Goal: Transaction & Acquisition: Obtain resource

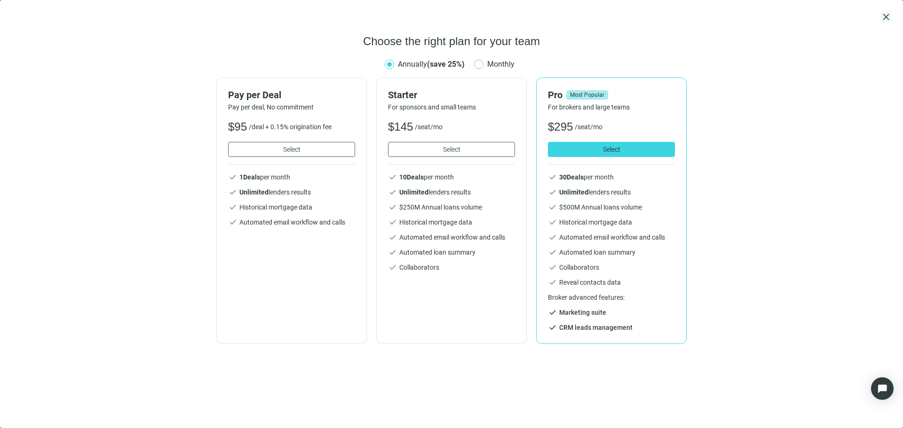
click at [889, 20] on span "close" at bounding box center [885, 16] width 11 height 11
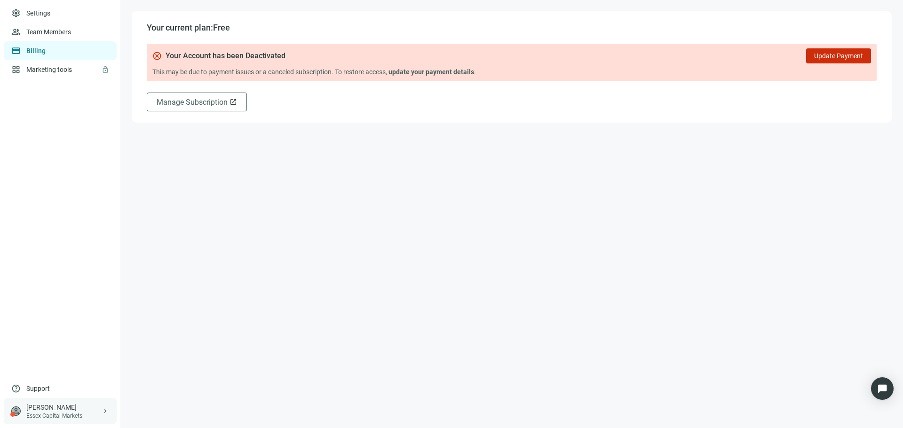
click at [94, 413] on div "Essex Capital Markets" at bounding box center [63, 416] width 75 height 8
click at [144, 414] on div "logout Log out" at bounding box center [178, 412] width 113 height 17
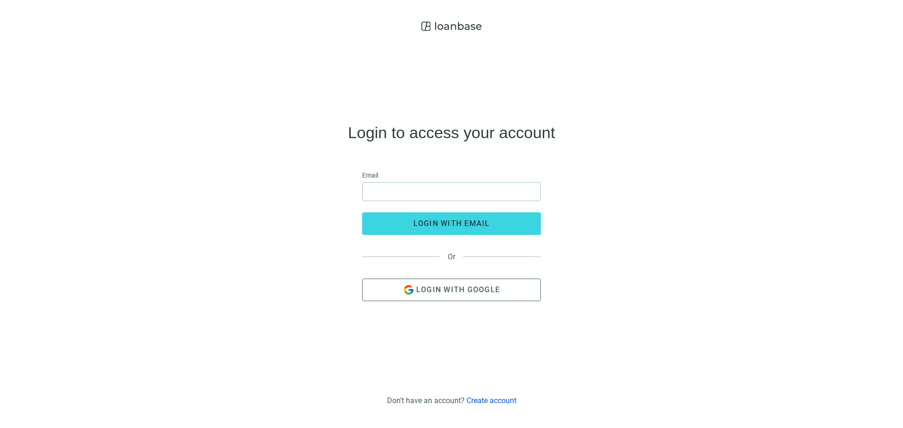
click at [495, 406] on div "Login to access your account Email login with email Or Login with Google Don't …" at bounding box center [451, 214] width 903 height 428
click at [496, 401] on link "Create account" at bounding box center [491, 400] width 50 height 9
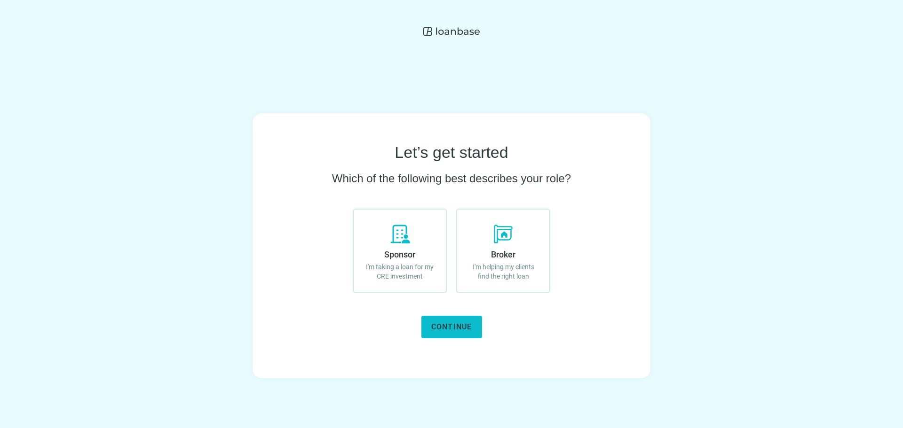
click at [455, 327] on span "Continue" at bounding box center [451, 326] width 41 height 9
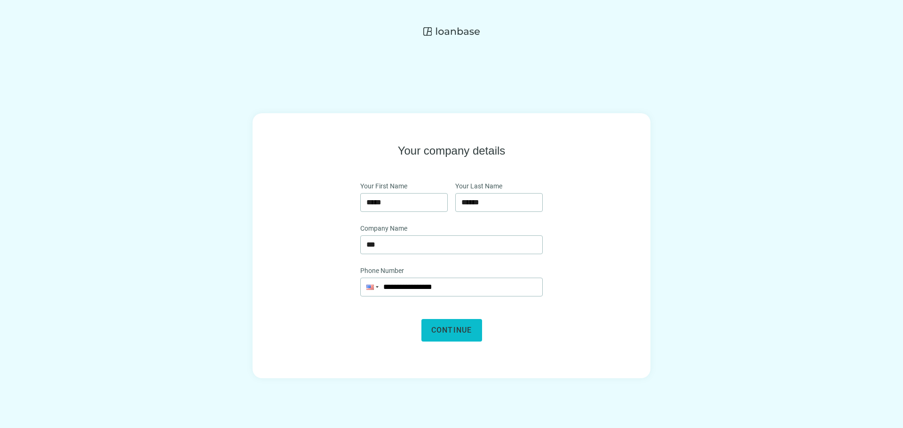
click at [466, 326] on span "Continue" at bounding box center [451, 330] width 41 height 9
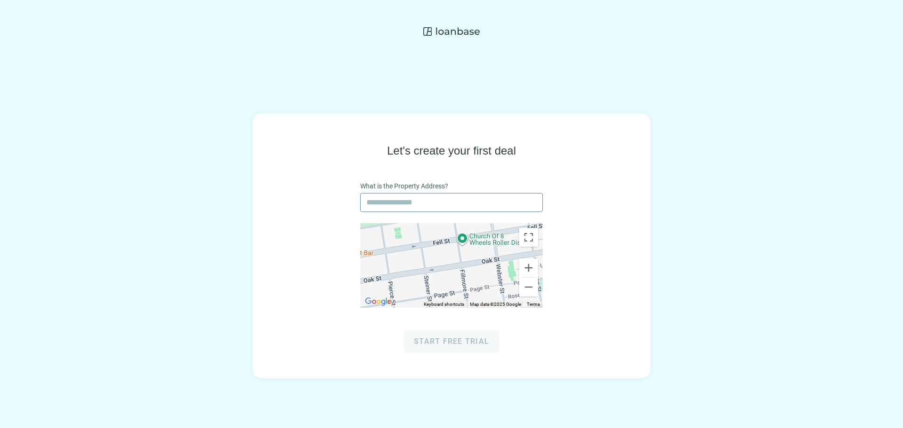
click at [426, 208] on input "text" at bounding box center [451, 203] width 170 height 18
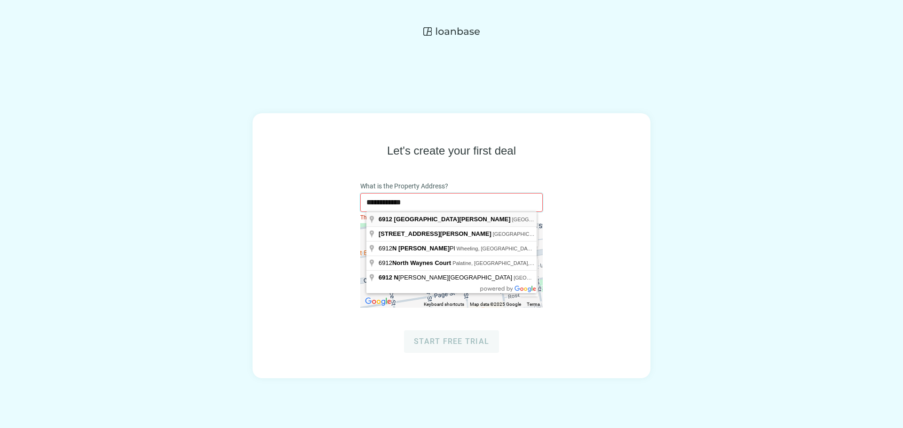
type input "**********"
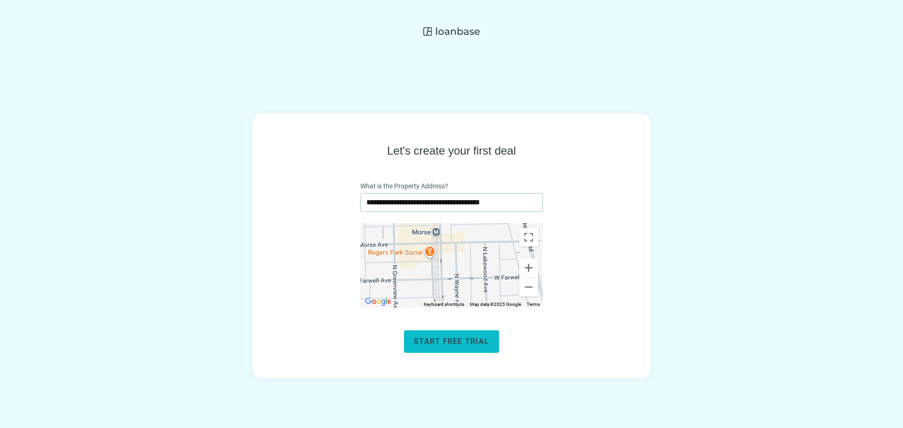
click at [469, 342] on span "Start free trial" at bounding box center [451, 341] width 75 height 9
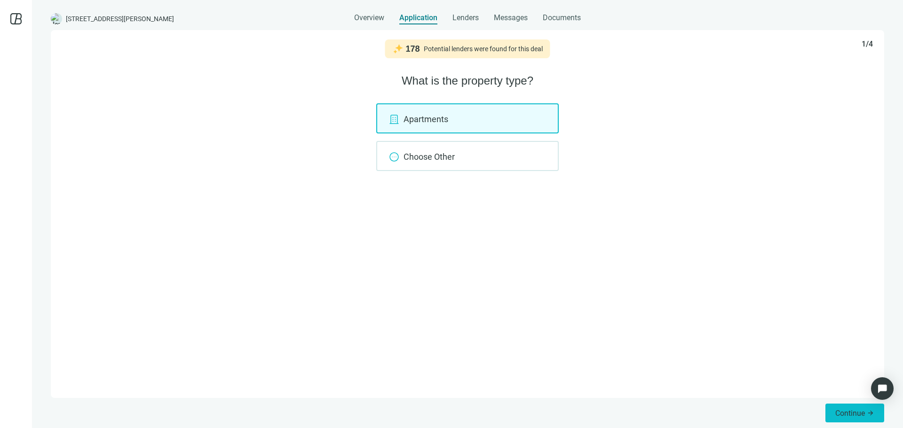
click at [847, 414] on span "Continue" at bounding box center [850, 413] width 30 height 9
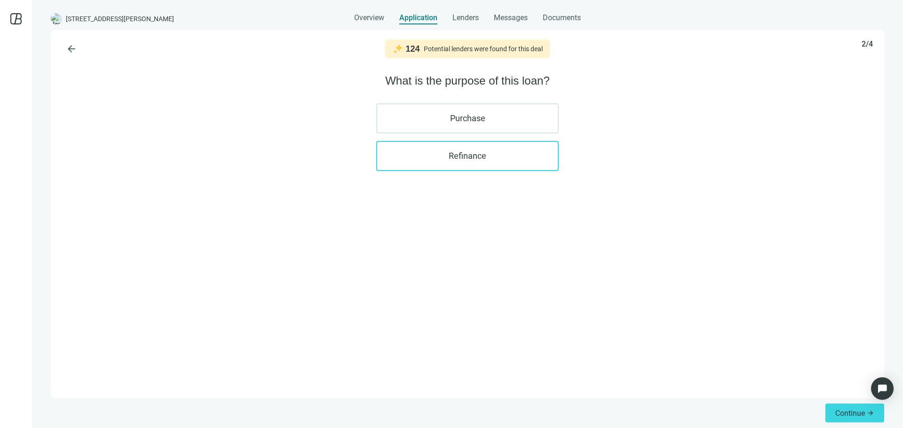
click at [501, 160] on label "Refinance" at bounding box center [467, 156] width 182 height 30
click at [837, 413] on span "Continue" at bounding box center [850, 413] width 30 height 9
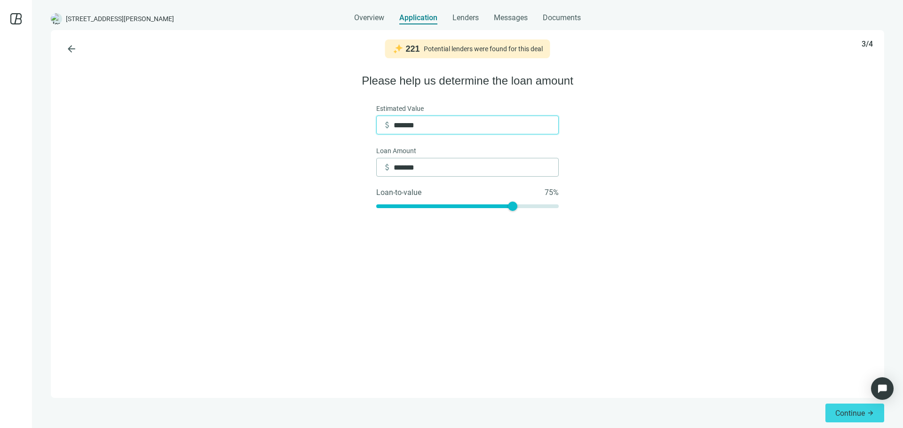
drag, startPoint x: 436, startPoint y: 130, endPoint x: 393, endPoint y: 131, distance: 43.7
click at [393, 131] on div "attach_money *******" at bounding box center [470, 125] width 176 height 18
type input "*"
type input "**"
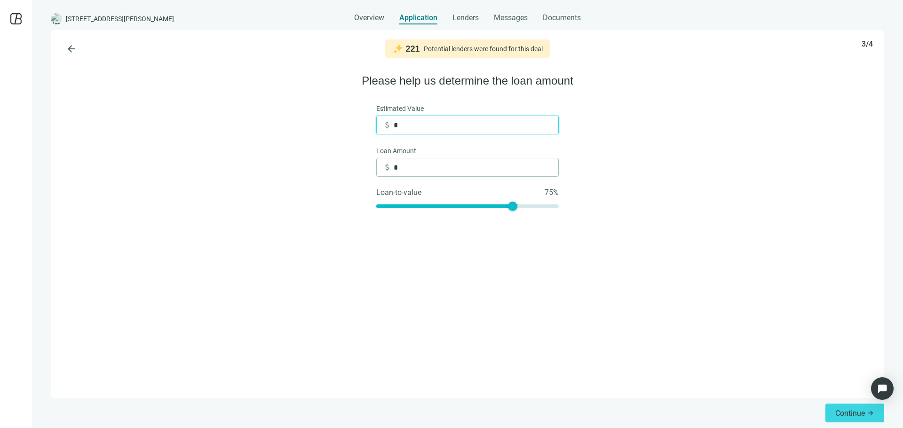
type input "*"
type input "***"
type input "**"
type input "*****"
type input "***"
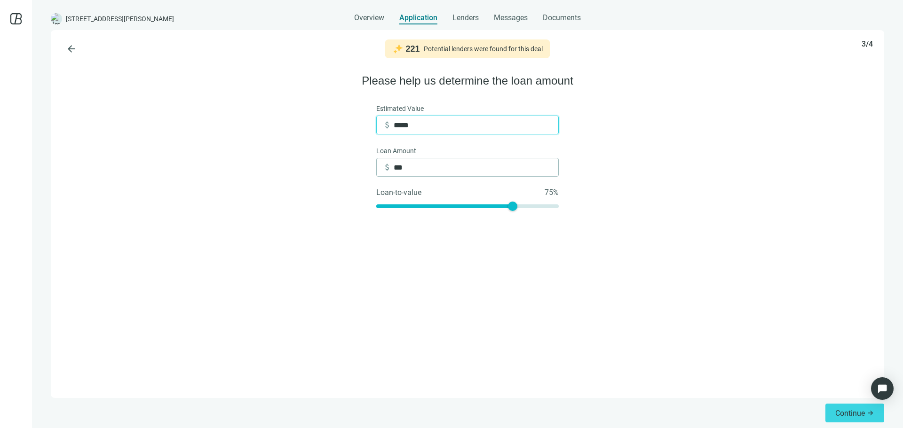
type input "******"
type input "*****"
type input "*******"
type input "******"
type input "*********"
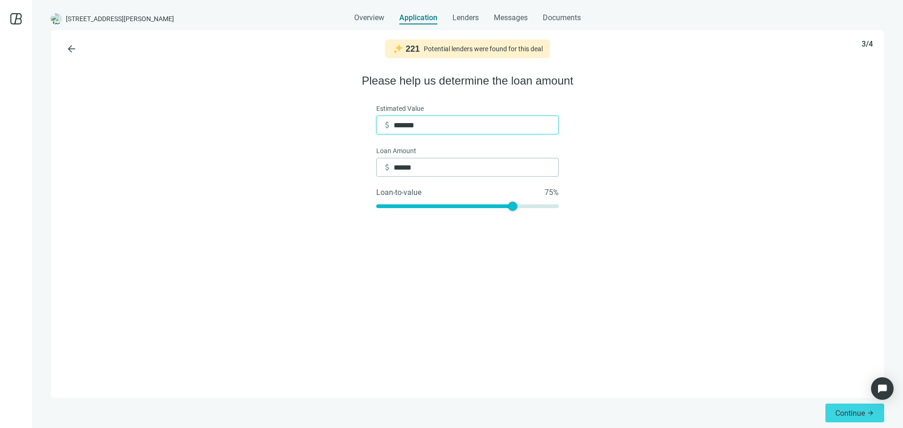
type input "*******"
type input "*********"
click at [510, 232] on div "arrow_back 221 Potential lenders were found for this deal 3/4 Please help us de…" at bounding box center [467, 214] width 833 height 368
type input "*******"
click at [511, 207] on div at bounding box center [512, 206] width 9 height 9
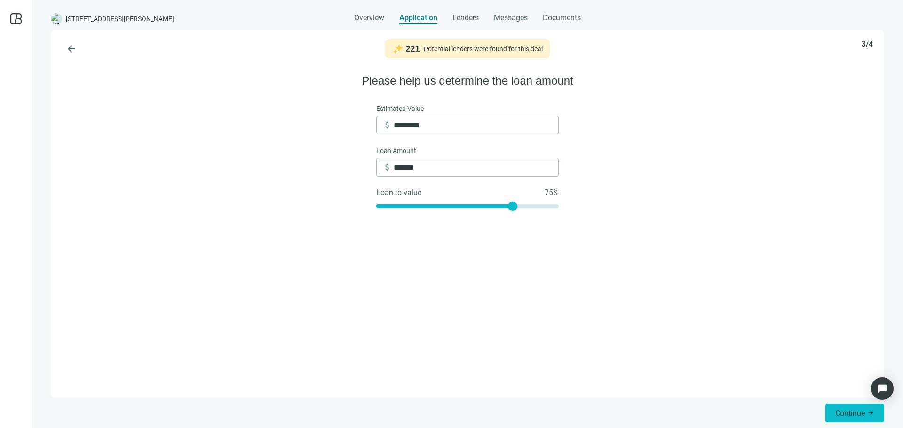
click at [836, 409] on span "Continue" at bounding box center [850, 413] width 30 height 9
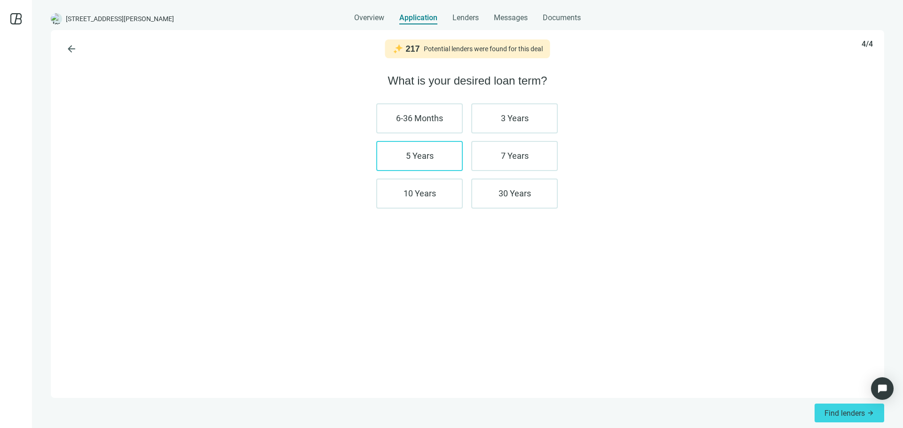
click at [433, 155] on label "5 Years" at bounding box center [419, 156] width 86 height 30
click at [502, 122] on label "3 Years" at bounding box center [514, 118] width 86 height 30
click at [518, 189] on label "30 Years" at bounding box center [514, 194] width 86 height 30
click at [515, 160] on label "7 Years" at bounding box center [514, 156] width 86 height 30
click at [495, 153] on label "7 Years" at bounding box center [514, 156] width 86 height 30
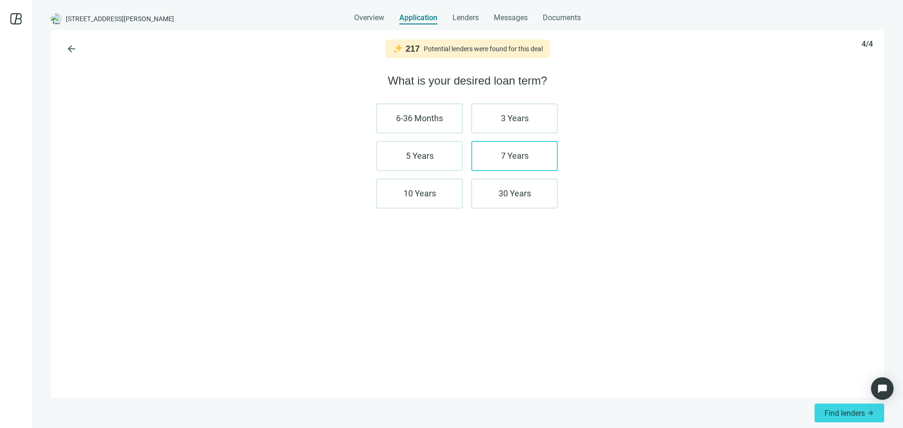
click at [486, 152] on label "7 Years" at bounding box center [514, 156] width 86 height 30
click at [431, 197] on label "10 Years" at bounding box center [419, 194] width 86 height 30
click at [509, 157] on label "7 Years" at bounding box center [514, 156] width 86 height 30
click at [431, 189] on label "10 Years" at bounding box center [419, 194] width 86 height 30
click at [835, 411] on span "Find lenders" at bounding box center [844, 413] width 40 height 9
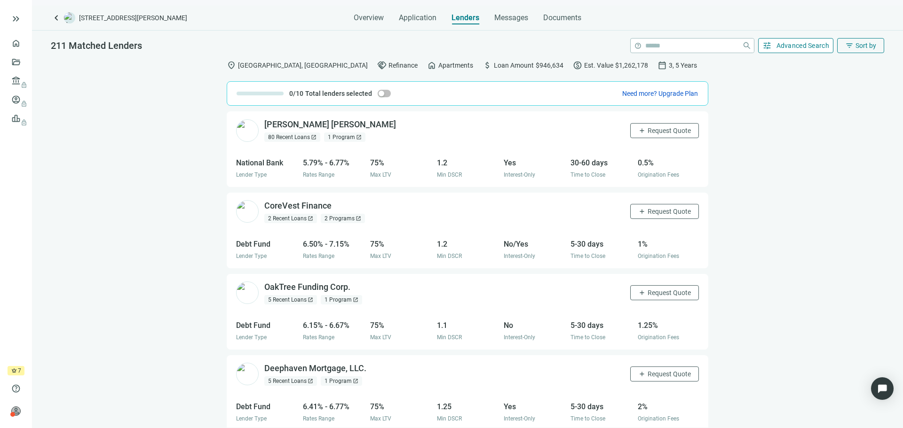
click at [796, 42] on span "Advanced Search" at bounding box center [802, 46] width 53 height 8
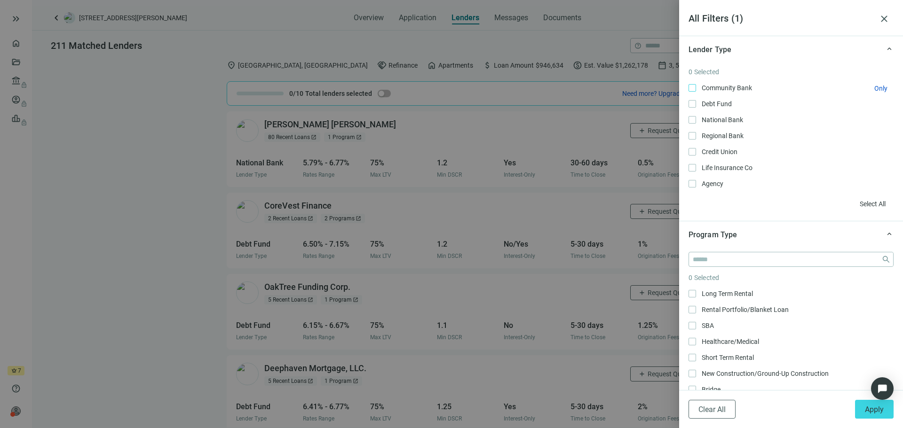
click at [718, 89] on span "Community Bank Only" at bounding box center [726, 88] width 60 height 10
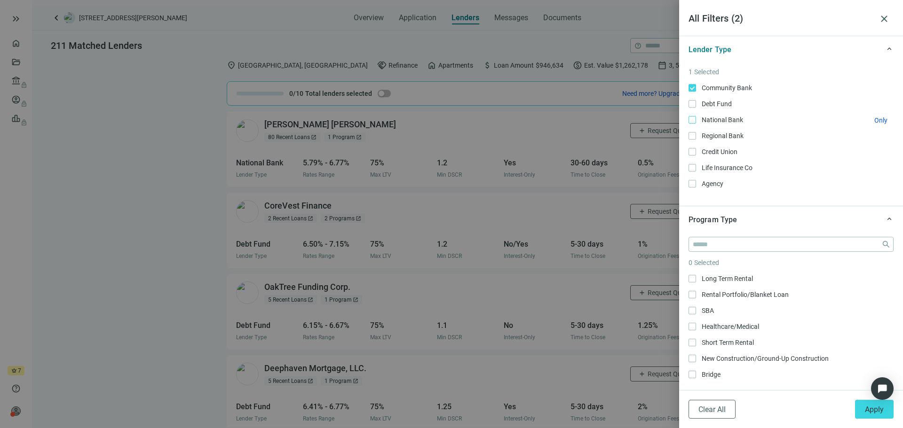
click at [708, 118] on span "National Bank Only" at bounding box center [721, 120] width 51 height 10
click at [710, 136] on span "Regional Bank Only" at bounding box center [721, 136] width 51 height 10
click at [717, 154] on span "Credit Union Only" at bounding box center [718, 152] width 45 height 10
click at [868, 410] on span "Apply" at bounding box center [873, 409] width 19 height 9
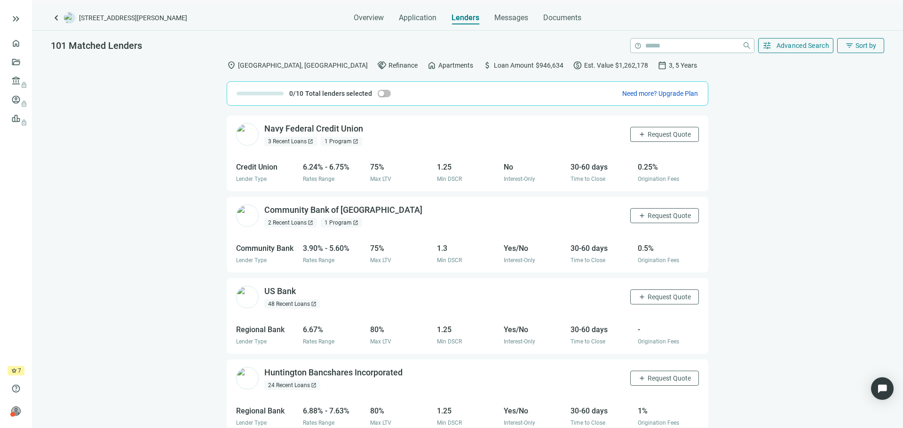
scroll to position [94, 0]
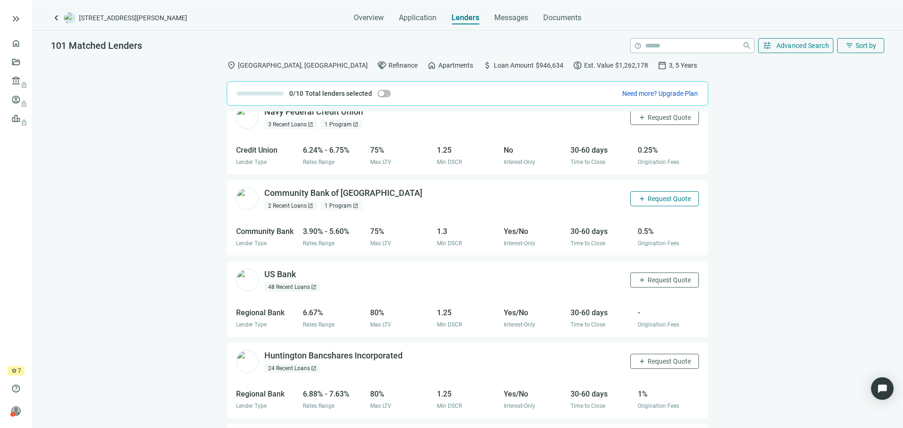
click at [664, 196] on span "Request Quote" at bounding box center [668, 199] width 43 height 8
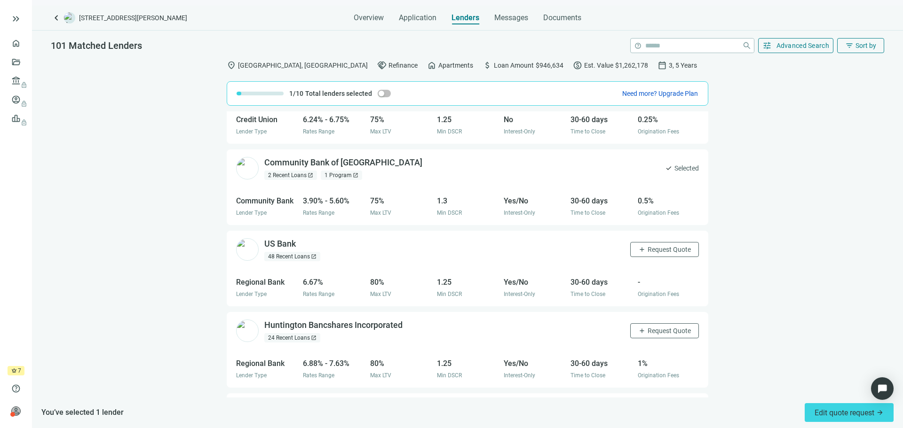
scroll to position [141, 0]
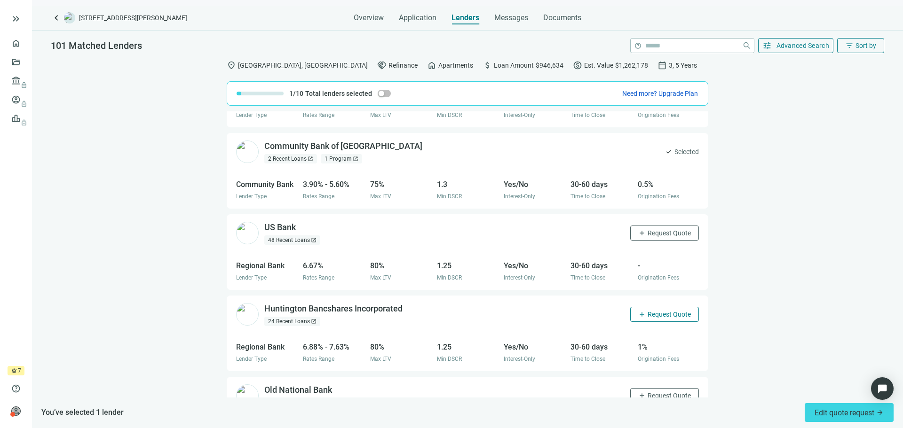
click at [663, 312] on span "Request Quote" at bounding box center [668, 315] width 43 height 8
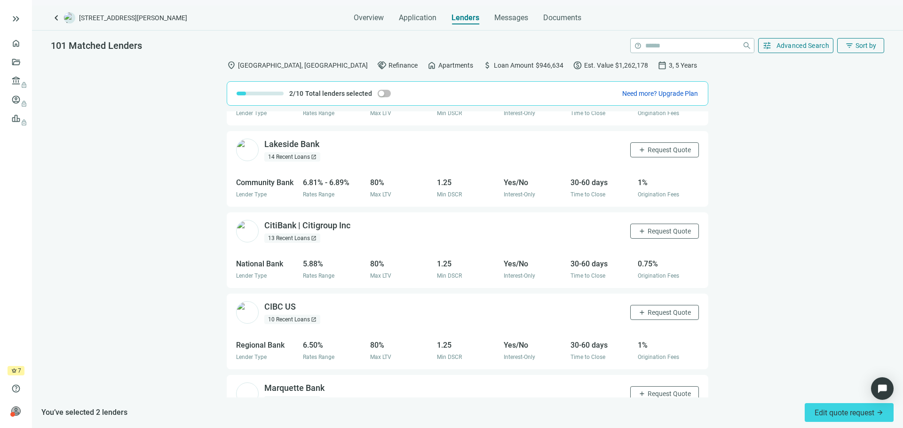
scroll to position [470, 0]
click at [660, 229] on span "Request Quote" at bounding box center [668, 230] width 43 height 8
click at [655, 312] on span "Request Quote" at bounding box center [668, 311] width 43 height 8
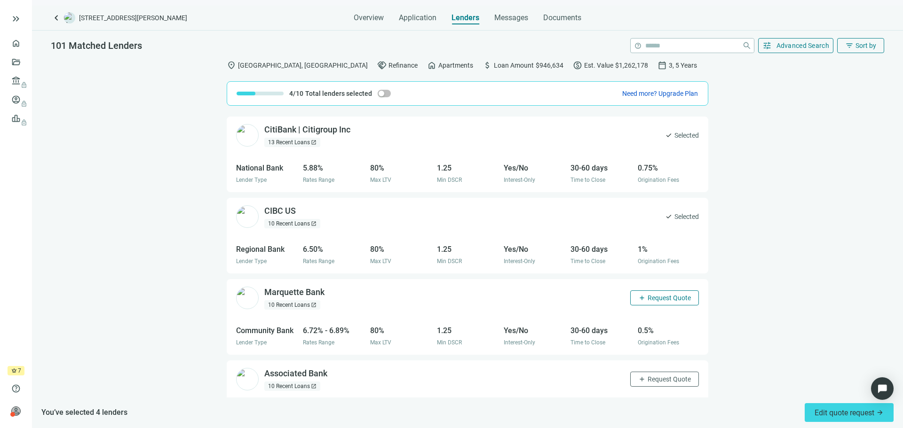
scroll to position [658, 0]
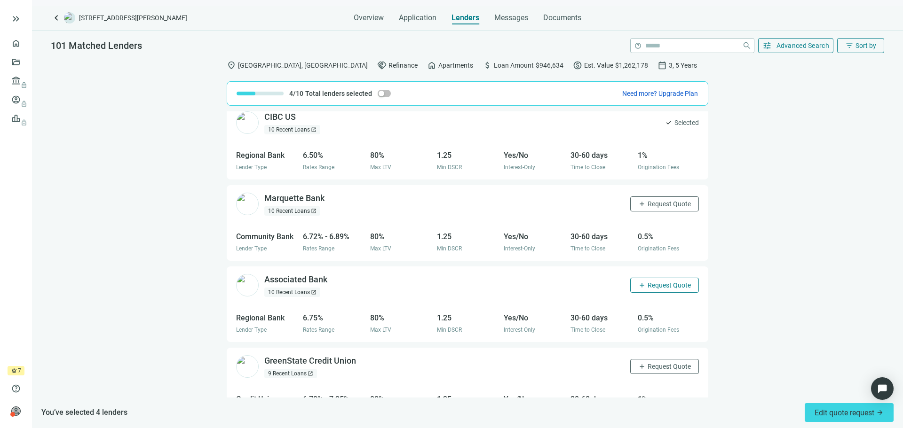
click at [668, 287] on span "Request Quote" at bounding box center [668, 286] width 43 height 8
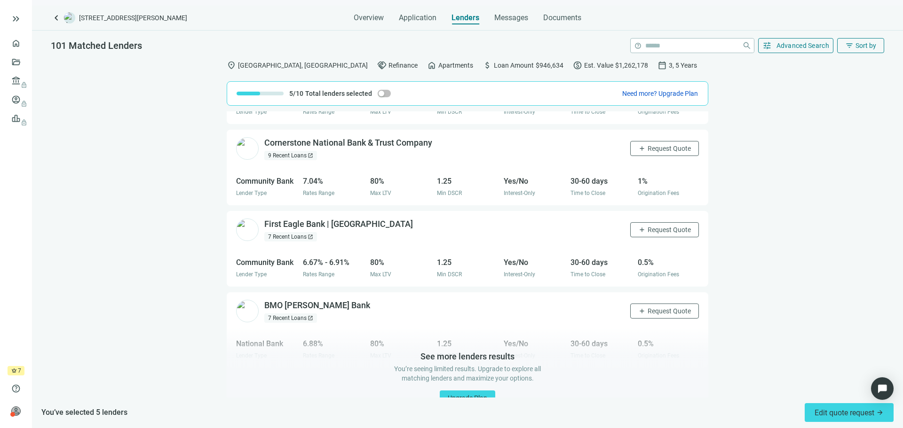
scroll to position [966, 0]
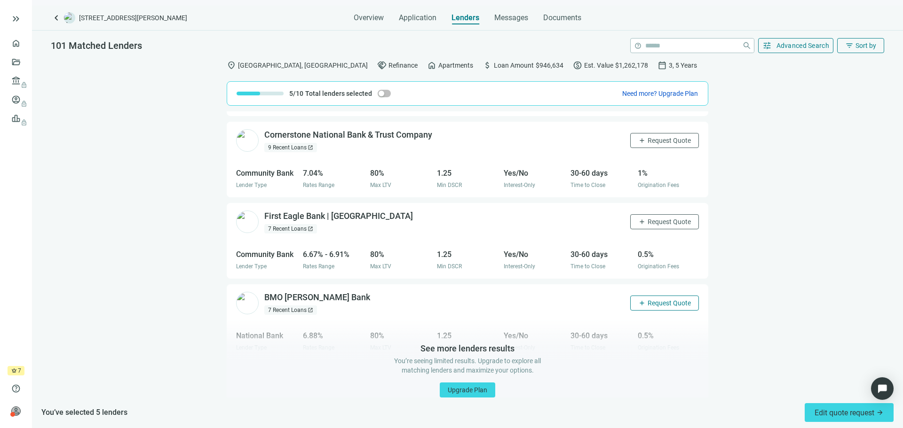
click at [648, 304] on span "Request Quote" at bounding box center [668, 303] width 43 height 8
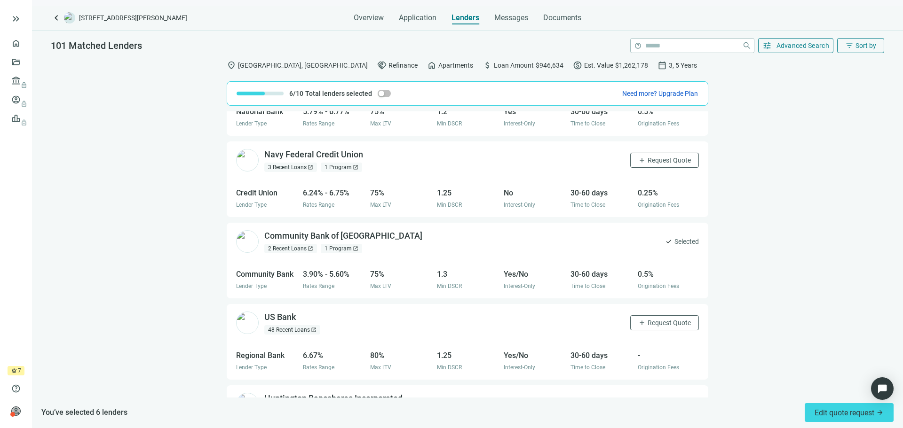
scroll to position [0, 0]
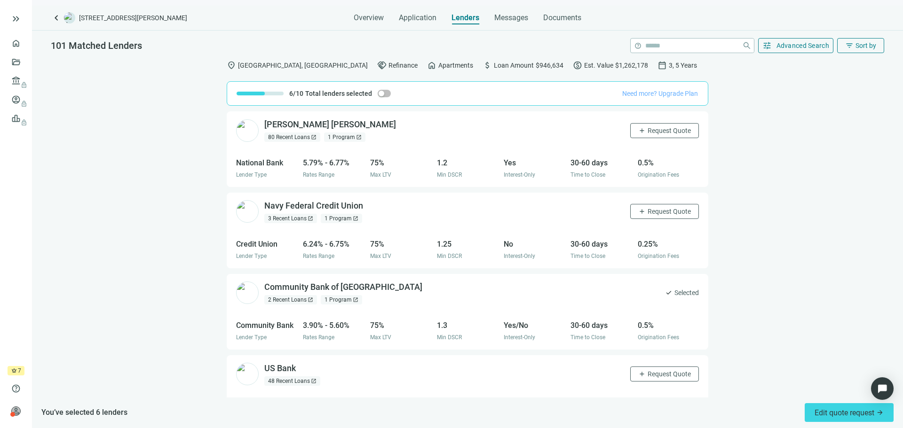
click at [677, 93] on span "Need more? Upgrade Plan" at bounding box center [660, 94] width 76 height 8
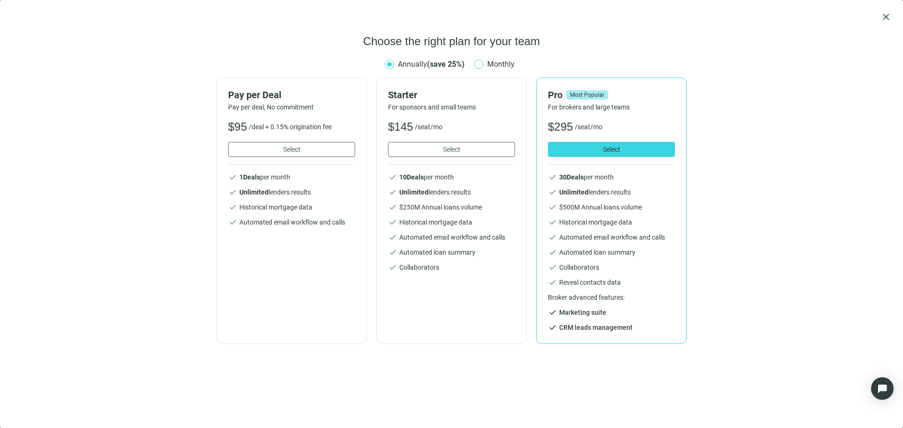
click at [490, 66] on span "Monthly" at bounding box center [500, 64] width 35 height 12
click at [883, 20] on span "close" at bounding box center [885, 16] width 11 height 11
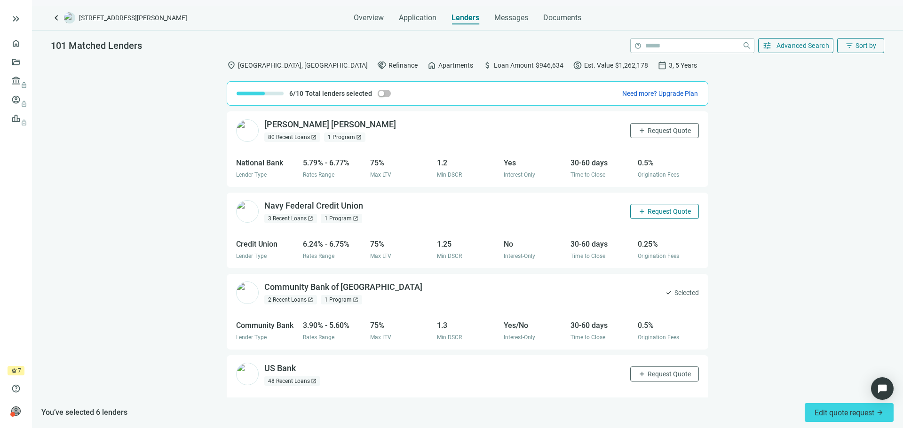
click at [661, 212] on span "Request Quote" at bounding box center [668, 212] width 43 height 8
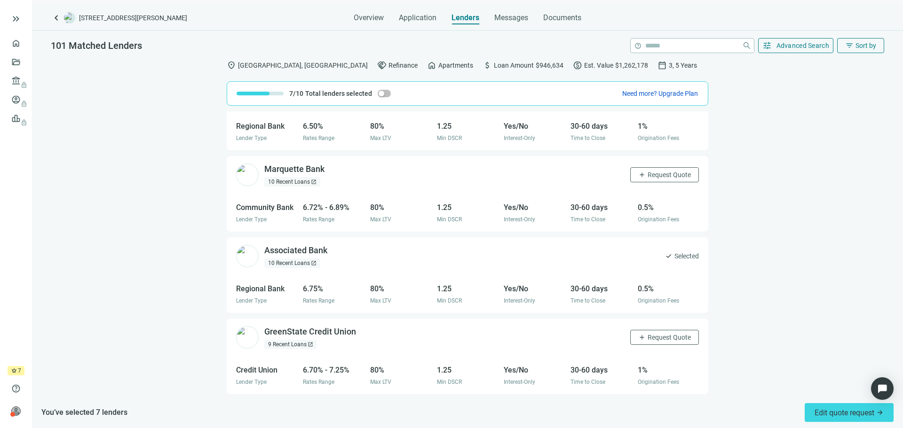
scroll to position [966, 0]
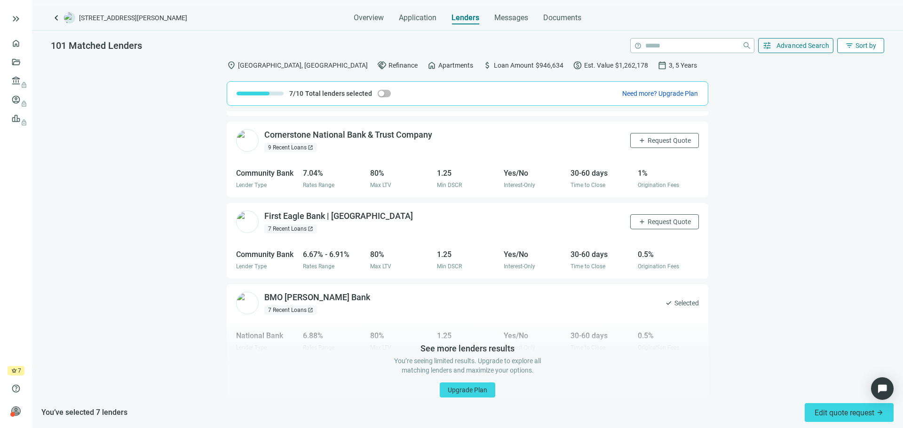
click at [863, 48] on span "Sort by" at bounding box center [865, 46] width 21 height 8
click at [861, 47] on span "Sort by" at bounding box center [865, 46] width 21 height 8
click at [843, 48] on button "filter_list Sort by" at bounding box center [860, 45] width 47 height 15
click at [847, 105] on div "Rate (low to high)" at bounding box center [841, 101] width 85 height 17
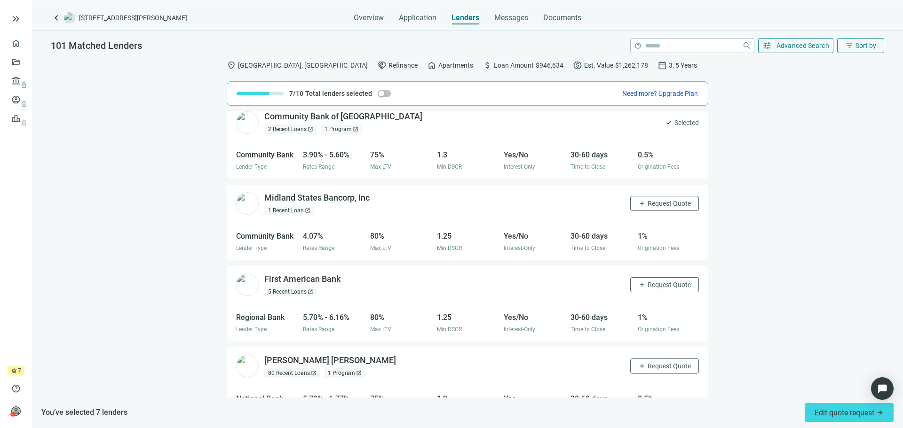
scroll to position [0, 0]
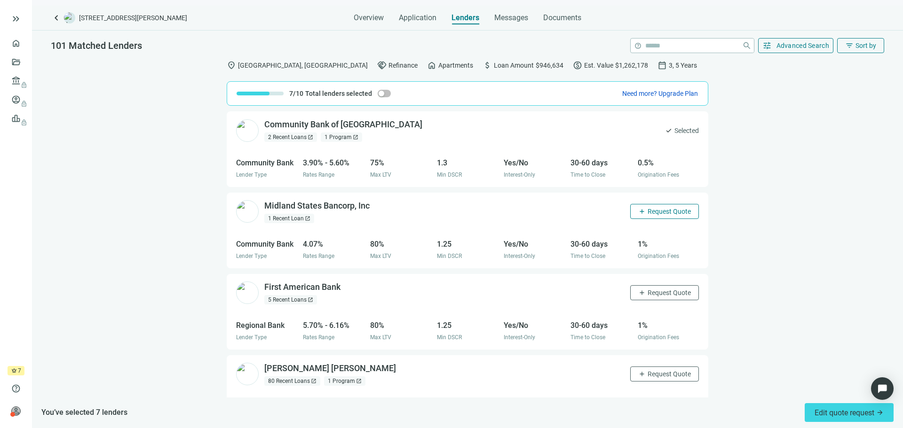
click at [647, 209] on span "Request Quote" at bounding box center [668, 212] width 43 height 8
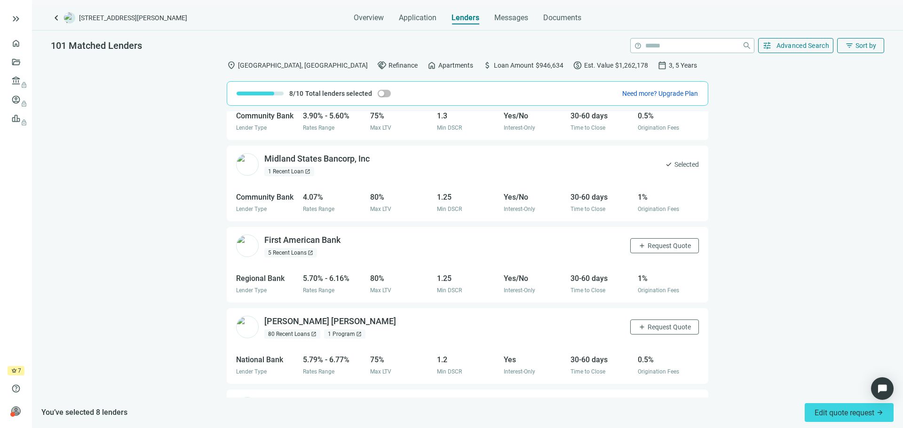
click at [674, 167] on span "Selected" at bounding box center [686, 164] width 24 height 10
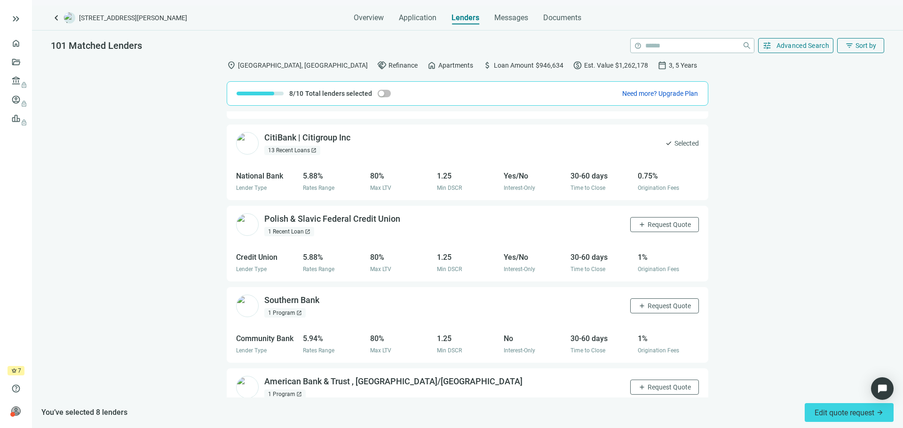
scroll to position [329, 0]
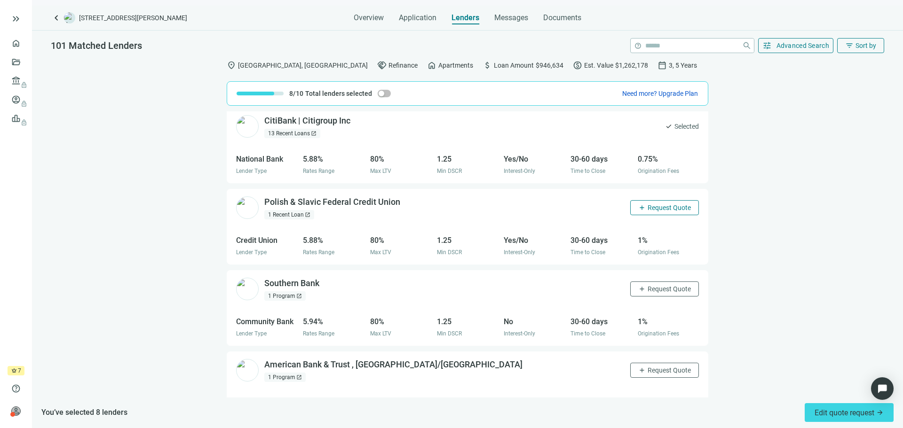
click at [653, 209] on span "Request Quote" at bounding box center [668, 208] width 43 height 8
click at [647, 285] on span "Request Quote" at bounding box center [668, 289] width 43 height 8
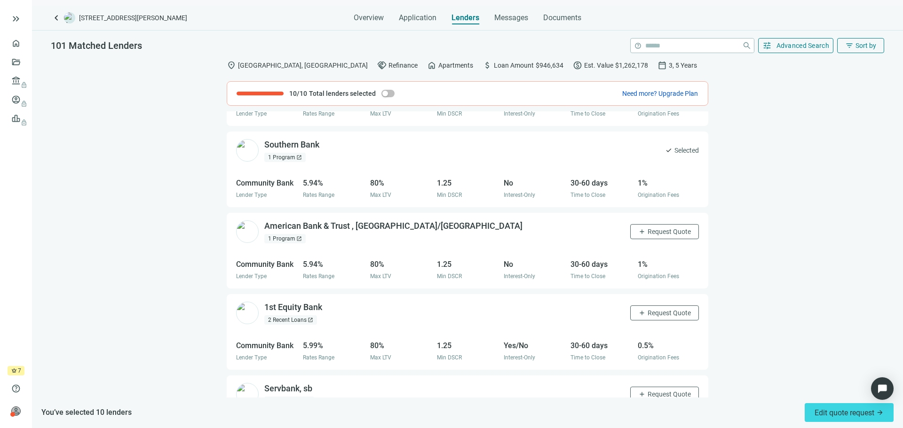
scroll to position [470, 0]
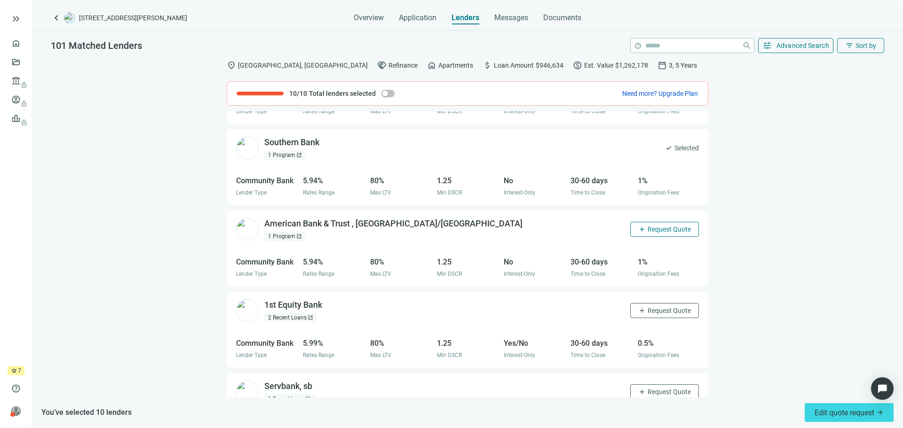
click at [668, 229] on span "Request Quote" at bounding box center [668, 230] width 43 height 8
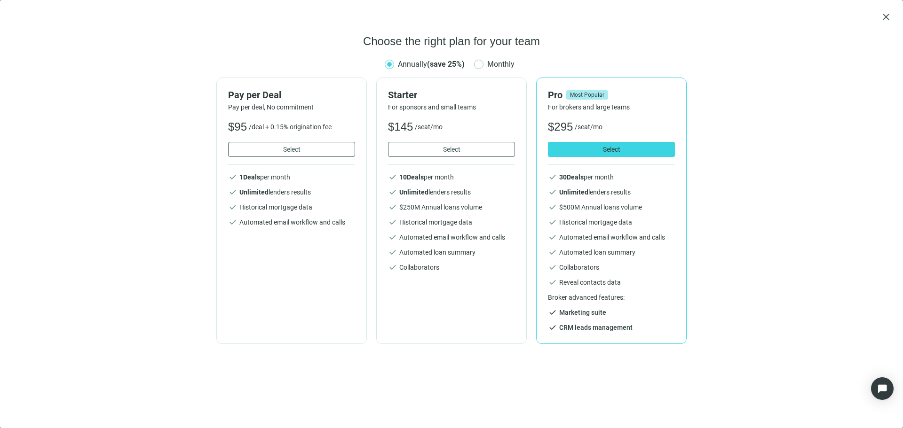
click at [876, 16] on div "close" at bounding box center [451, 16] width 880 height 11
click at [879, 17] on div "close" at bounding box center [451, 16] width 880 height 11
click at [884, 18] on span "close" at bounding box center [885, 16] width 11 height 11
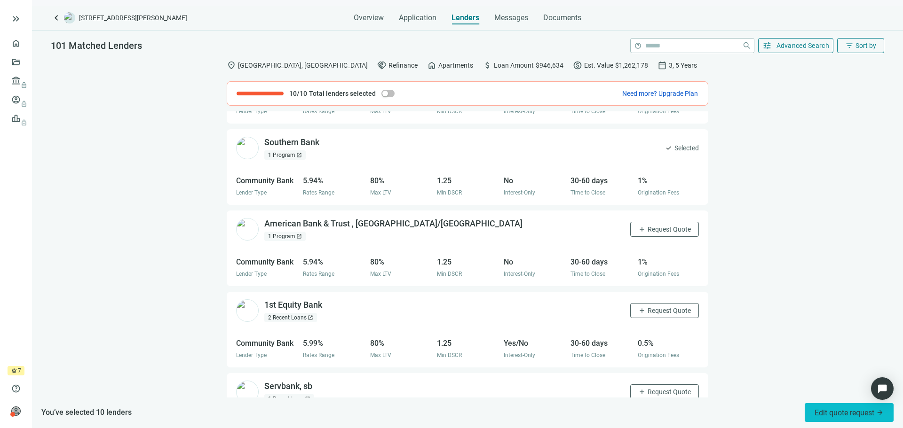
click at [846, 416] on span "Edit quote request arrow_forward" at bounding box center [848, 412] width 69 height 9
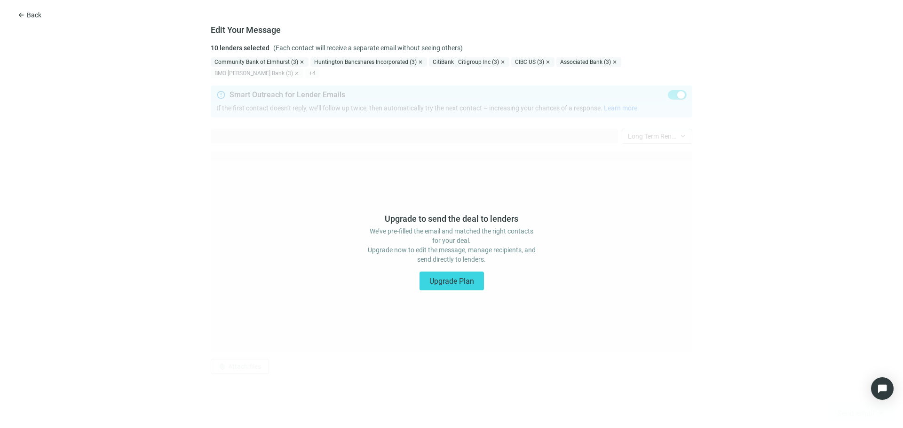
type textarea "**********"
click at [220, 71] on div "Upgrade to send the deal to lenders We’ve pre-filled the email and matched the …" at bounding box center [451, 247] width 903 height 361
click at [10, 26] on div "**********" at bounding box center [451, 226] width 903 height 406
click at [24, 22] on div "**********" at bounding box center [451, 214] width 903 height 428
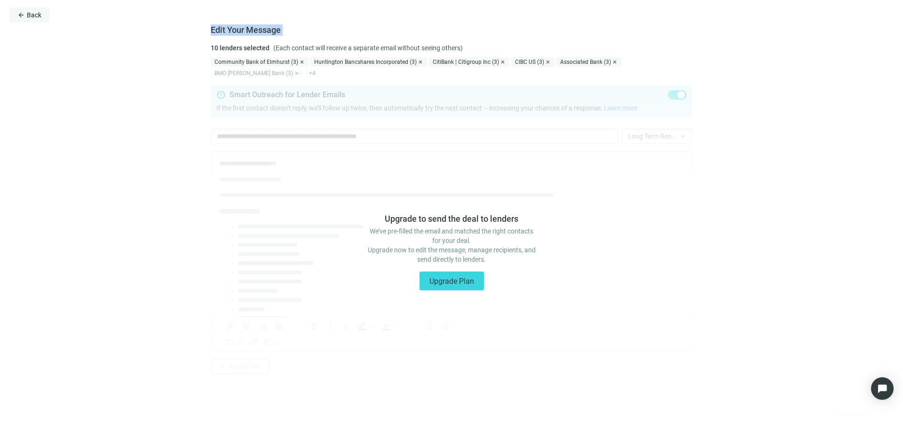
click at [28, 18] on span "Back" at bounding box center [34, 15] width 15 height 8
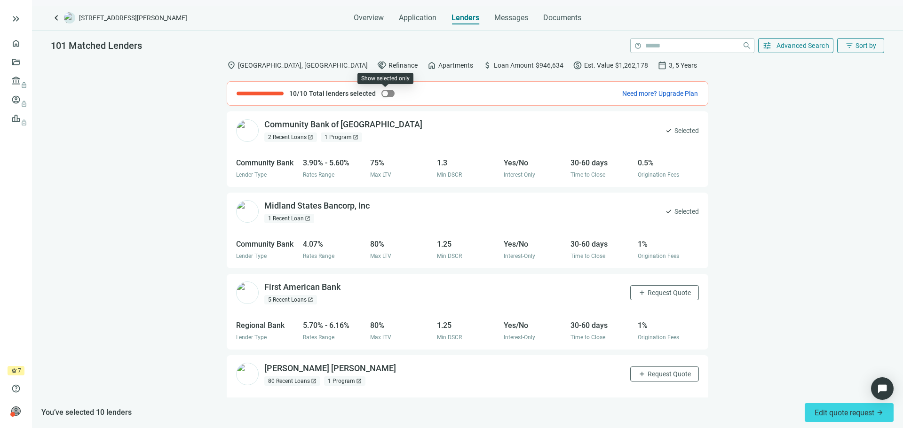
click at [382, 95] on div "button" at bounding box center [385, 94] width 6 height 6
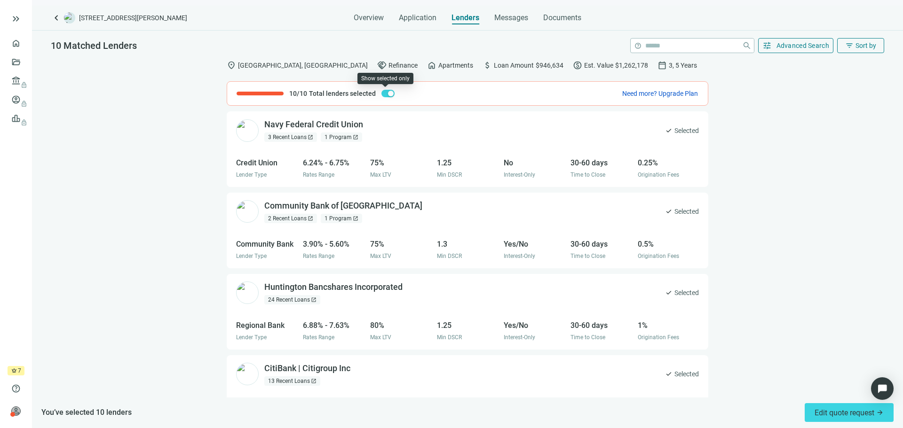
click at [384, 94] on span "button" at bounding box center [387, 94] width 13 height 8
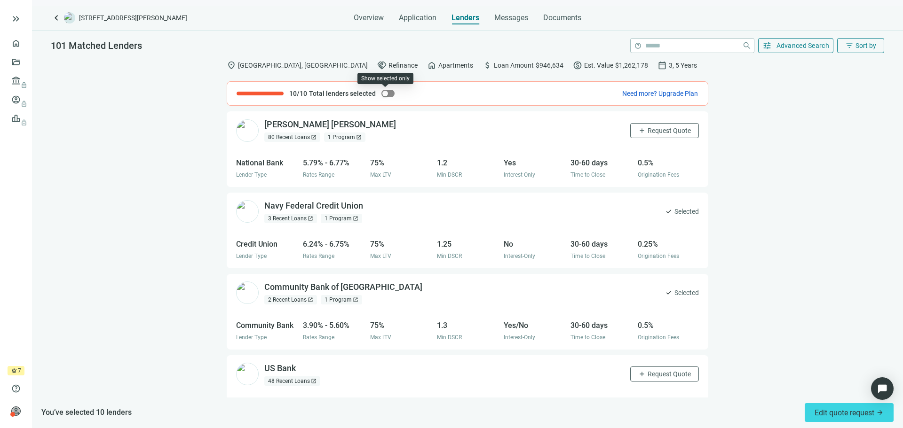
click at [384, 94] on div "button" at bounding box center [385, 94] width 6 height 6
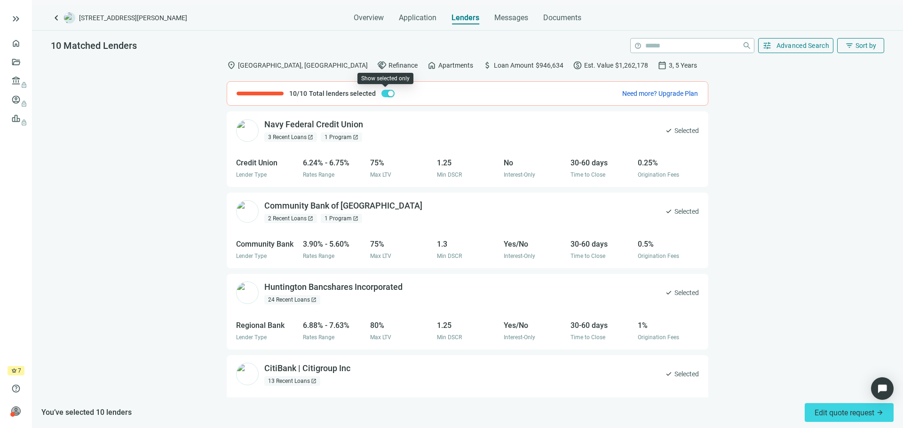
click at [388, 95] on div "button" at bounding box center [391, 94] width 6 height 6
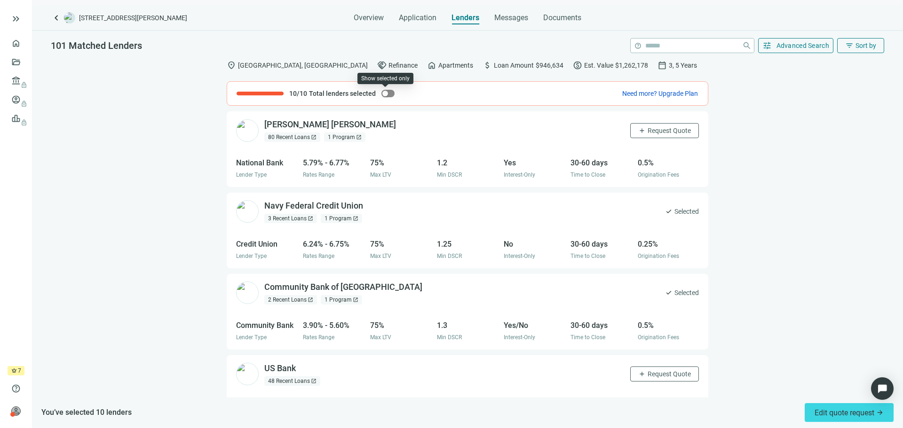
click at [386, 95] on span "button" at bounding box center [387, 94] width 13 height 8
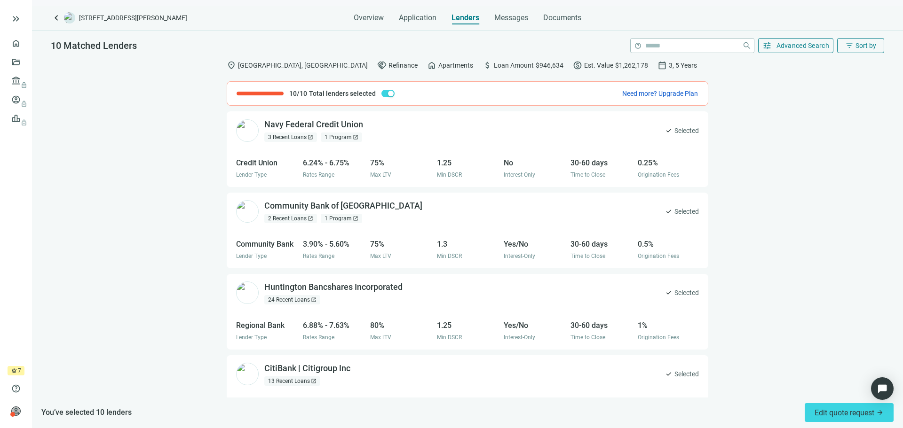
click at [674, 211] on span "Selected" at bounding box center [686, 211] width 24 height 10
click at [385, 90] on span "button" at bounding box center [387, 94] width 13 height 8
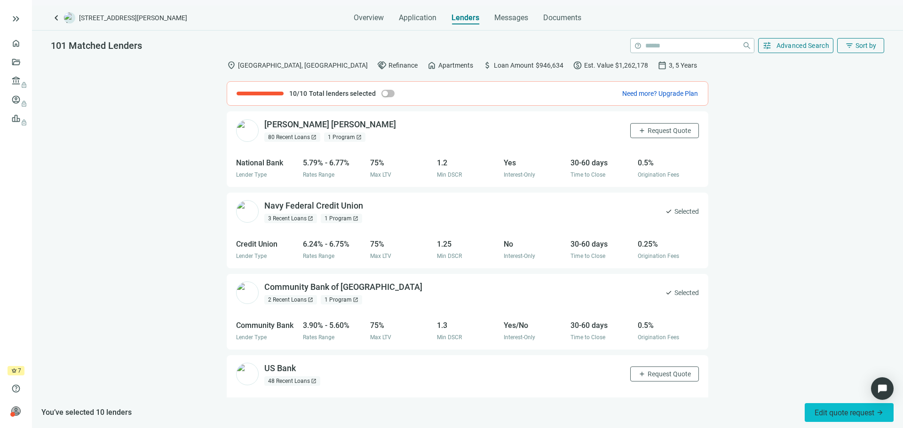
click at [839, 414] on span "Edit quote request arrow_forward" at bounding box center [848, 412] width 69 height 9
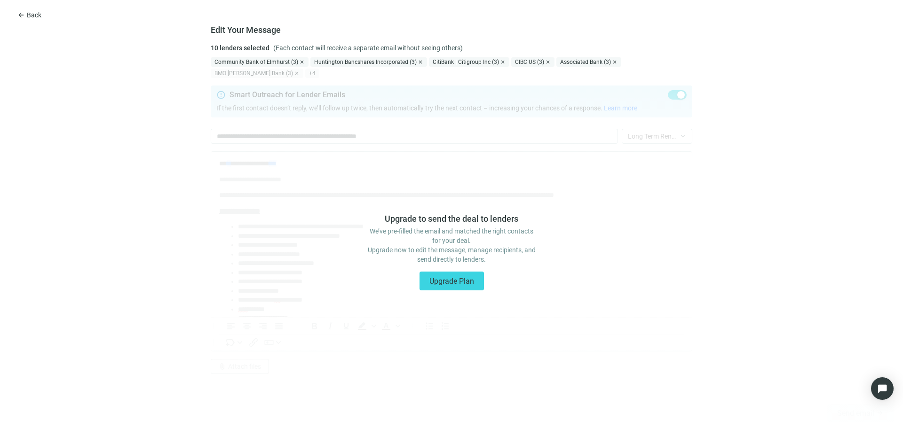
click at [218, 74] on div "Upgrade to send the deal to lenders We’ve pre-filled the email and matched the …" at bounding box center [451, 247] width 903 height 361
click at [301, 64] on span "close" at bounding box center [302, 62] width 6 height 6
click at [318, 63] on span "close" at bounding box center [321, 62] width 6 height 6
click at [283, 62] on span "close" at bounding box center [285, 62] width 6 height 6
click at [250, 60] on span "close" at bounding box center [247, 62] width 6 height 6
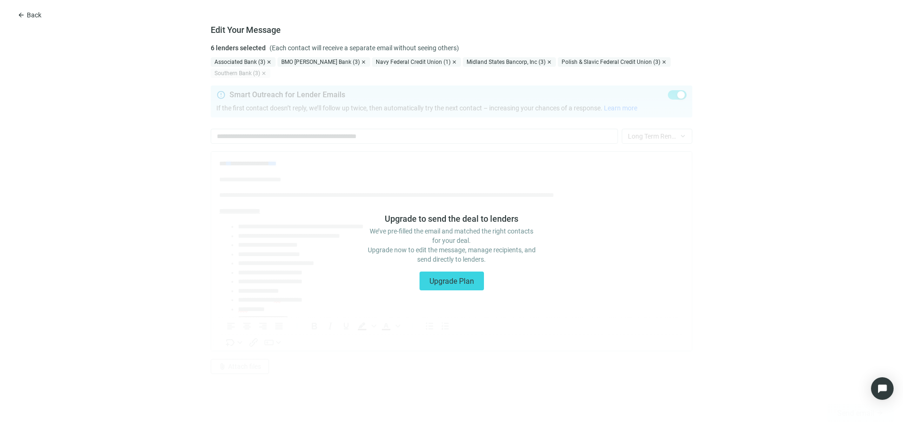
click at [269, 60] on span "close" at bounding box center [269, 62] width 6 height 6
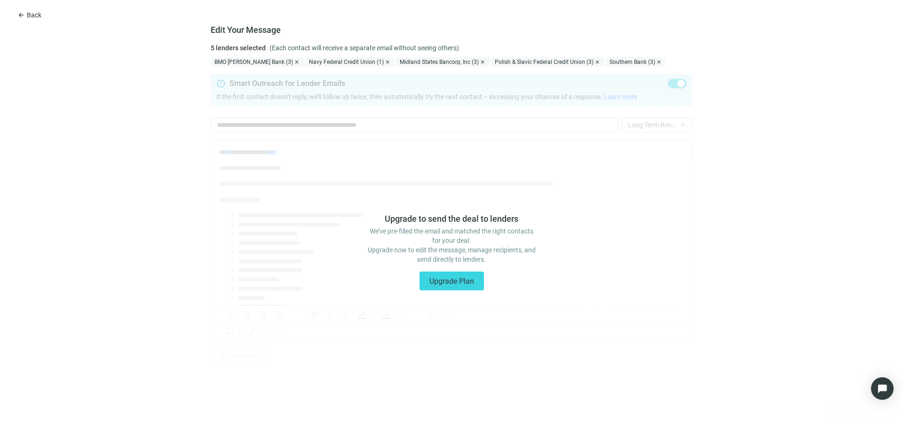
click at [294, 63] on span "close" at bounding box center [297, 62] width 6 height 6
click at [291, 61] on span "close" at bounding box center [293, 62] width 6 height 6
click at [293, 61] on div "Midland States Bancorp, Inc (3)" at bounding box center [257, 61] width 93 height 9
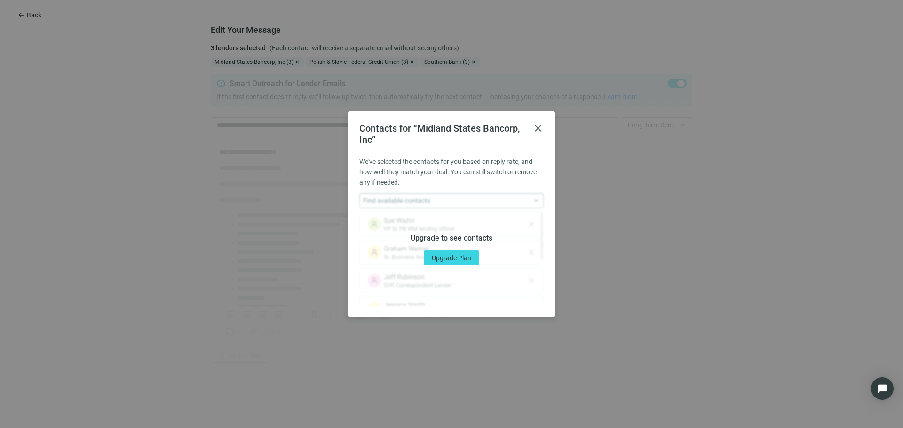
drag, startPoint x: 537, startPoint y: 134, endPoint x: 531, endPoint y: 131, distance: 7.6
click at [537, 134] on div "Contacts for “Midland States Bancorp, Inc” close" at bounding box center [451, 134] width 184 height 23
click at [533, 123] on div "Contacts for “Midland States Bancorp, Inc” close" at bounding box center [451, 134] width 184 height 23
click at [537, 126] on span "close" at bounding box center [537, 128] width 11 height 11
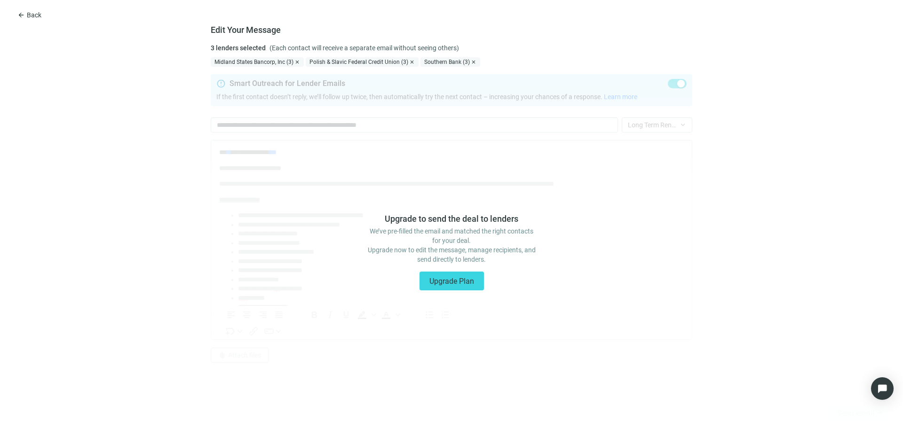
click at [298, 64] on span "close" at bounding box center [297, 62] width 6 height 6
click at [316, 63] on span "close" at bounding box center [317, 62] width 6 height 6
click at [265, 62] on span "close" at bounding box center [264, 62] width 6 height 6
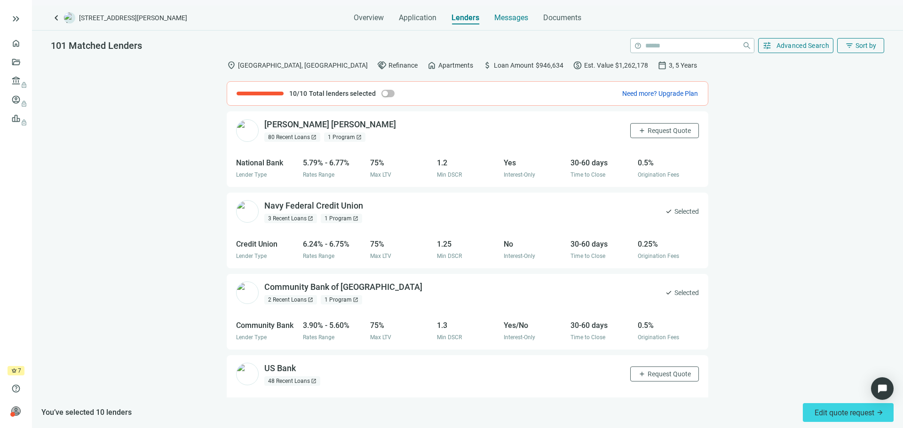
click at [505, 8] on div "Messages" at bounding box center [511, 15] width 34 height 19
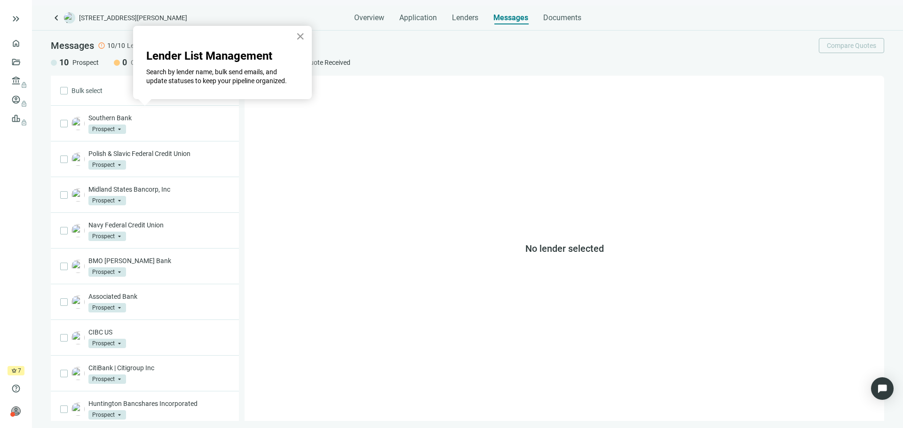
click at [304, 34] on button "×" at bounding box center [300, 36] width 9 height 15
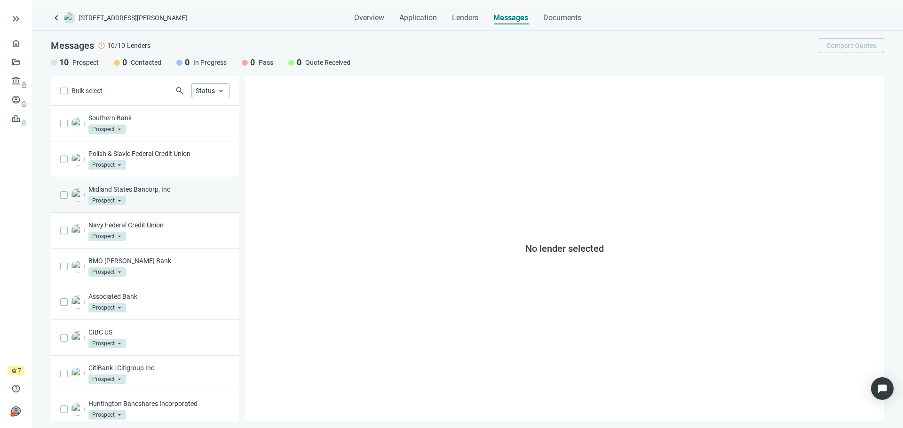
scroll to position [42, 0]
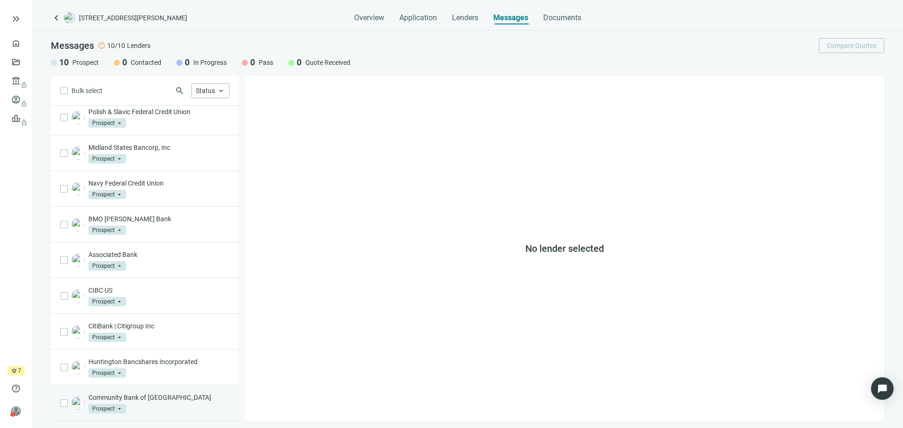
click at [69, 404] on div "Community Bank of Elmhurst Prospect arrow_drop_down" at bounding box center [145, 403] width 188 height 36
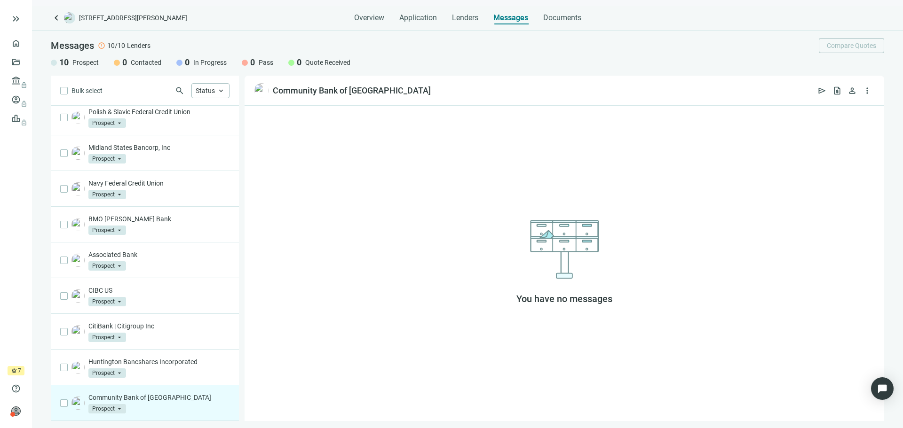
click at [57, 403] on div "Community Bank of Elmhurst Prospect arrow_drop_down" at bounding box center [145, 403] width 188 height 36
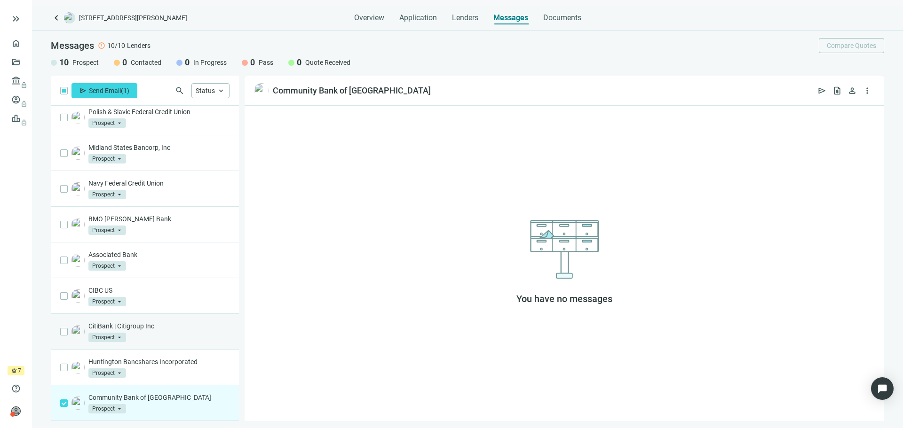
drag, startPoint x: 150, startPoint y: 397, endPoint x: 127, endPoint y: 335, distance: 66.2
click at [148, 402] on div "Community Bank of Elmhurst Prospect arrow_drop_down" at bounding box center [158, 403] width 141 height 21
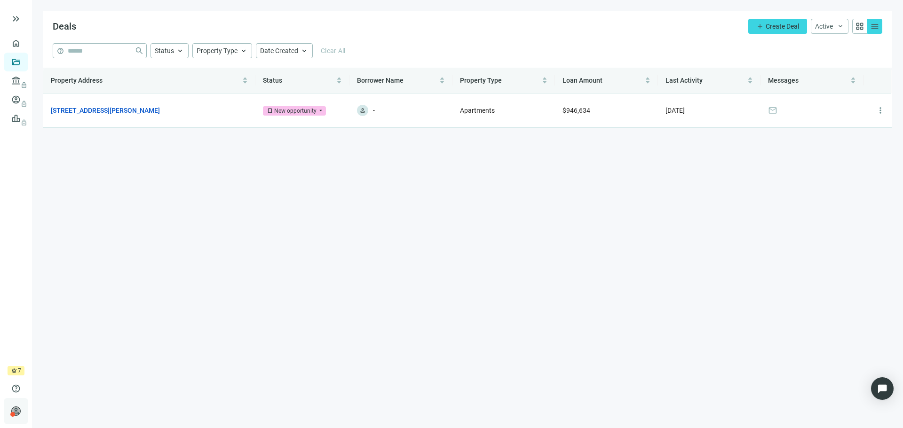
click at [16, 408] on span "person" at bounding box center [15, 411] width 9 height 9
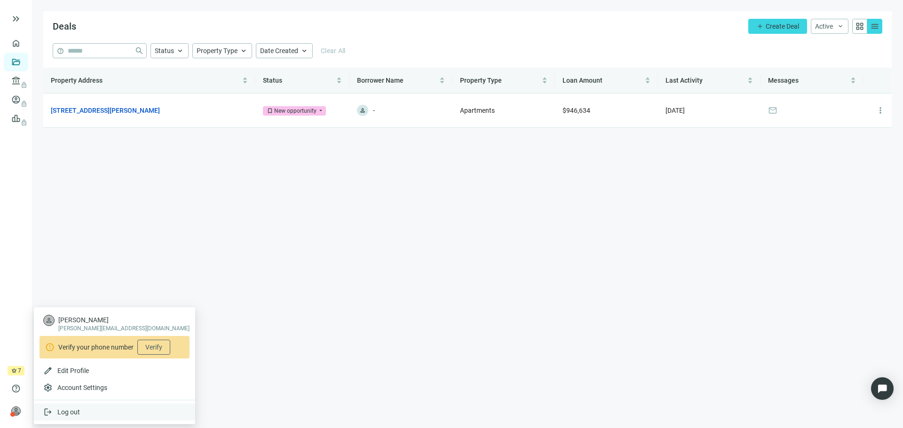
click at [138, 416] on div "logout Log out" at bounding box center [114, 412] width 161 height 17
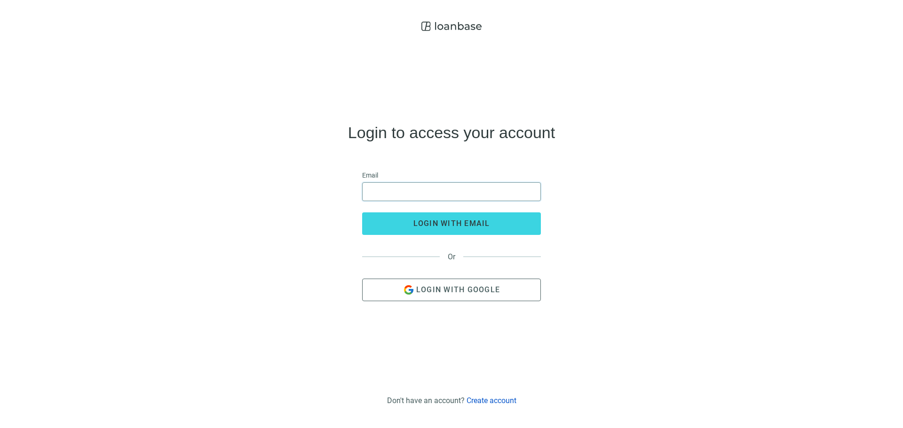
click at [433, 192] on input "email" at bounding box center [451, 192] width 166 height 18
type input "**********"
click at [362, 212] on button "login with email" at bounding box center [451, 223] width 179 height 23
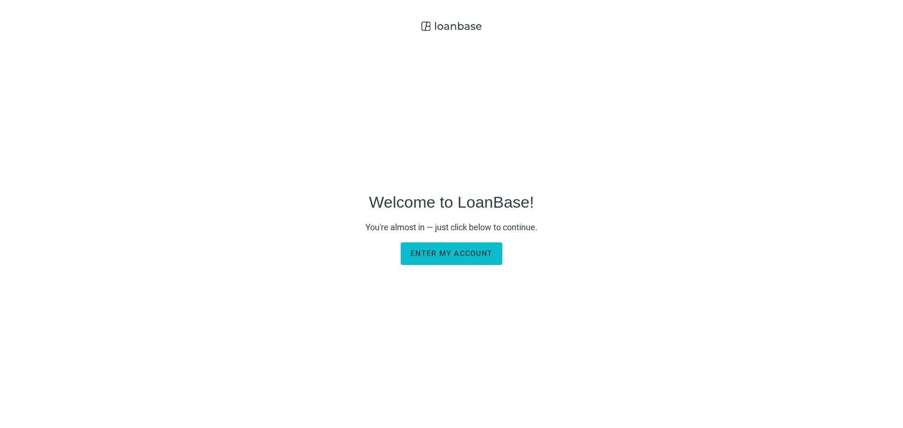
click at [484, 254] on span "Enter my account" at bounding box center [451, 253] width 82 height 9
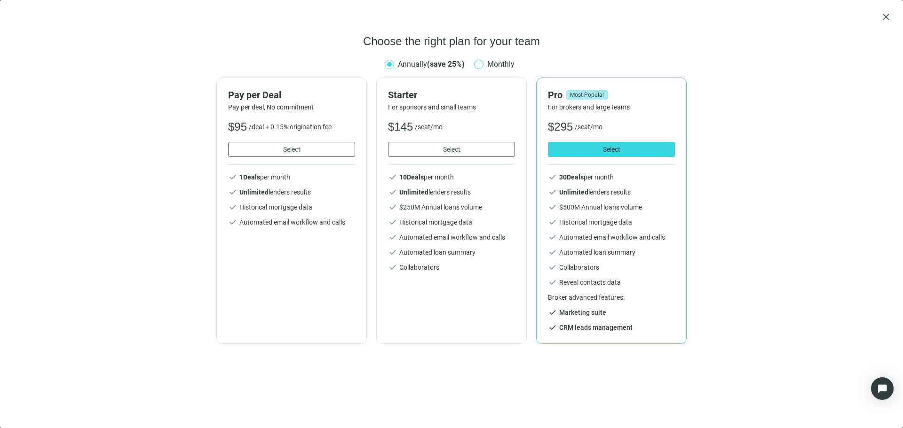
click at [489, 64] on span "Monthly" at bounding box center [500, 64] width 35 height 12
click at [605, 151] on span "Select" at bounding box center [611, 150] width 17 height 8
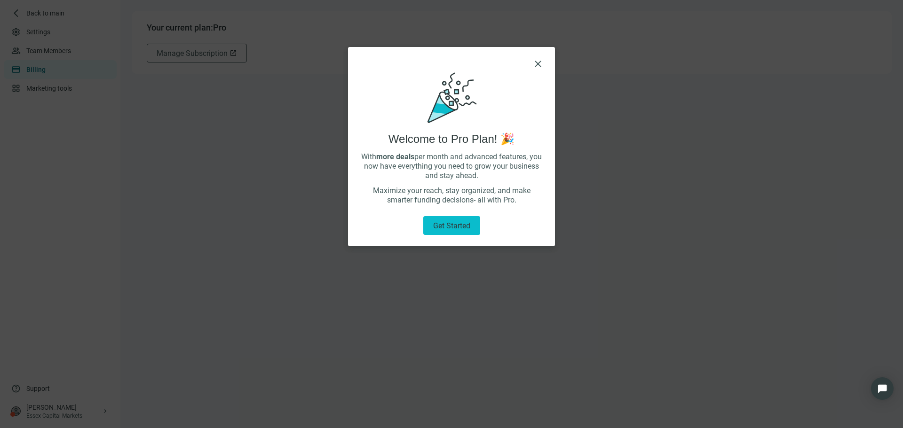
click at [465, 225] on span "Get started" at bounding box center [451, 225] width 37 height 9
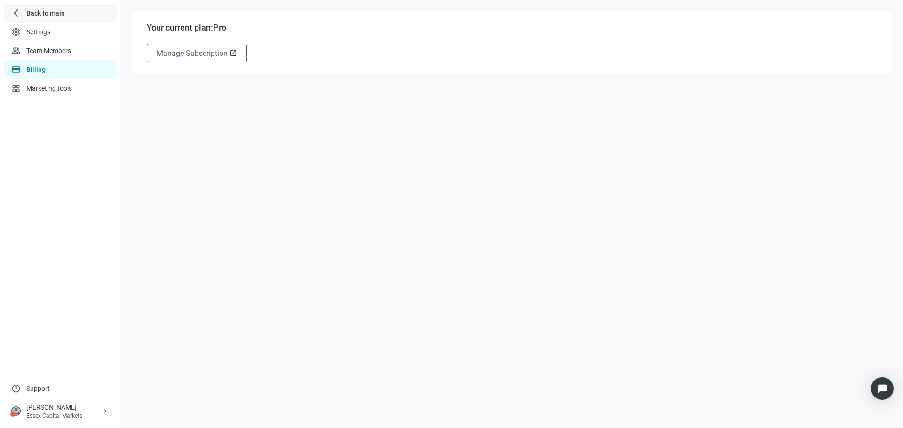
click at [54, 15] on span "Back to main" at bounding box center [45, 12] width 39 height 9
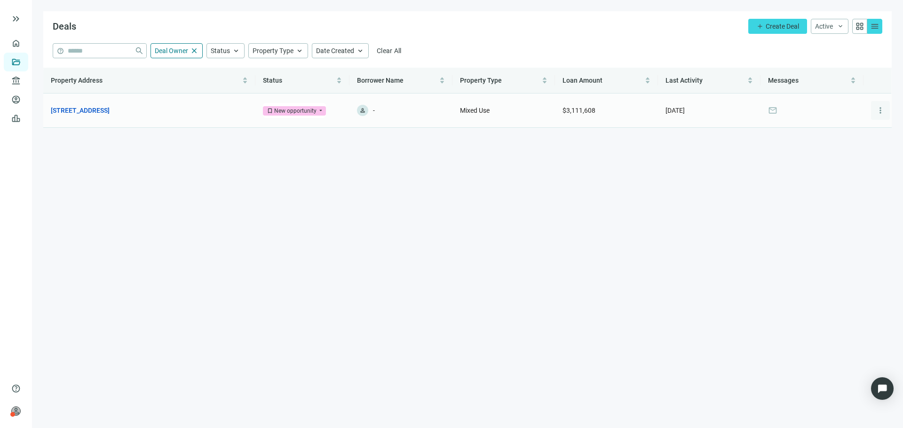
click at [883, 109] on span "more_vert" at bounding box center [879, 110] width 9 height 9
click at [860, 149] on div "archive Archive" at bounding box center [848, 150] width 81 height 17
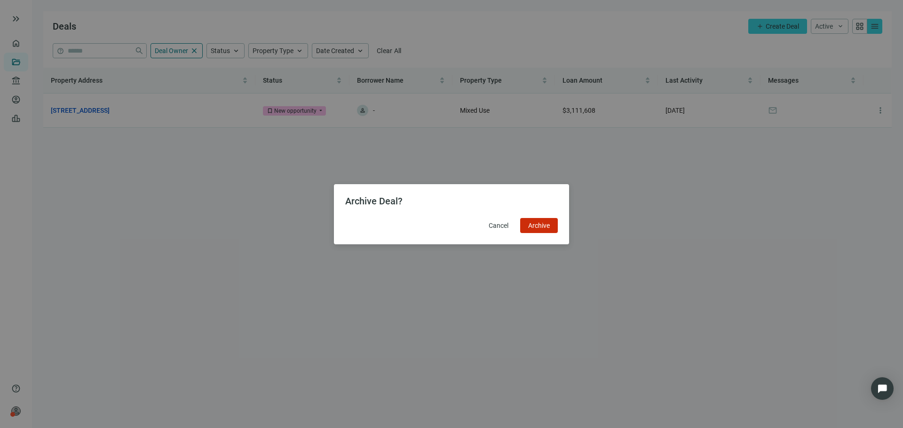
click at [552, 216] on div "Archive Deal? Cancel Archive" at bounding box center [451, 215] width 212 height 38
click at [549, 221] on button "Archive" at bounding box center [539, 225] width 38 height 15
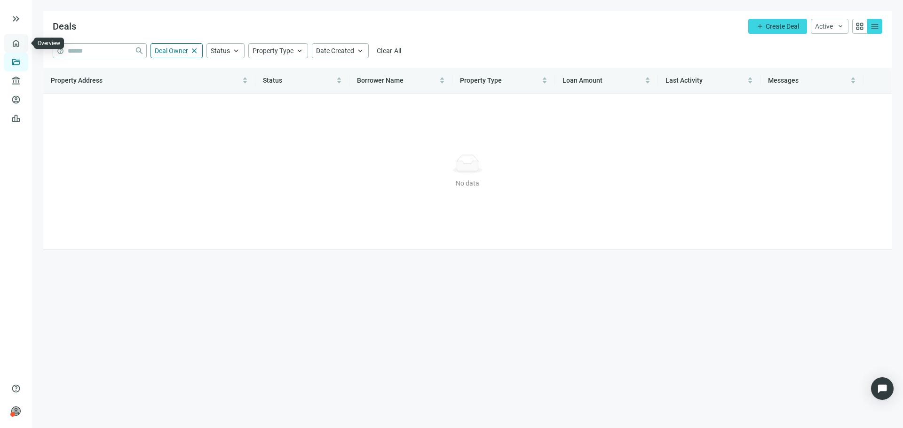
click at [24, 44] on link "Overview" at bounding box center [38, 43] width 28 height 8
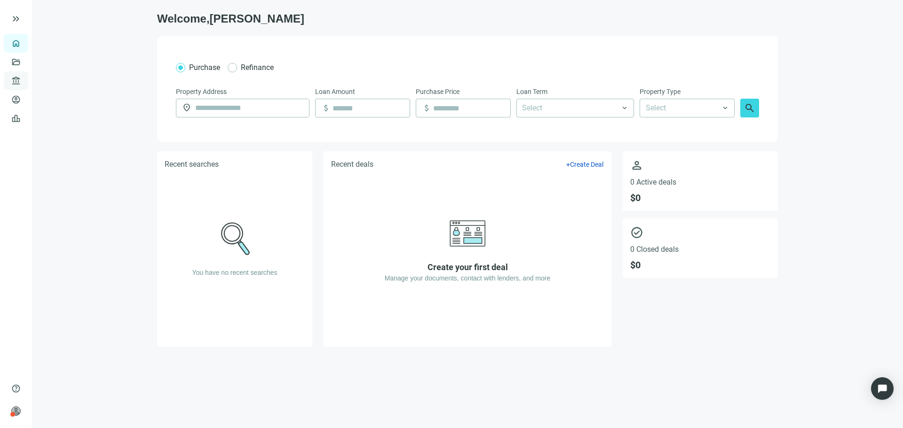
click at [13, 81] on span "account_balance" at bounding box center [14, 80] width 7 height 9
click at [56, 99] on link "My Lenders" at bounding box center [56, 100] width 35 height 8
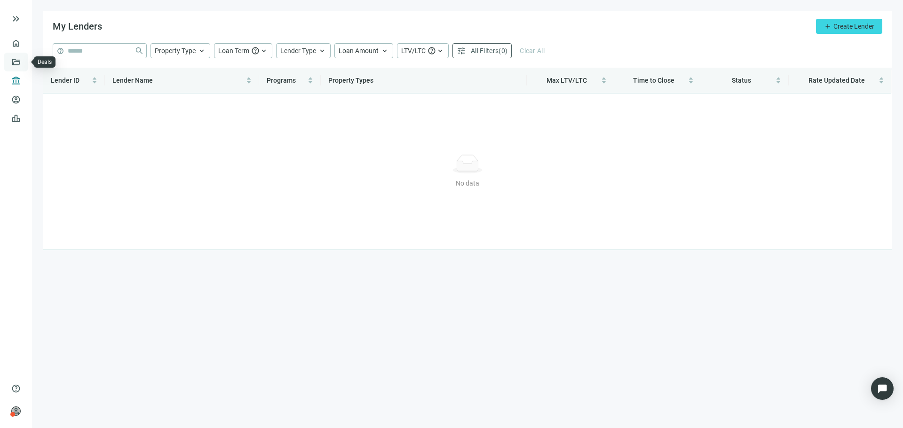
click at [24, 62] on link "Deals" at bounding box center [32, 62] width 17 height 8
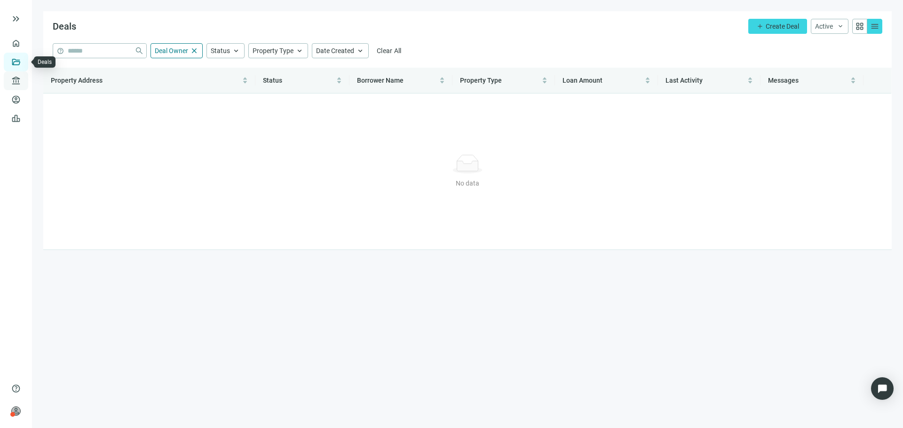
click at [14, 76] on span "account_balance" at bounding box center [14, 80] width 7 height 9
click at [50, 80] on link "All Lenders" at bounding box center [56, 81] width 34 height 8
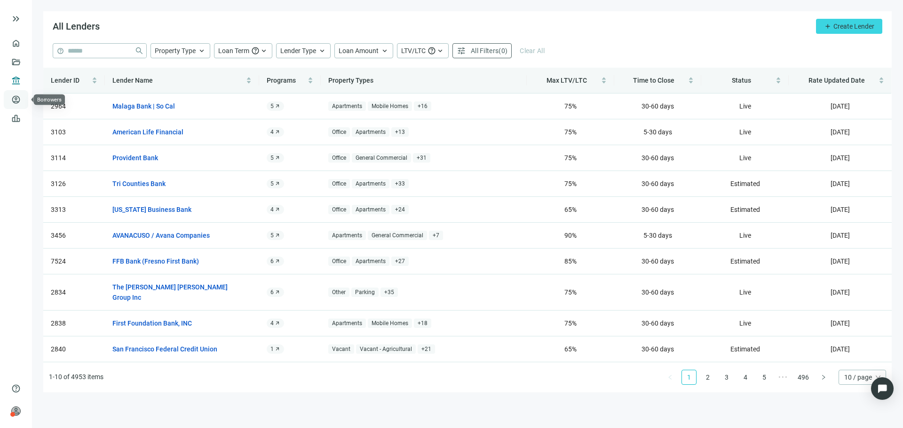
click at [24, 100] on link "Borrowers" at bounding box center [39, 100] width 31 height 8
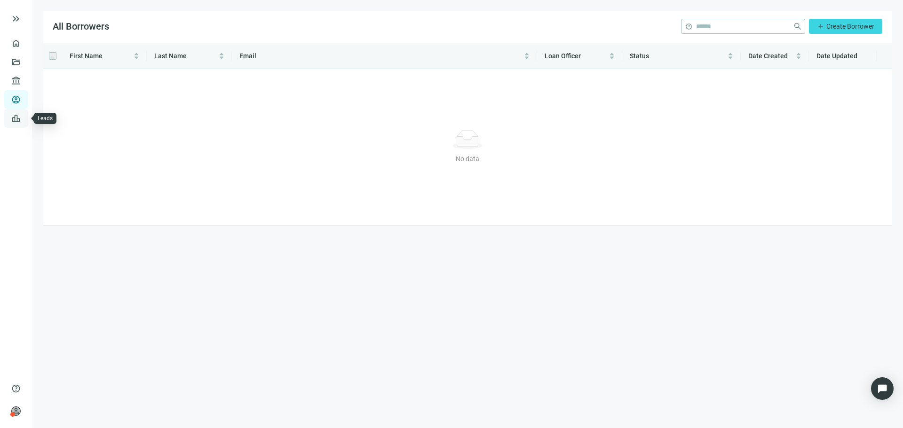
click at [24, 118] on link "Leads" at bounding box center [33, 119] width 18 height 8
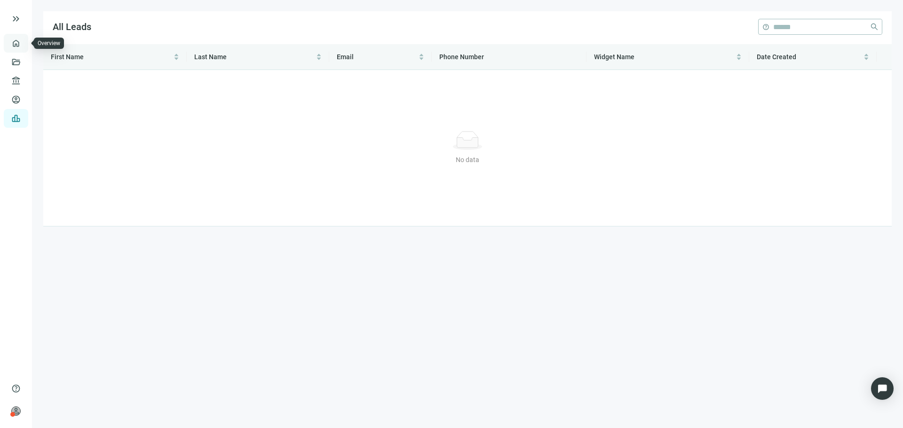
click at [24, 42] on link "Overview" at bounding box center [38, 43] width 28 height 8
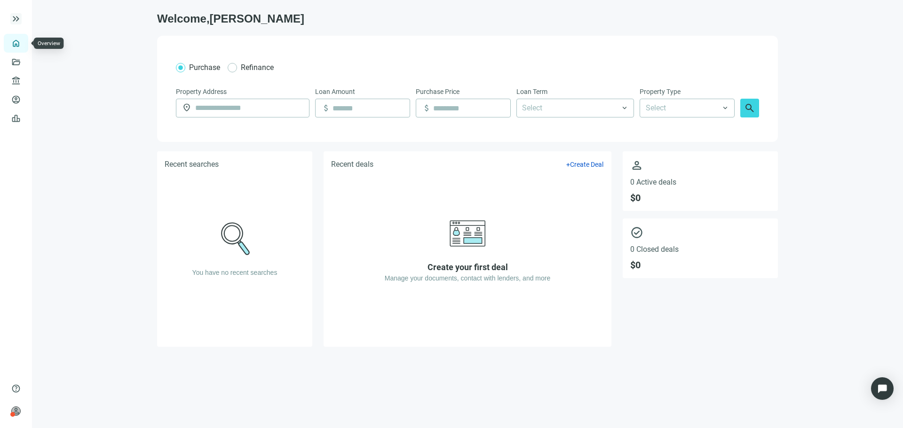
click at [14, 20] on span "keyboard_double_arrow_right" at bounding box center [15, 18] width 11 height 11
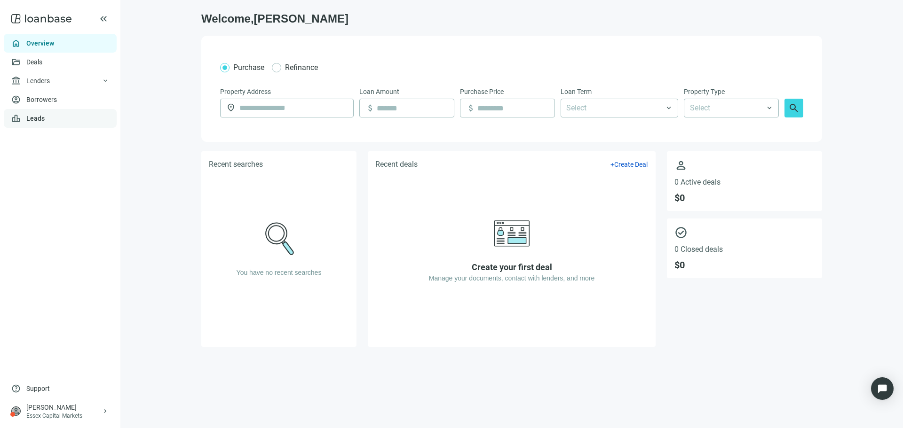
click at [45, 115] on link "Leads" at bounding box center [35, 119] width 18 height 8
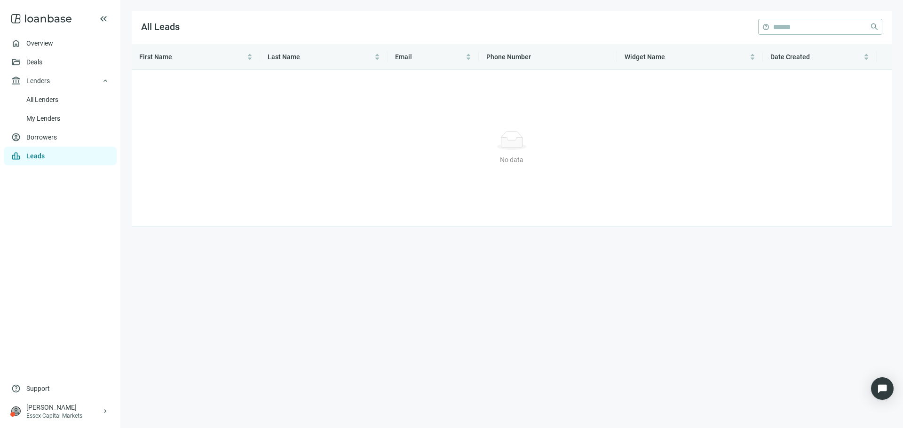
click at [80, 376] on ul "home Overview folder_open Deals account_balance Lenders keyboard_arrow_up All L…" at bounding box center [60, 207] width 120 height 346
click at [68, 387] on div "help Support" at bounding box center [60, 388] width 113 height 19
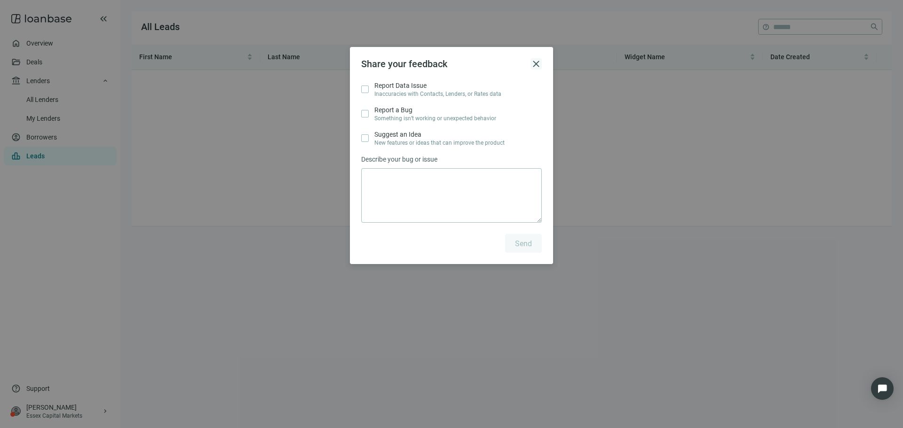
click at [534, 64] on span "close" at bounding box center [535, 63] width 11 height 11
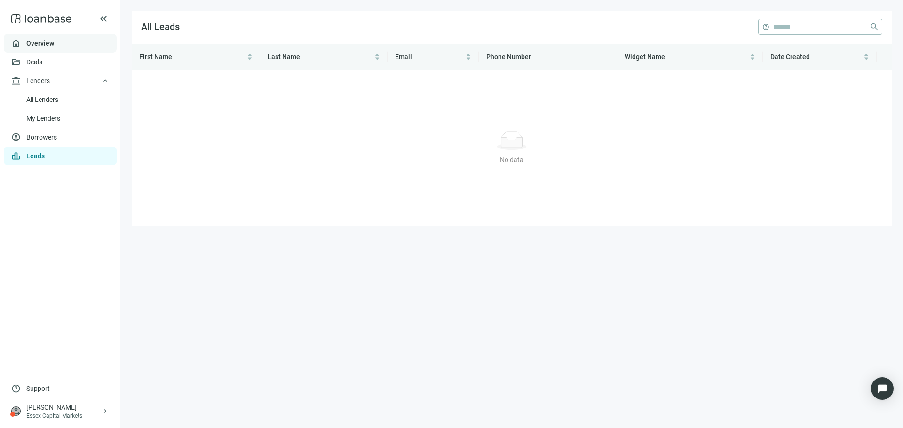
click at [54, 47] on link "Overview" at bounding box center [40, 43] width 28 height 8
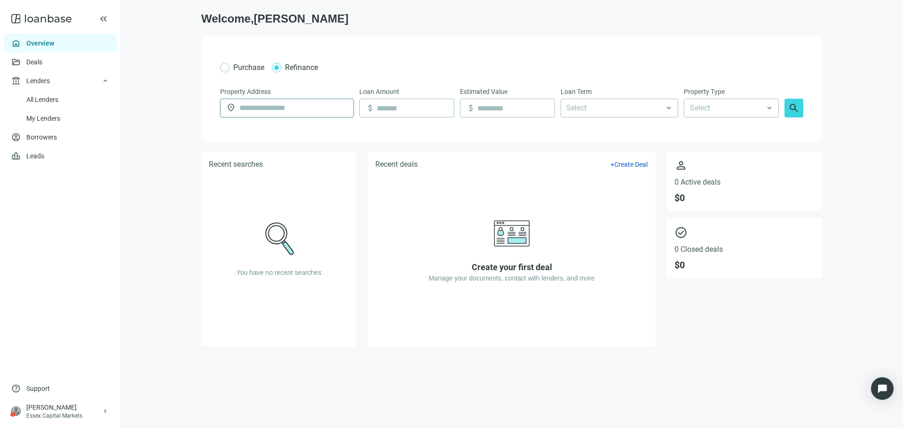
click at [274, 106] on input "text" at bounding box center [293, 108] width 108 height 18
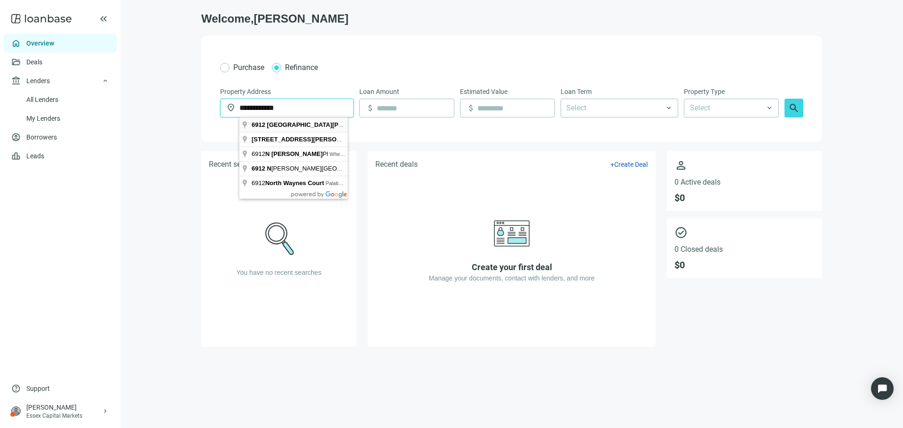
type input "**********"
type input "*******"
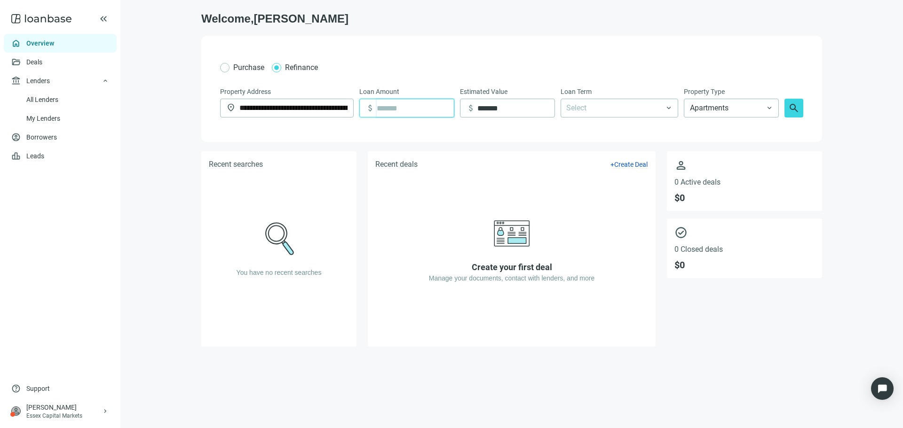
click at [420, 108] on input at bounding box center [415, 108] width 77 height 18
click at [592, 101] on div at bounding box center [614, 108] width 104 height 17
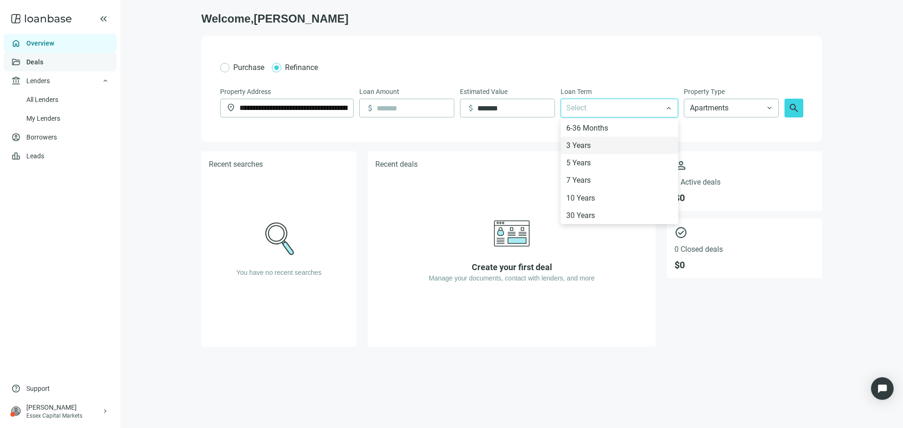
click at [43, 62] on link "Deals" at bounding box center [34, 62] width 17 height 8
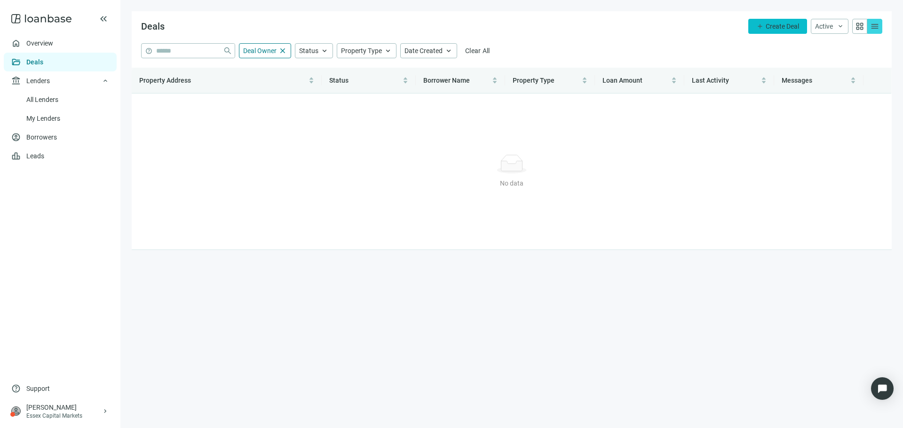
click at [783, 27] on span "Create Deal" at bounding box center [781, 27] width 33 height 8
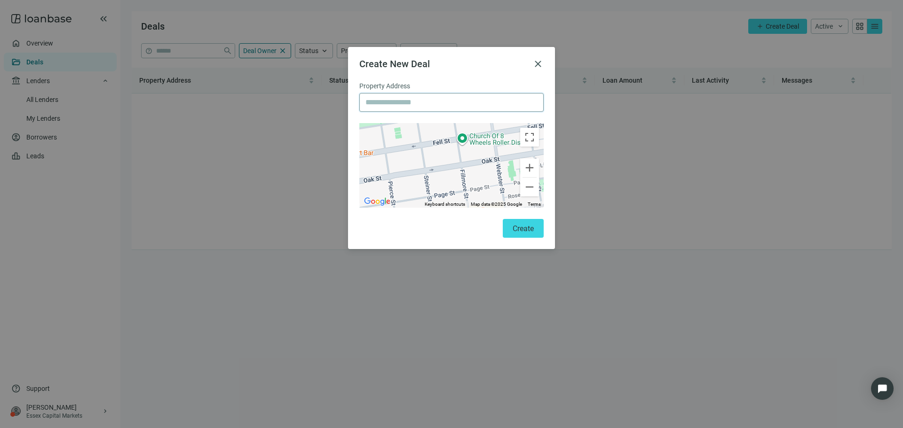
click at [424, 107] on input "text" at bounding box center [451, 103] width 172 height 18
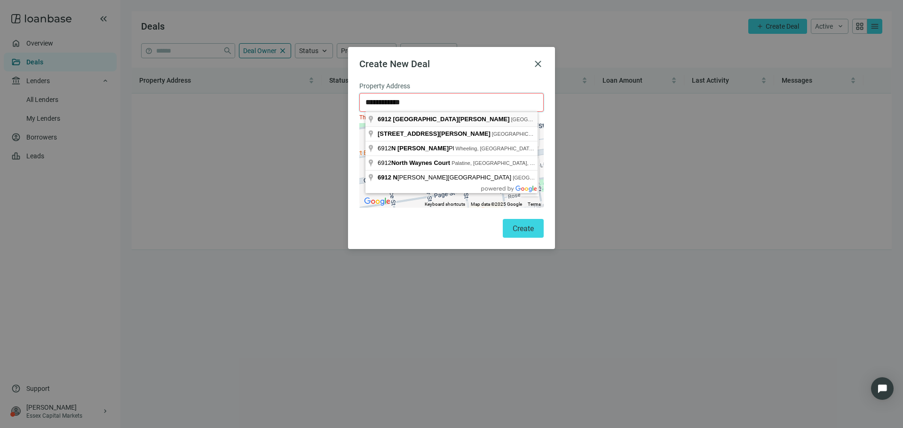
type input "**********"
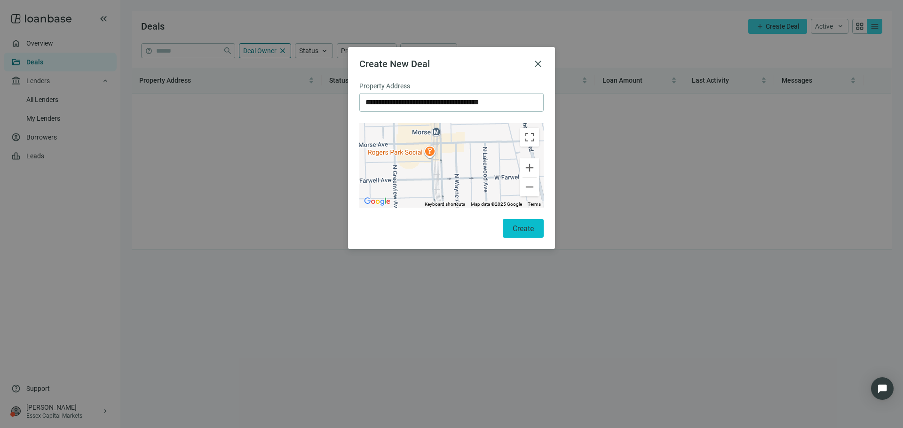
click at [521, 231] on span "Create" at bounding box center [522, 228] width 21 height 9
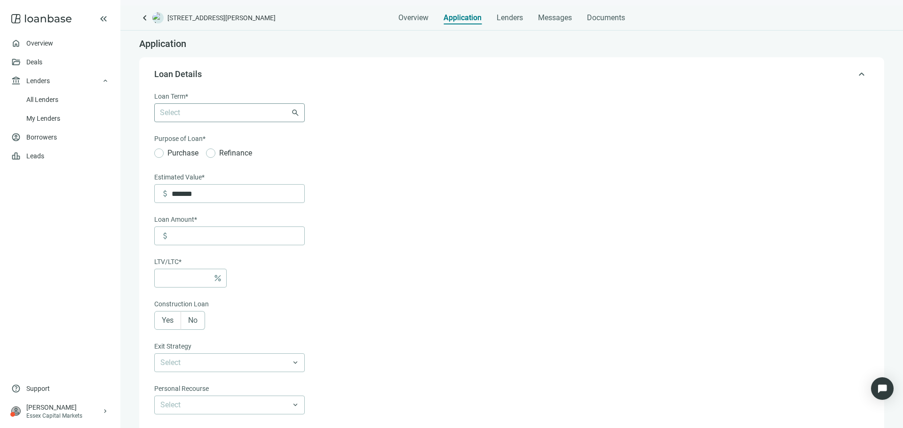
click at [254, 116] on div at bounding box center [224, 112] width 137 height 13
click at [239, 153] on div "3 Years" at bounding box center [229, 150] width 139 height 12
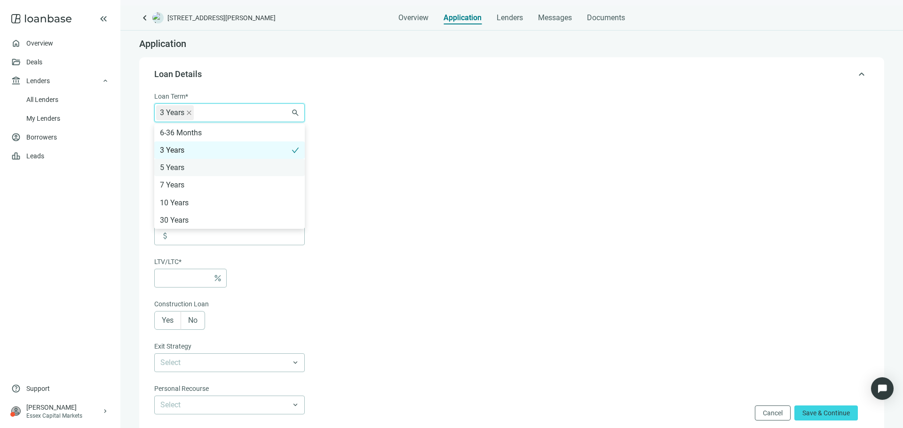
click at [248, 164] on div "5 Years" at bounding box center [229, 168] width 139 height 12
click at [240, 182] on div "7 Years" at bounding box center [229, 185] width 139 height 12
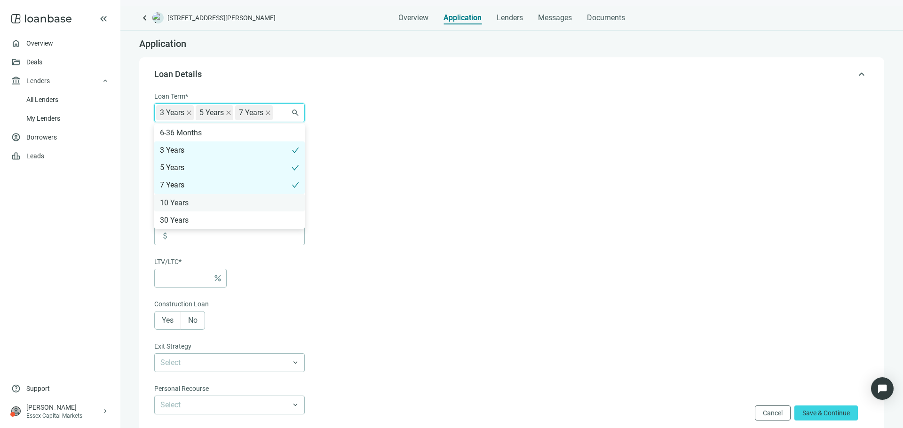
click at [233, 203] on div "10 Years" at bounding box center [229, 203] width 139 height 12
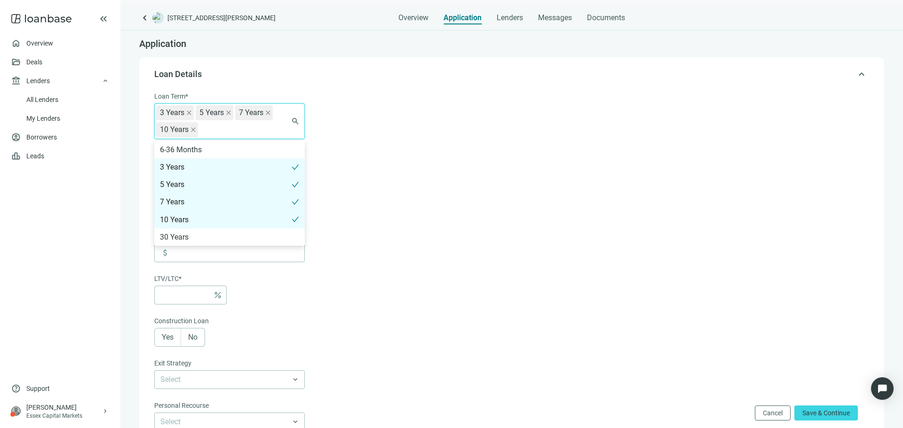
click at [344, 168] on form "Loan Term* 3 Years 5 Years 7 Years 10 Years 6-36 Months 3 Years 5 Years 7 Years…" at bounding box center [510, 338] width 713 height 494
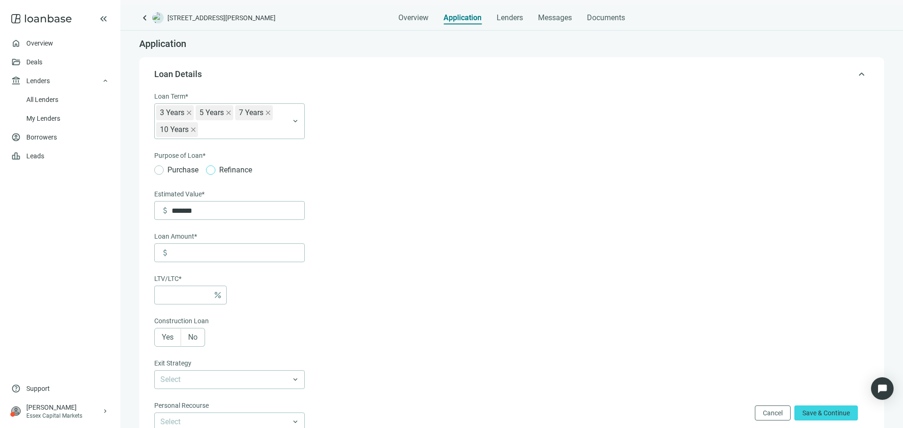
click at [220, 173] on span "Refinance" at bounding box center [235, 170] width 40 height 12
click at [181, 220] on div "Loan Term* 3 Years 5 Years 7 Years 10 Years 6-36 Months 3 Years 5 Years 7 Years…" at bounding box center [229, 219] width 150 height 256
drag, startPoint x: 214, startPoint y: 211, endPoint x: 157, endPoint y: 211, distance: 56.9
click at [157, 211] on div "attach_money *******" at bounding box center [229, 210] width 150 height 19
type input "*********"
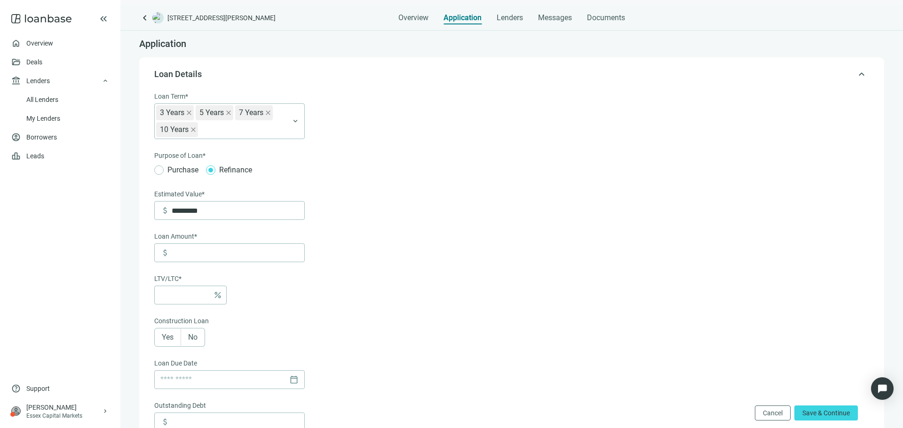
click at [229, 265] on div "Loan Term* 3 Years 5 Years 7 Years 10 Years 6-36 Months 3 Years 5 Years 7 Years…" at bounding box center [229, 219] width 150 height 256
click at [229, 259] on input at bounding box center [238, 253] width 133 height 18
click at [215, 250] on input at bounding box center [238, 253] width 133 height 18
type input "**"
type input "*"
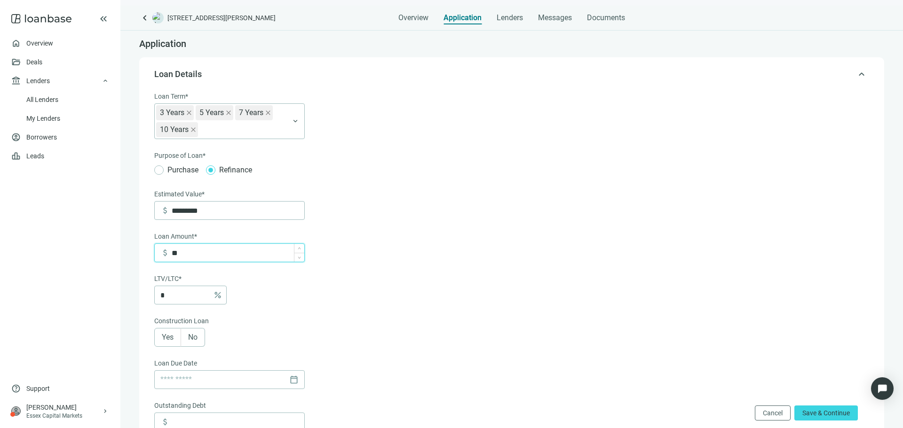
type input "***"
type input "*****"
type input "***"
type input "******"
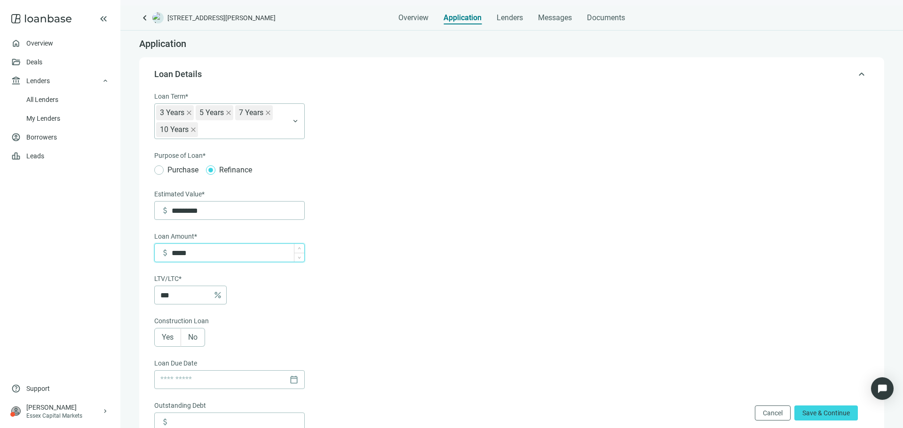
type input "***"
type input "*******"
type input "****"
drag, startPoint x: 183, startPoint y: 298, endPoint x: 155, endPoint y: 302, distance: 28.6
click at [155, 302] on div "**** percent" at bounding box center [190, 295] width 72 height 19
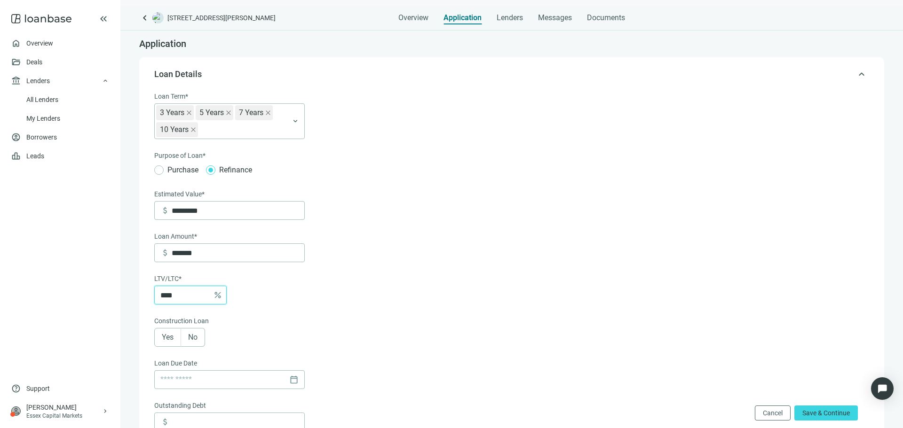
type input "******"
type input "**"
type input "*******"
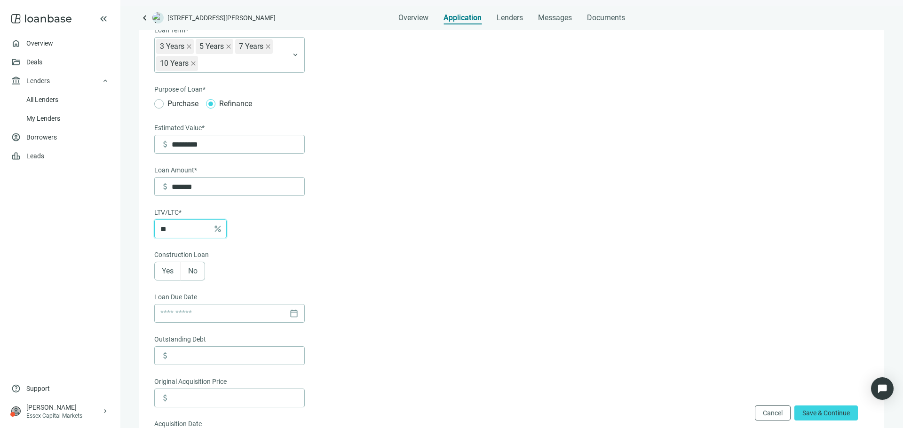
scroll to position [141, 0]
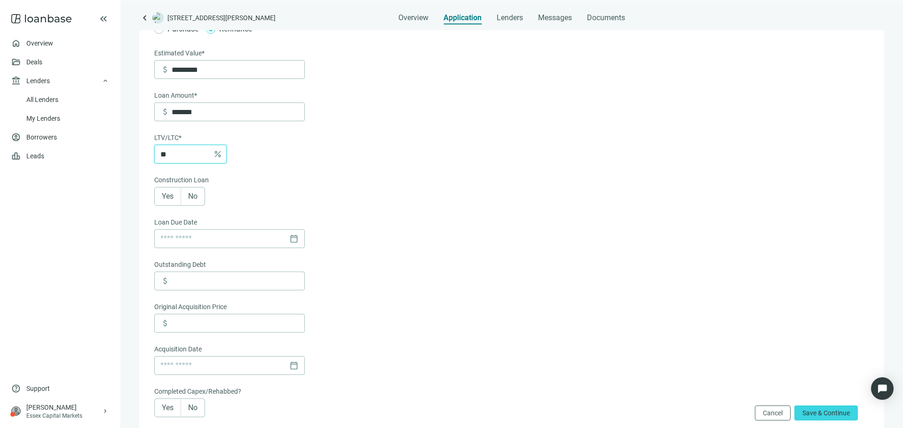
type input "**"
click at [182, 202] on label "No" at bounding box center [193, 196] width 24 height 19
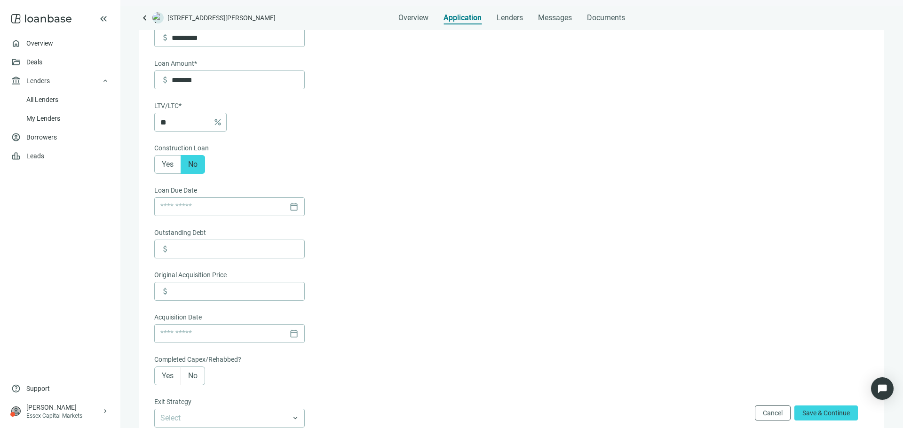
scroll to position [188, 0]
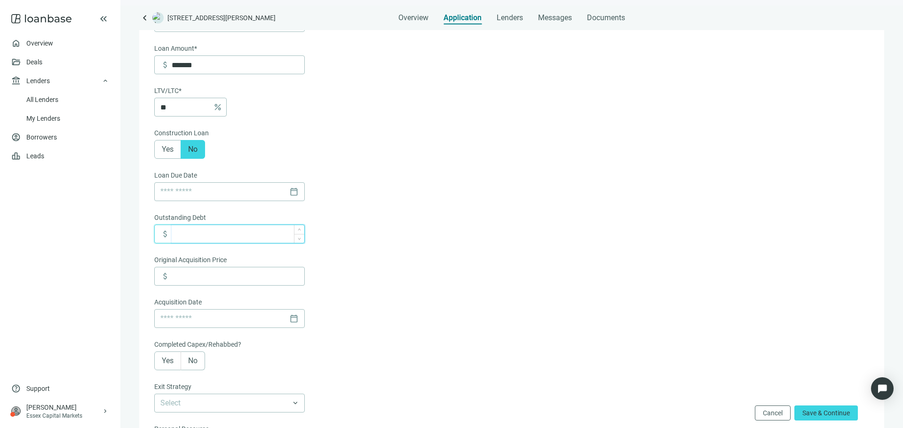
click at [232, 242] on input at bounding box center [238, 234] width 133 height 18
type input "*******"
click at [226, 280] on input at bounding box center [238, 276] width 133 height 18
drag, startPoint x: 198, startPoint y: 239, endPoint x: 176, endPoint y: 240, distance: 22.1
click at [176, 240] on input "*******" at bounding box center [238, 234] width 133 height 18
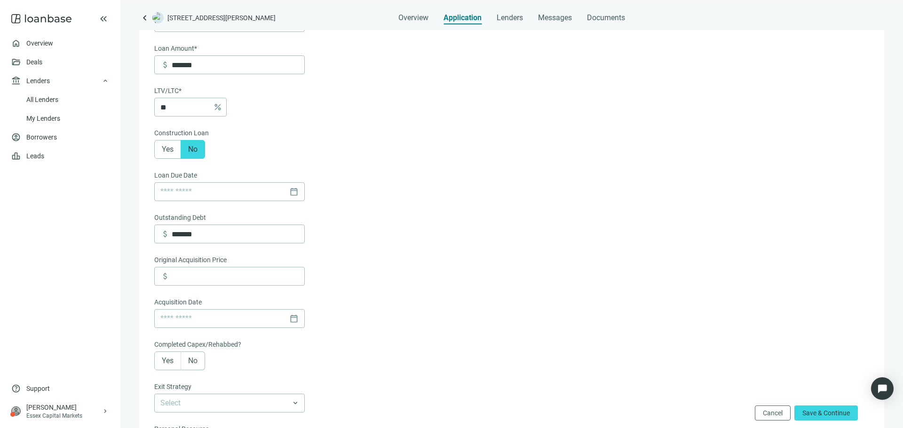
click at [209, 253] on div "Loan Due Date calendar_today Outstanding Debt attach_money ******* Original Acq…" at bounding box center [229, 376] width 150 height 412
click at [215, 280] on input at bounding box center [238, 276] width 133 height 18
click at [292, 326] on div "calendar_today" at bounding box center [229, 319] width 138 height 18
type input "*******"
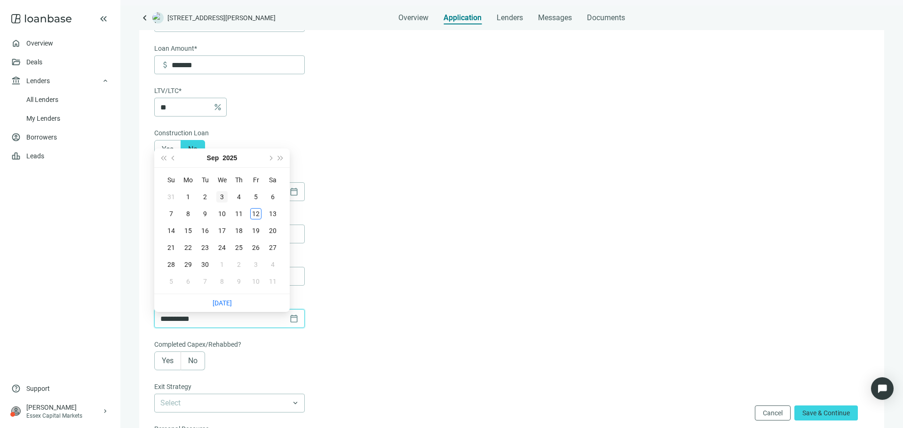
type input "**********"
click at [174, 157] on span "Previous month (PageUp)" at bounding box center [174, 158] width 5 height 5
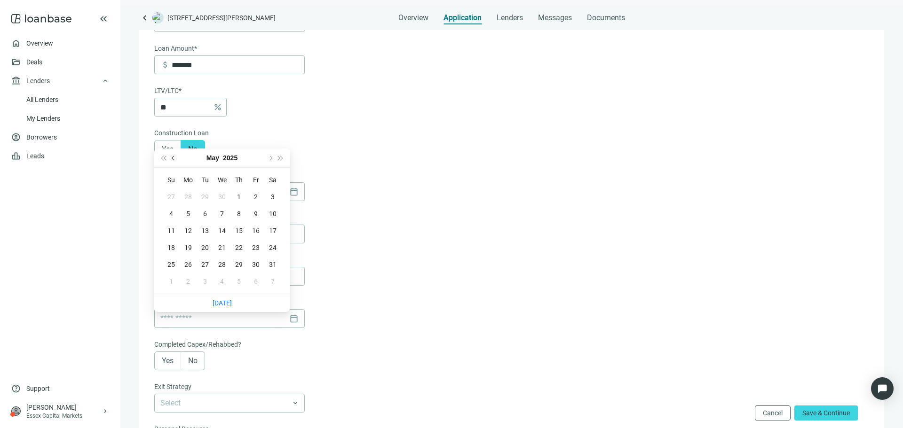
click at [174, 157] on span "Previous month (PageUp)" at bounding box center [174, 158] width 5 height 5
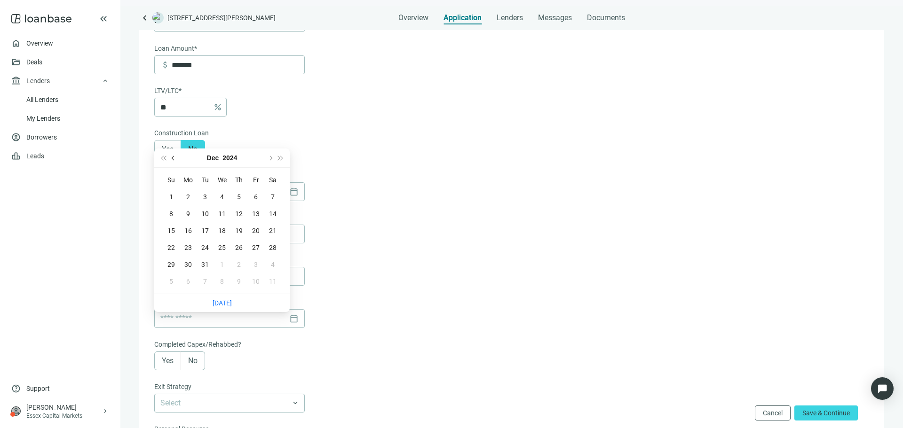
click at [174, 157] on span "Previous month (PageUp)" at bounding box center [174, 158] width 5 height 5
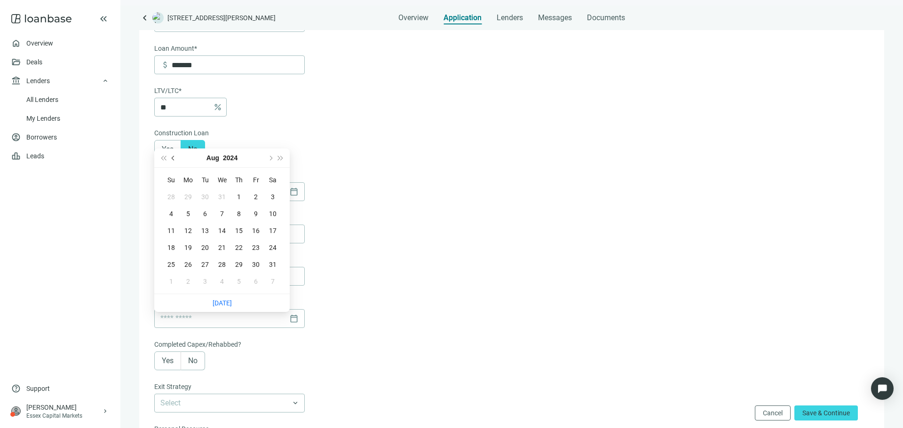
click at [174, 157] on span "Previous month (PageUp)" at bounding box center [174, 158] width 5 height 5
click at [269, 162] on button "Next month (PageDown)" at bounding box center [270, 158] width 10 height 19
type input "**********"
drag, startPoint x: 268, startPoint y: 159, endPoint x: 268, endPoint y: 165, distance: 5.7
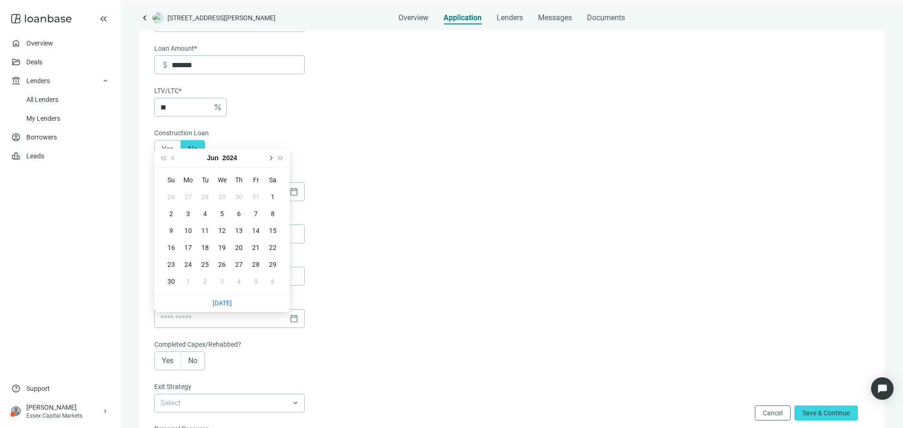
click at [269, 159] on button "Next month (PageDown)" at bounding box center [270, 158] width 10 height 19
type input "**********"
click at [185, 264] on div "29" at bounding box center [187, 264] width 11 height 11
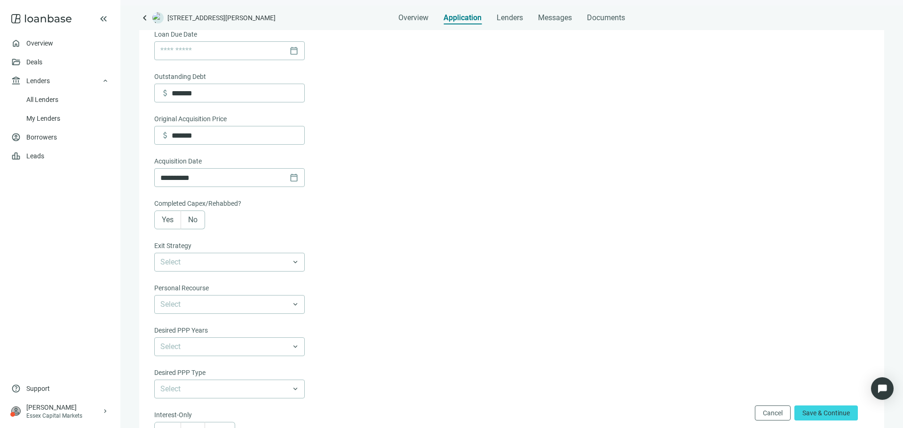
scroll to position [376, 0]
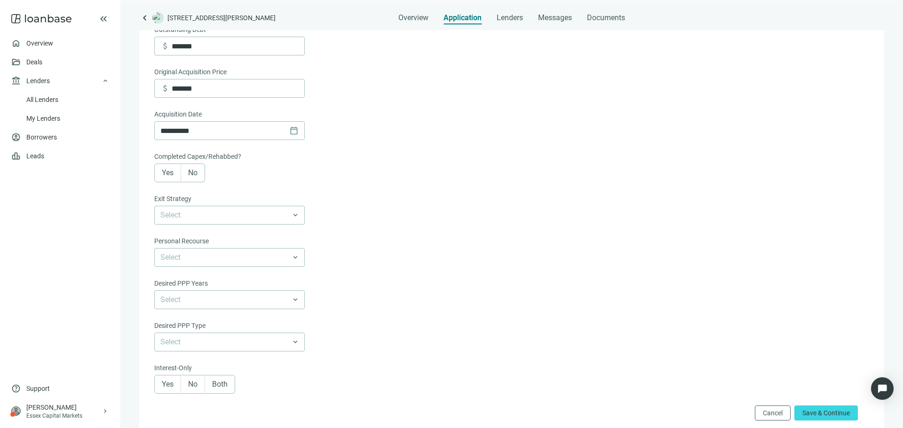
click at [166, 177] on span "Yes" at bounding box center [168, 172] width 12 height 9
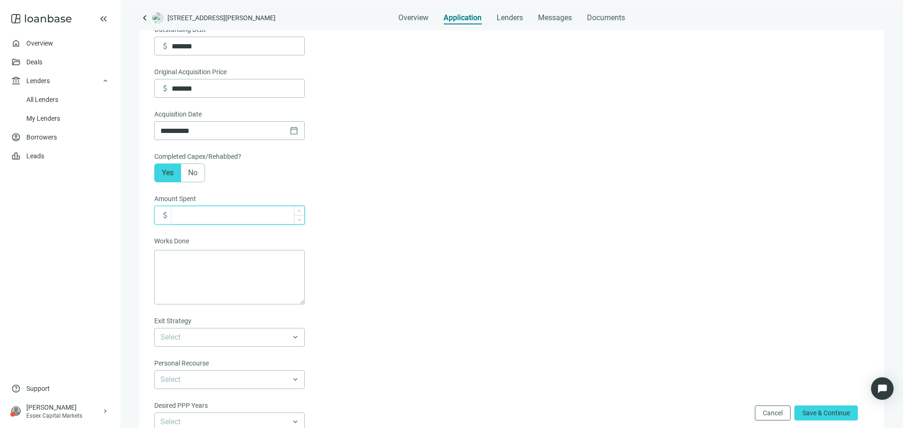
click at [195, 224] on input at bounding box center [238, 215] width 133 height 18
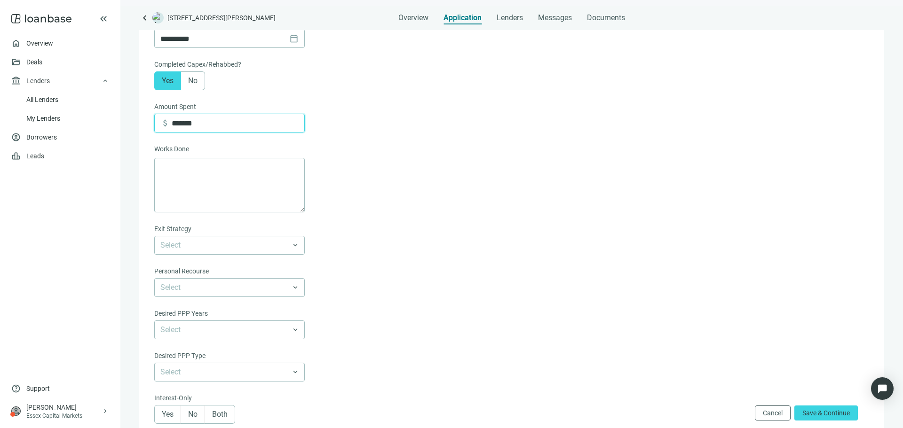
scroll to position [470, 0]
type input "*******"
click at [232, 263] on div "**********" at bounding box center [229, 155] width 150 height 534
click at [234, 252] on input "search" at bounding box center [225, 244] width 130 height 18
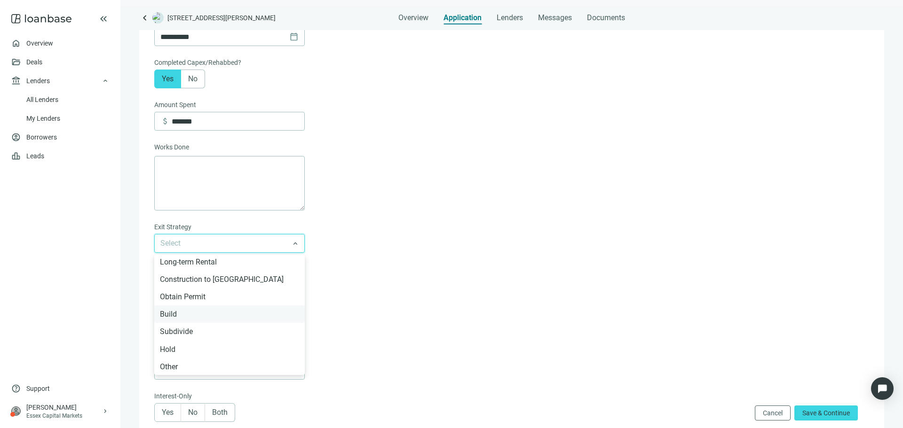
scroll to position [107, 0]
click at [386, 279] on form "**********" at bounding box center [510, 34] width 713 height 827
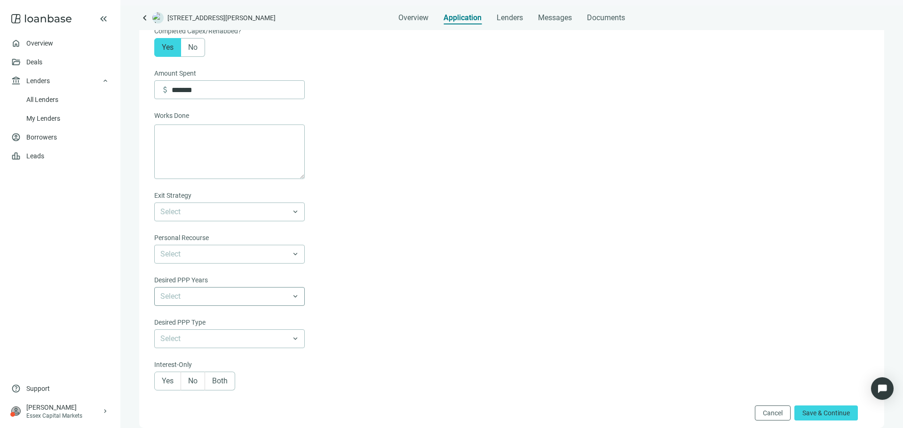
scroll to position [517, 0]
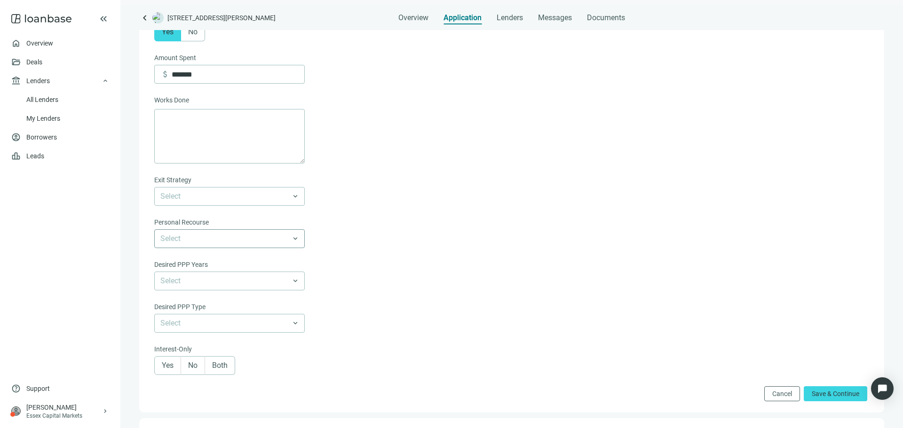
click at [251, 248] on input "search" at bounding box center [225, 239] width 130 height 18
click at [249, 247] on input "search" at bounding box center [225, 239] width 130 height 18
click at [247, 246] on input "search" at bounding box center [225, 239] width 130 height 18
click at [240, 286] on input "search" at bounding box center [225, 281] width 130 height 18
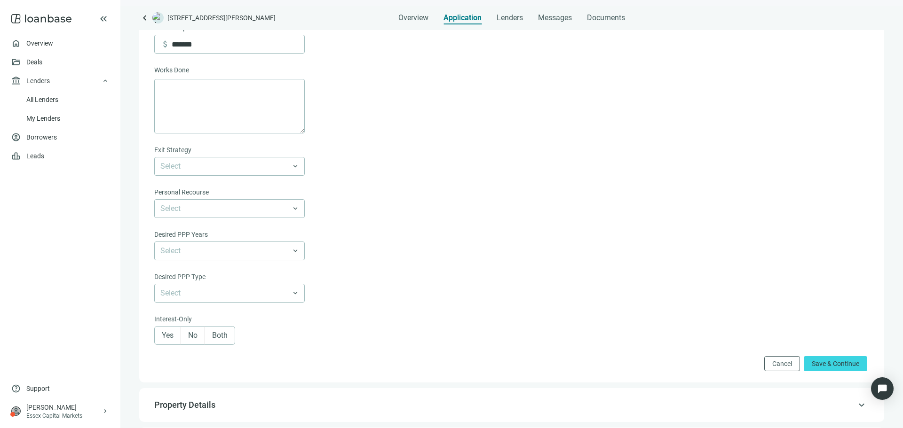
scroll to position [564, 0]
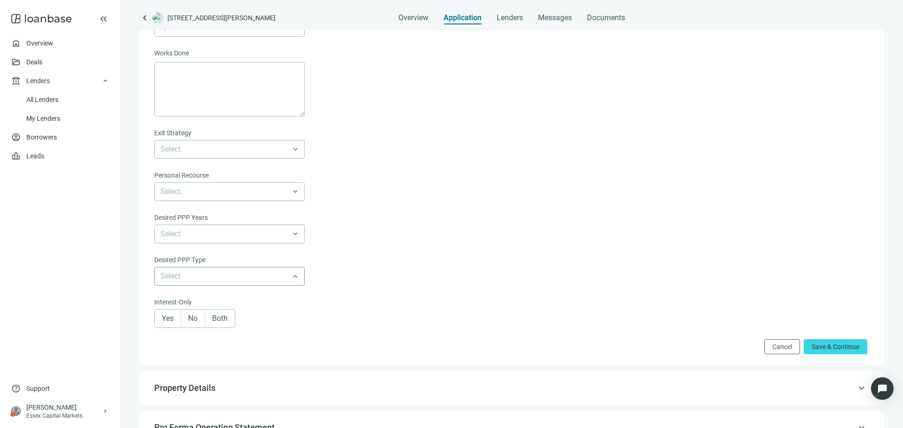
click at [236, 285] on input "search" at bounding box center [225, 276] width 130 height 18
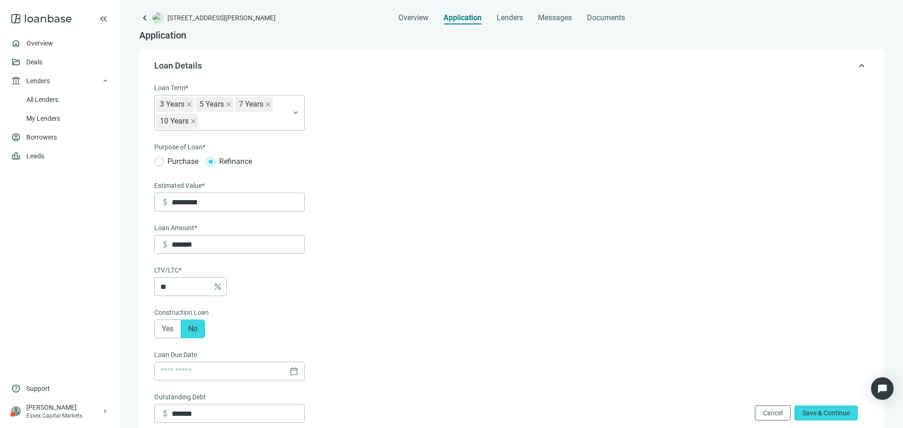
scroll to position [0, 0]
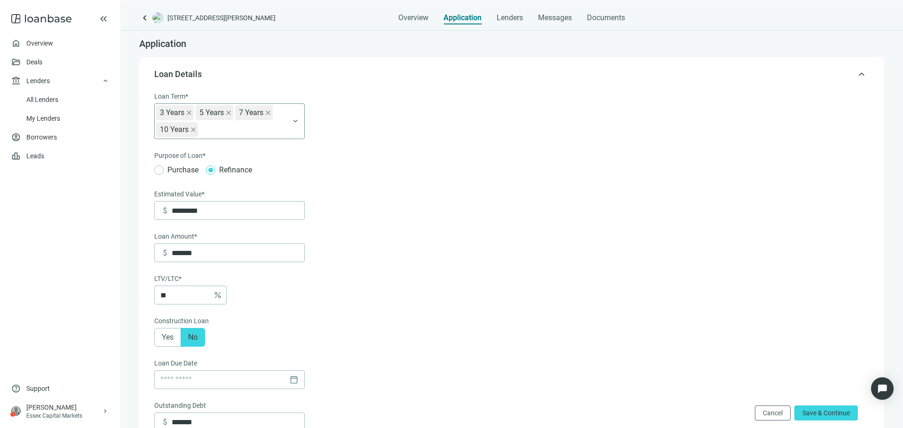
click at [192, 130] on icon "close" at bounding box center [193, 130] width 6 height 6
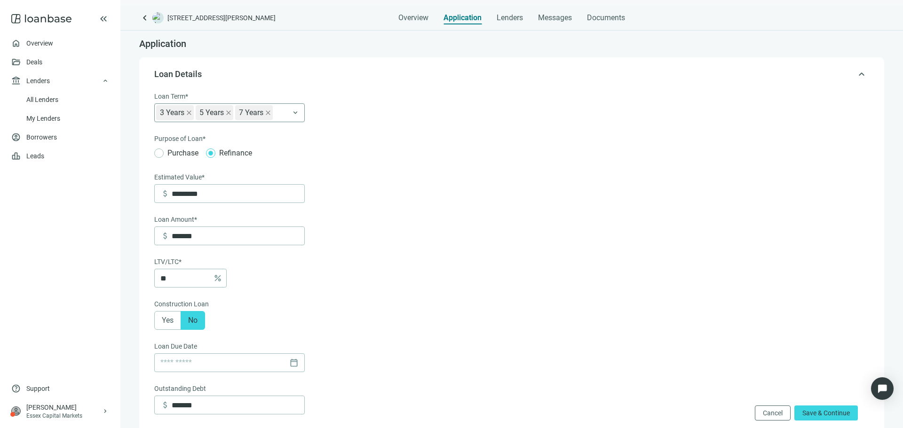
click at [267, 117] on span at bounding box center [268, 112] width 6 height 15
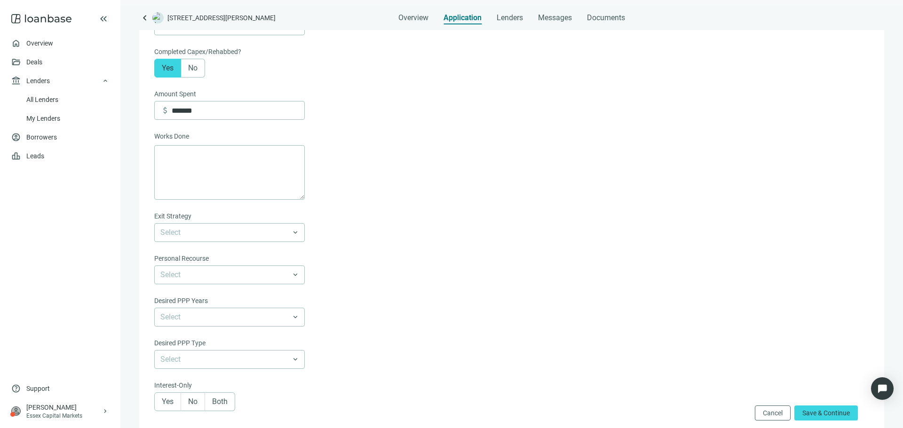
scroll to position [470, 0]
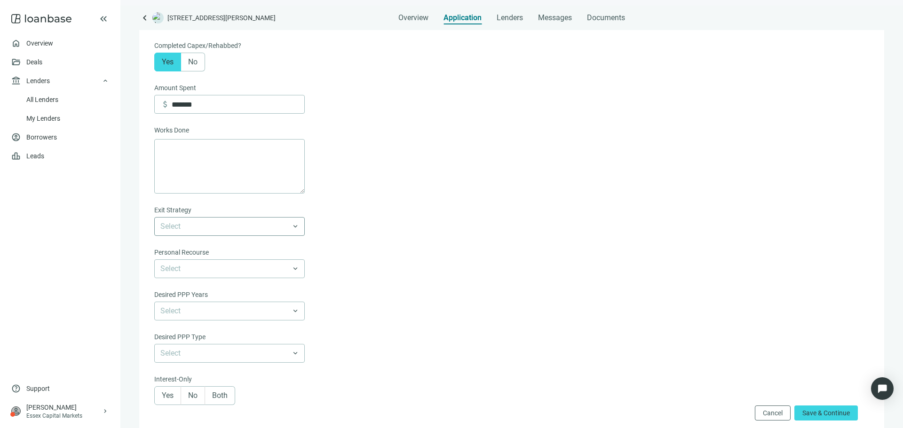
click at [217, 236] on input "search" at bounding box center [225, 227] width 130 height 18
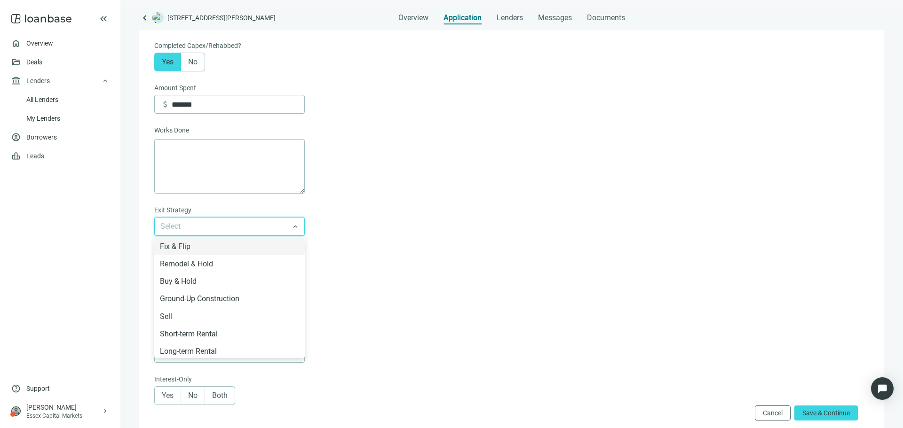
click at [331, 249] on form "**********" at bounding box center [510, 26] width 713 height 810
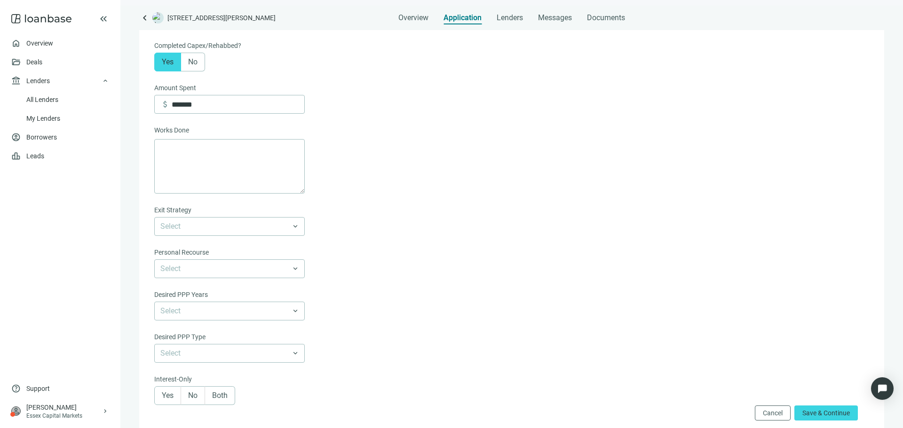
scroll to position [517, 0]
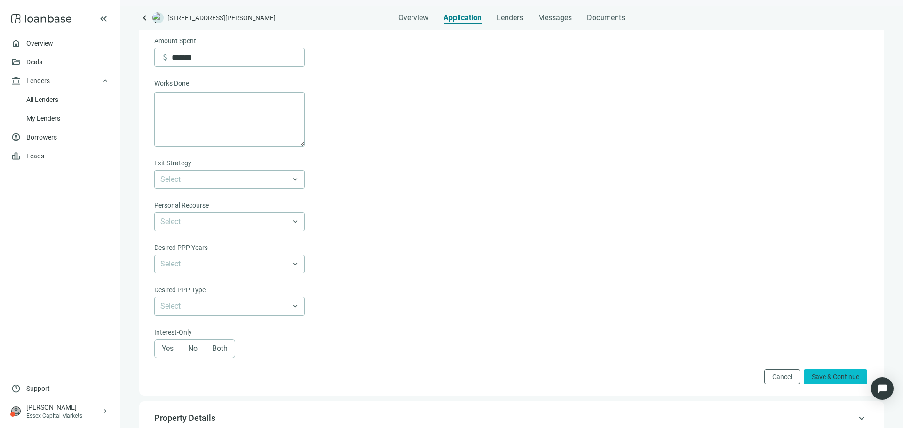
click at [828, 385] on button "Save & Continue" at bounding box center [834, 376] width 63 height 15
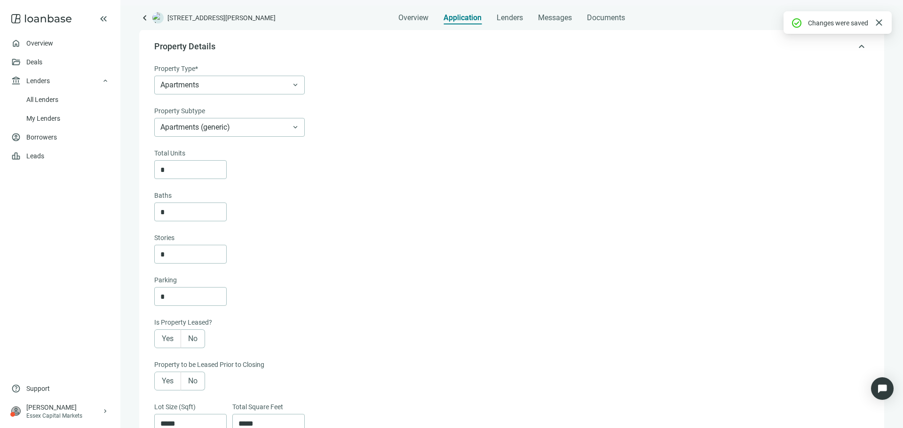
scroll to position [20, 0]
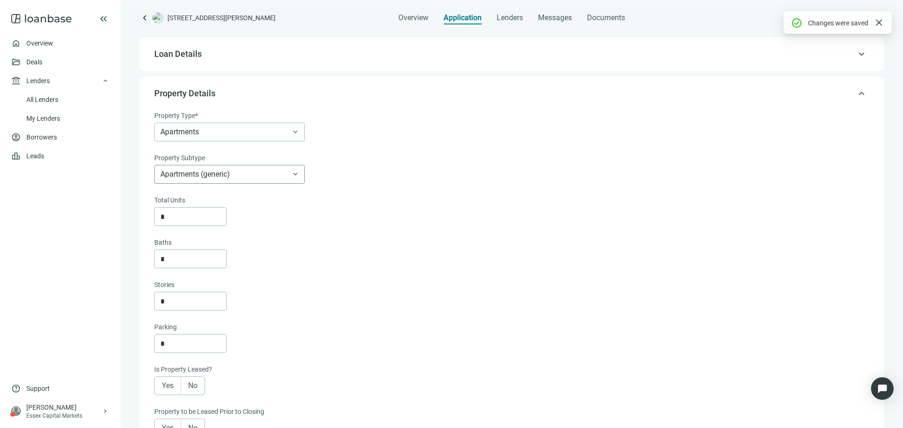
click at [249, 179] on span "Apartments (generic)" at bounding box center [229, 174] width 138 height 18
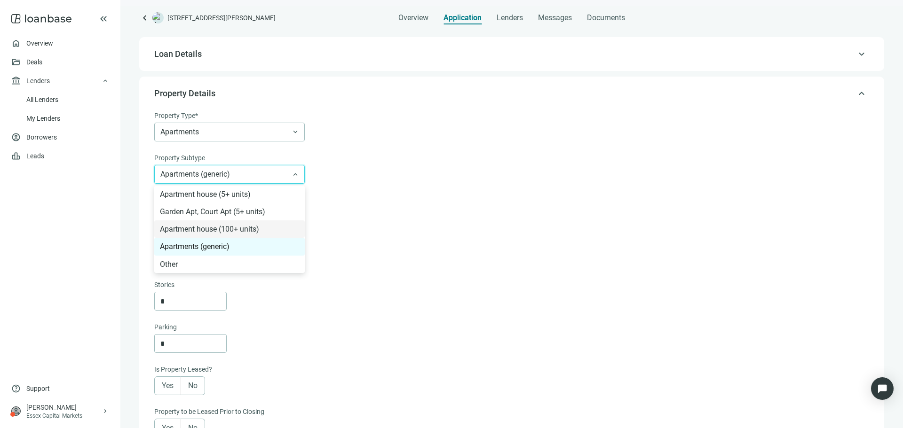
click at [356, 228] on div "Total Units * Baths * Stories *" at bounding box center [510, 253] width 713 height 116
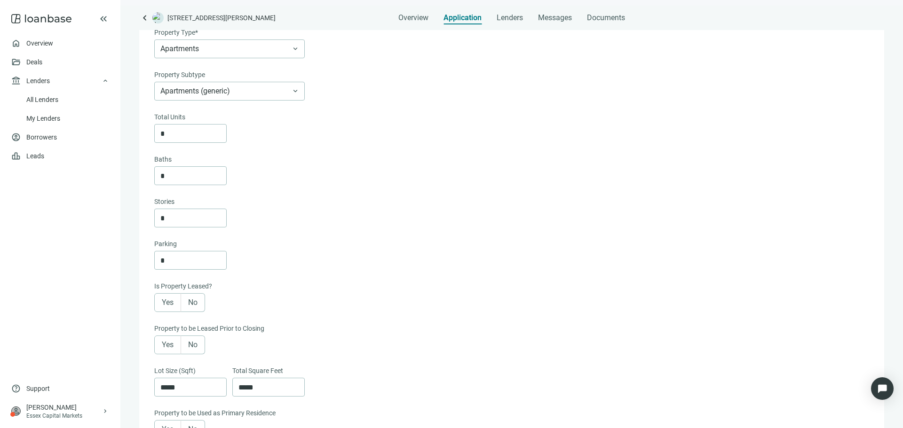
scroll to position [114, 0]
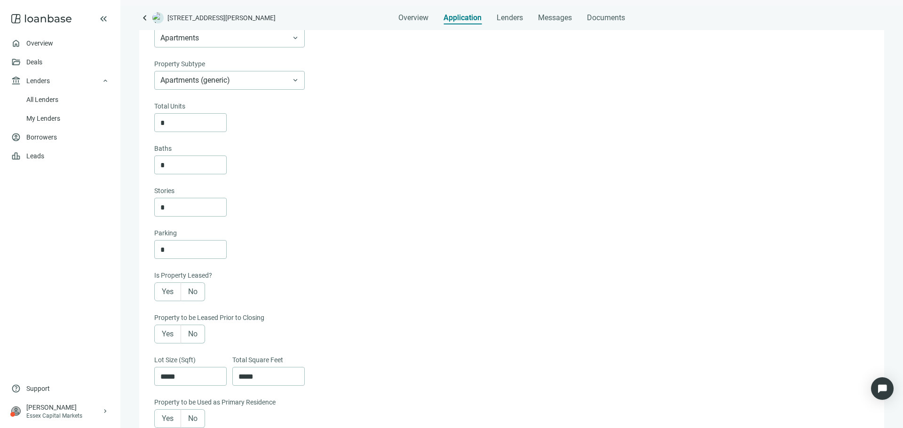
click at [165, 333] on span "Yes" at bounding box center [168, 334] width 12 height 9
click at [166, 300] on label "Yes" at bounding box center [167, 292] width 27 height 19
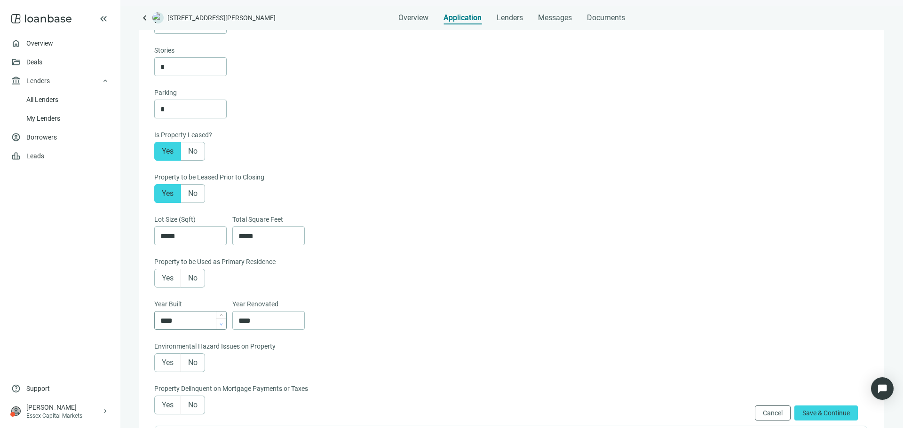
scroll to position [255, 0]
click at [197, 281] on span "No" at bounding box center [192, 277] width 9 height 9
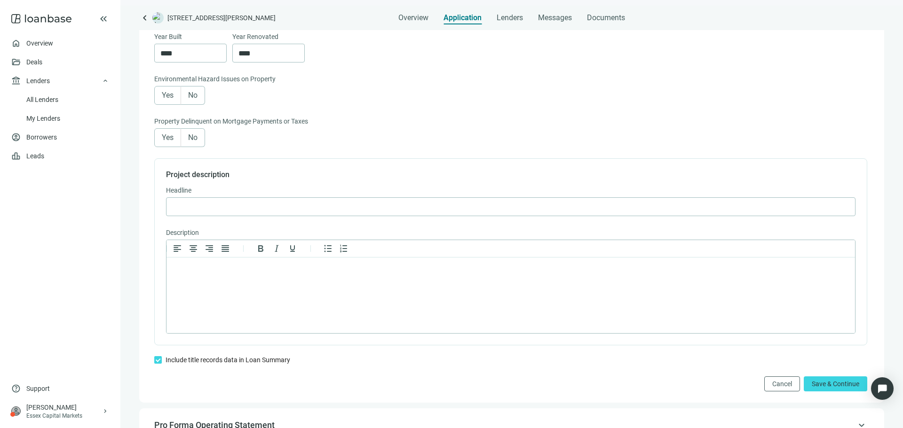
scroll to position [537, 0]
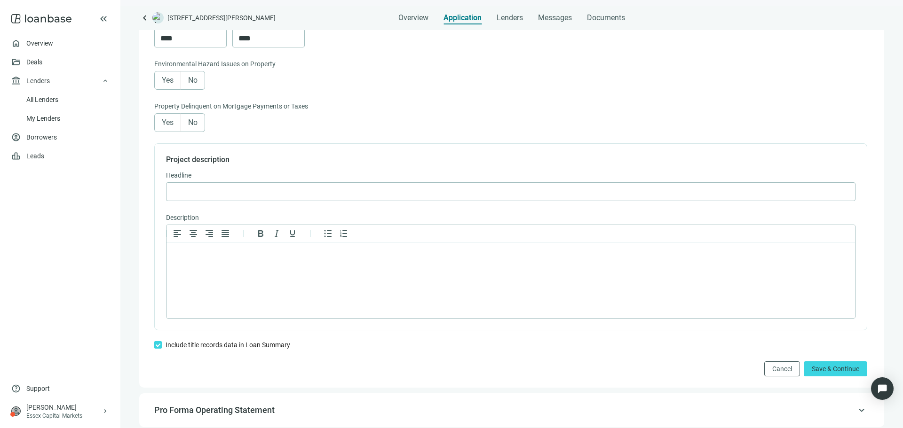
click at [241, 350] on label "Include title records data in Loan Summary" at bounding box center [230, 345] width 131 height 10
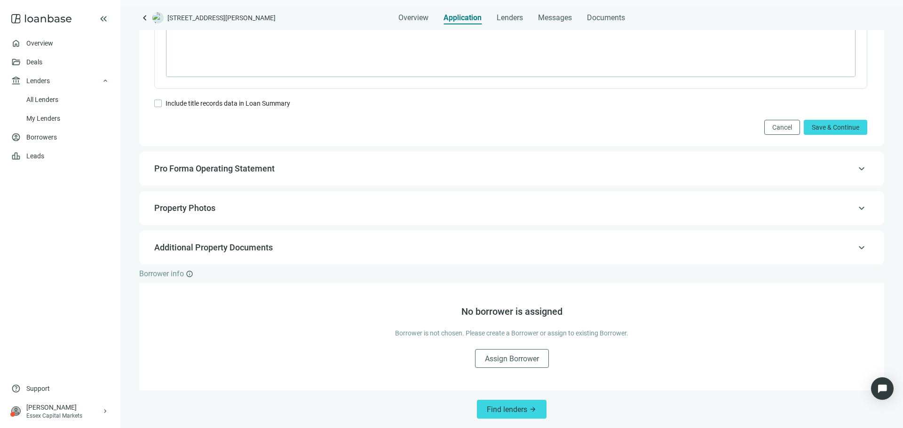
scroll to position [785, 0]
click at [513, 360] on span "Assign Borrower" at bounding box center [512, 358] width 54 height 9
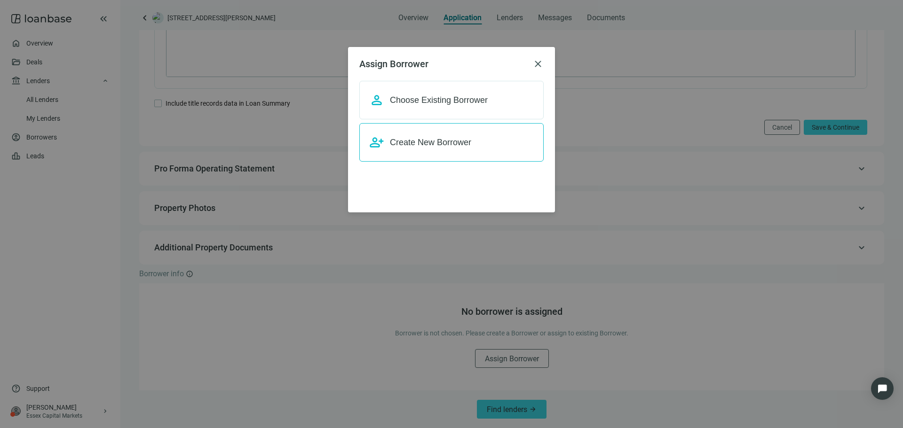
click at [471, 151] on div "person_add Create New Borrower" at bounding box center [451, 142] width 184 height 39
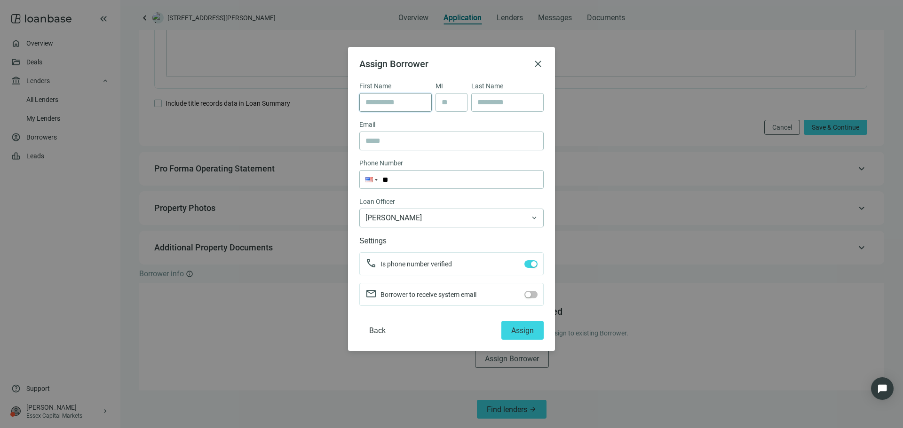
click at [397, 108] on input "text" at bounding box center [395, 103] width 60 height 18
click at [531, 63] on div "Assign Borrower close" at bounding box center [451, 63] width 184 height 11
click at [535, 65] on span "close" at bounding box center [537, 63] width 11 height 11
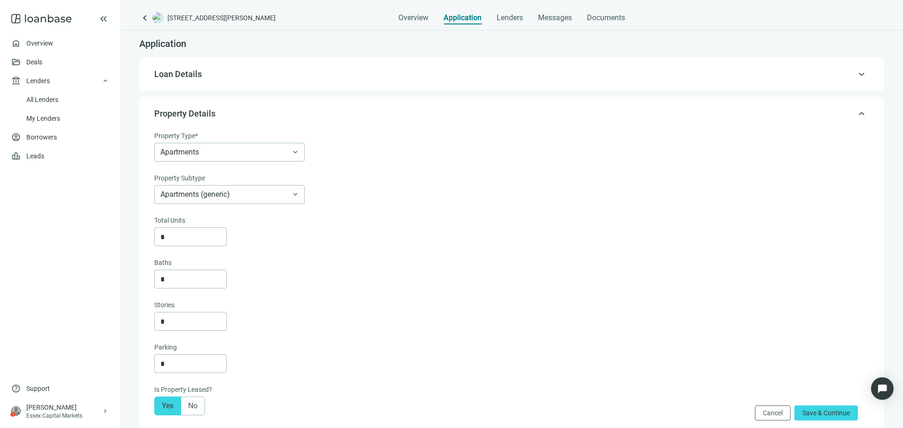
scroll to position [47, 0]
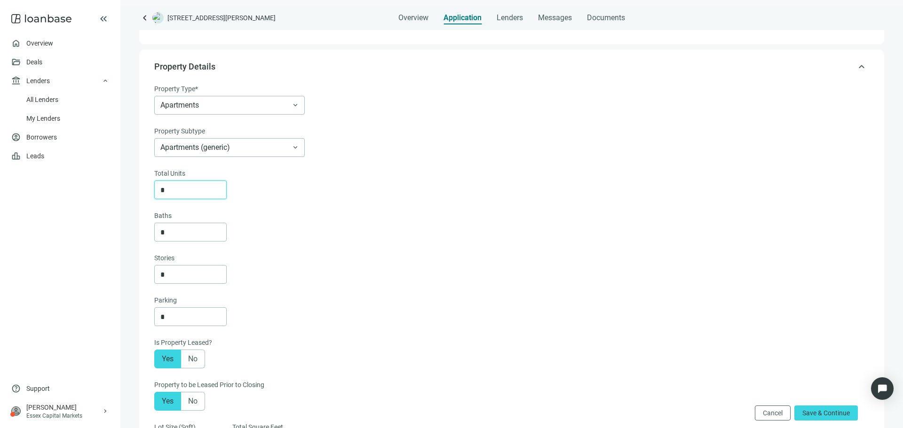
drag, startPoint x: 199, startPoint y: 190, endPoint x: 155, endPoint y: 190, distance: 44.7
click at [155, 190] on div "*" at bounding box center [190, 190] width 72 height 19
click at [213, 152] on span "Apartments (generic)" at bounding box center [229, 148] width 138 height 18
type input "*"
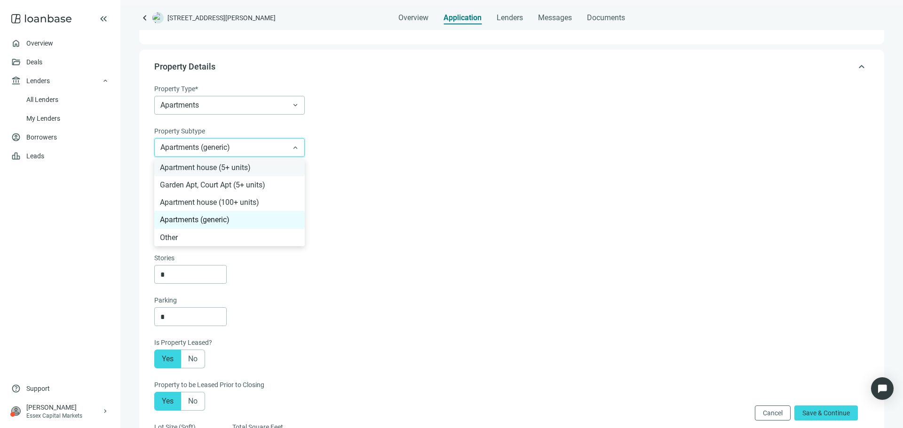
click at [218, 169] on div "Apartment house (5+ units)" at bounding box center [229, 168] width 139 height 12
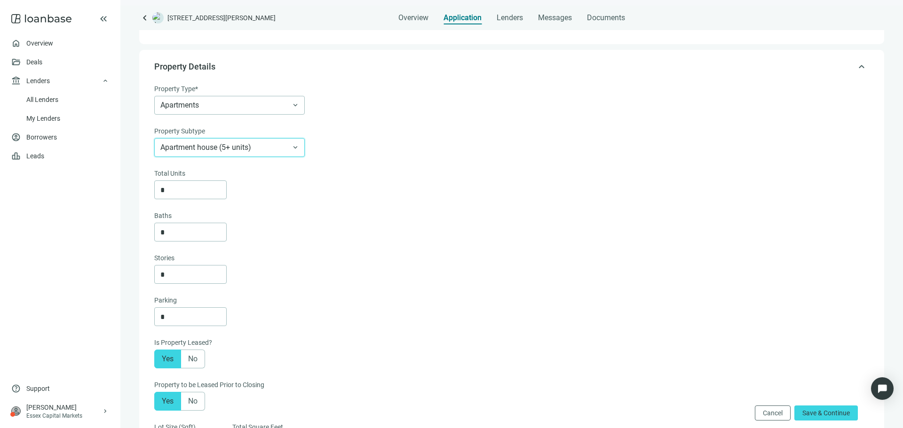
click at [225, 153] on span "Apartment house (5+ units)" at bounding box center [229, 148] width 138 height 18
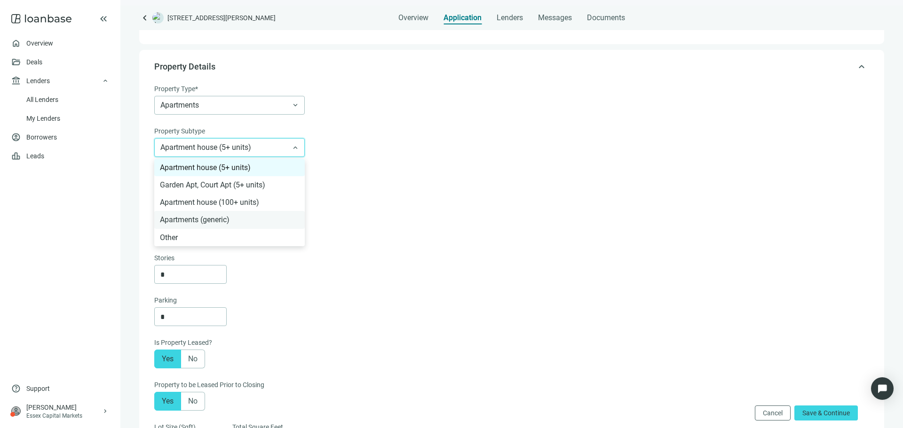
click at [240, 212] on div "Apartments (generic)" at bounding box center [229, 219] width 150 height 17
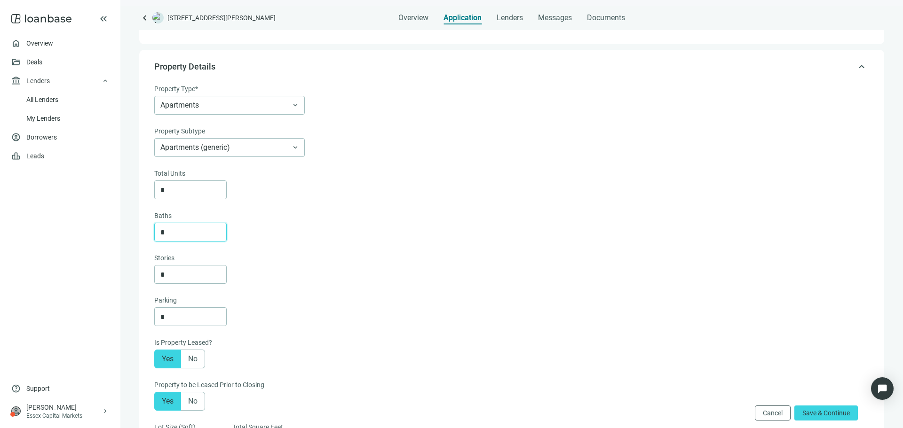
drag, startPoint x: 189, startPoint y: 232, endPoint x: 159, endPoint y: 233, distance: 30.6
click at [159, 233] on div "*" at bounding box center [190, 232] width 72 height 19
click at [183, 271] on input "*" at bounding box center [193, 275] width 66 height 18
click at [194, 322] on input "*" at bounding box center [193, 317] width 66 height 18
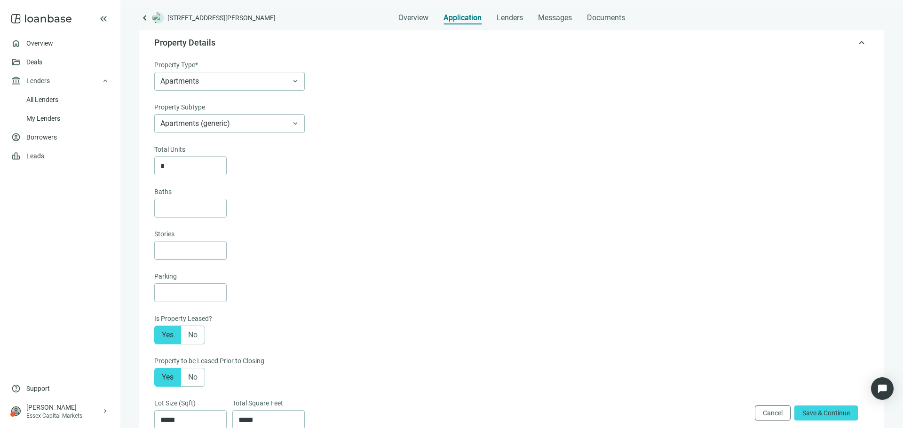
scroll to position [94, 0]
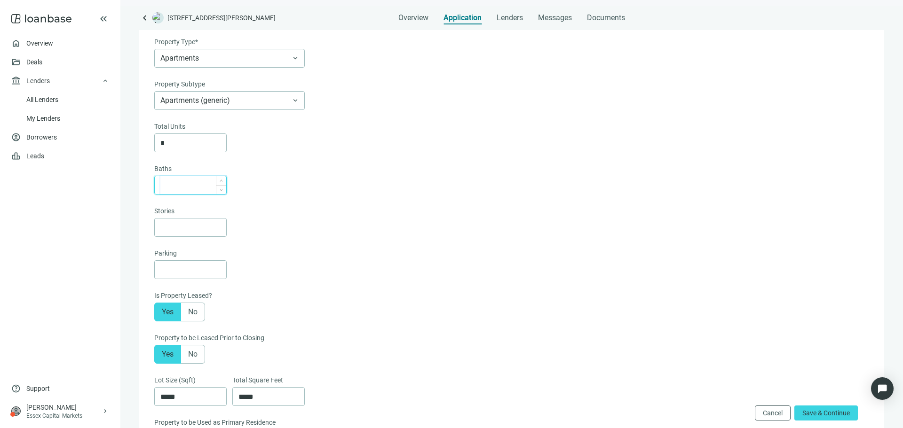
click at [198, 188] on input at bounding box center [193, 185] width 66 height 18
type input "*"
click at [173, 226] on input at bounding box center [193, 228] width 66 height 18
type input "*"
click at [170, 278] on input at bounding box center [193, 270] width 66 height 18
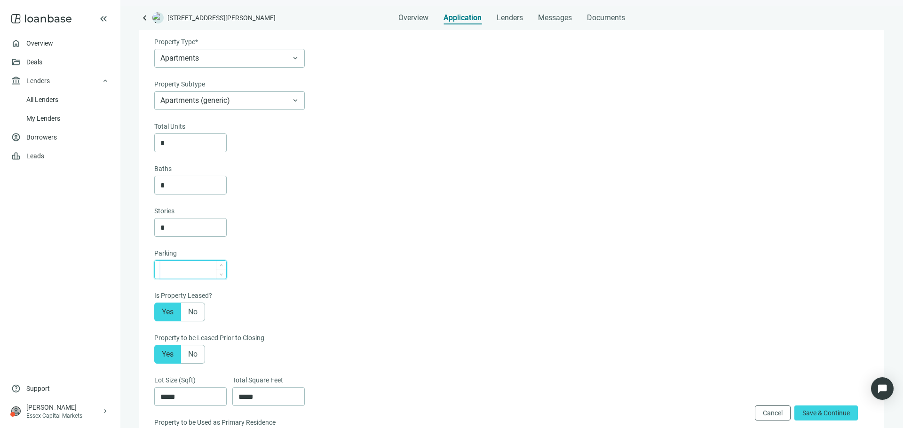
click at [204, 270] on input at bounding box center [193, 270] width 66 height 18
type input "*"
click at [332, 284] on div "Parking * Is Property Leased? Yes No Property to be Leased Prior to Closing Yes…" at bounding box center [510, 332] width 713 height 169
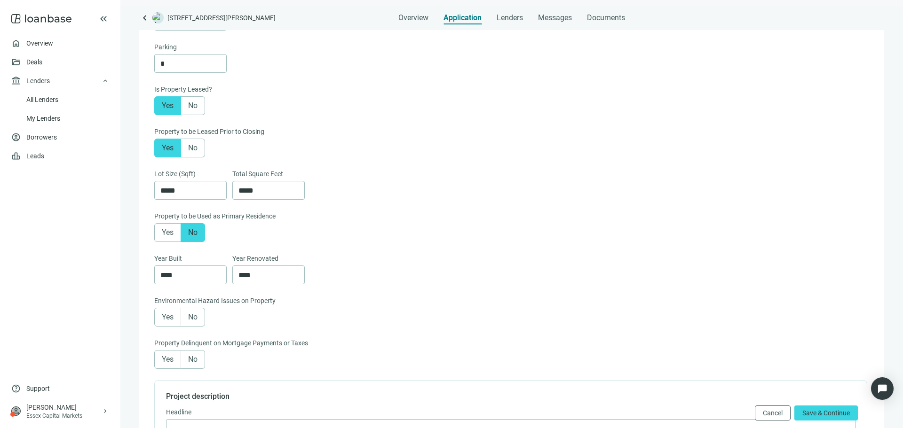
scroll to position [329, 0]
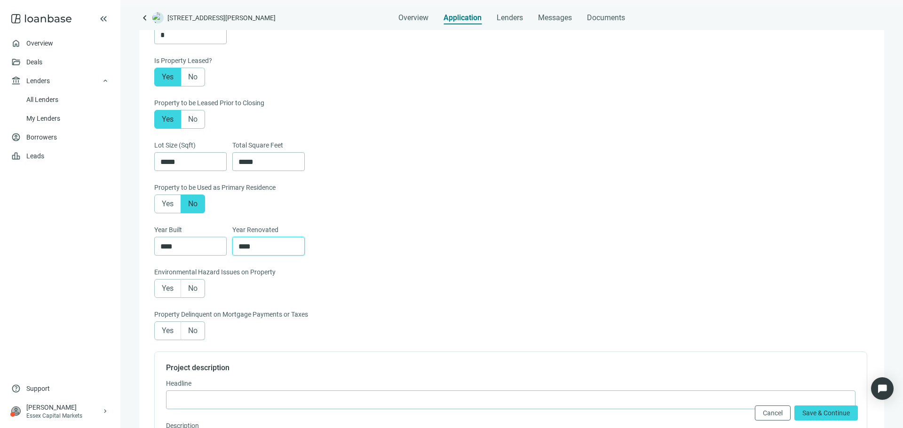
drag, startPoint x: 265, startPoint y: 249, endPoint x: 238, endPoint y: 250, distance: 27.3
click at [238, 250] on div "****" at bounding box center [268, 246] width 72 height 19
type input "****"
click at [191, 293] on span "No" at bounding box center [192, 288] width 9 height 9
click at [192, 335] on span "No" at bounding box center [192, 330] width 9 height 9
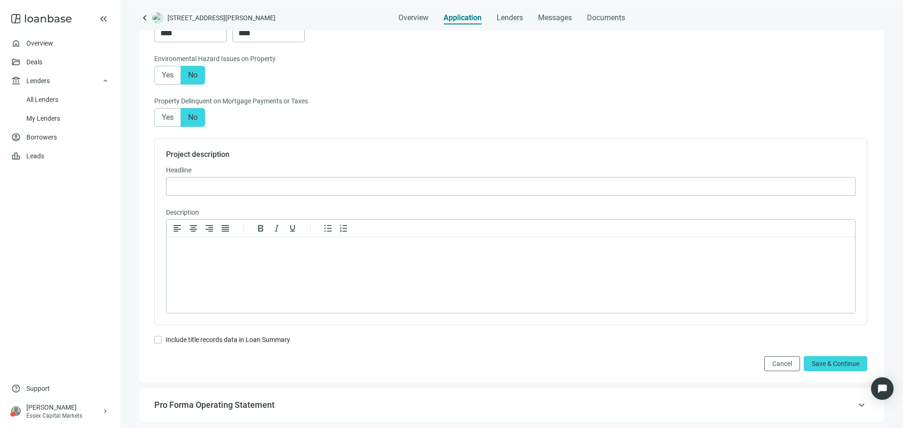
scroll to position [564, 0]
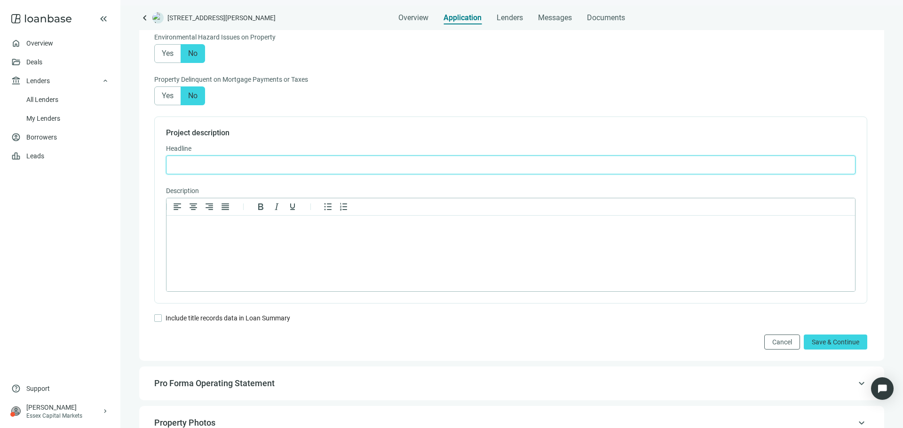
click at [390, 165] on input "text" at bounding box center [510, 165] width 677 height 18
paste input "**********"
type input "**********"
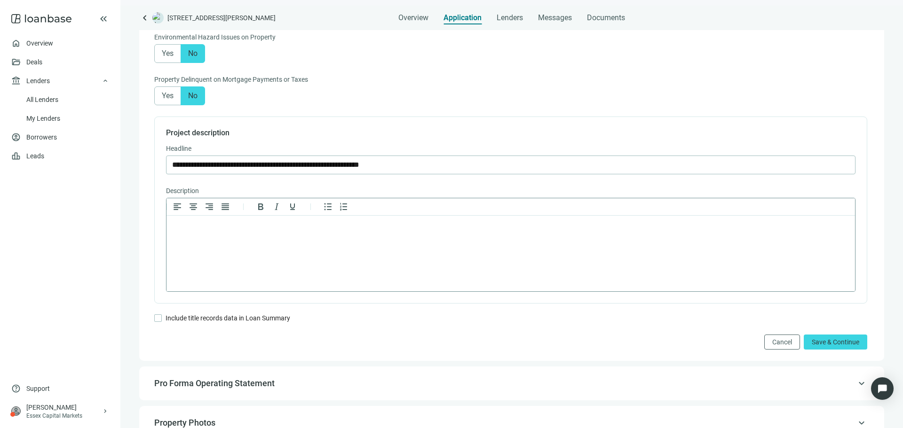
click at [218, 233] on html at bounding box center [510, 228] width 688 height 24
click at [209, 323] on label "Include title records data in Loan Summary" at bounding box center [230, 318] width 131 height 10
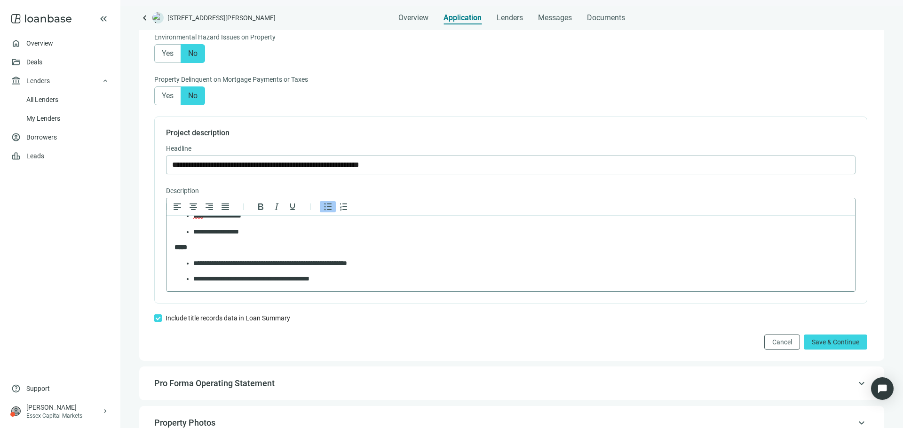
scroll to position [611, 0]
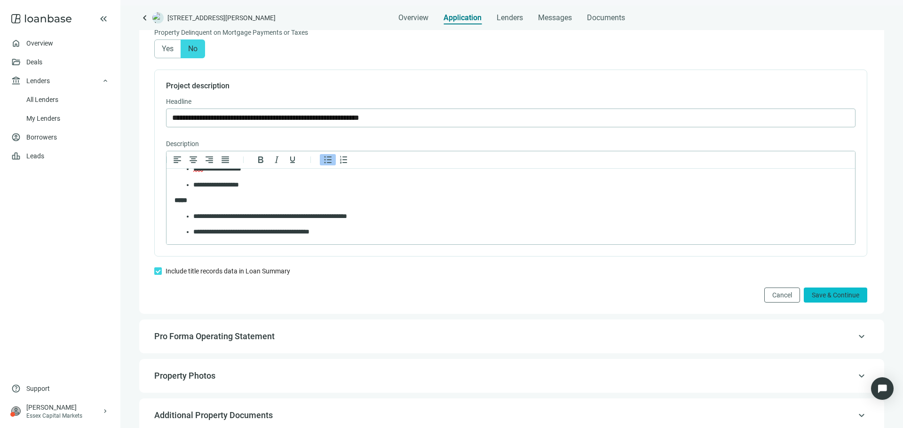
click at [830, 303] on button "Save & Continue" at bounding box center [834, 295] width 63 height 15
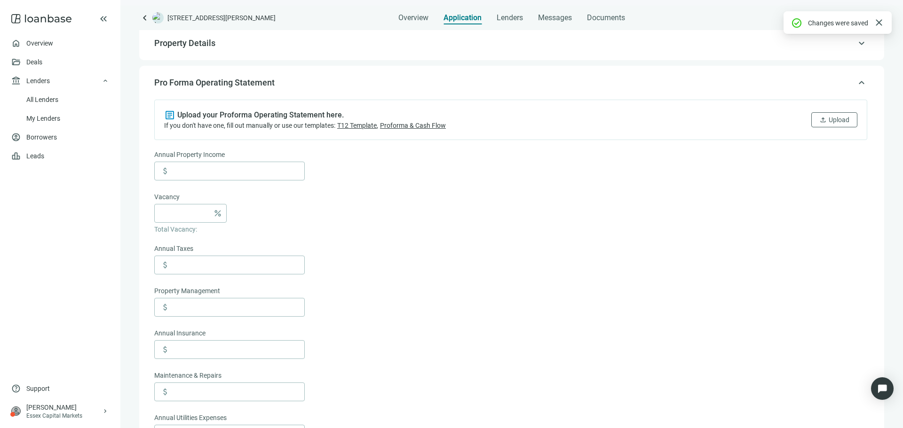
scroll to position [60, 0]
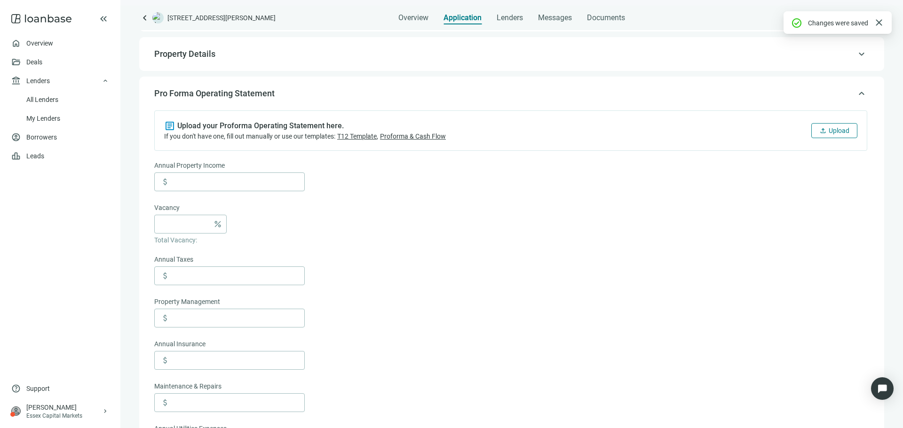
click at [819, 133] on span "upload" at bounding box center [823, 131] width 8 height 8
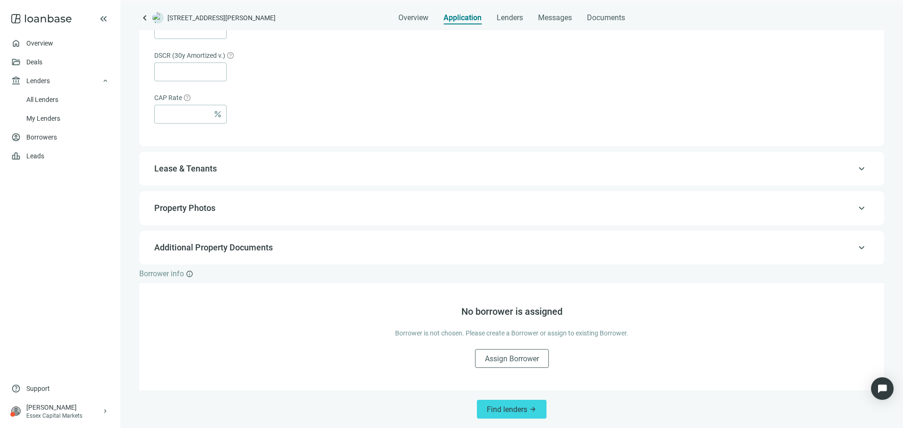
scroll to position [637, 0]
click at [856, 169] on span "keyboard_arrow_up" at bounding box center [861, 169] width 11 height 0
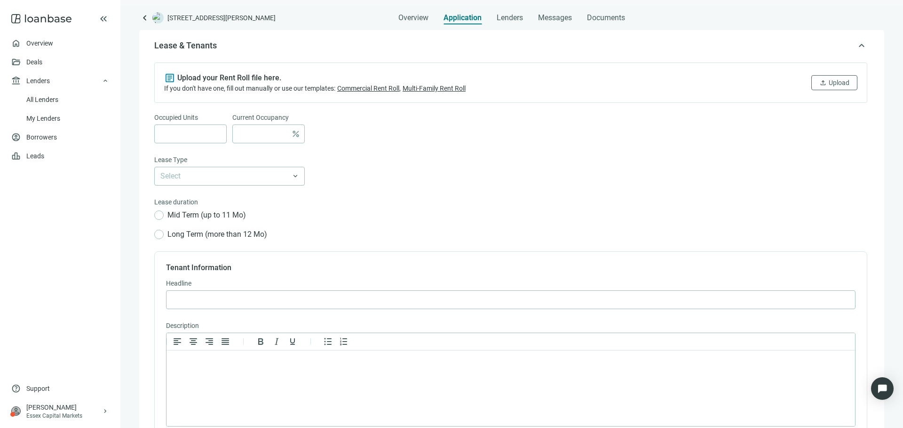
scroll to position [146, 0]
click at [819, 87] on span "upload" at bounding box center [823, 84] width 8 height 8
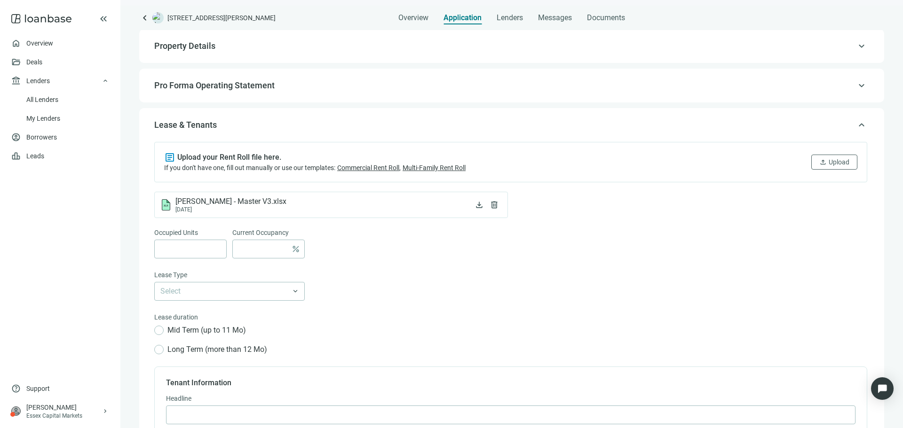
scroll to position [94, 0]
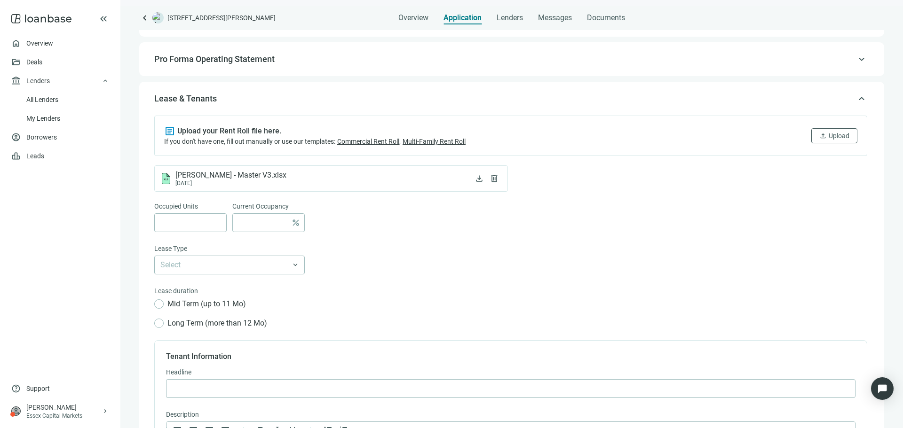
click at [856, 99] on span "keyboard_arrow_up" at bounding box center [861, 99] width 11 height 0
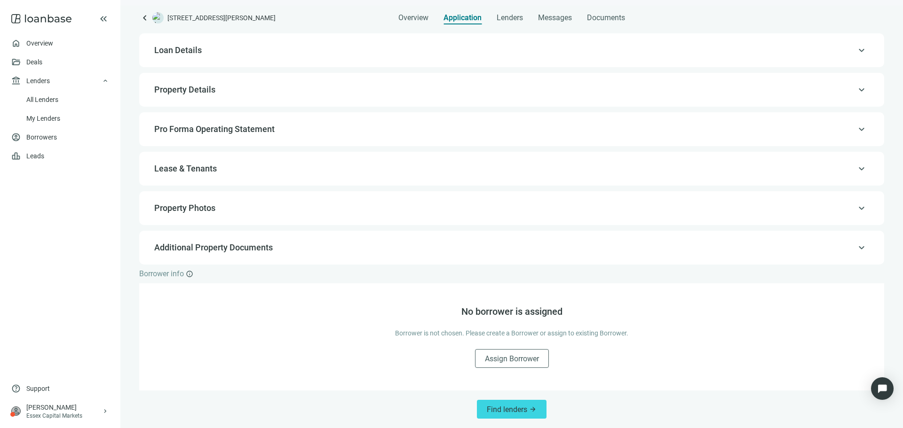
scroll to position [24, 0]
click at [856, 248] on span "keyboard_arrow_up" at bounding box center [861, 248] width 11 height 0
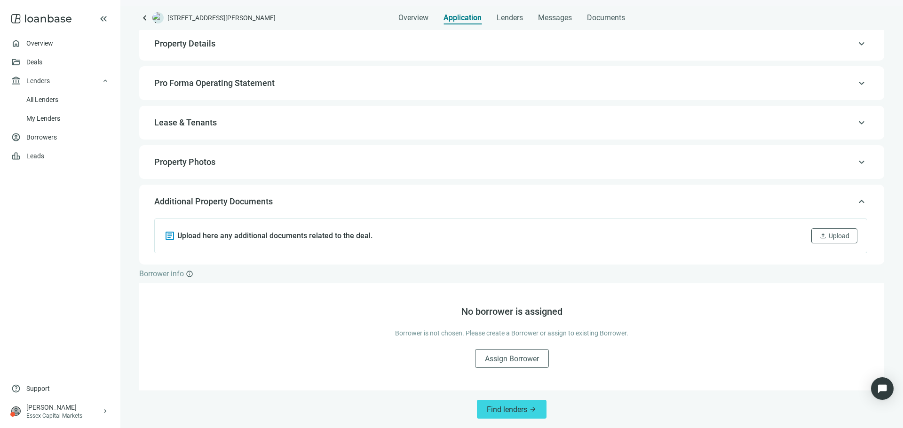
scroll to position [71, 0]
click at [828, 236] on span "Upload" at bounding box center [838, 236] width 21 height 8
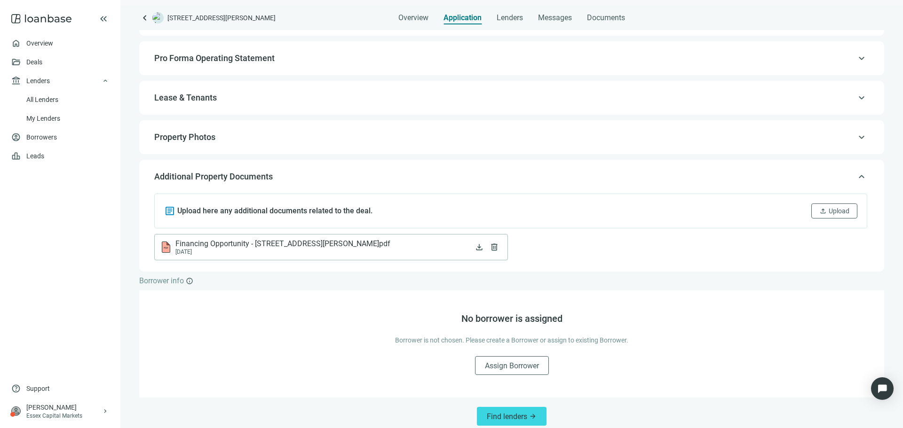
scroll to position [102, 0]
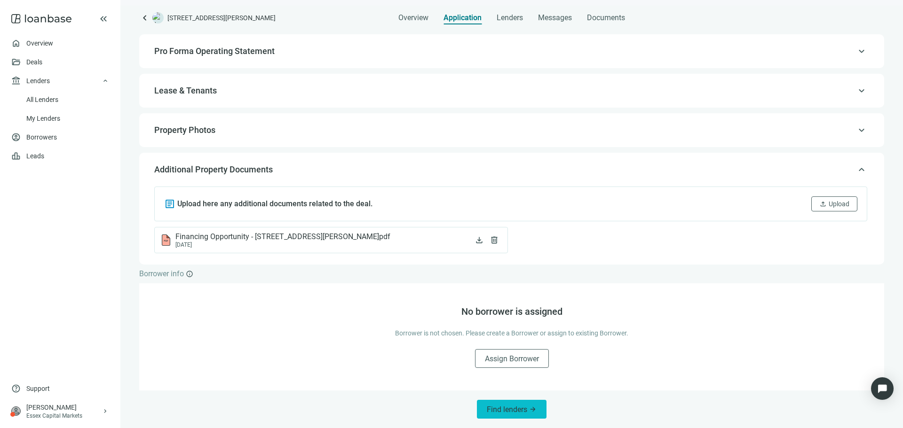
click at [519, 407] on span "Find lenders" at bounding box center [507, 409] width 40 height 9
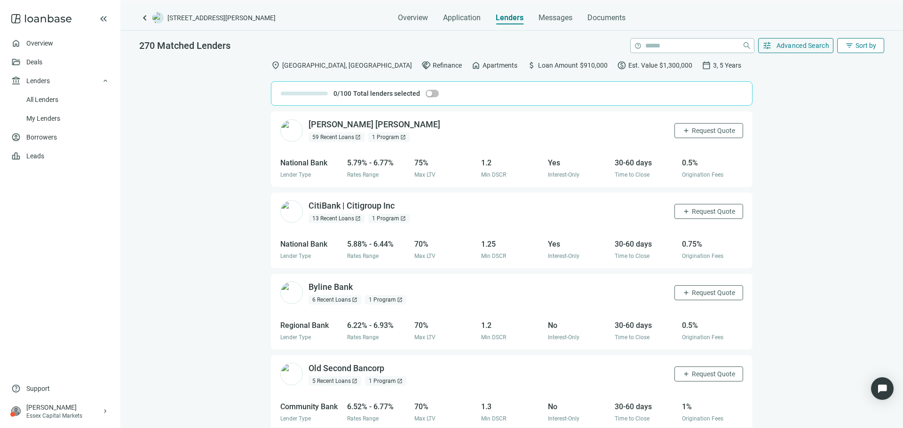
click at [857, 49] on span "Sort by" at bounding box center [865, 46] width 21 height 8
click at [845, 96] on div "Rate (low to high)" at bounding box center [842, 100] width 66 height 9
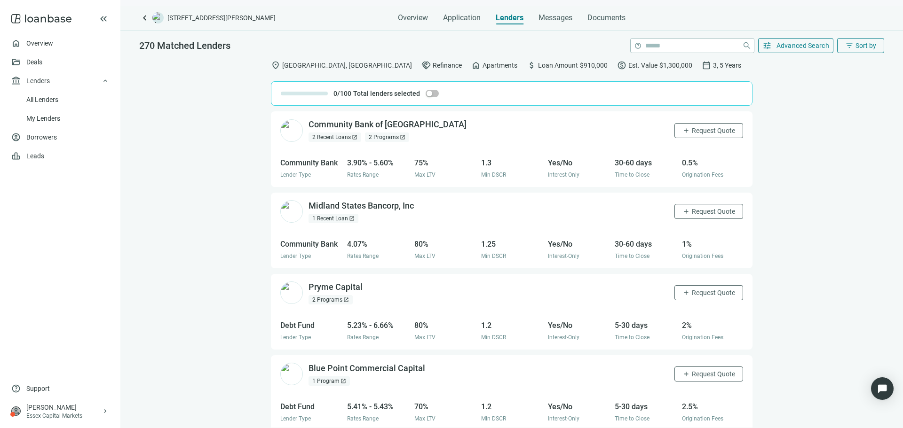
click at [799, 34] on div "270 Matched Lenders help close tune Advanced Search filter_list Sort by" at bounding box center [511, 43] width 782 height 24
click at [801, 44] on span "Advanced Search" at bounding box center [802, 46] width 53 height 8
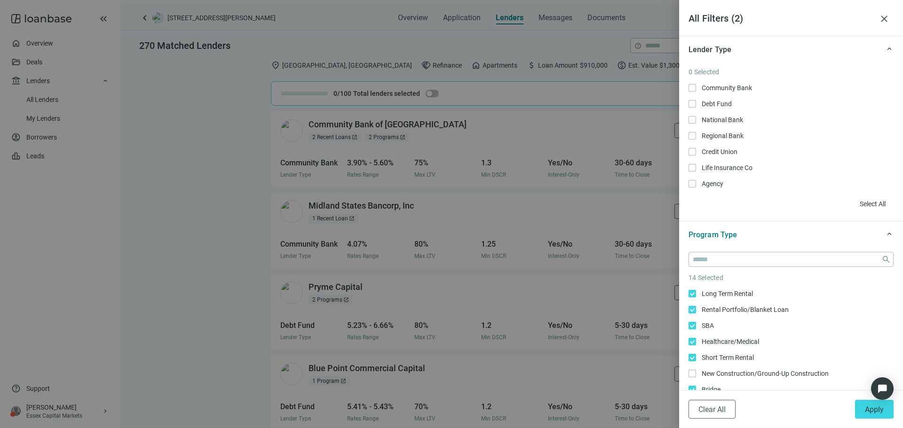
click at [697, 80] on div "0 Selected Community Bank Only Debt Fund Only National Bank Only Regional Bank …" at bounding box center [790, 139] width 205 height 145
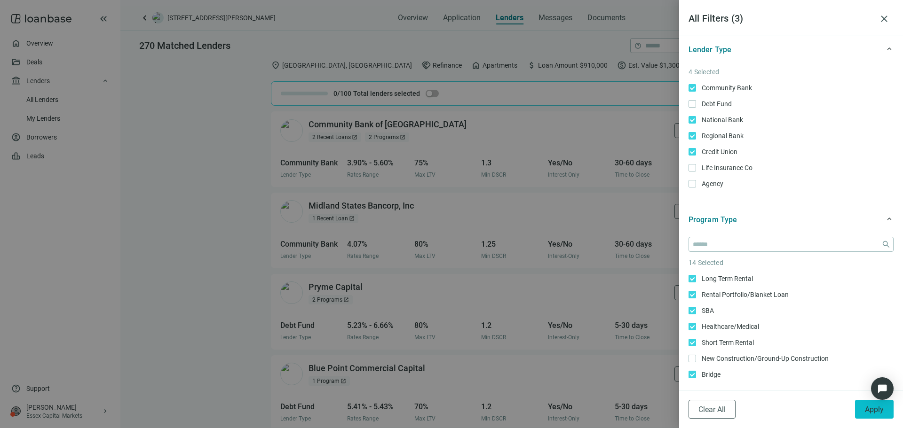
click at [864, 406] on button "Apply" at bounding box center [874, 409] width 39 height 19
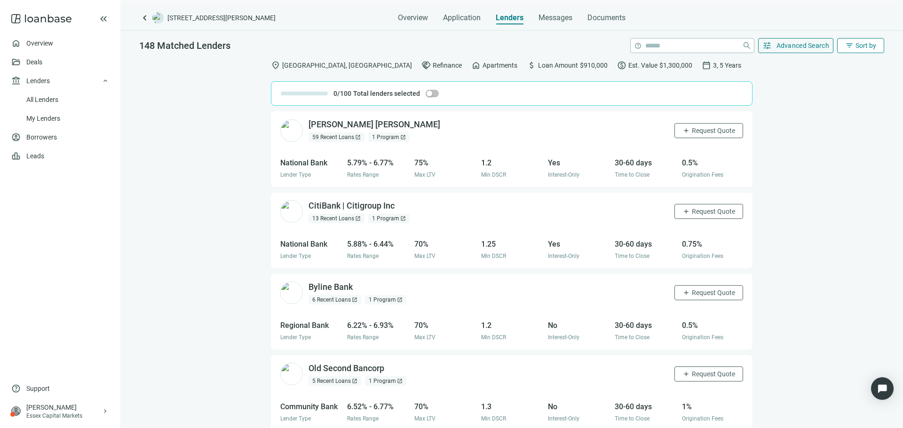
click at [867, 47] on span "Sort by" at bounding box center [865, 46] width 21 height 8
click at [854, 47] on button "filter_list Sort by" at bounding box center [860, 45] width 47 height 15
click at [809, 46] on span "Advanced Search" at bounding box center [802, 46] width 53 height 8
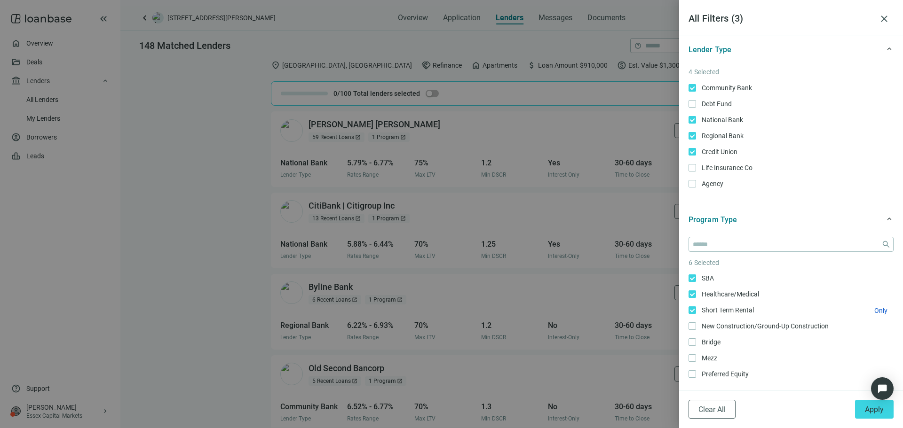
scroll to position [18, 0]
click at [696, 293] on span "SBA Only" at bounding box center [707, 293] width 22 height 10
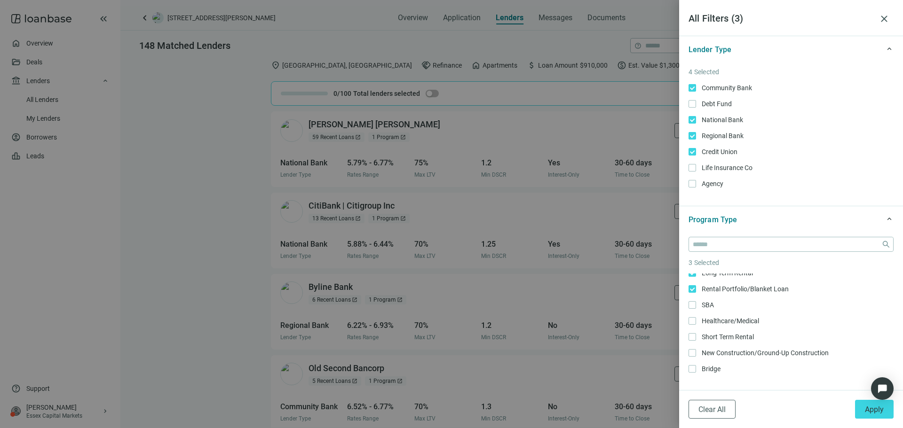
scroll to position [0, 0]
click at [863, 408] on button "Apply" at bounding box center [874, 409] width 39 height 19
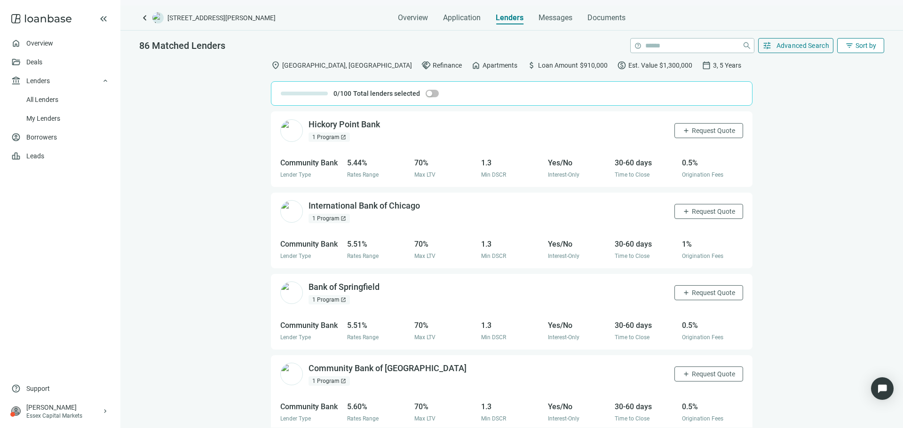
click at [847, 42] on span "filter_list" at bounding box center [849, 45] width 8 height 8
click at [844, 84] on div "Active Lenders" at bounding box center [842, 83] width 66 height 9
click at [691, 130] on span "Request Quote" at bounding box center [712, 131] width 43 height 8
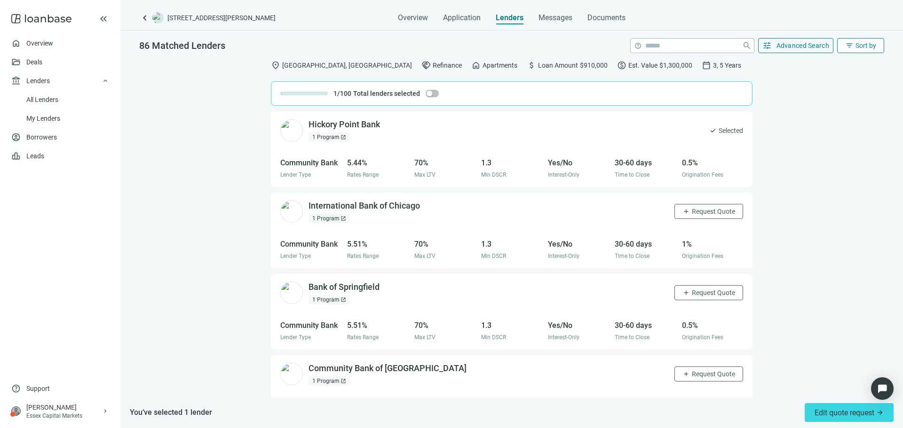
click at [850, 52] on button "filter_list Sort by" at bounding box center [860, 45] width 47 height 15
drag, startPoint x: 790, startPoint y: 135, endPoint x: 786, endPoint y: 138, distance: 5.1
click at [789, 136] on div "Hickory Point Bank open_in_new 1 Program open_in_new check Selected Community B…" at bounding box center [511, 254] width 782 height 286
click at [706, 212] on span "Request Quote" at bounding box center [712, 212] width 43 height 8
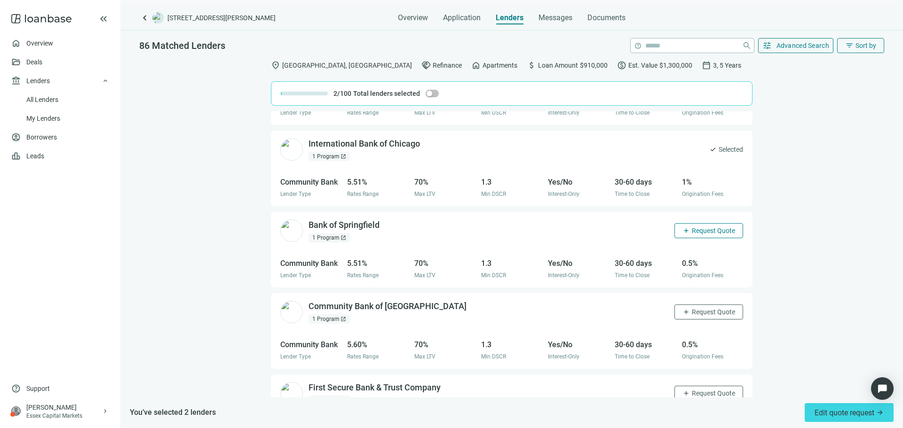
scroll to position [94, 0]
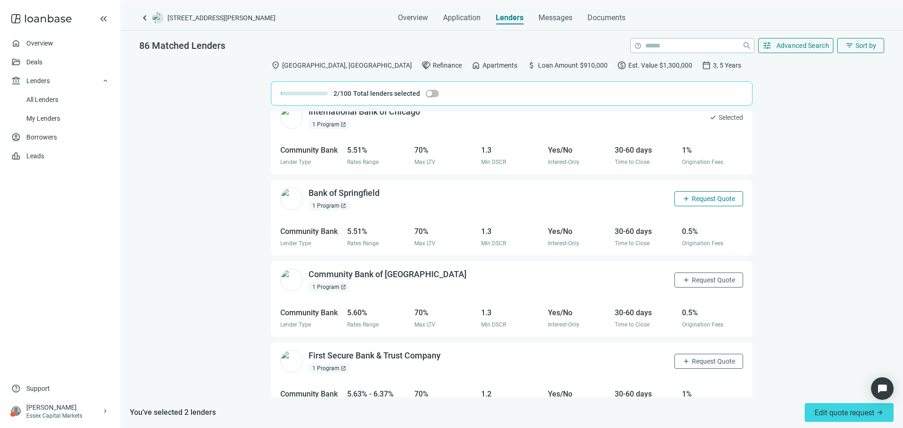
click at [691, 203] on span "Request Quote" at bounding box center [712, 199] width 43 height 8
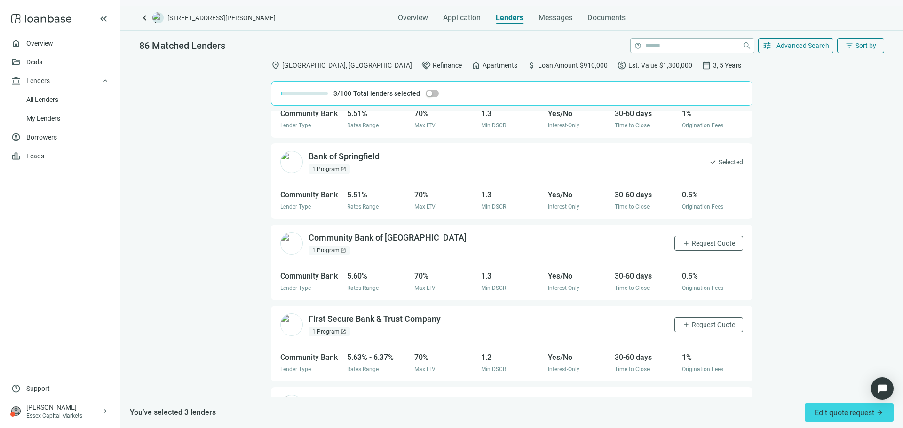
scroll to position [141, 0]
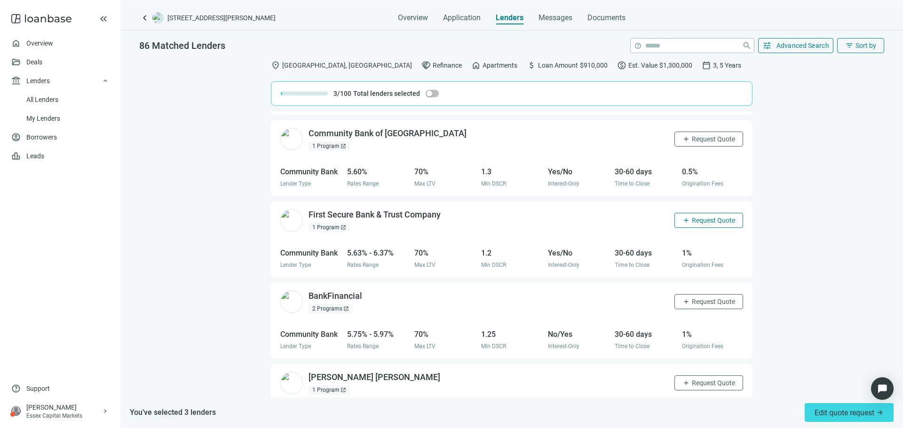
click at [715, 221] on span "Request Quote" at bounding box center [712, 221] width 43 height 8
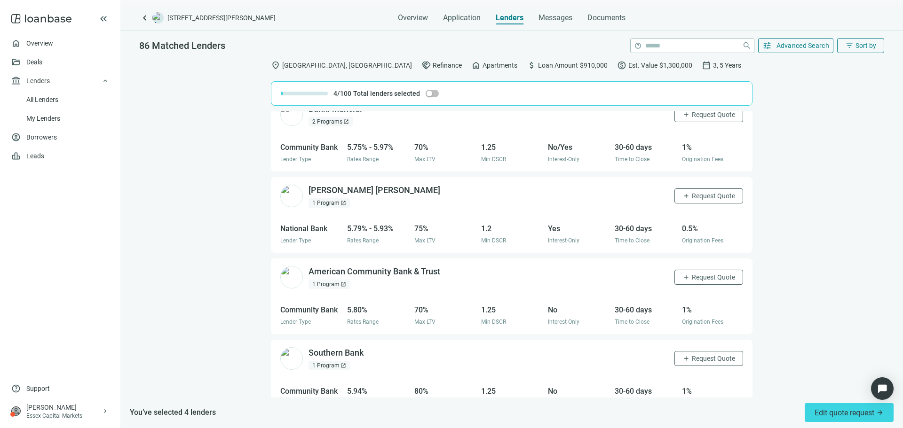
scroll to position [423, 0]
click at [708, 275] on span "Request Quote" at bounding box center [712, 277] width 43 height 8
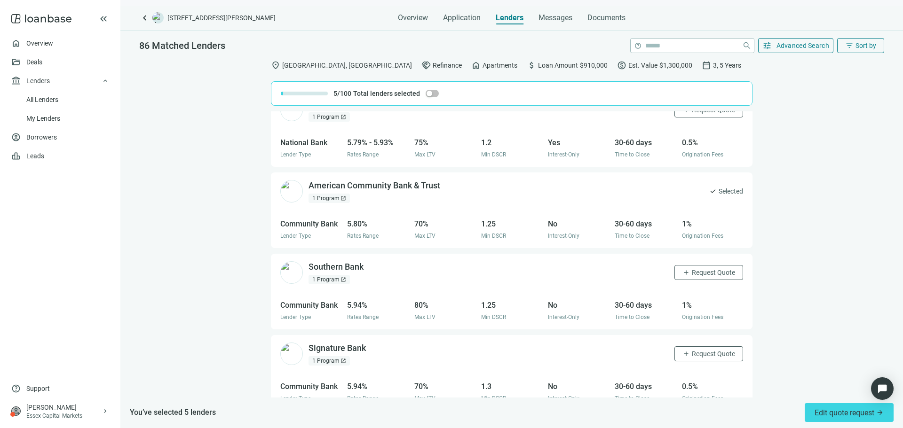
scroll to position [517, 0]
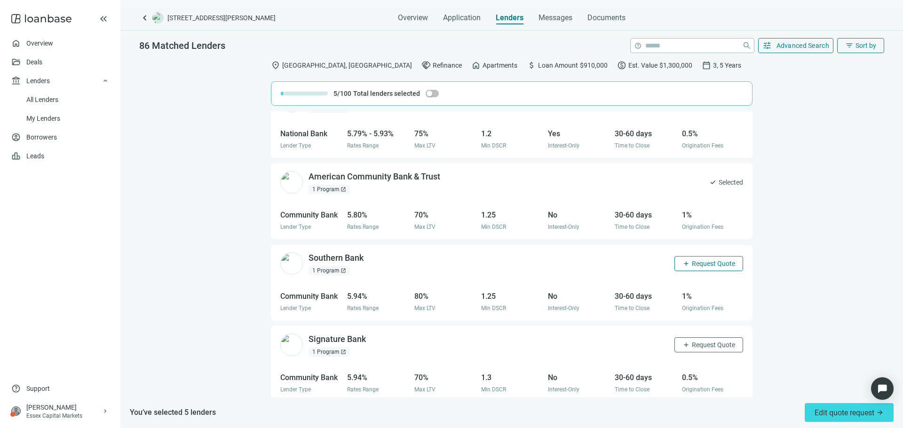
click at [689, 259] on button "add Request Quote" at bounding box center [708, 263] width 69 height 15
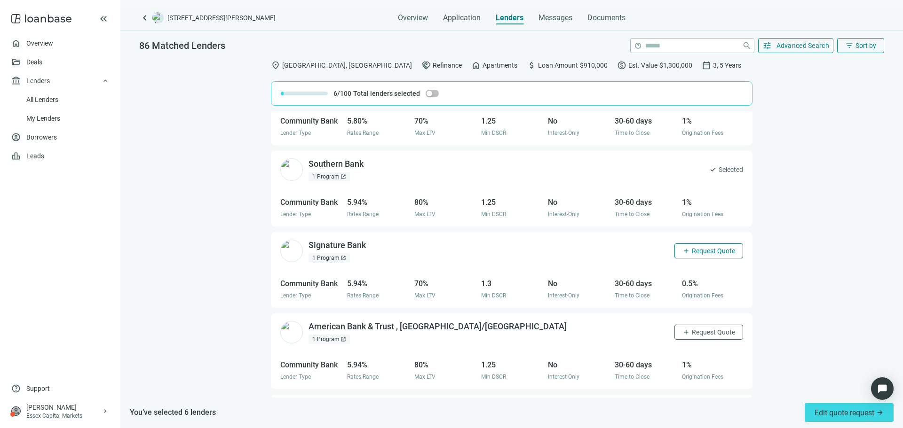
click at [695, 249] on span "Request Quote" at bounding box center [712, 251] width 43 height 8
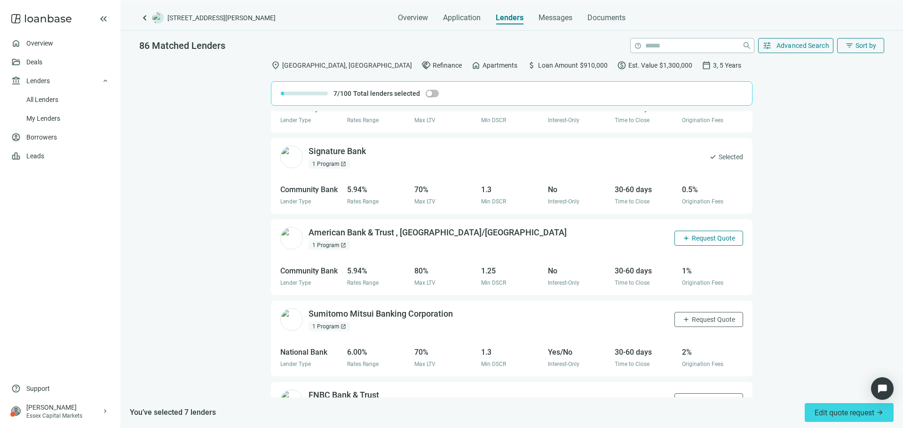
click at [691, 239] on span "Request Quote" at bounding box center [712, 239] width 43 height 8
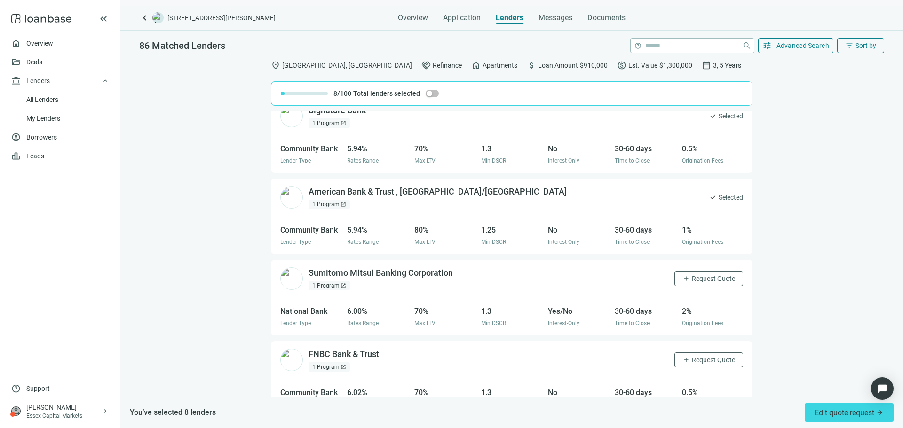
scroll to position [799, 0]
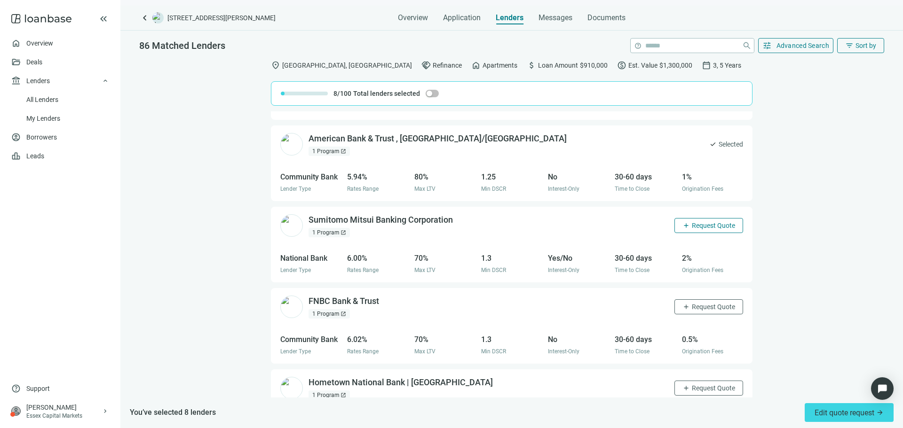
click at [703, 223] on span "Request Quote" at bounding box center [712, 226] width 43 height 8
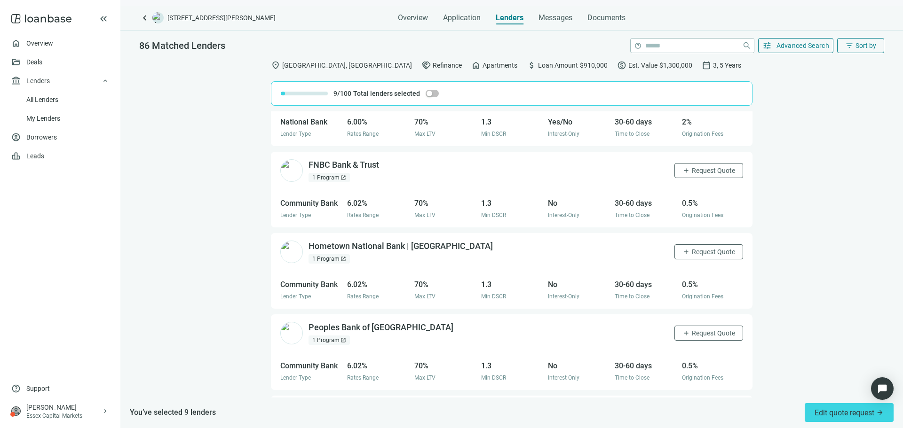
scroll to position [940, 0]
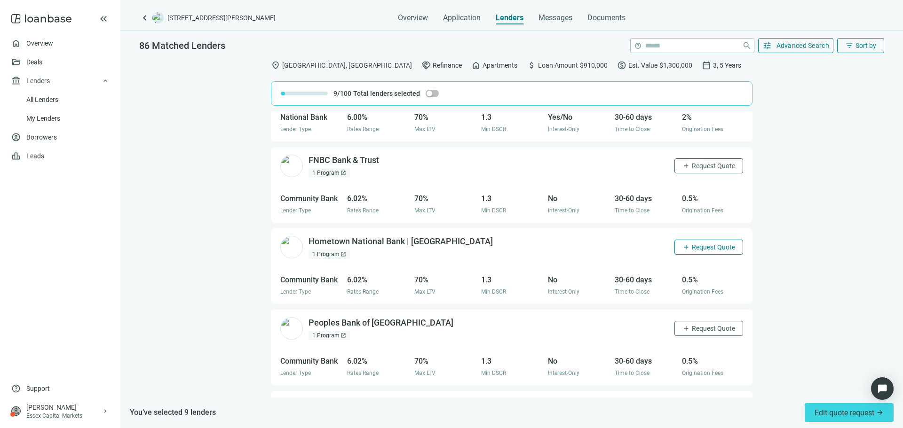
click at [701, 249] on span "Request Quote" at bounding box center [712, 247] width 43 height 8
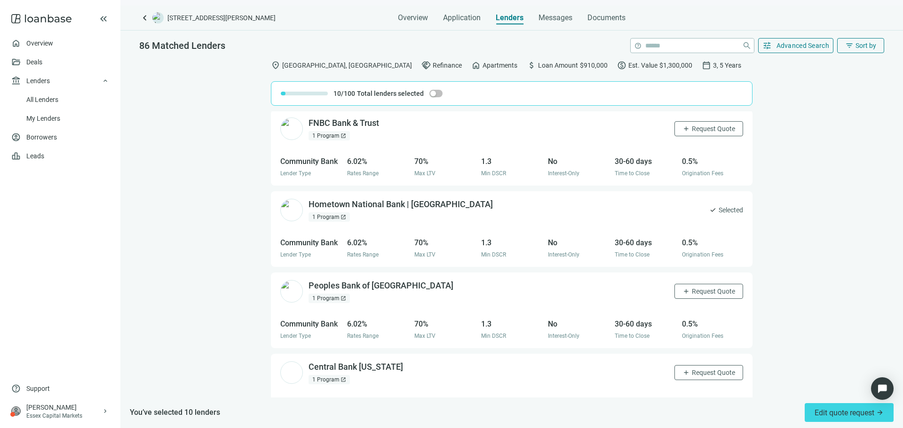
scroll to position [1034, 0]
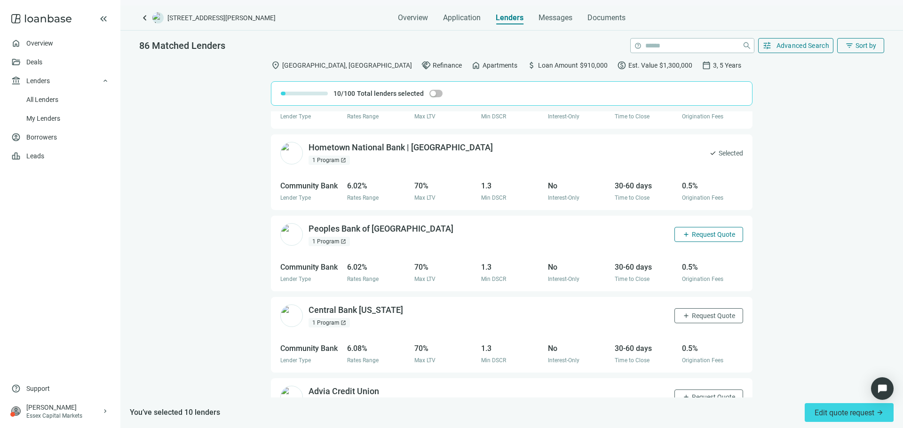
click at [707, 238] on span "Request Quote" at bounding box center [712, 235] width 43 height 8
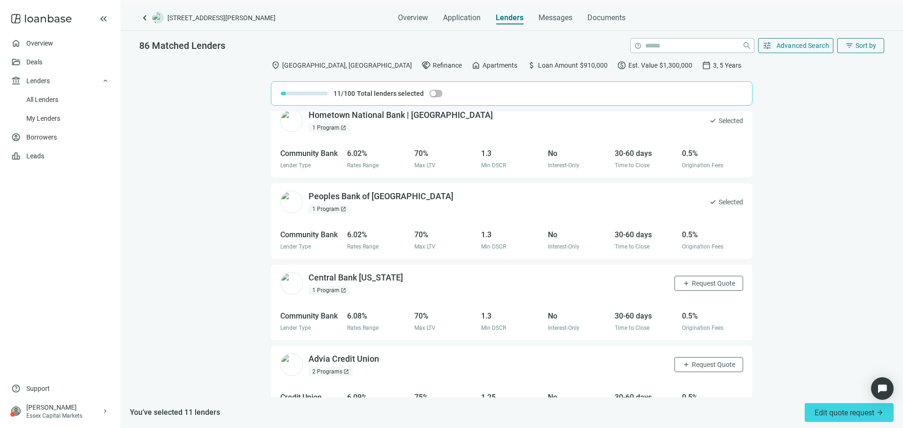
scroll to position [1081, 0]
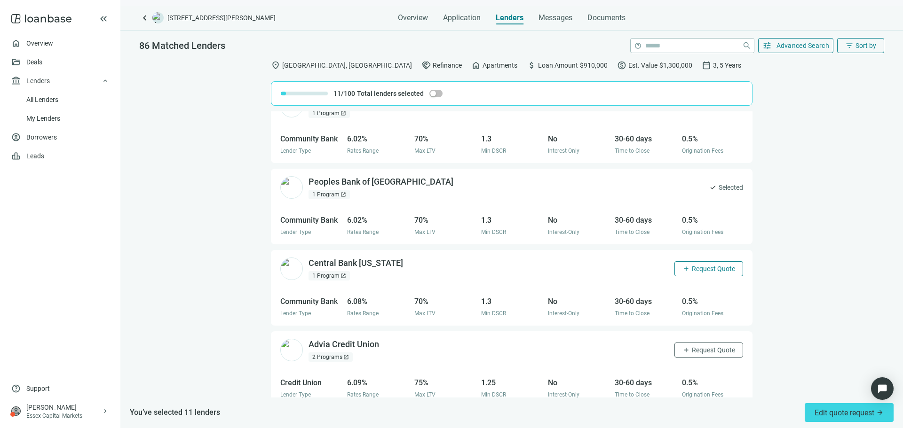
click at [711, 270] on span "Request Quote" at bounding box center [712, 269] width 43 height 8
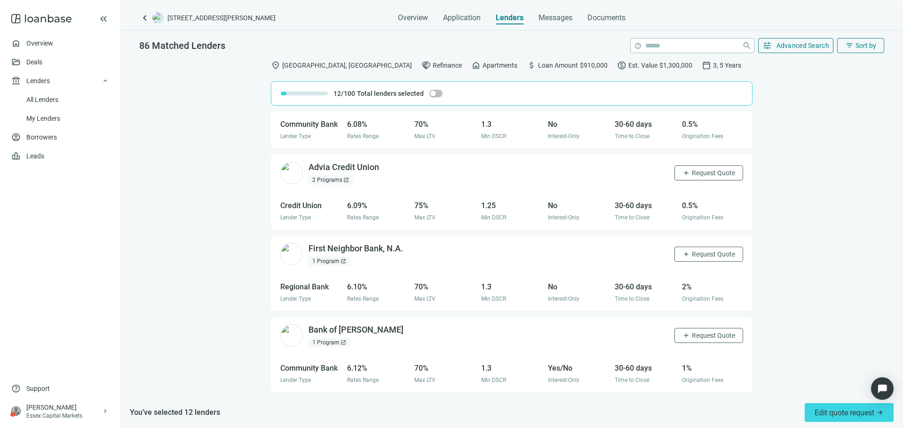
scroll to position [1269, 0]
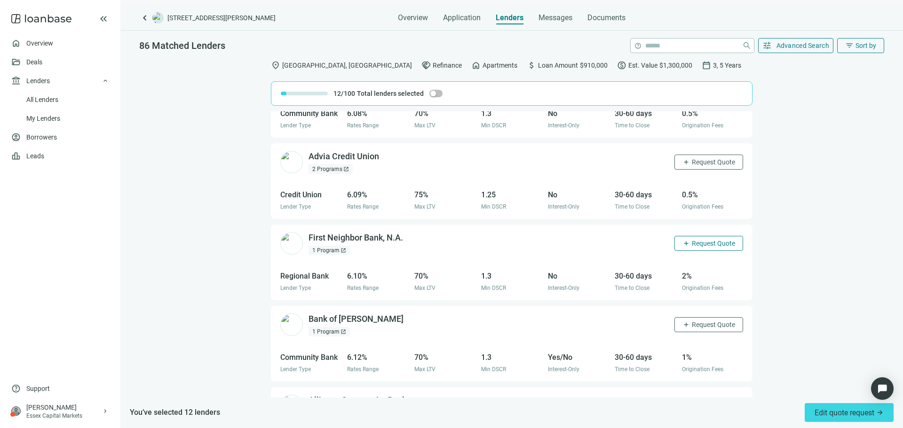
click at [713, 243] on span "Request Quote" at bounding box center [712, 244] width 43 height 8
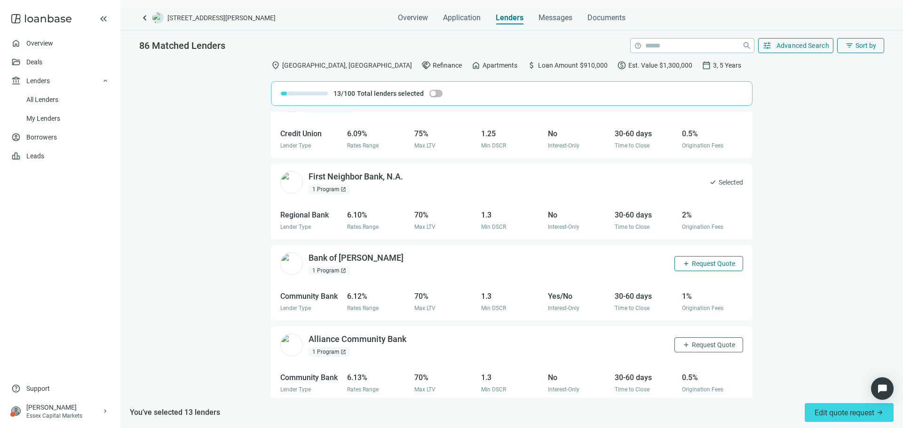
scroll to position [1335, 0]
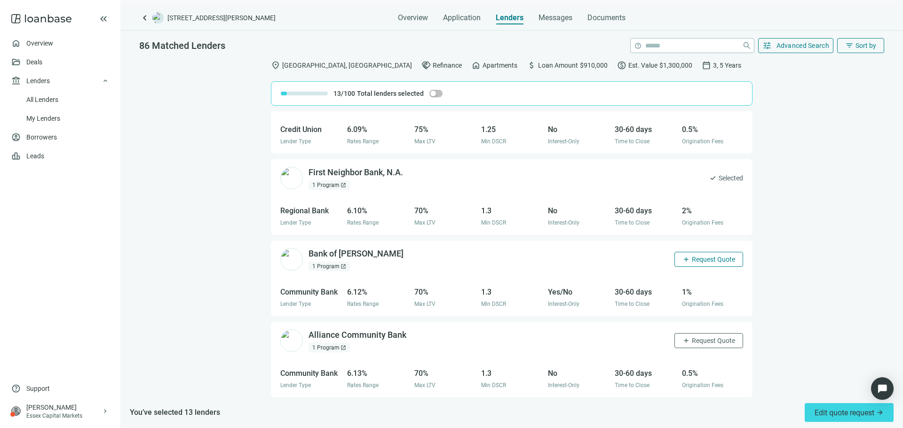
click at [696, 258] on span "Request Quote" at bounding box center [712, 260] width 43 height 8
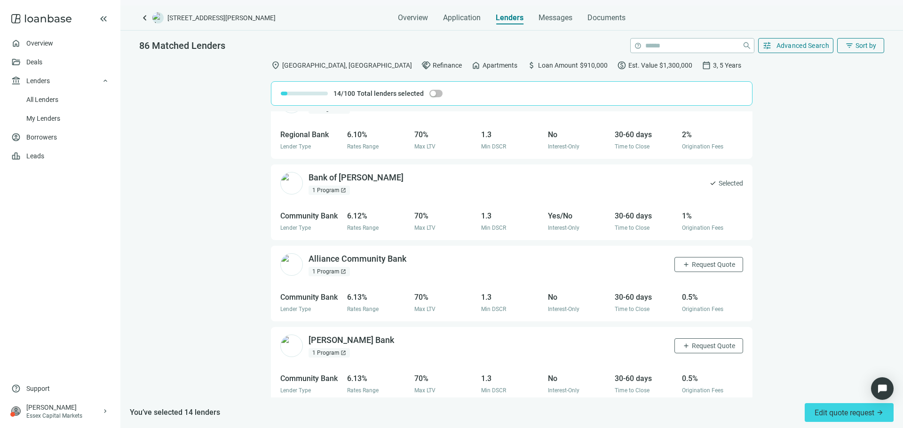
scroll to position [1429, 0]
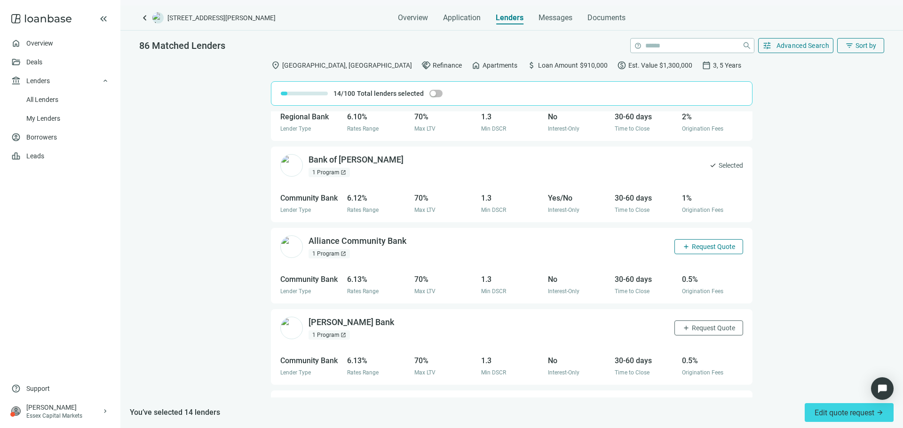
click at [696, 249] on span "Request Quote" at bounding box center [712, 247] width 43 height 8
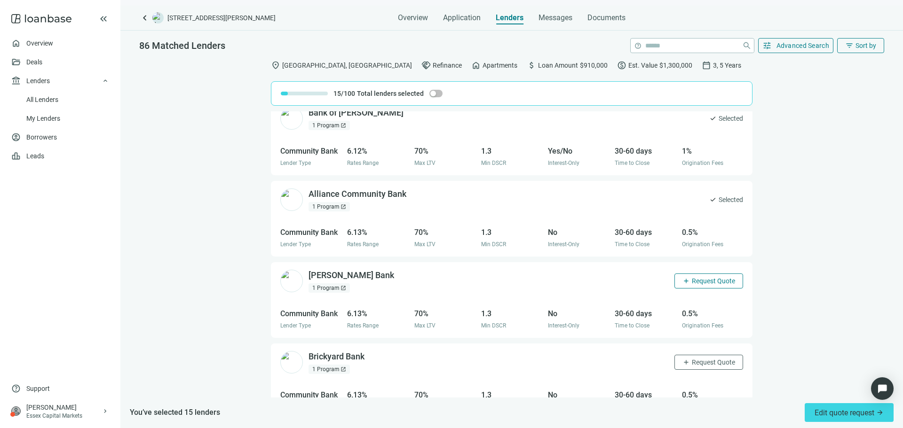
click at [691, 277] on span "Request Quote" at bounding box center [712, 281] width 43 height 8
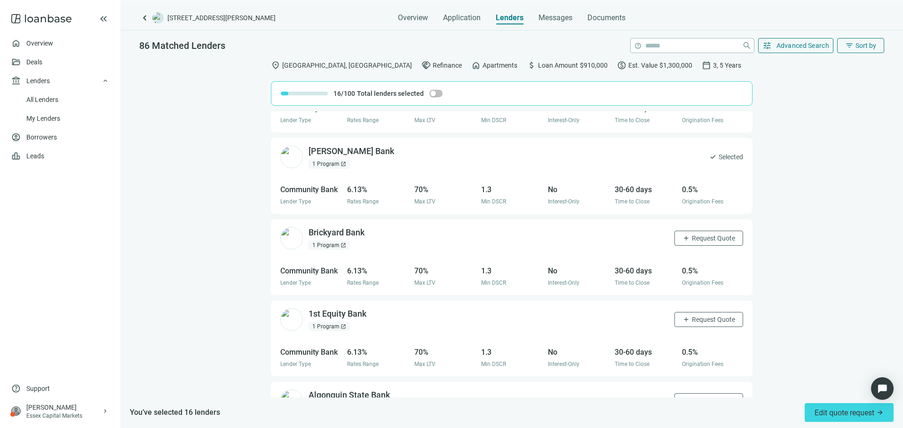
scroll to position [1617, 0]
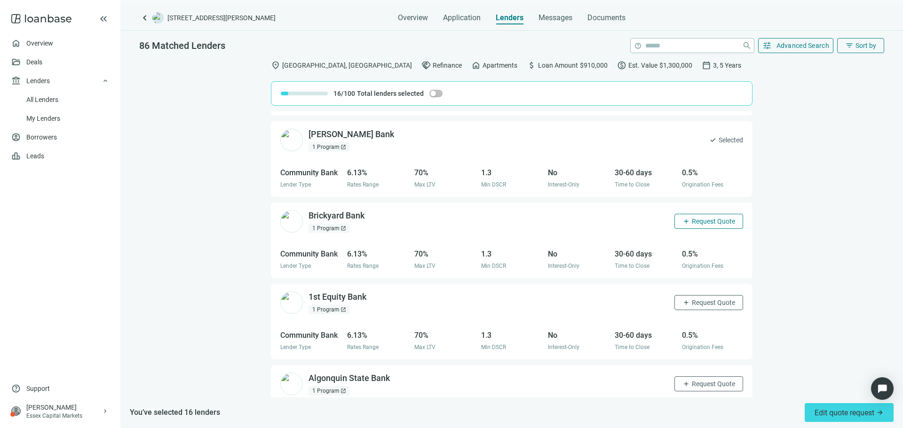
click at [706, 222] on span "Request Quote" at bounding box center [712, 222] width 43 height 8
click at [698, 300] on span "Request Quote" at bounding box center [712, 303] width 43 height 8
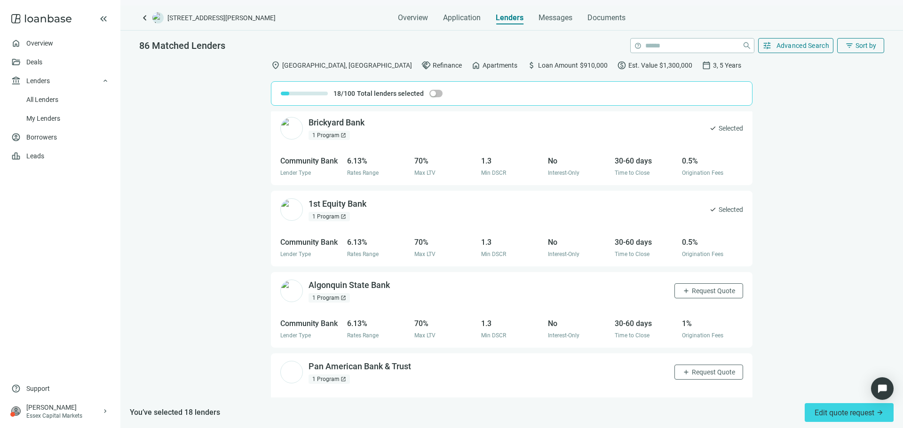
scroll to position [1758, 0]
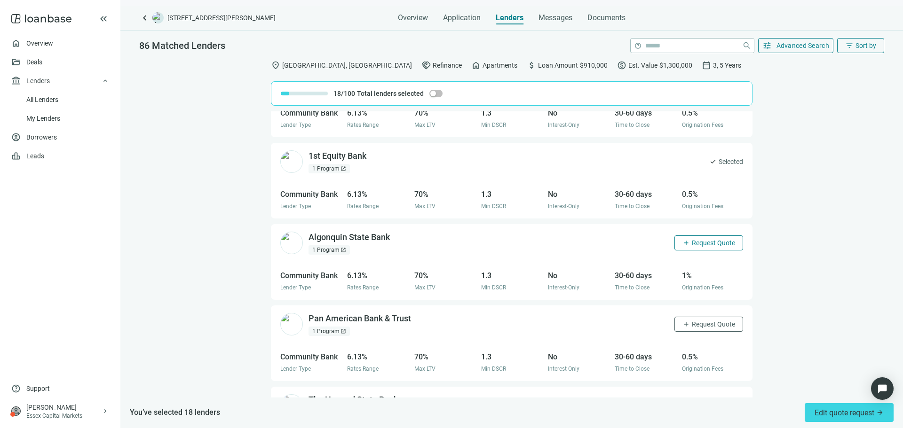
click at [691, 241] on span "Request Quote" at bounding box center [712, 243] width 43 height 8
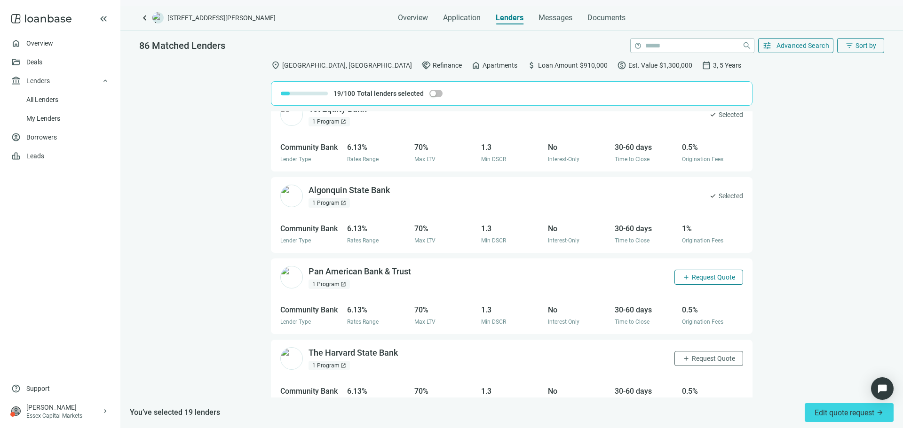
click at [706, 277] on span "Request Quote" at bounding box center [712, 278] width 43 height 8
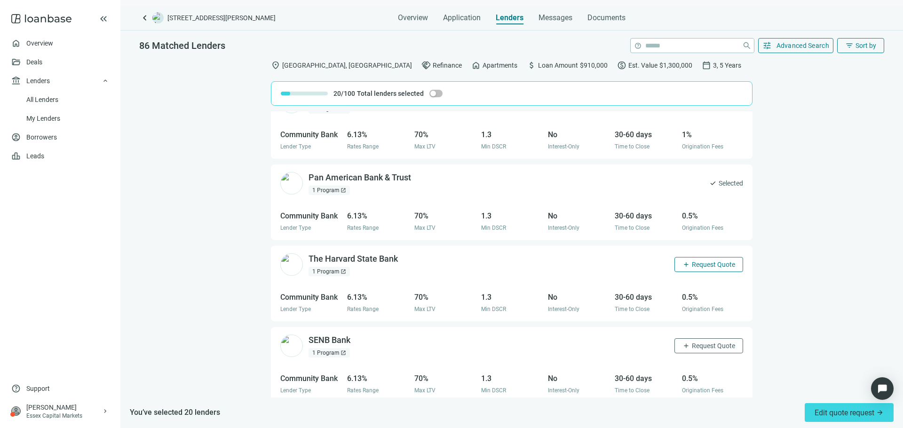
click at [713, 266] on span "Request Quote" at bounding box center [712, 265] width 43 height 8
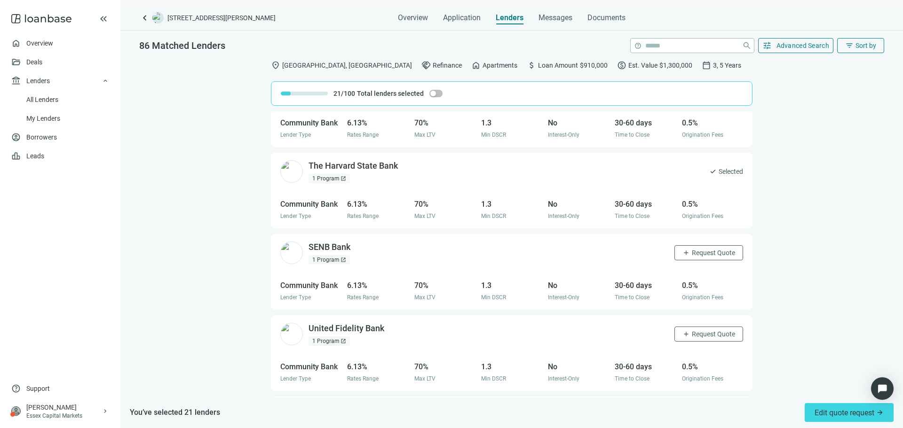
scroll to position [1993, 0]
click at [703, 253] on span "Request Quote" at bounding box center [712, 252] width 43 height 8
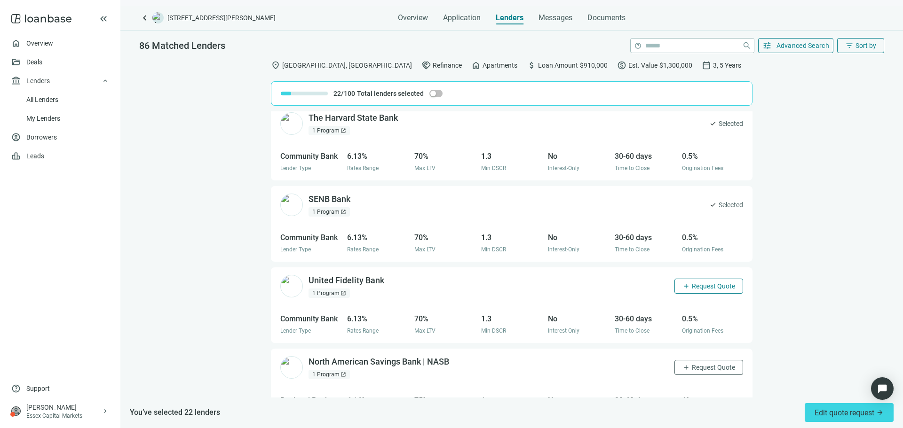
click at [710, 288] on span "Request Quote" at bounding box center [712, 287] width 43 height 8
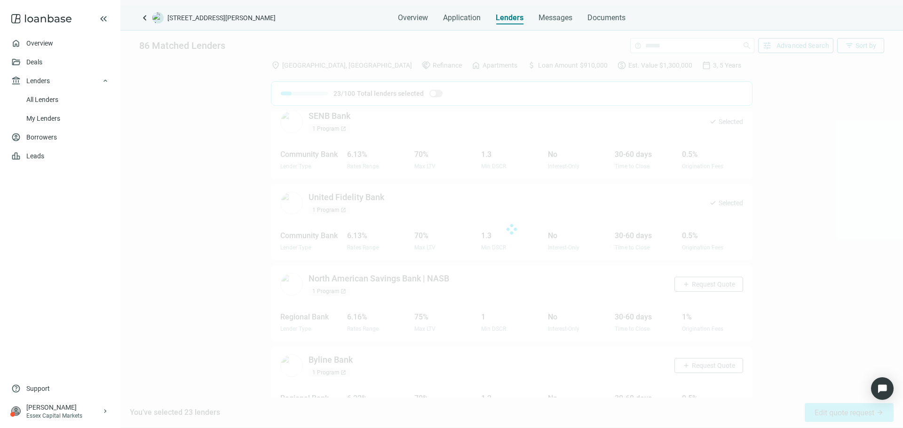
scroll to position [2134, 0]
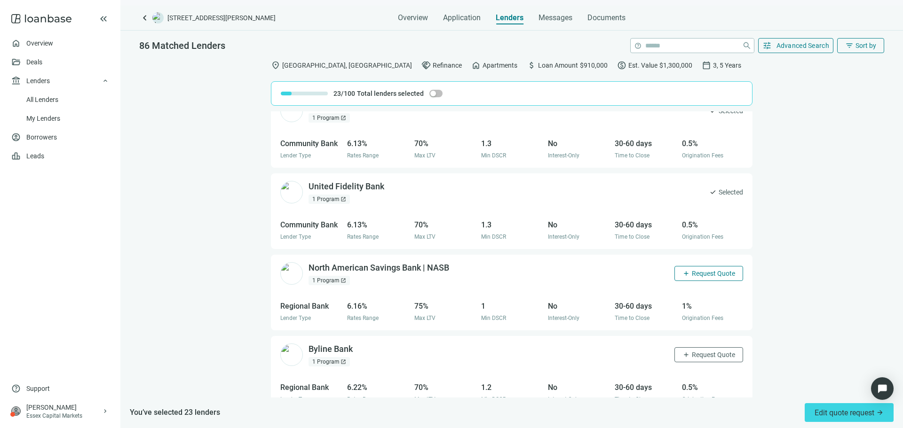
click at [713, 274] on span "Request Quote" at bounding box center [712, 274] width 43 height 8
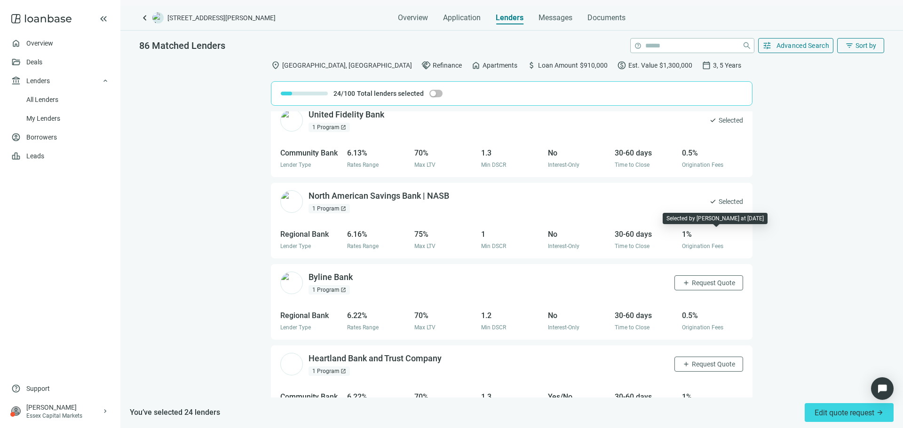
scroll to position [2228, 0]
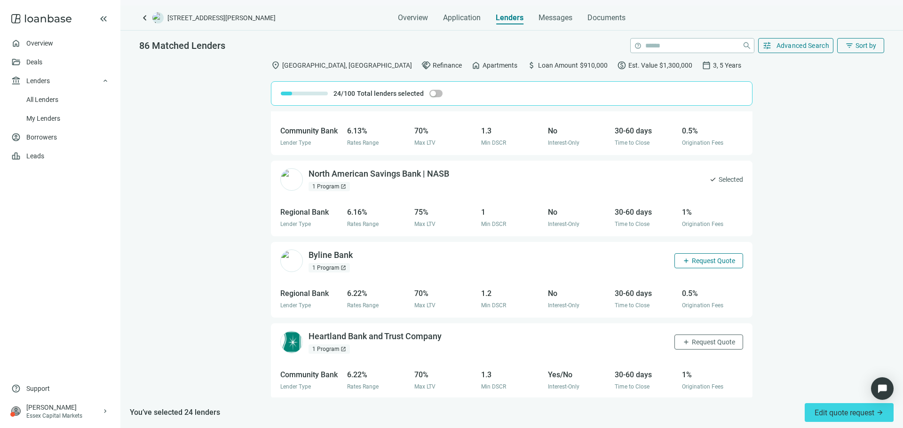
click at [711, 263] on span "Request Quote" at bounding box center [712, 261] width 43 height 8
click at [709, 263] on span "check" at bounding box center [713, 261] width 8 height 8
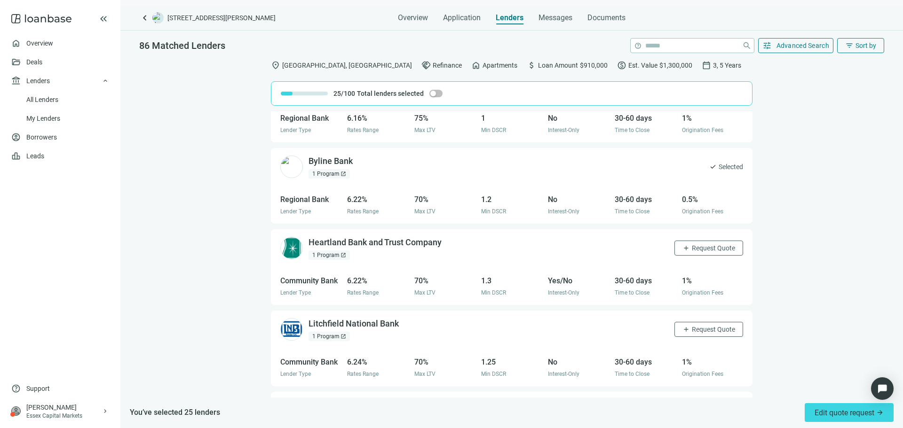
scroll to position [2416, 0]
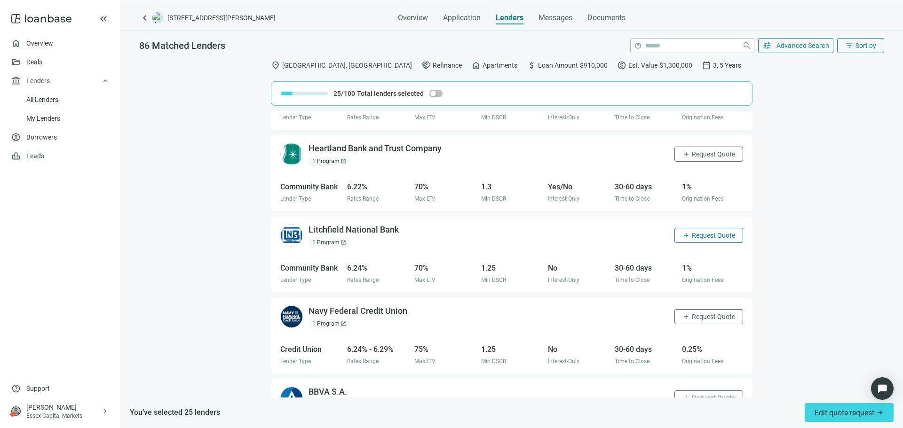
click at [674, 233] on button "add Request Quote" at bounding box center [708, 235] width 69 height 15
click at [694, 313] on span "Request Quote" at bounding box center [712, 317] width 43 height 8
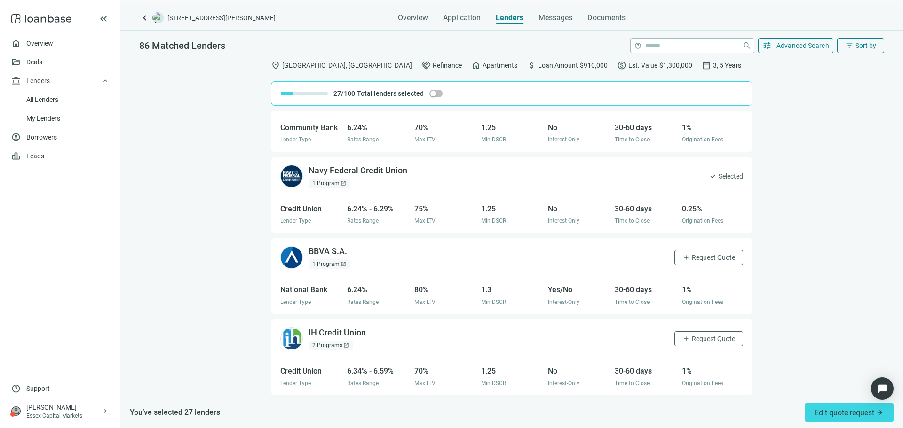
scroll to position [2557, 0]
click at [691, 258] on span "Request Quote" at bounding box center [712, 257] width 43 height 8
click at [704, 335] on span "Request Quote" at bounding box center [712, 339] width 43 height 8
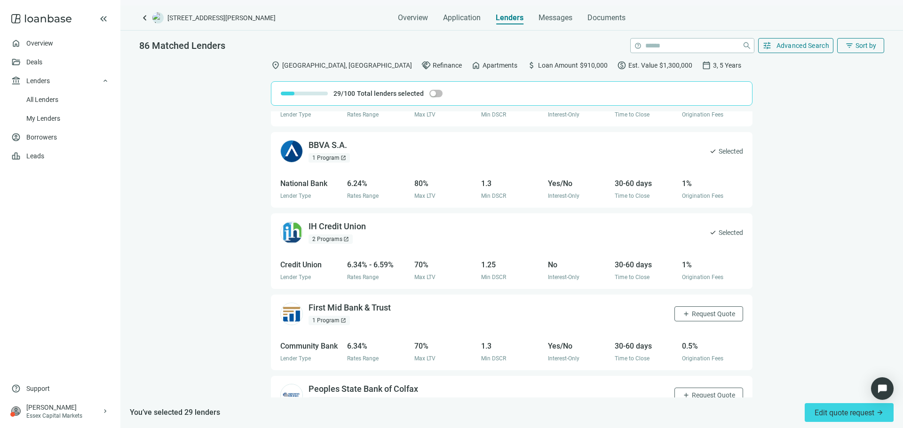
scroll to position [2698, 0]
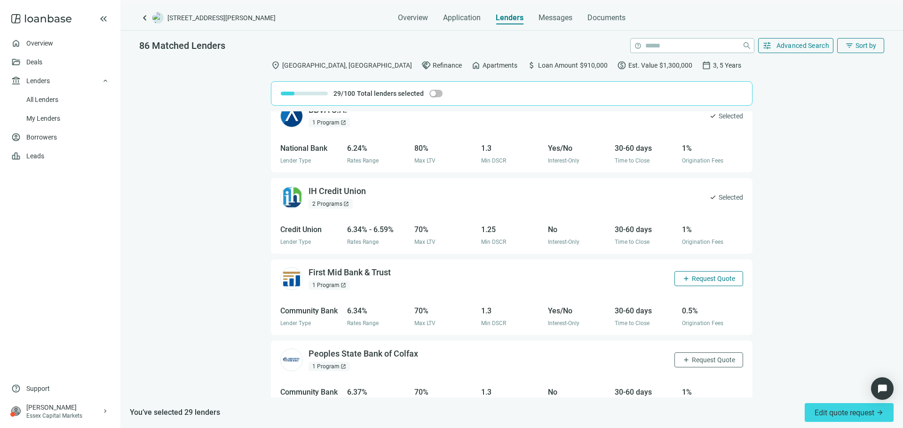
click at [691, 282] on span "Request Quote" at bounding box center [712, 279] width 43 height 8
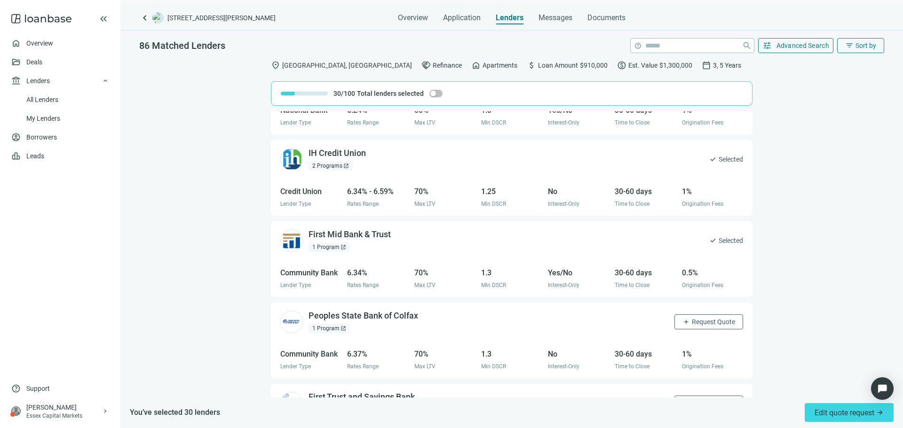
scroll to position [2792, 0]
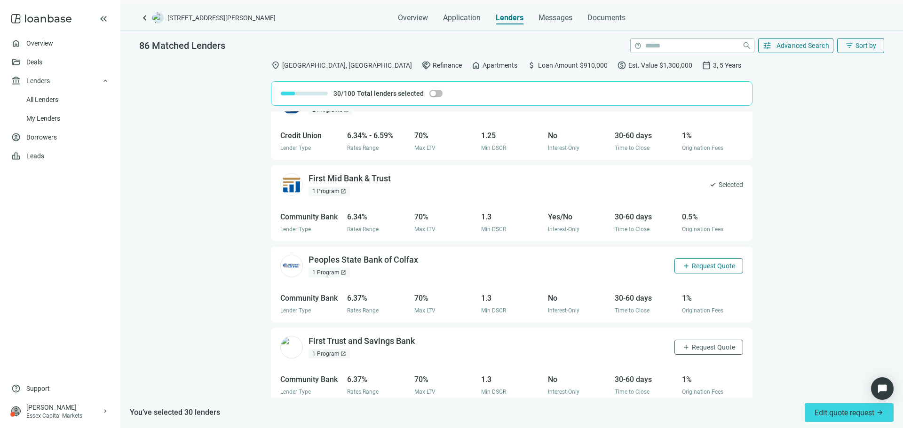
click at [691, 269] on span "Request Quote" at bounding box center [712, 266] width 43 height 8
click at [710, 347] on span "Request Quote" at bounding box center [712, 348] width 43 height 8
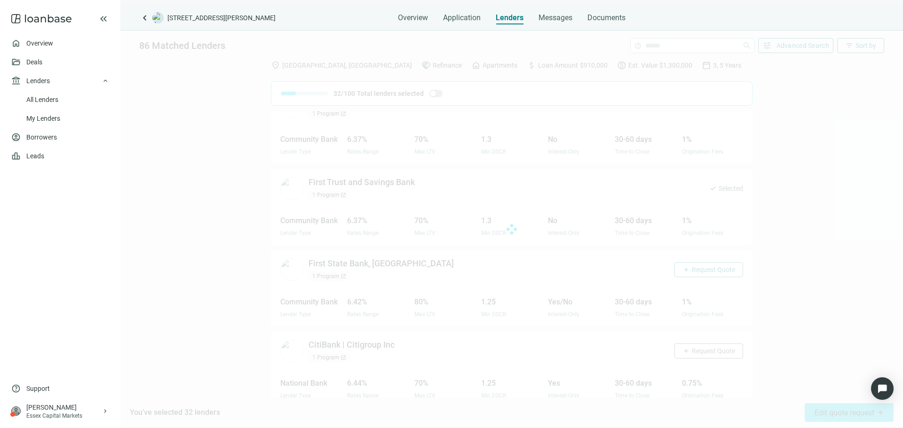
scroll to position [2961, 0]
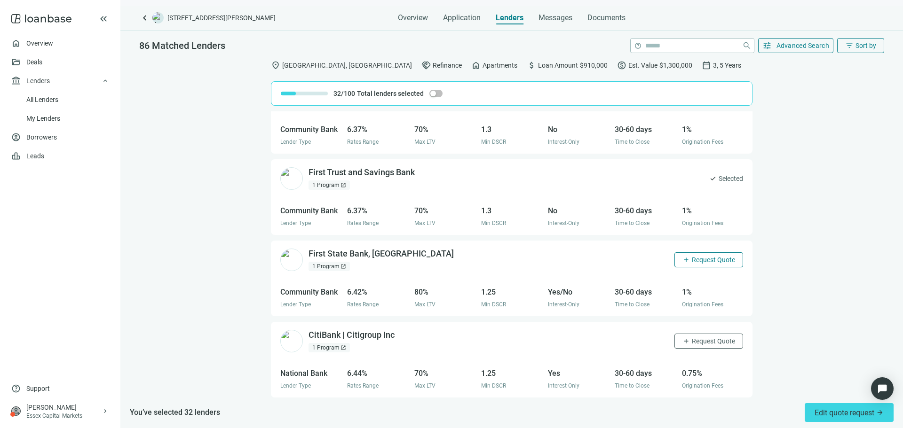
click at [691, 259] on span "Request Quote" at bounding box center [712, 260] width 43 height 8
click at [705, 340] on span "Request Quote" at bounding box center [712, 342] width 43 height 8
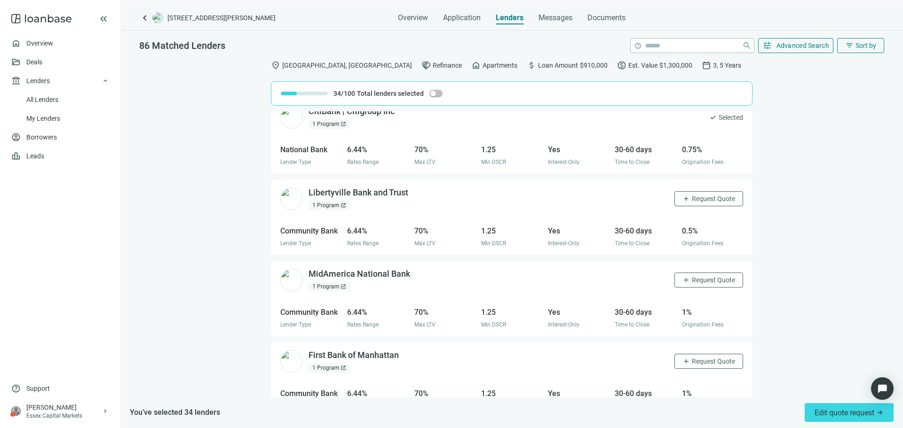
scroll to position [3196, 0]
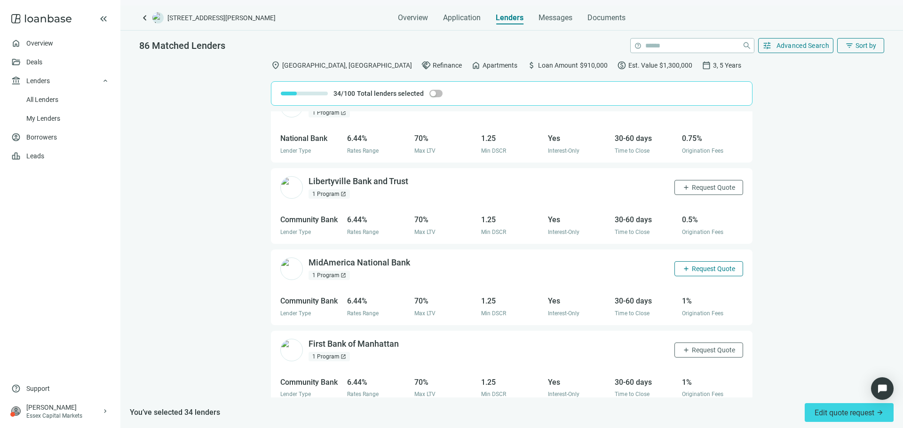
click at [704, 267] on span "Request Quote" at bounding box center [712, 269] width 43 height 8
click at [707, 352] on span "Request Quote" at bounding box center [712, 350] width 43 height 8
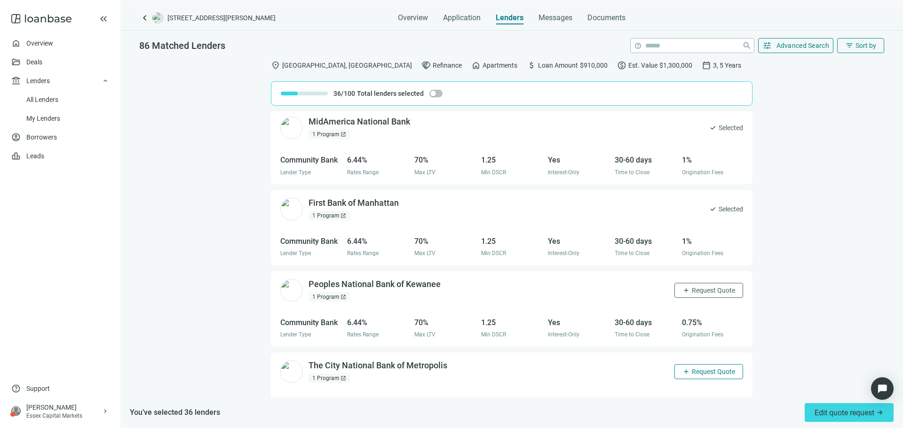
scroll to position [3384, 0]
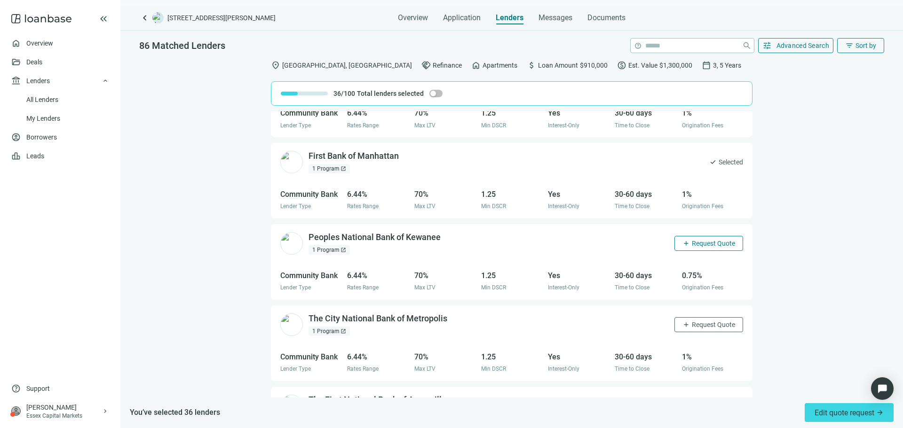
click at [709, 247] on span "Request Quote" at bounding box center [712, 244] width 43 height 8
click at [714, 323] on span "Request Quote" at bounding box center [712, 325] width 43 height 8
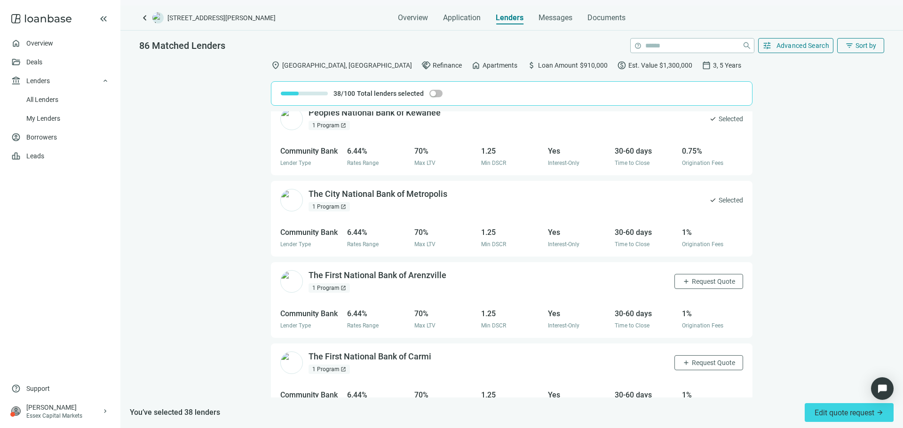
scroll to position [3525, 0]
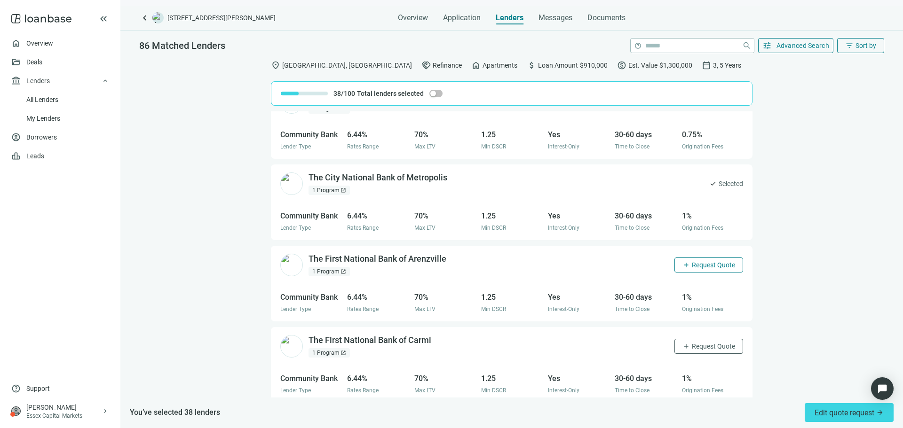
click at [693, 265] on span "Request Quote" at bounding box center [712, 265] width 43 height 8
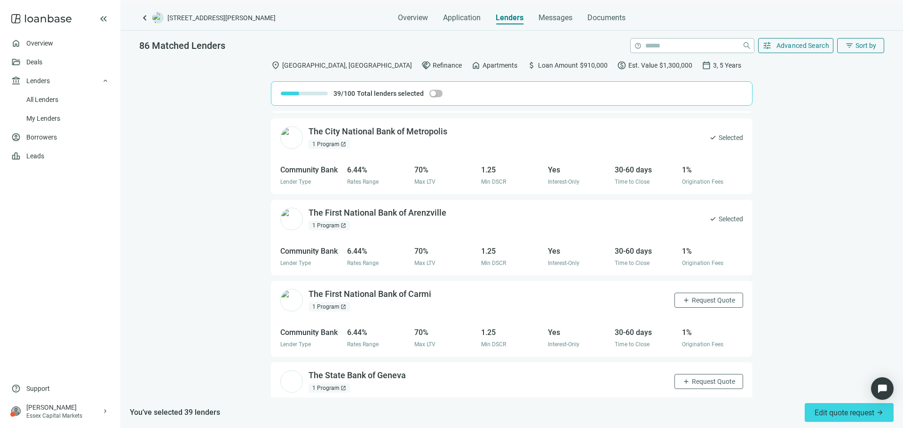
scroll to position [3619, 0]
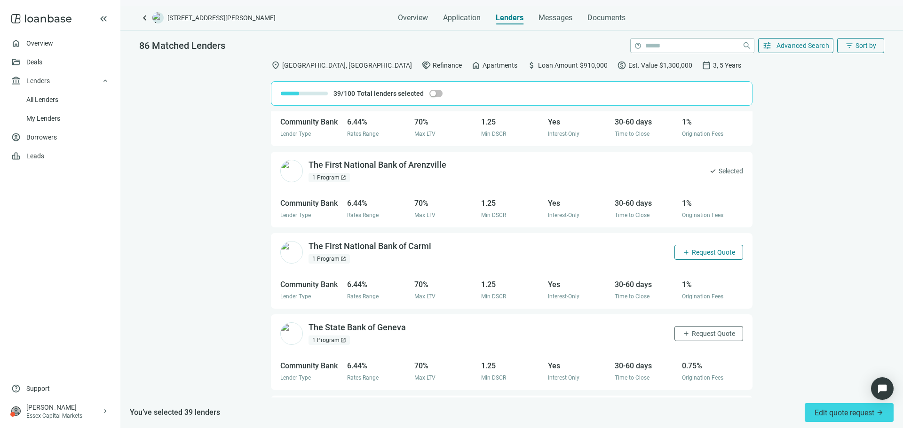
click at [691, 254] on span "Request Quote" at bounding box center [712, 253] width 43 height 8
click at [700, 330] on button "add Request Quote" at bounding box center [708, 333] width 69 height 15
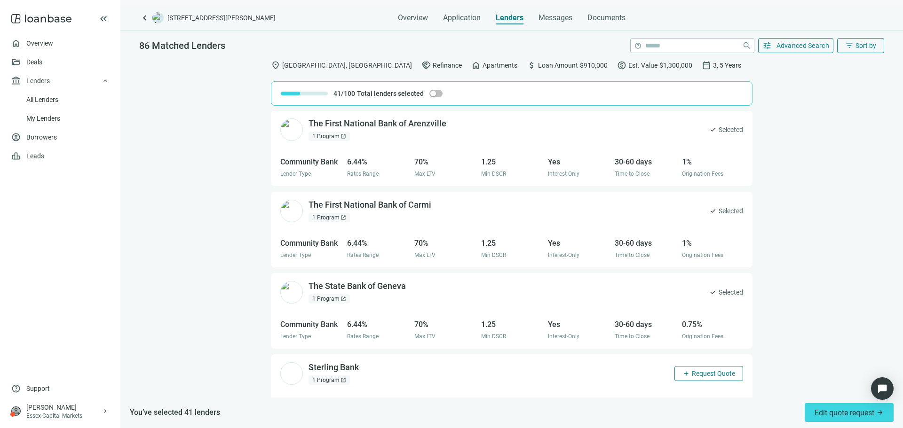
scroll to position [3713, 0]
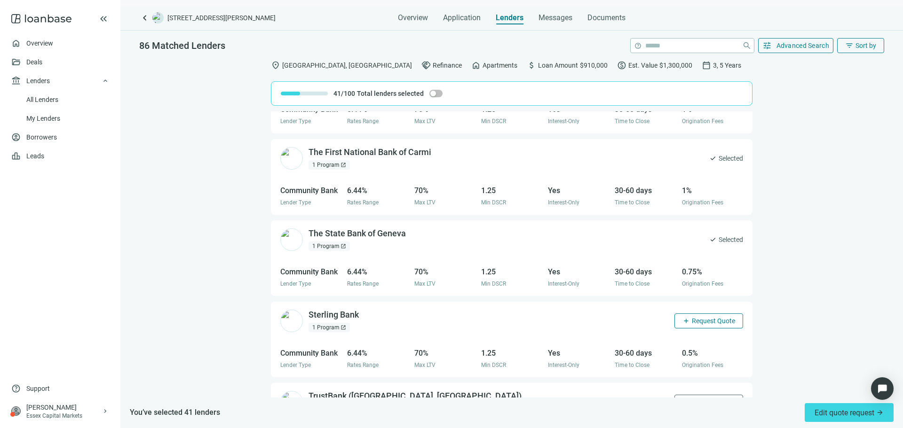
click at [699, 323] on span "Request Quote" at bounding box center [712, 321] width 43 height 8
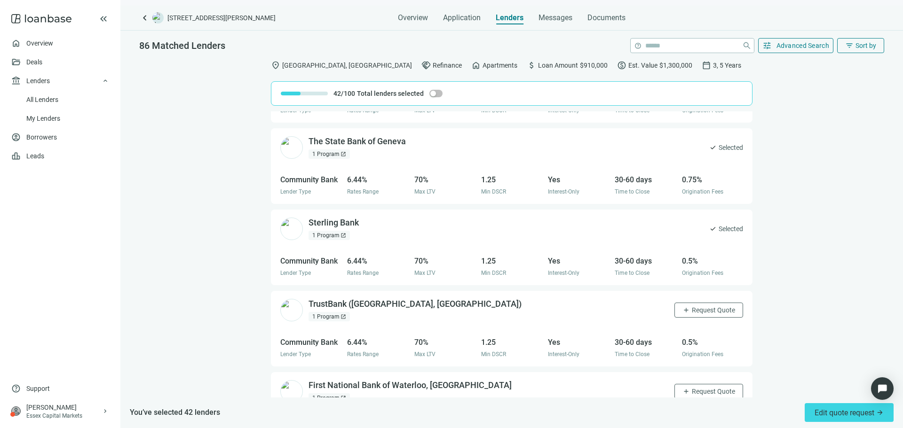
scroll to position [3821, 0]
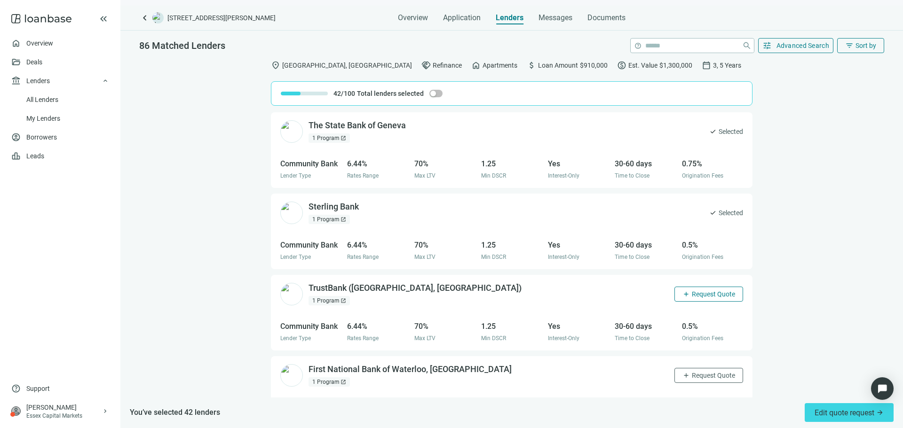
click at [692, 292] on span "Request Quote" at bounding box center [712, 295] width 43 height 8
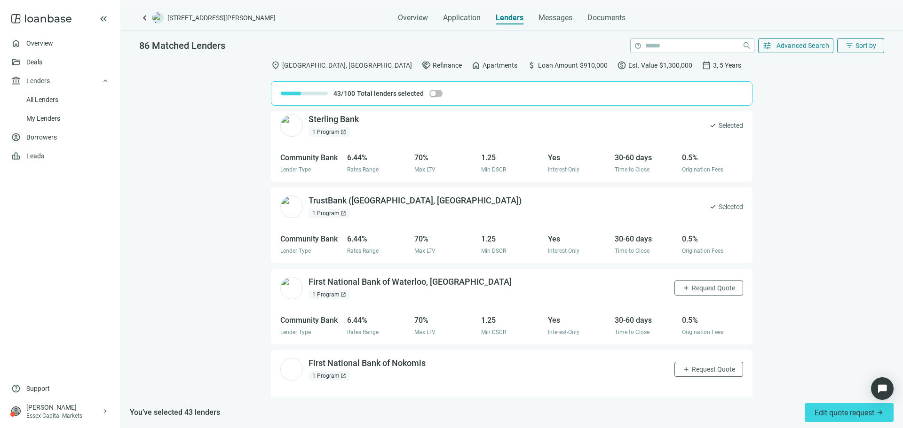
scroll to position [3915, 0]
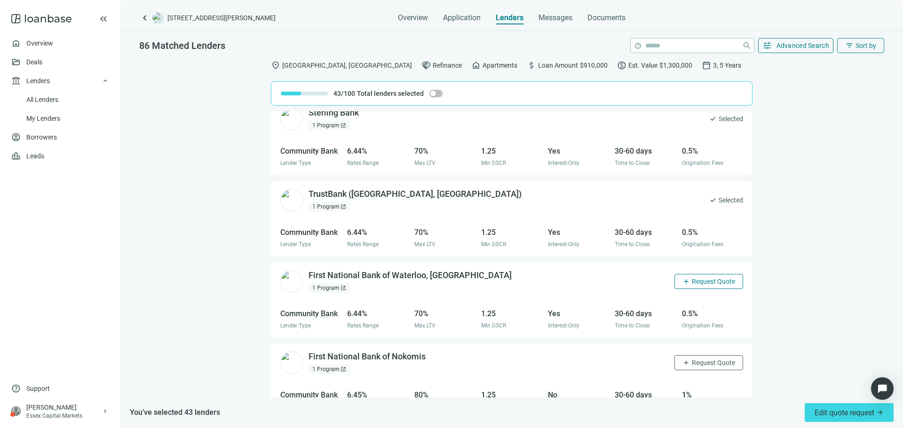
click at [686, 287] on button "add Request Quote" at bounding box center [708, 281] width 69 height 15
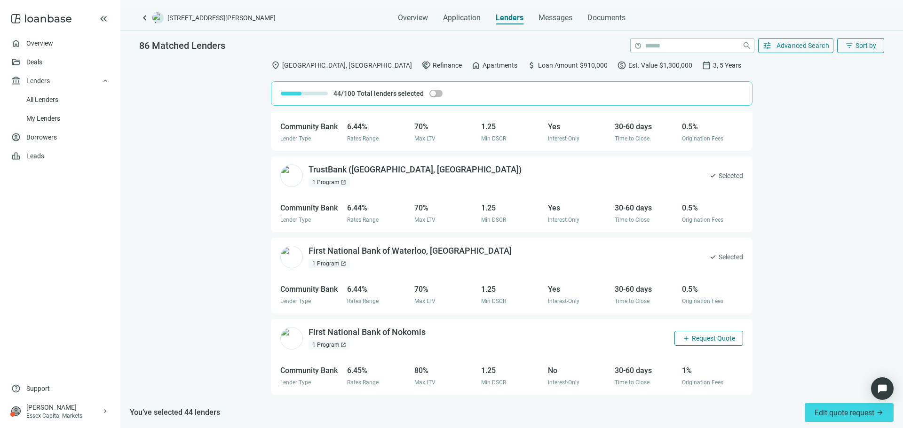
scroll to position [3962, 0]
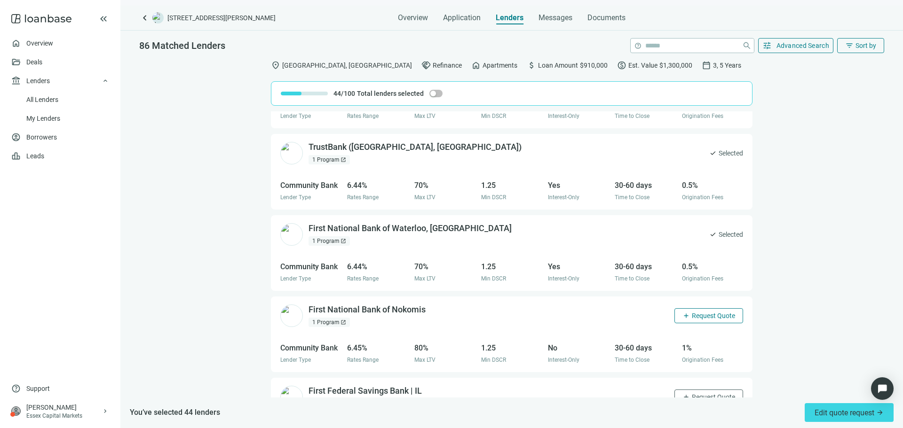
click at [694, 315] on span "Request Quote" at bounding box center [712, 316] width 43 height 8
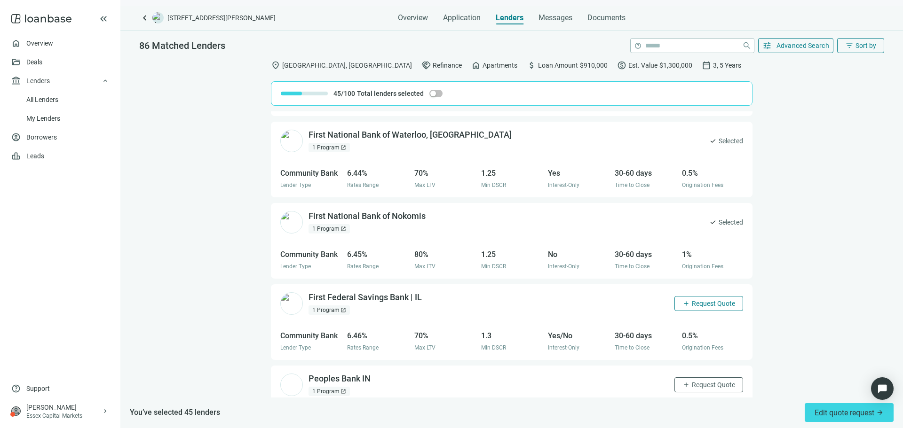
scroll to position [4056, 0]
click at [694, 304] on span "Request Quote" at bounding box center [712, 303] width 43 height 8
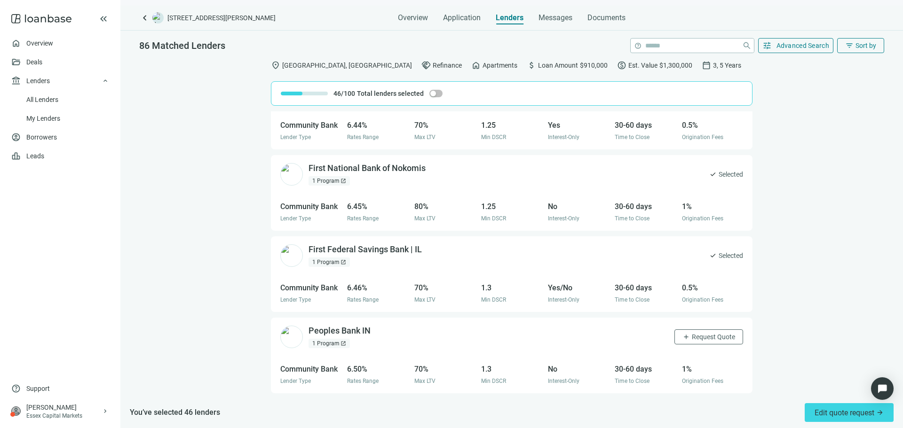
scroll to position [4150, 0]
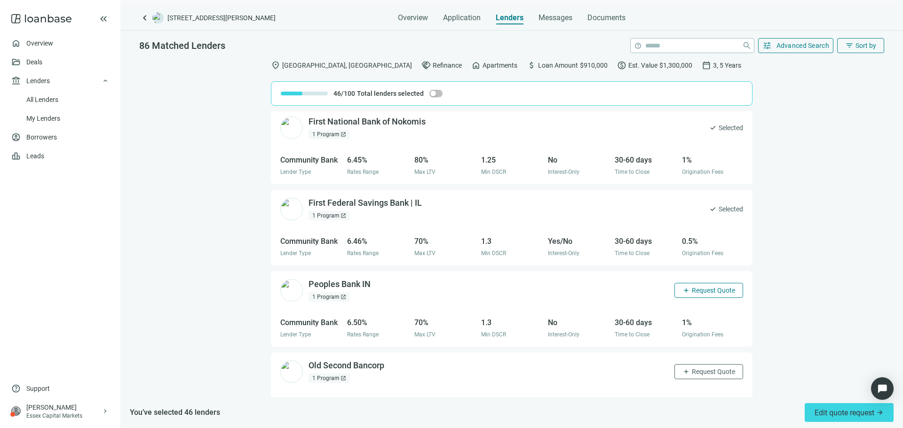
click at [695, 291] on span "Request Quote" at bounding box center [712, 291] width 43 height 8
click at [706, 370] on span "Request Quote" at bounding box center [712, 372] width 43 height 8
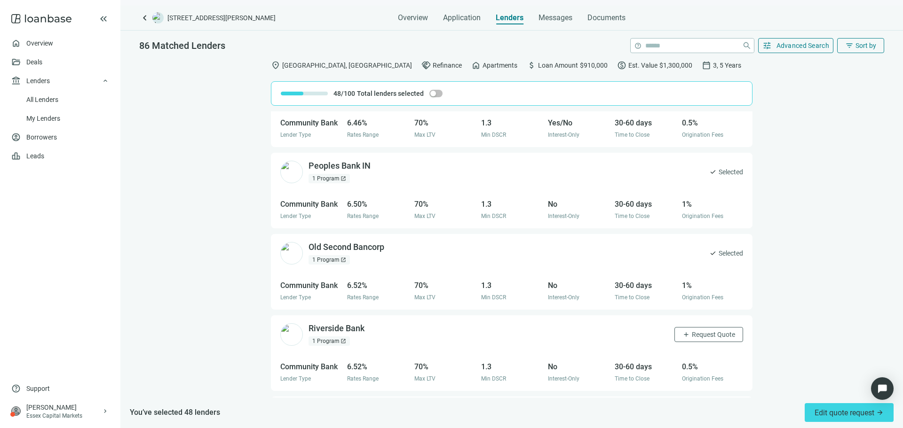
scroll to position [4291, 0]
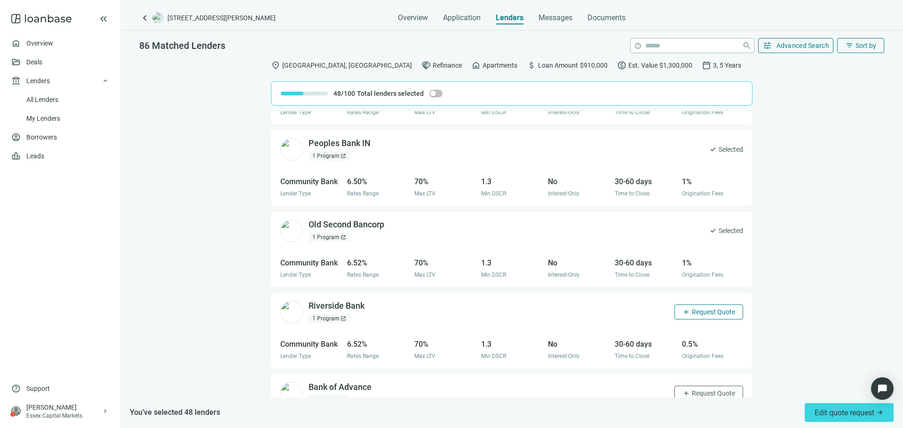
click at [697, 306] on button "add Request Quote" at bounding box center [708, 312] width 69 height 15
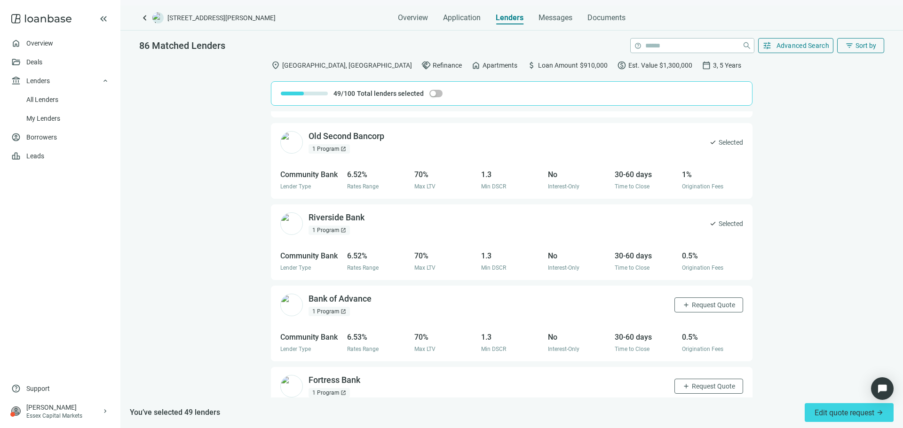
scroll to position [4385, 0]
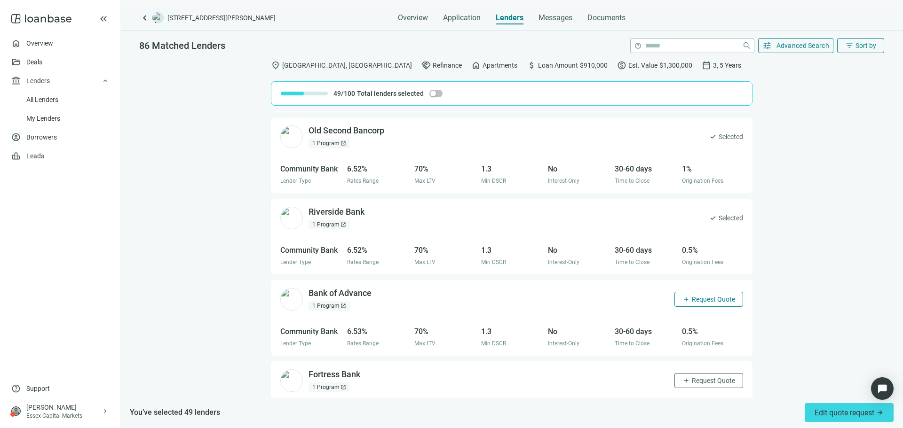
click at [702, 296] on span "Request Quote" at bounding box center [712, 300] width 43 height 8
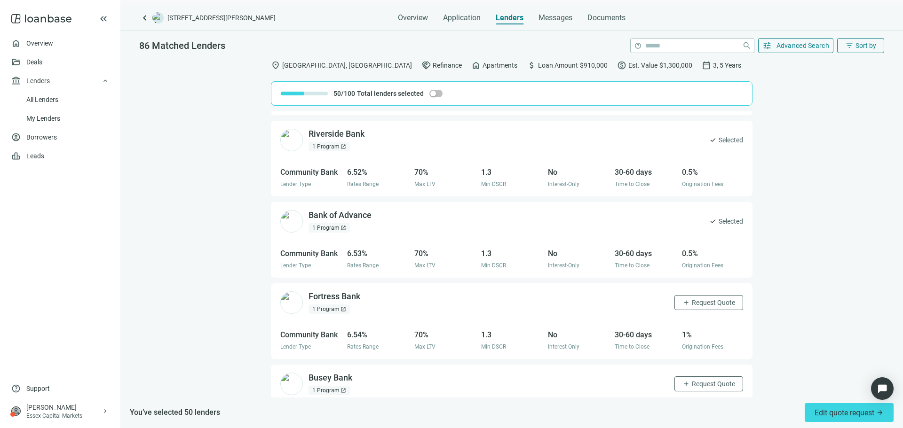
scroll to position [4479, 0]
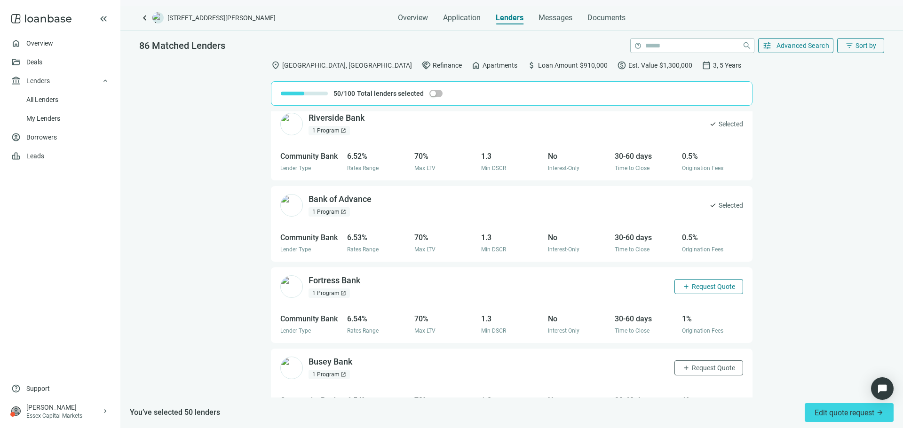
click at [697, 291] on span "Request Quote" at bounding box center [712, 287] width 43 height 8
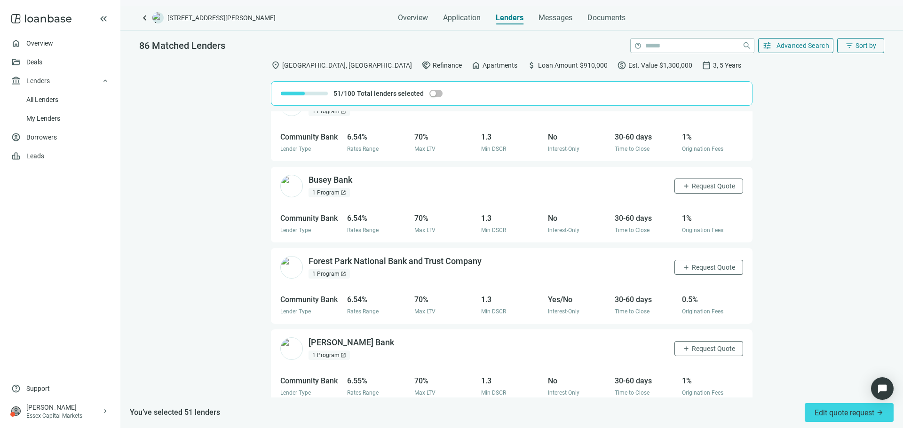
scroll to position [4667, 0]
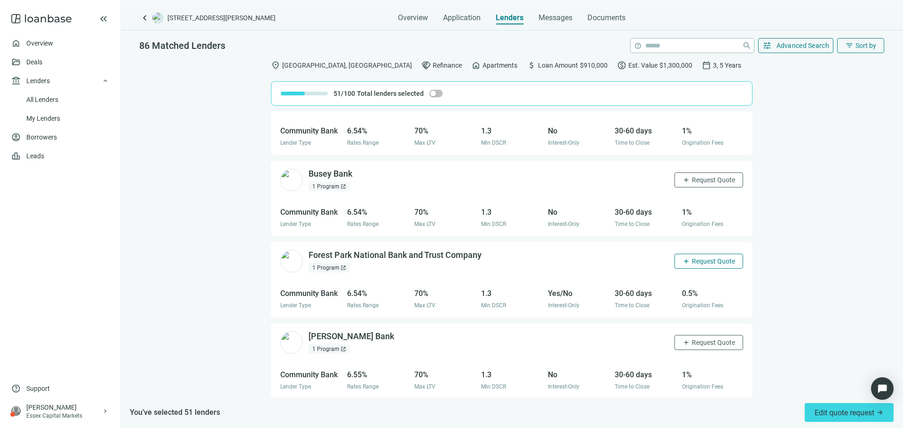
click at [693, 265] on span "Request Quote" at bounding box center [712, 262] width 43 height 8
click at [707, 344] on span "Request Quote" at bounding box center [712, 343] width 43 height 8
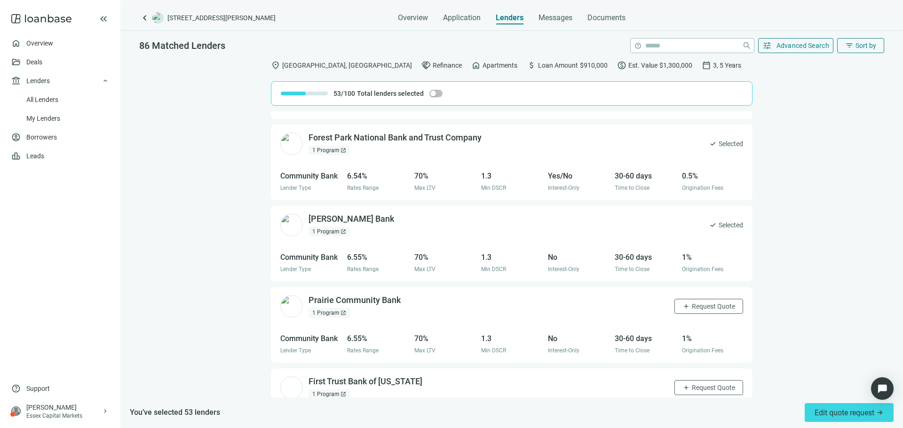
scroll to position [4808, 0]
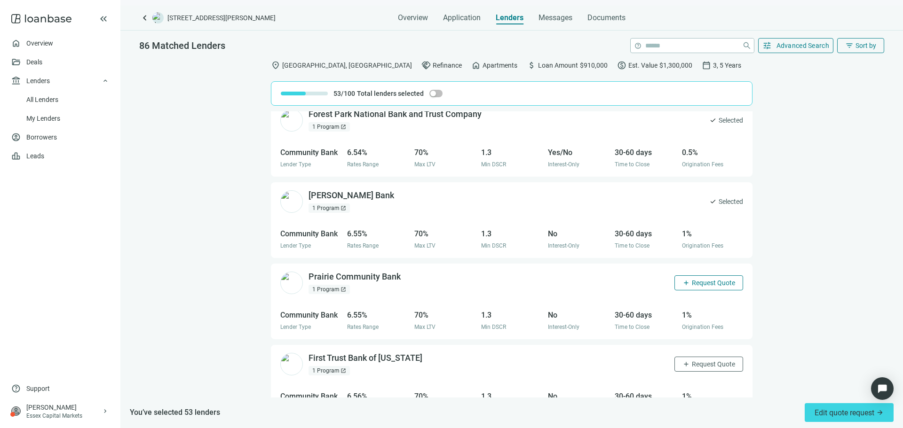
click at [695, 284] on span "Request Quote" at bounding box center [712, 283] width 43 height 8
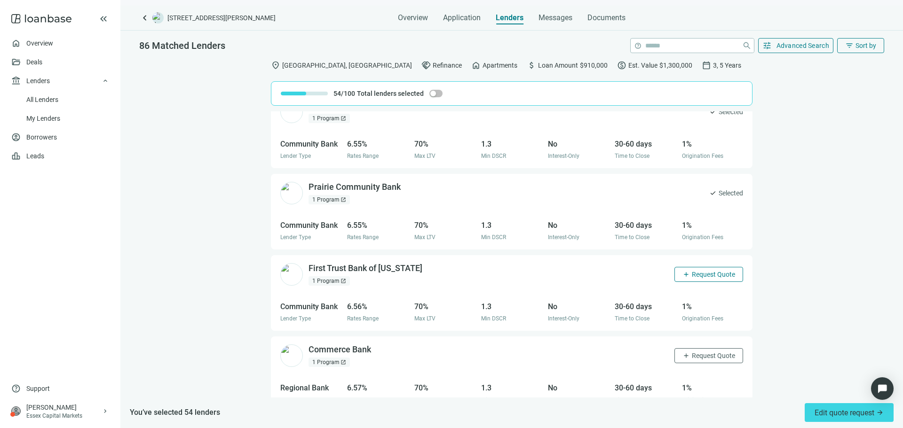
scroll to position [4902, 0]
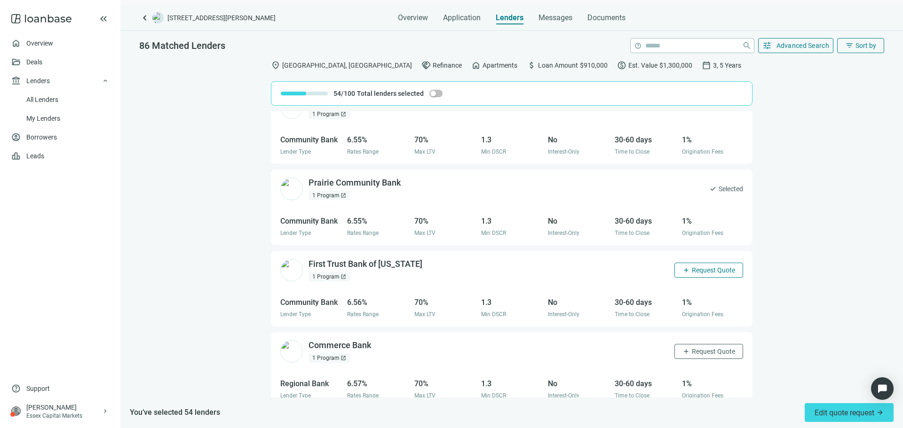
click at [693, 275] on button "add Request Quote" at bounding box center [708, 270] width 69 height 15
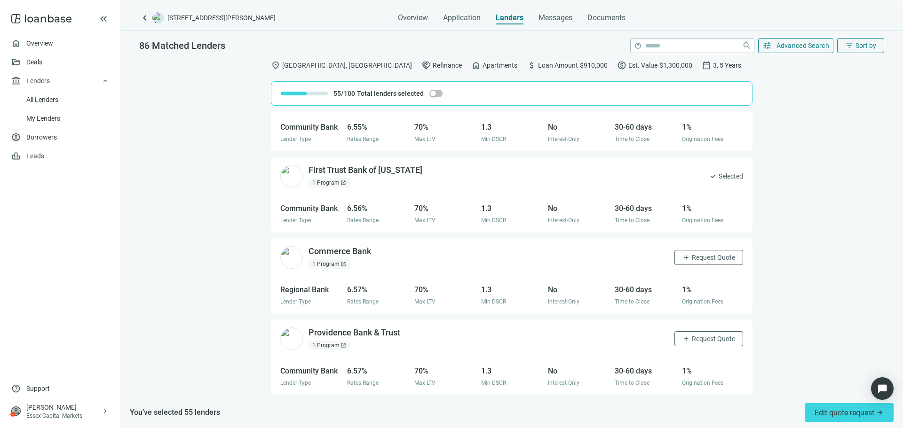
click at [691, 265] on div "Commerce Bank open_in_new 1 Program open_in_new add Request Quote" at bounding box center [511, 257] width 481 height 38
click at [714, 338] on span "Request Quote" at bounding box center [712, 339] width 43 height 8
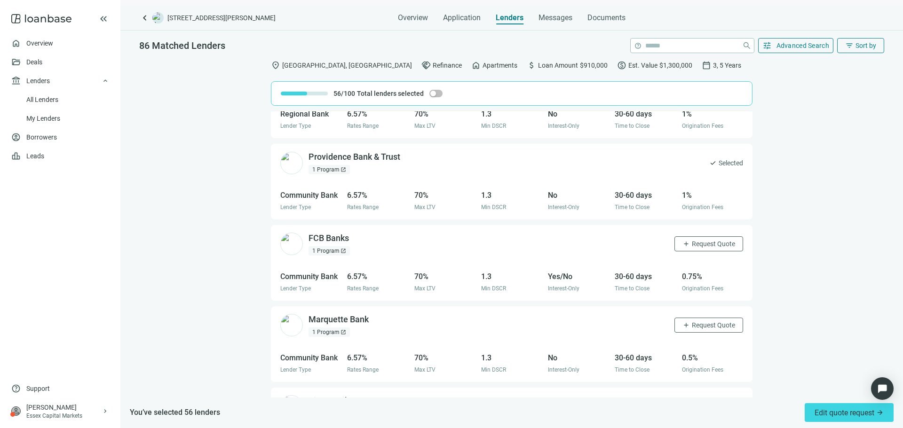
scroll to position [5231, 0]
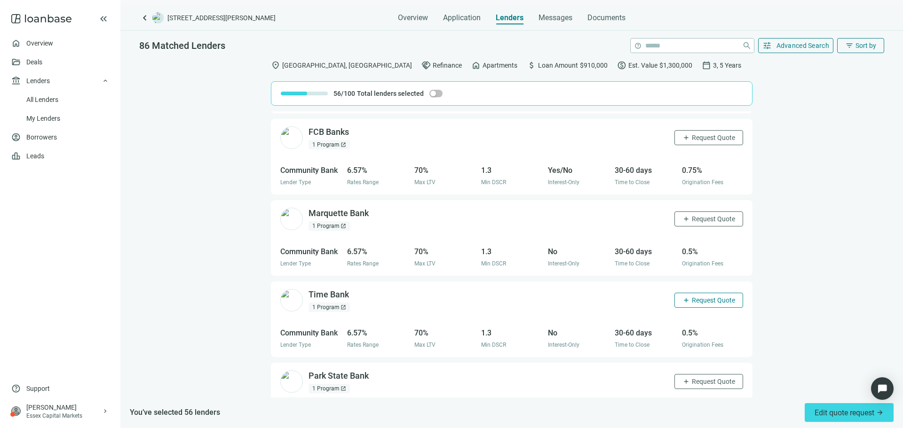
click at [698, 299] on span "Request Quote" at bounding box center [712, 301] width 43 height 8
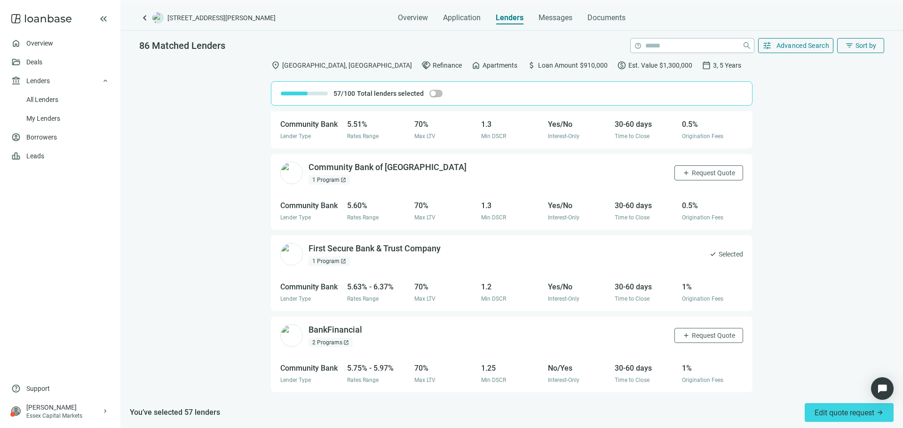
scroll to position [0, 0]
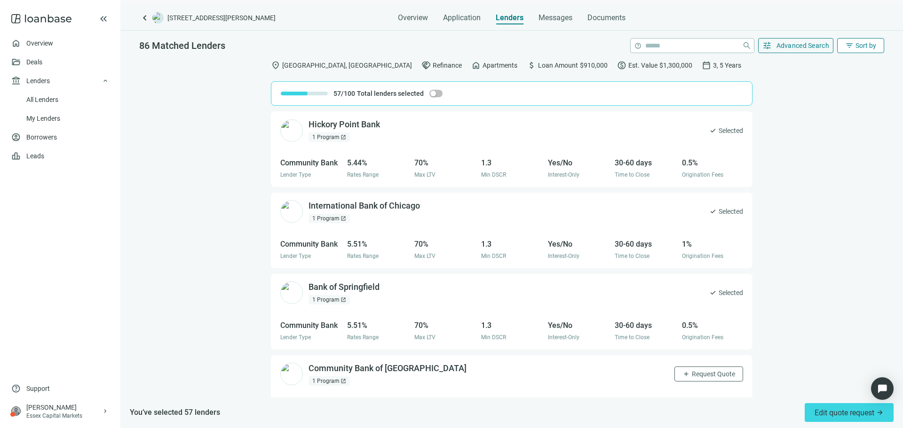
click at [857, 45] on span "Sort by" at bounding box center [865, 46] width 21 height 8
click at [839, 94] on div "Rate (low to high)" at bounding box center [841, 101] width 85 height 17
click at [431, 92] on div "button" at bounding box center [433, 94] width 6 height 6
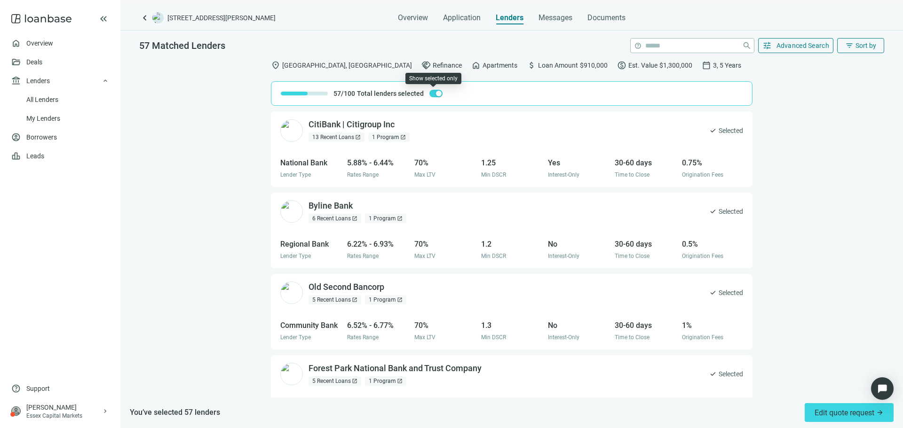
click at [432, 94] on span "button" at bounding box center [435, 94] width 13 height 8
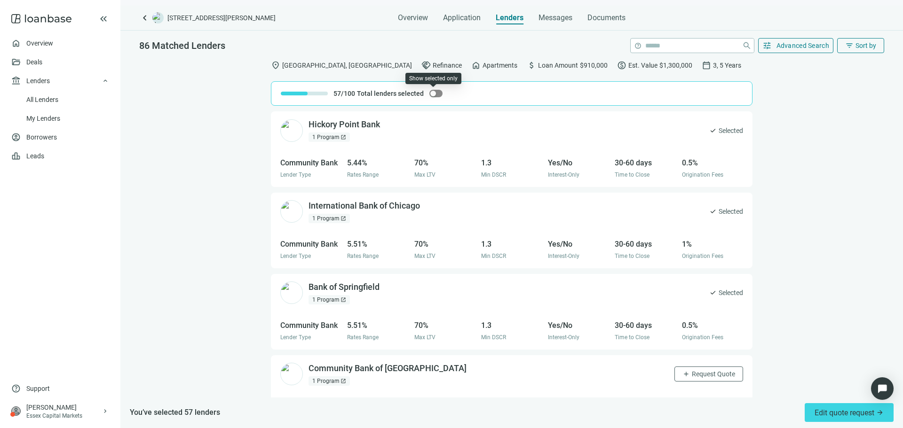
click at [432, 94] on div "button" at bounding box center [433, 94] width 6 height 6
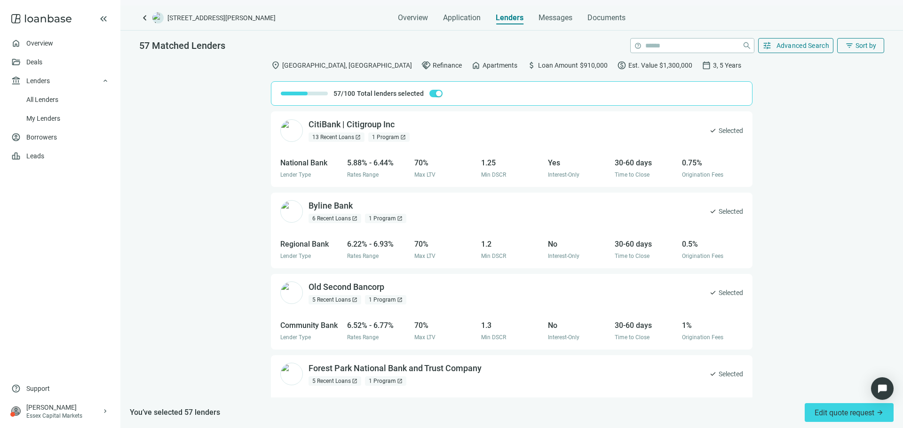
click at [437, 85] on div "57/100 Total lenders selected" at bounding box center [511, 93] width 481 height 24
click at [431, 85] on div "57/100 Total lenders selected" at bounding box center [511, 93] width 481 height 24
click at [426, 93] on div "57/100 Total lenders selected" at bounding box center [362, 93] width 162 height 11
click at [430, 95] on span "button" at bounding box center [435, 94] width 13 height 8
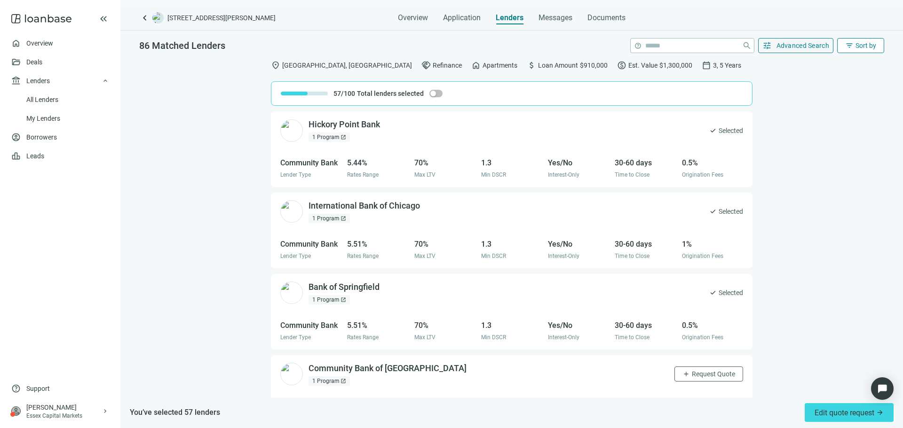
click at [863, 42] on span "Sort by" at bounding box center [865, 46] width 21 height 8
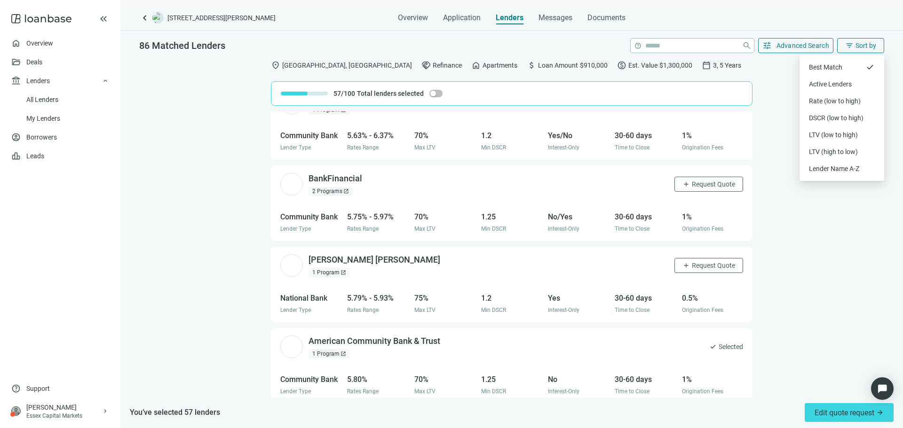
scroll to position [376, 0]
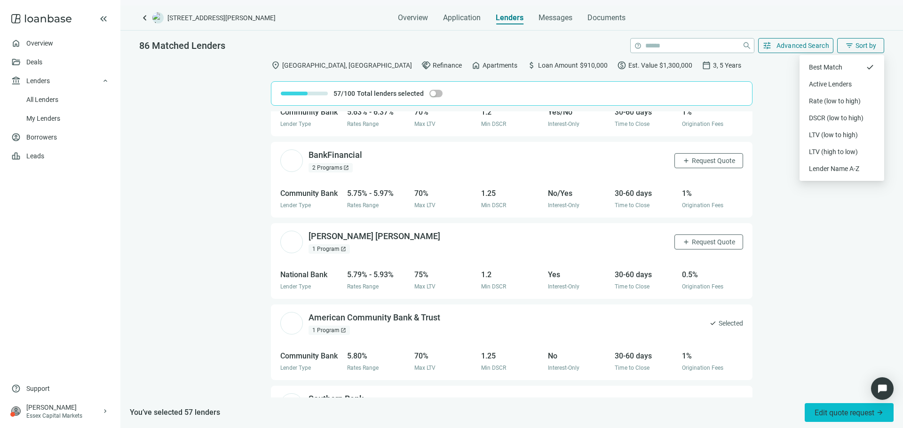
click at [857, 411] on span "Edit quote request arrow_forward" at bounding box center [848, 412] width 69 height 9
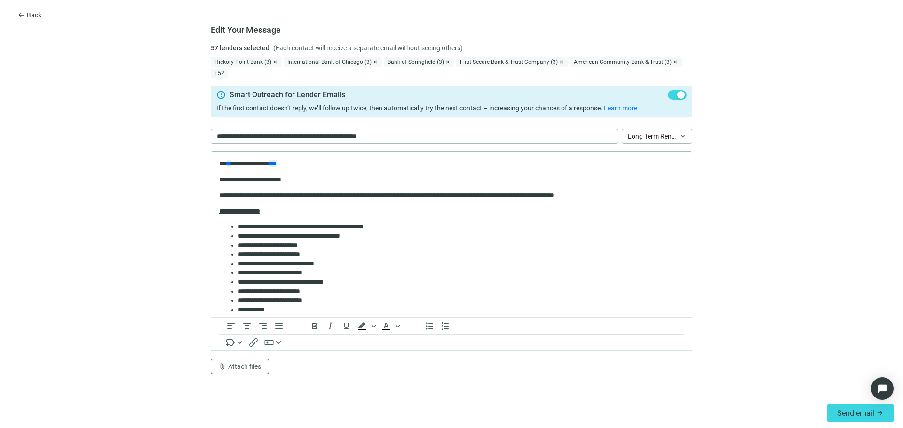
scroll to position [0, 0]
click at [668, 136] on span "Long Term Rental Loan - Purchase/Refinance" at bounding box center [657, 136] width 58 height 14
click at [667, 136] on span "Long Term Rental Loan - Purchase/Refinance" at bounding box center [657, 136] width 58 height 14
drag, startPoint x: 410, startPoint y: 141, endPoint x: 102, endPoint y: 158, distance: 307.9
click at [102, 158] on form "Edit Your Message 57 lenders selected (Each contact will receive a separate ema…" at bounding box center [451, 220] width 903 height 355
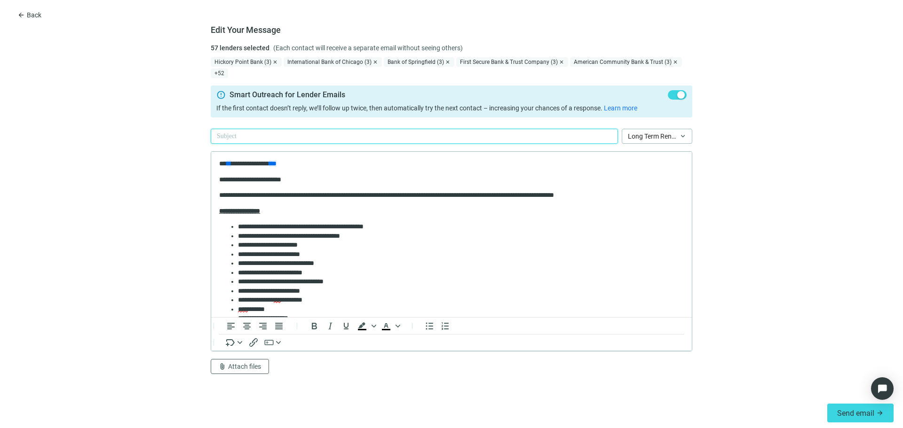
click at [270, 138] on div at bounding box center [414, 136] width 407 height 15
click at [463, 195] on p "**********" at bounding box center [447, 195] width 457 height 9
click at [439, 197] on p "**********" at bounding box center [447, 195] width 457 height 9
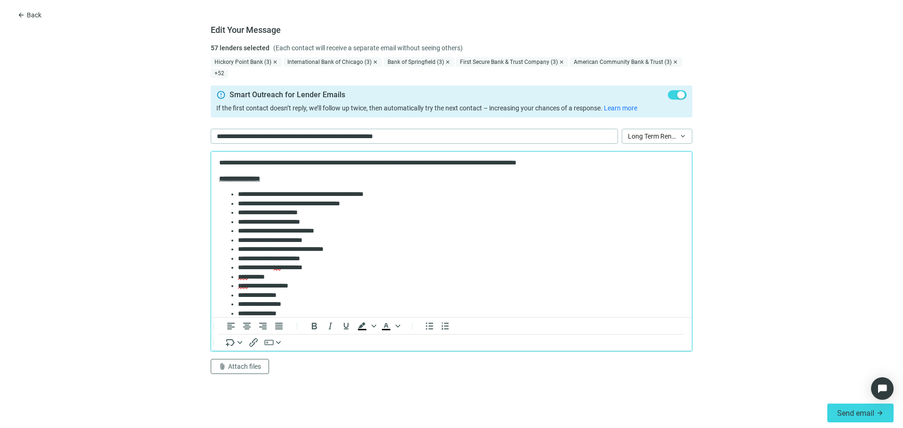
scroll to position [47, 0]
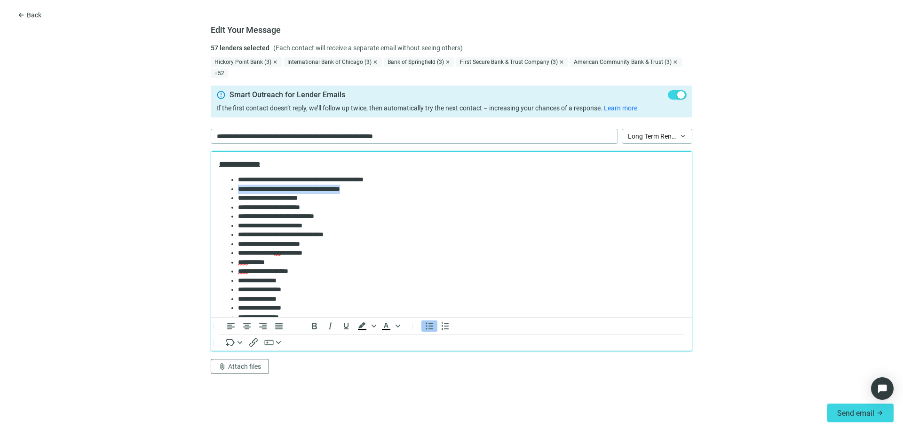
drag, startPoint x: 382, startPoint y: 190, endPoint x: 236, endPoint y: 190, distance: 146.2
click at [236, 190] on ul "**********" at bounding box center [451, 276] width 464 height 202
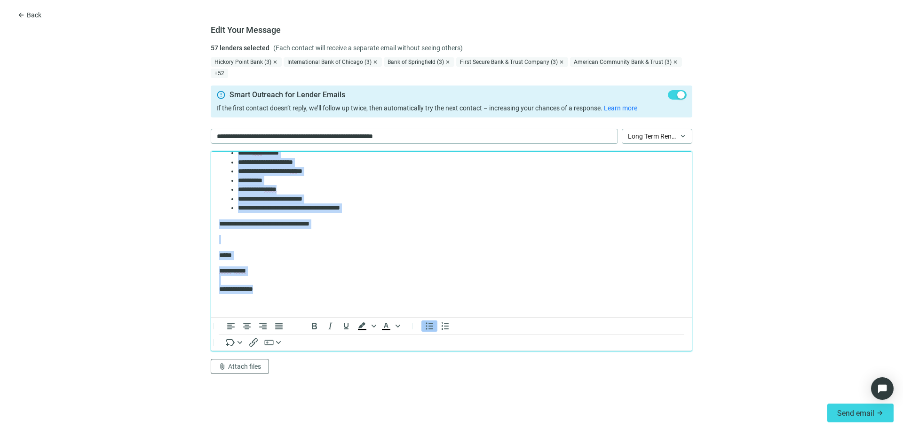
scroll to position [0, 0]
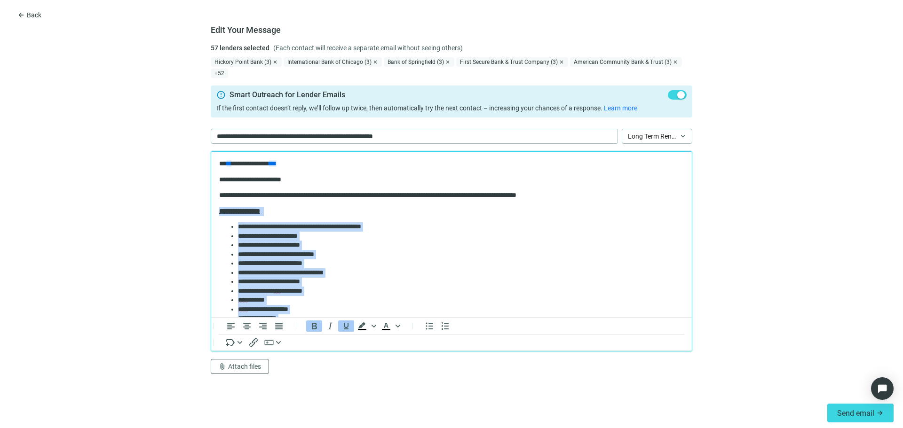
drag, startPoint x: 291, startPoint y: 289, endPoint x: 218, endPoint y: 209, distance: 108.1
click at [218, 209] on html "**********" at bounding box center [451, 336] width 480 height 368
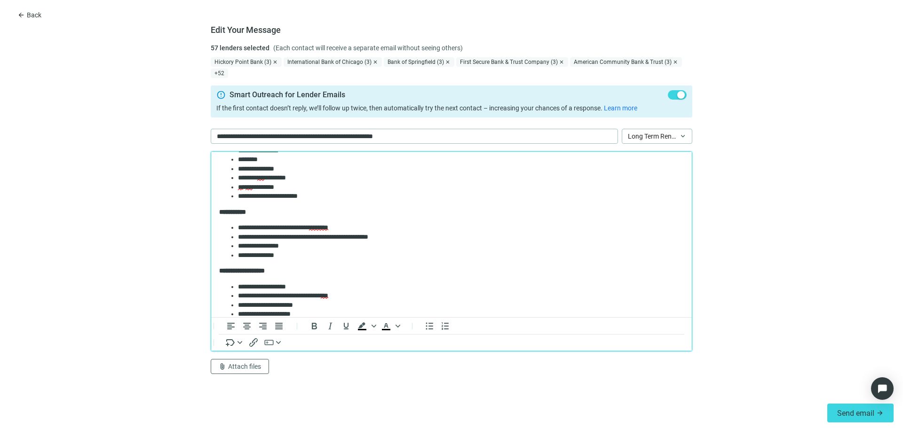
scroll to position [214, 0]
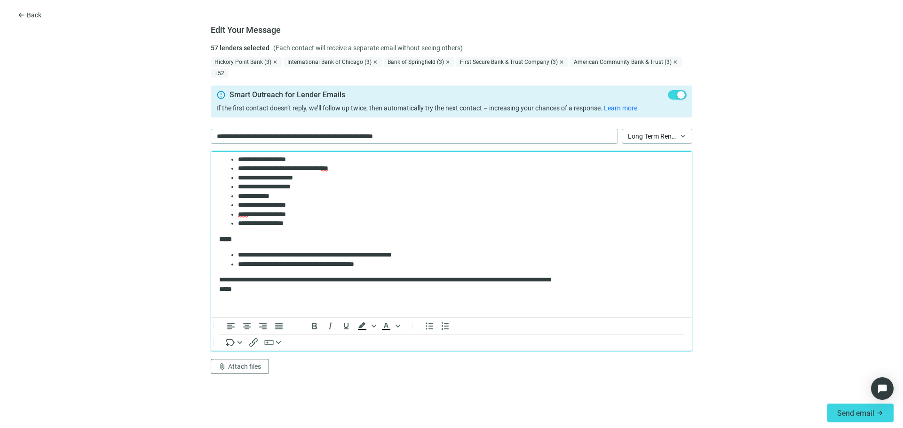
click at [263, 297] on body "**********" at bounding box center [451, 127] width 465 height 363
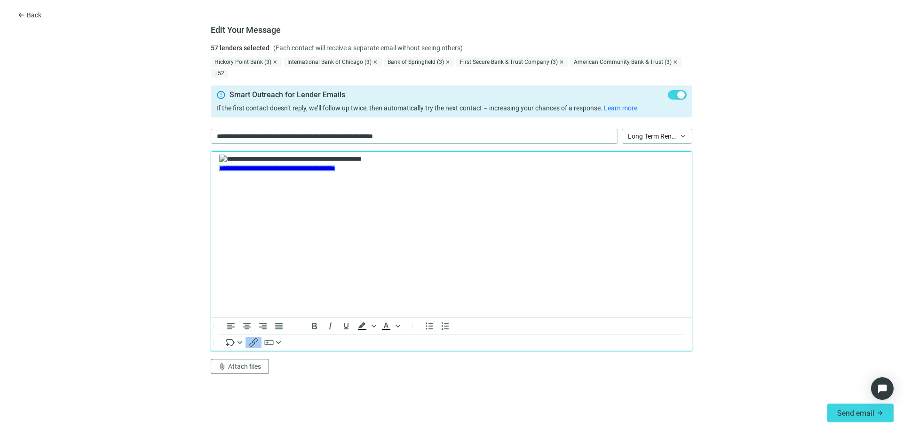
scroll to position [420, 0]
click at [361, 164] on img "Rich Text Area. Press ALT-0 for help." at bounding box center [290, 159] width 142 height 9
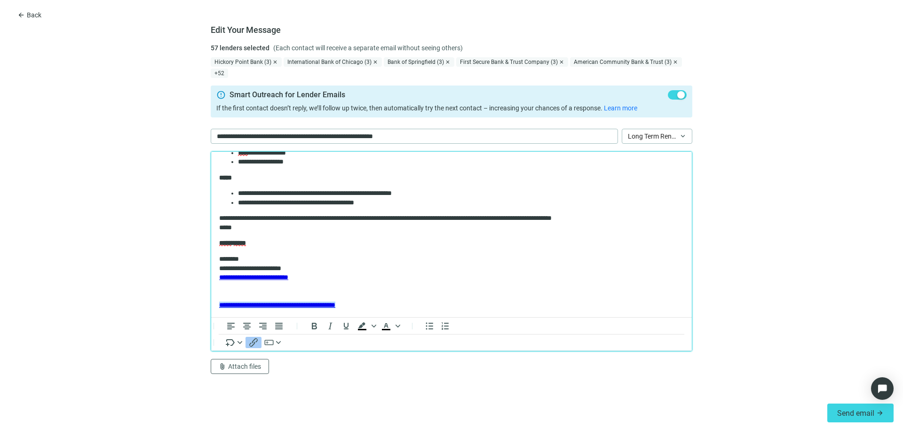
click at [323, 285] on p "**********" at bounding box center [447, 282] width 457 height 55
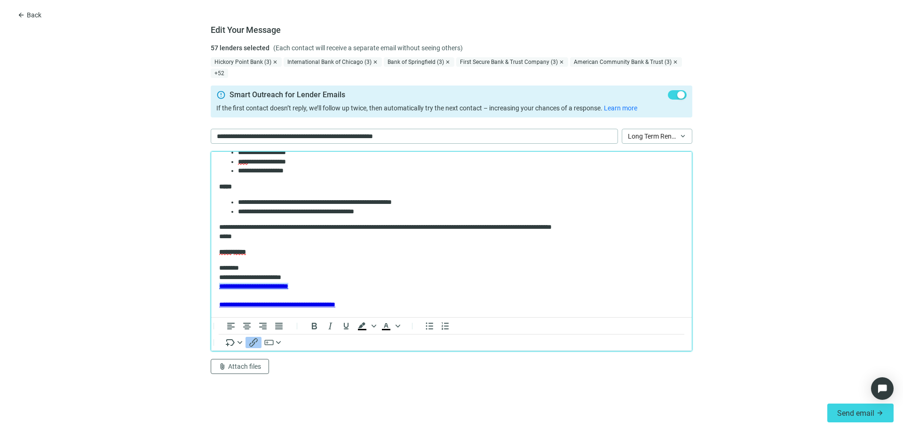
click at [350, 291] on p "**********" at bounding box center [447, 287] width 457 height 46
click at [393, 302] on p "**********" at bounding box center [447, 287] width 457 height 46
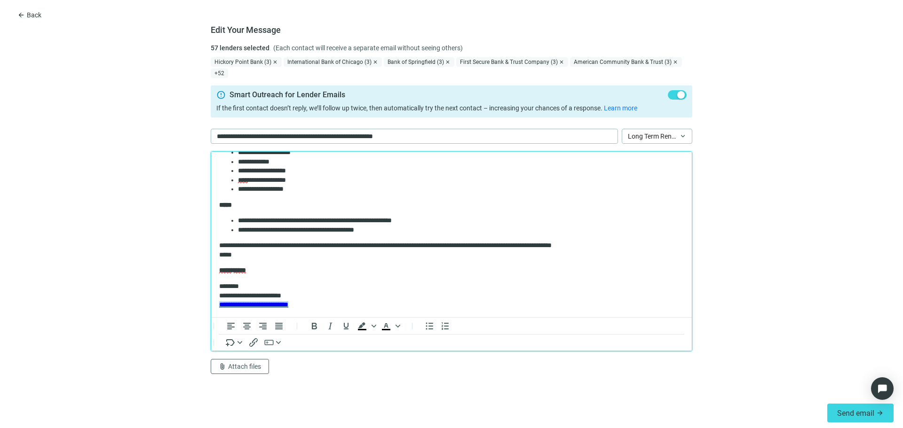
scroll to position [248, 0]
click at [242, 254] on div "*****" at bounding box center [447, 255] width 457 height 9
click at [218, 256] on html "**********" at bounding box center [451, 111] width 480 height 413
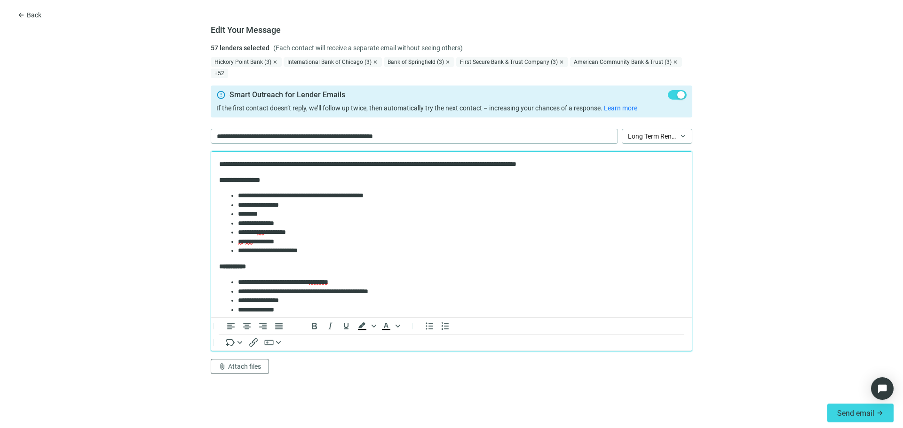
scroll to position [0, 0]
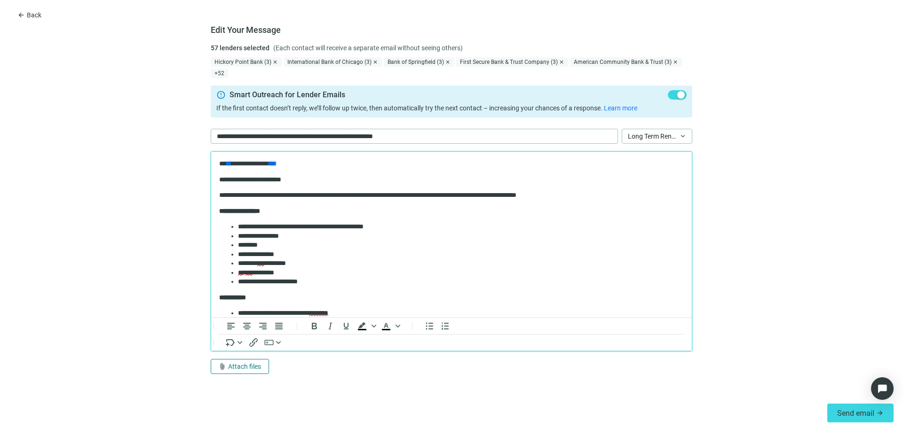
click at [263, 362] on button "attach_file Attach files" at bounding box center [240, 366] width 58 height 15
click at [288, 333] on span "Сhoose from deal documents" at bounding box center [262, 331] width 86 height 8
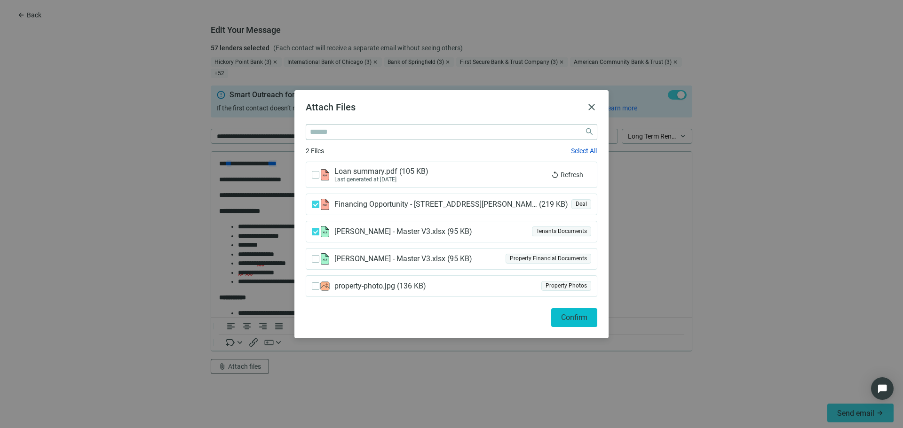
click at [572, 318] on span "Confirm" at bounding box center [574, 317] width 26 height 9
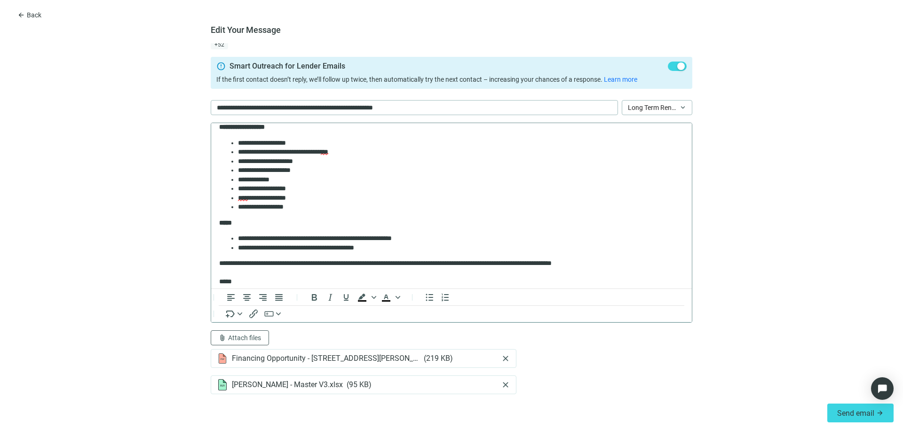
scroll to position [258, 0]
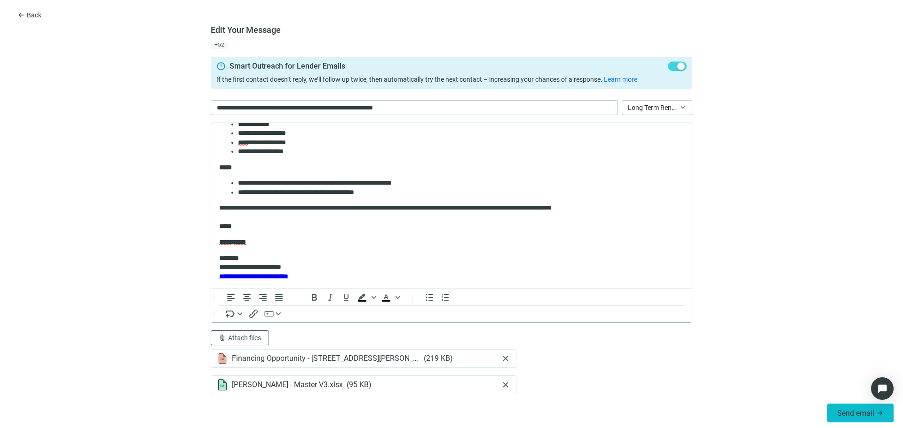
click at [843, 413] on span "Send email" at bounding box center [855, 413] width 37 height 9
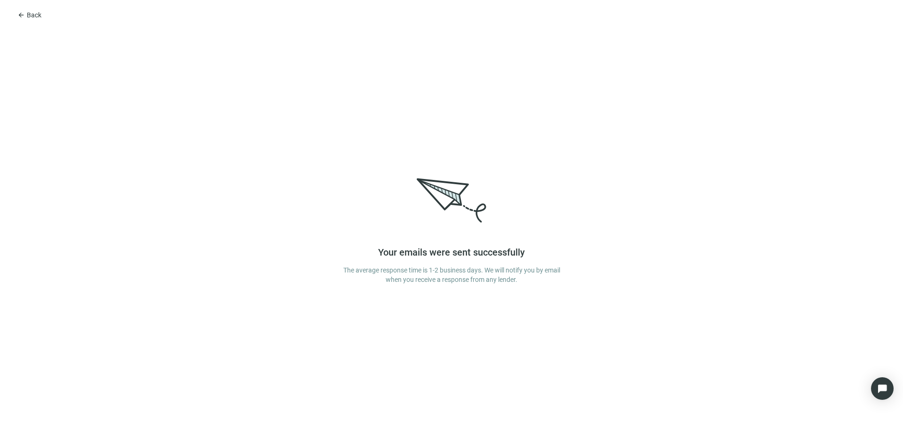
click at [38, 16] on div "arrow_back Back Your emails were sent successfully The average response time is…" at bounding box center [451, 214] width 903 height 428
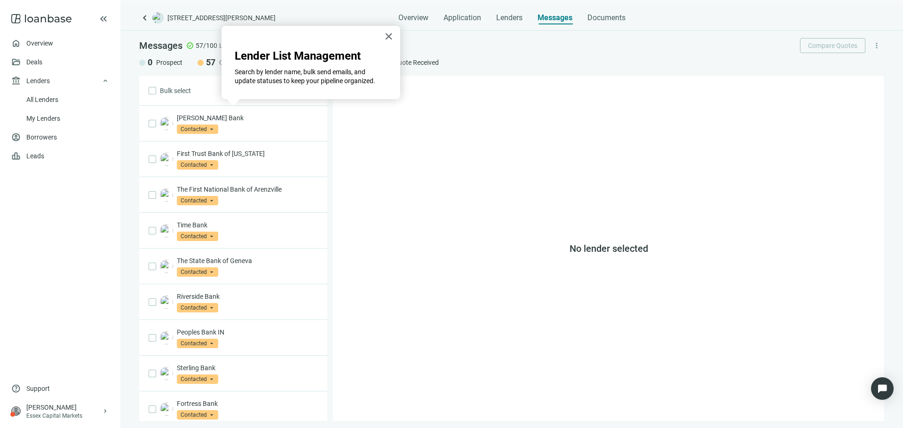
click at [380, 38] on div "× Lender List Management Search by lender name, bulk send emails, and update st…" at bounding box center [310, 62] width 179 height 73
click at [388, 31] on button "×" at bounding box center [388, 36] width 9 height 15
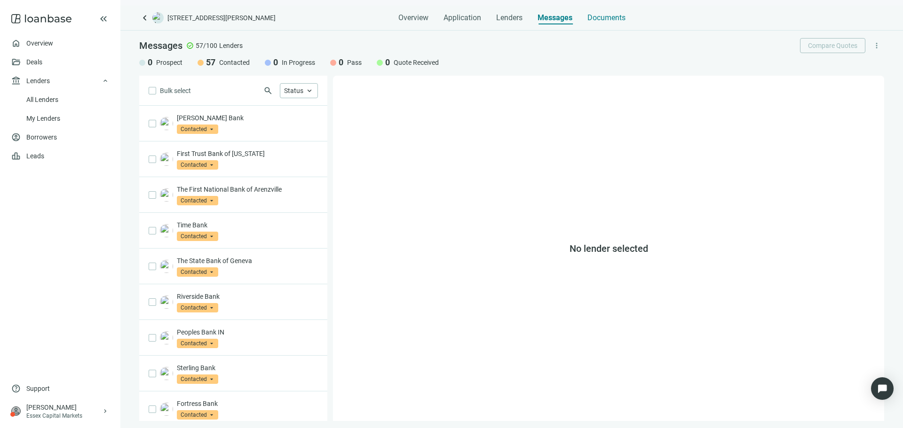
click at [613, 16] on span "Documents" at bounding box center [606, 17] width 38 height 9
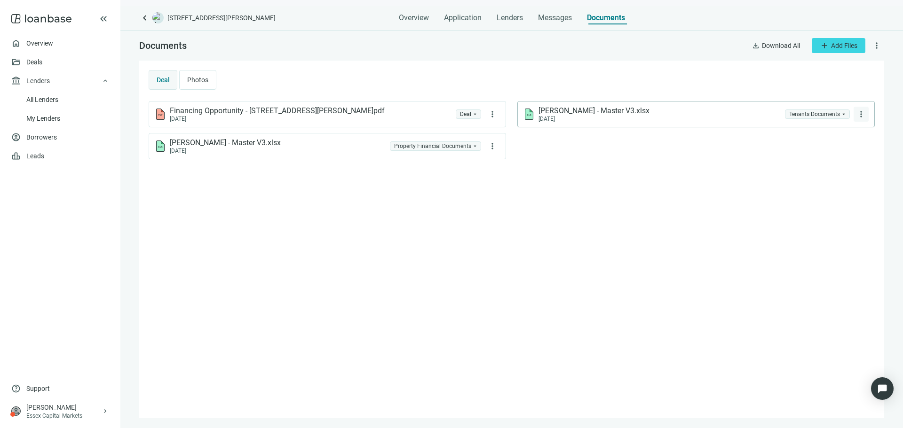
click at [862, 112] on span "more_vert" at bounding box center [860, 114] width 9 height 9
click at [830, 155] on span "Delete" at bounding box center [838, 153] width 18 height 8
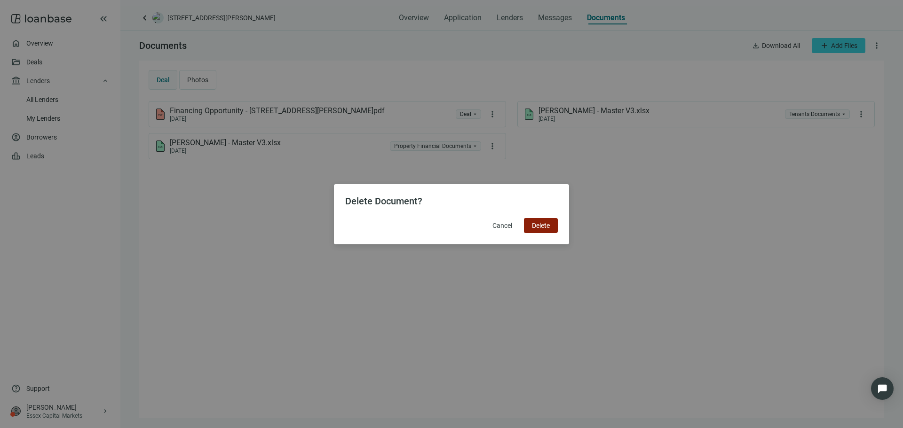
click at [540, 227] on span "Delete" at bounding box center [541, 226] width 18 height 8
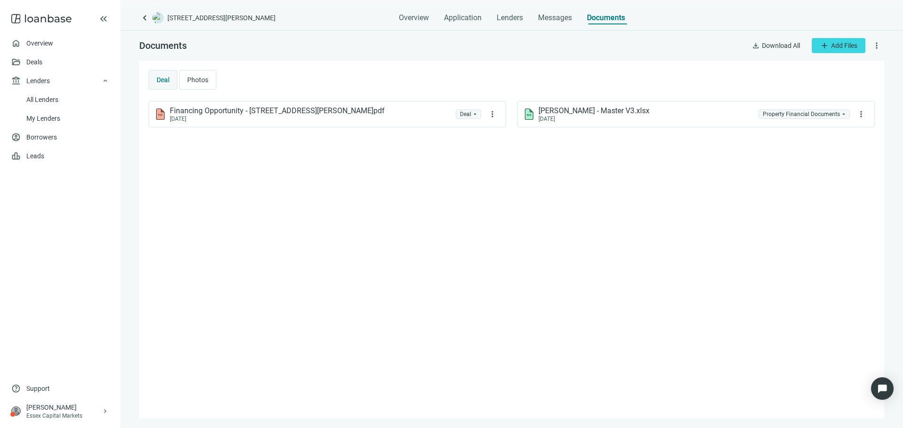
click at [559, 25] on div "keyboard_arrow_left [STREET_ADDRESS][PERSON_NAME] Overview Application Lenders …" at bounding box center [511, 217] width 782 height 423
click at [553, 19] on span "Messages" at bounding box center [555, 17] width 34 height 9
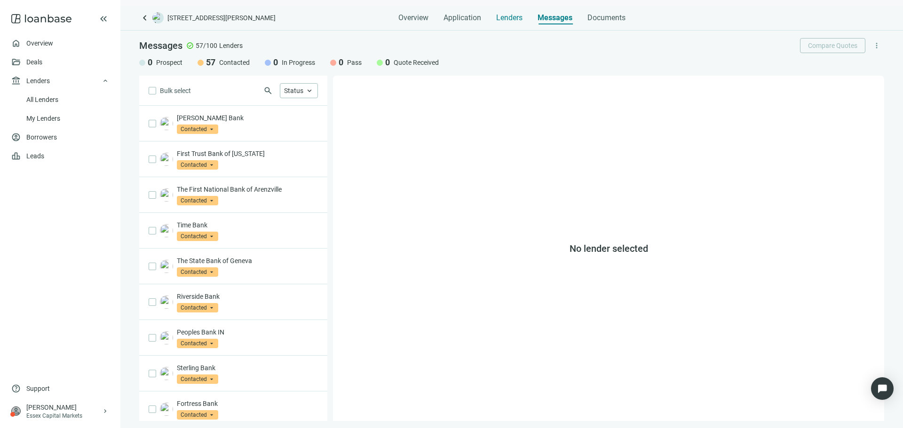
click at [502, 15] on span "Lenders" at bounding box center [509, 17] width 26 height 9
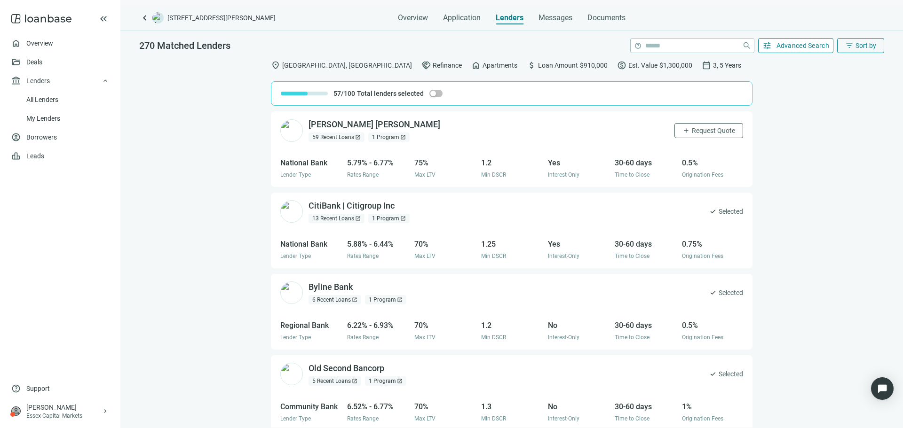
click at [819, 44] on span "Advanced Search" at bounding box center [802, 46] width 53 height 8
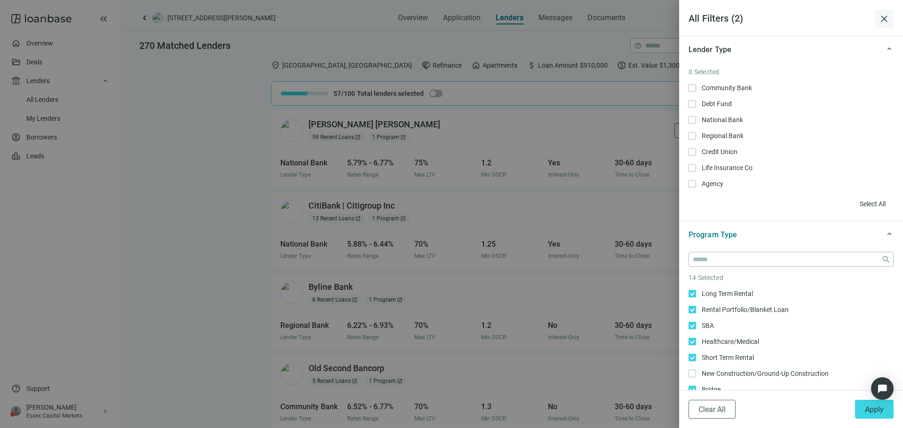
click at [886, 14] on span "close" at bounding box center [883, 18] width 11 height 11
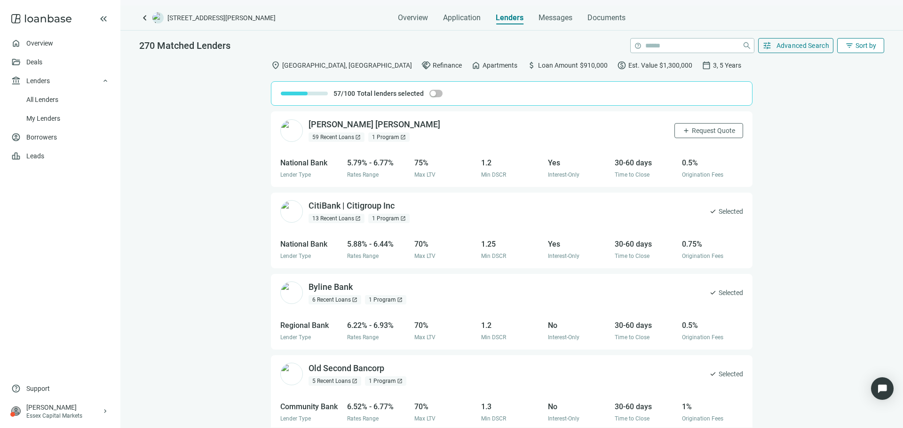
click at [865, 48] on span "Sort by" at bounding box center [865, 46] width 21 height 8
click at [864, 49] on span "Sort by" at bounding box center [865, 46] width 21 height 8
click at [784, 57] on div "location_on [GEOGRAPHIC_DATA], [GEOGRAPHIC_DATA] handshake Refinance home Apart…" at bounding box center [511, 241] width 782 height 373
click at [784, 52] on button "tune Advanced Search" at bounding box center [796, 45] width 76 height 15
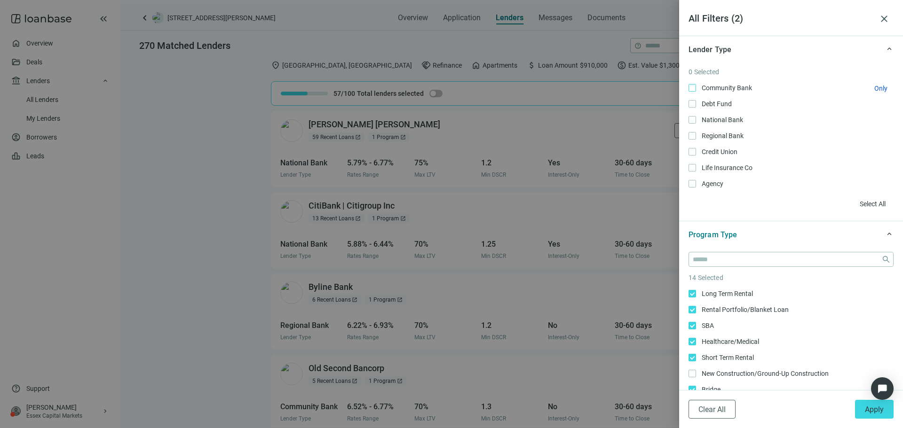
click at [699, 85] on span "Community Bank Only" at bounding box center [726, 88] width 60 height 10
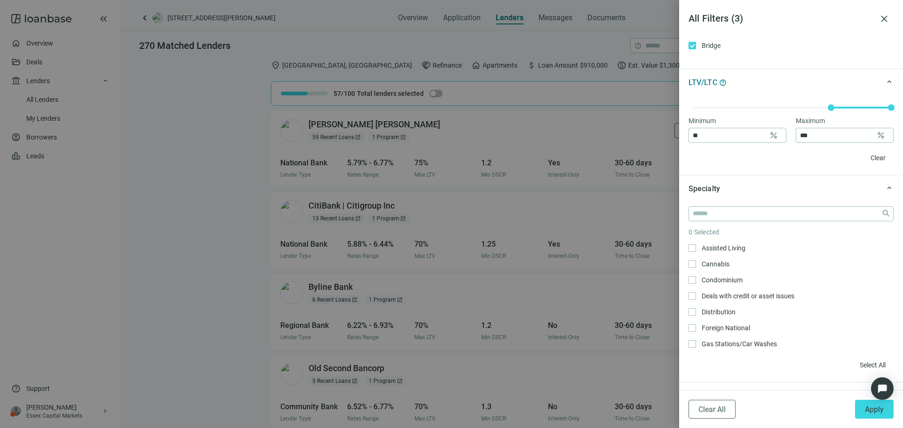
scroll to position [47, 0]
click at [859, 409] on button "Apply" at bounding box center [874, 409] width 39 height 19
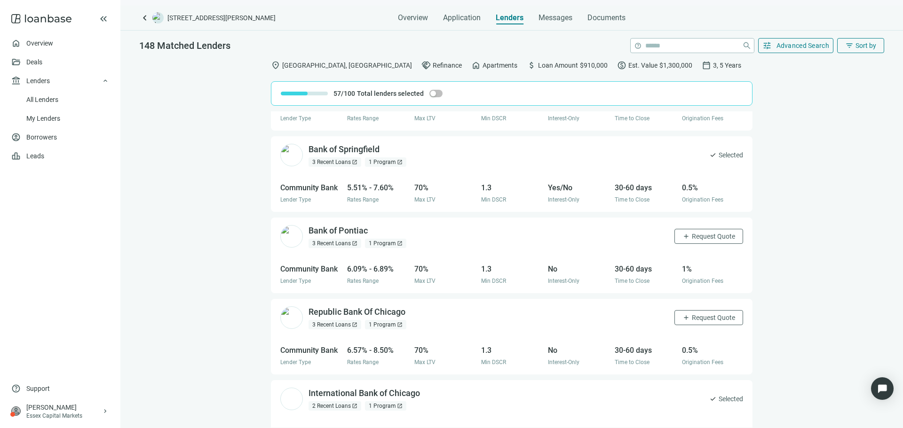
scroll to position [658, 0]
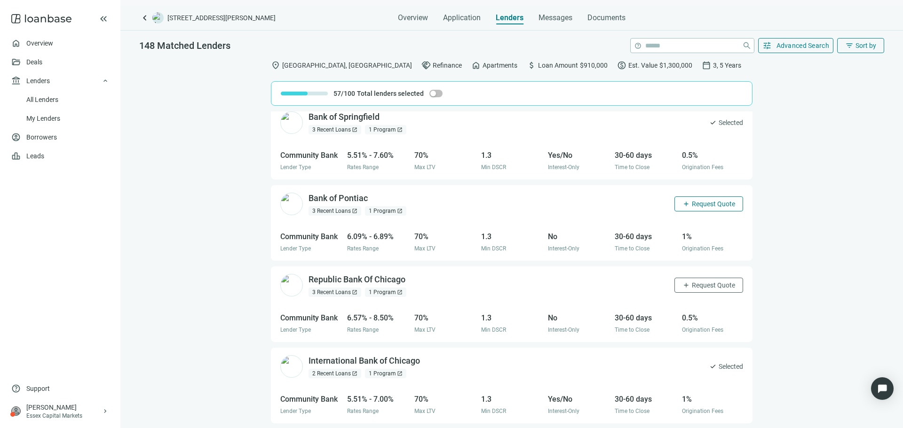
click at [691, 207] on span "Request Quote" at bounding box center [712, 204] width 43 height 8
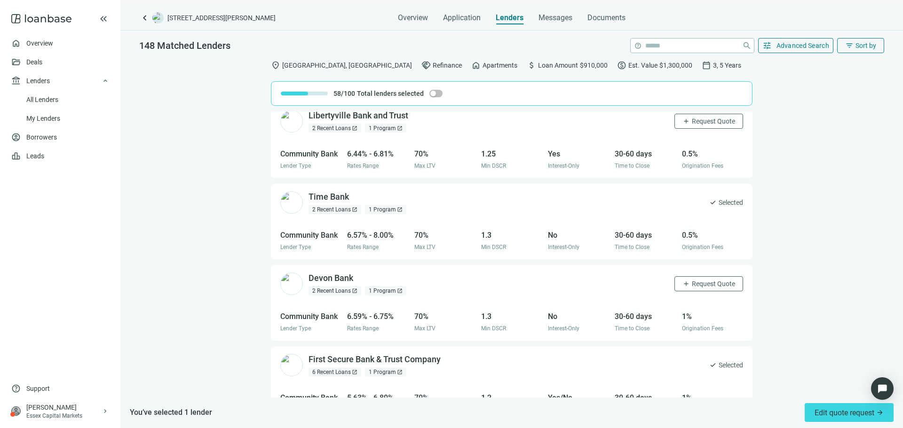
scroll to position [1081, 0]
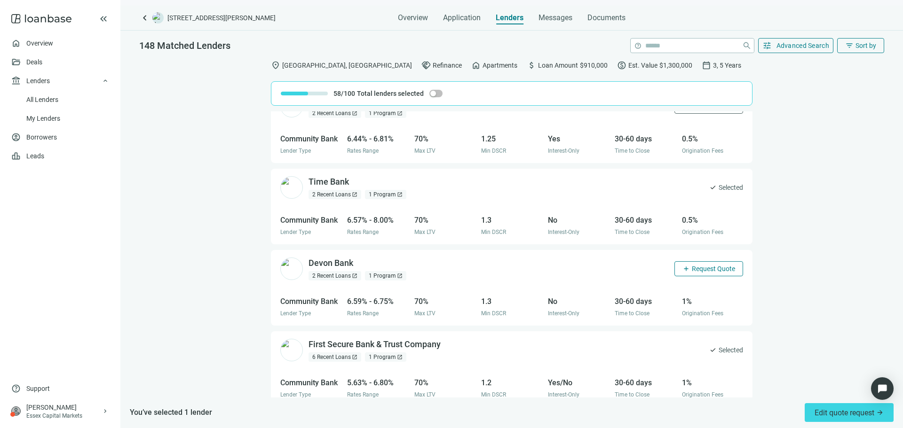
click at [709, 268] on span "Request Quote" at bounding box center [712, 269] width 43 height 8
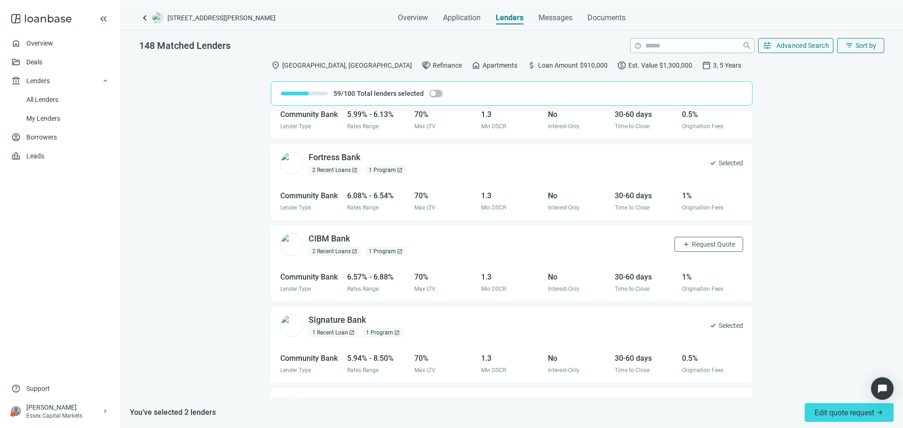
scroll to position [1758, 0]
click at [691, 245] on span "Request Quote" at bounding box center [712, 243] width 43 height 8
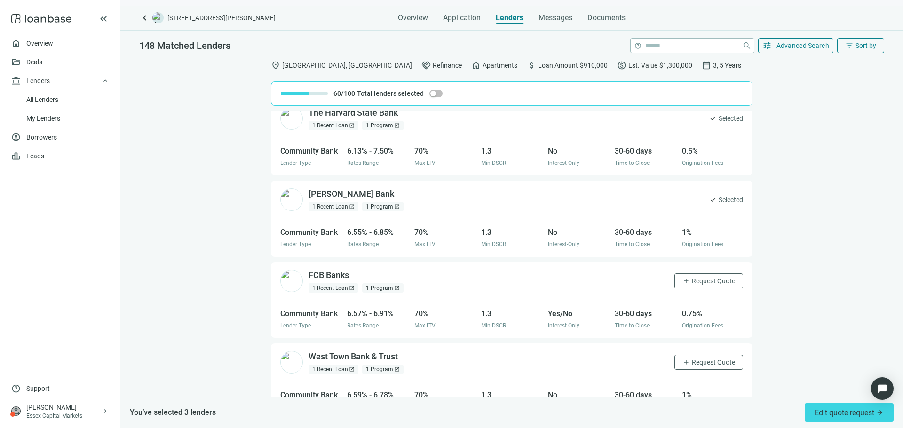
scroll to position [2336, 0]
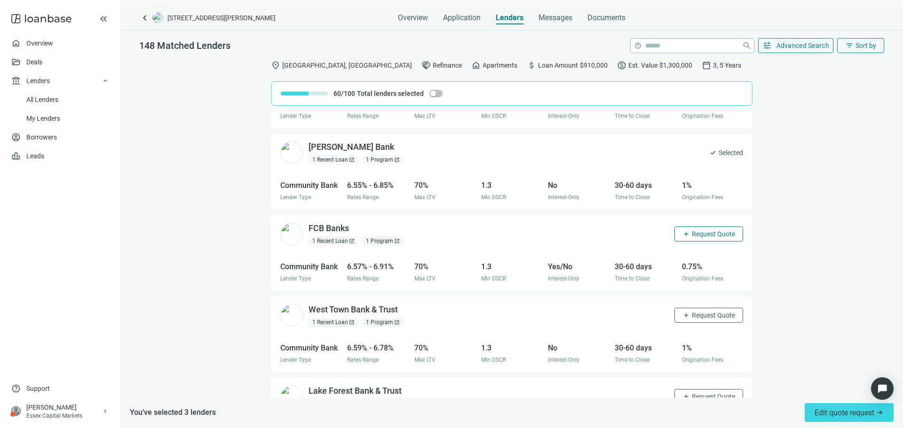
click at [714, 234] on span "Request Quote" at bounding box center [712, 234] width 43 height 8
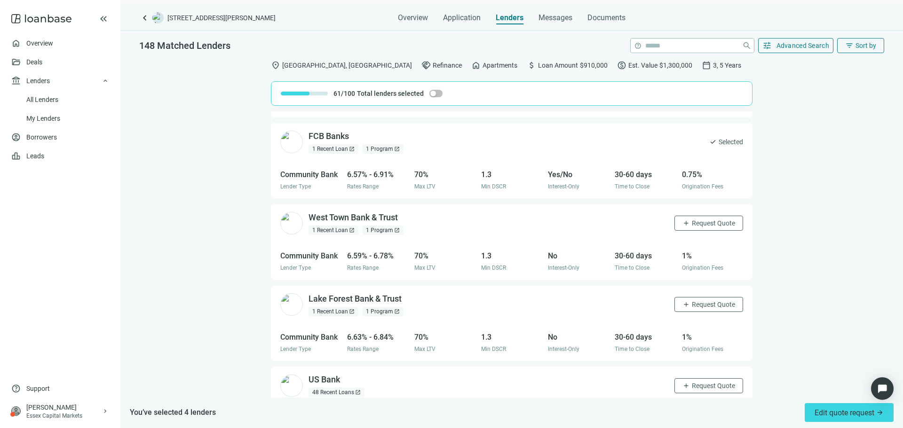
scroll to position [2430, 0]
click at [703, 223] on span "Request Quote" at bounding box center [712, 222] width 43 height 8
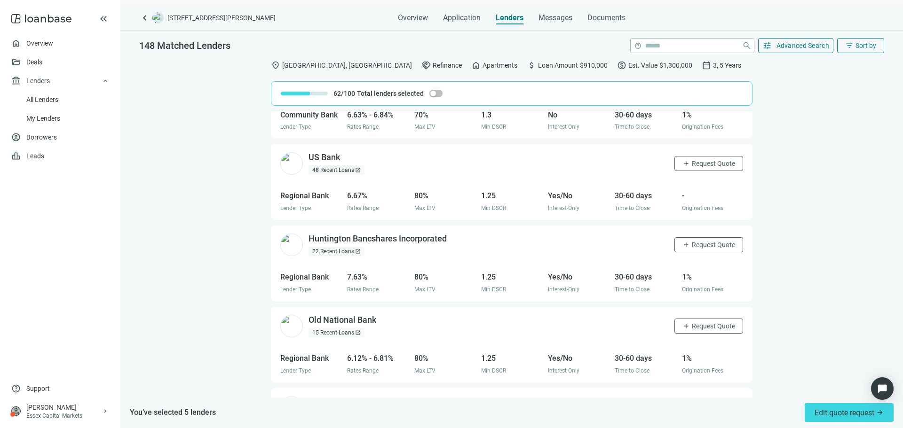
scroll to position [2665, 0]
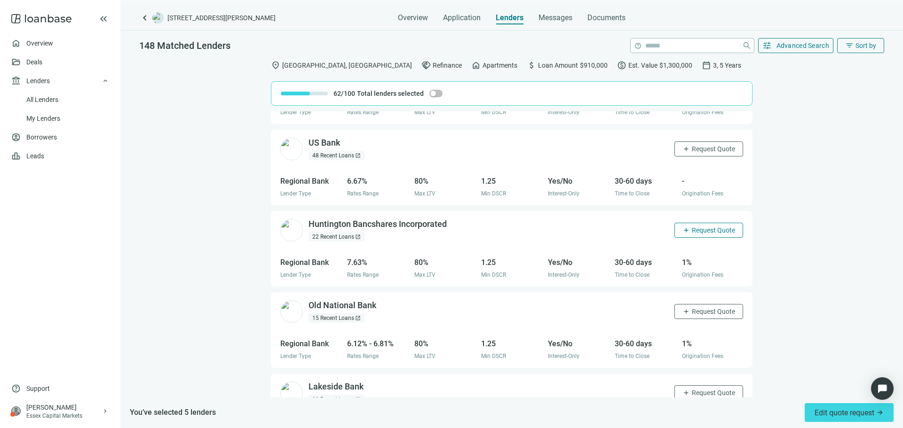
click at [698, 232] on span "Request Quote" at bounding box center [712, 231] width 43 height 8
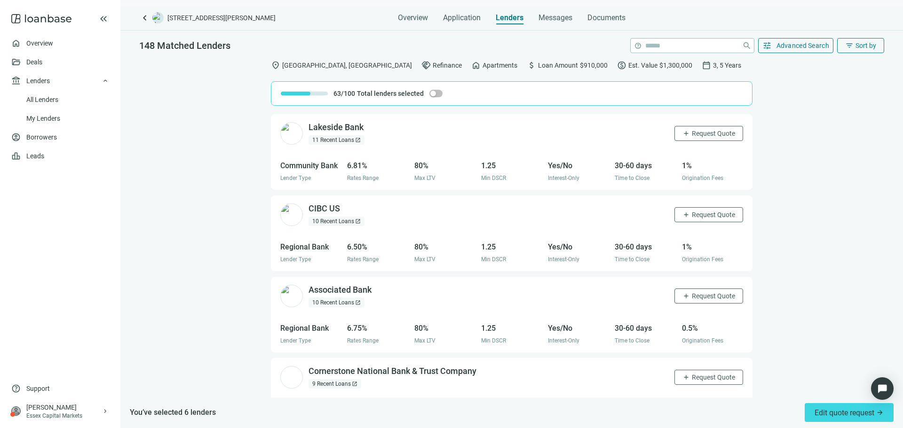
scroll to position [2947, 0]
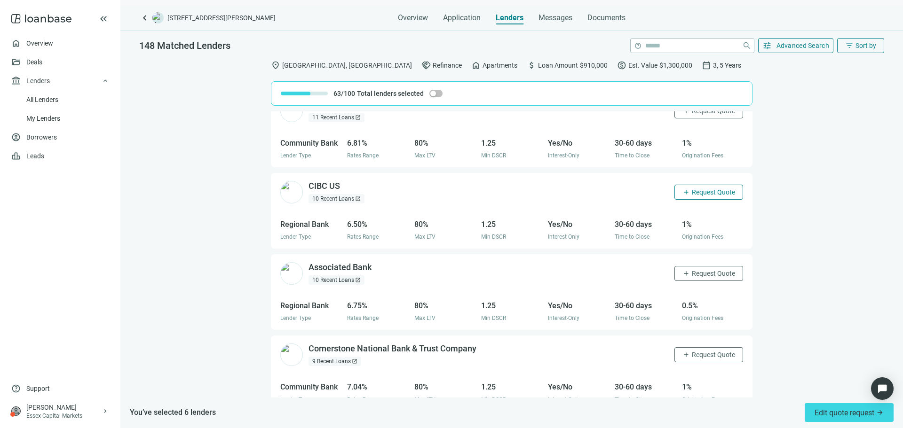
click at [691, 194] on span "Request Quote" at bounding box center [712, 192] width 43 height 8
click at [692, 273] on span "Request Quote" at bounding box center [712, 274] width 43 height 8
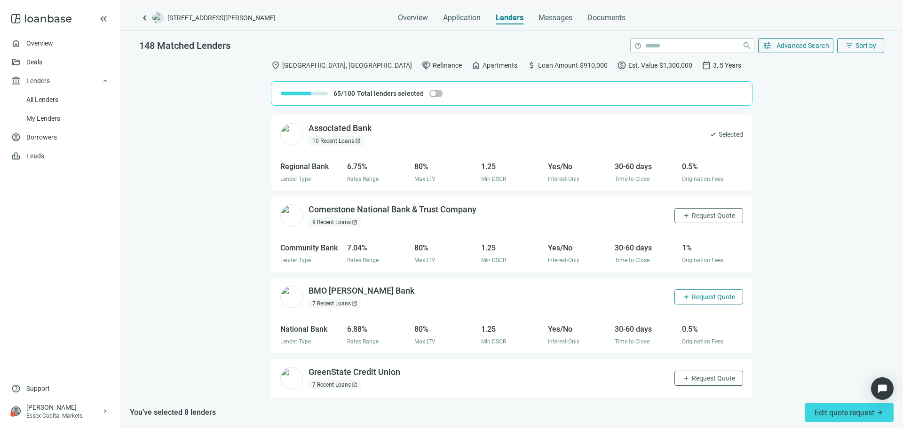
scroll to position [3135, 0]
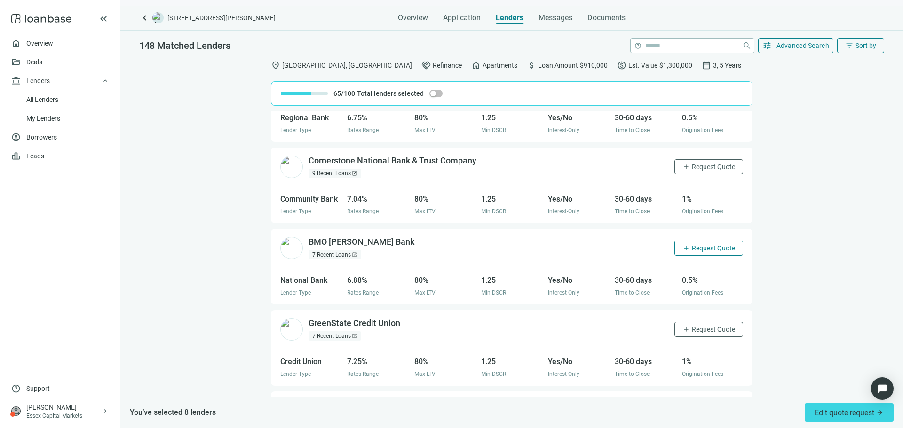
click at [692, 246] on span "Request Quote" at bounding box center [712, 248] width 43 height 8
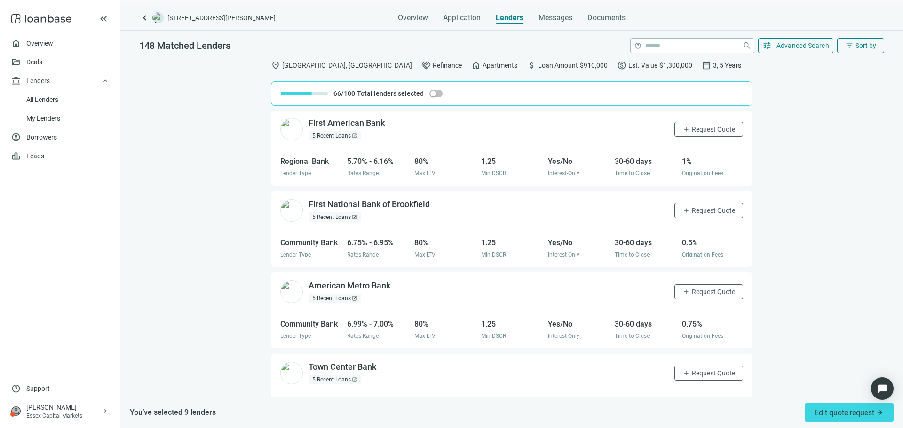
scroll to position [3417, 0]
click at [701, 296] on button "add Request Quote" at bounding box center [708, 291] width 69 height 15
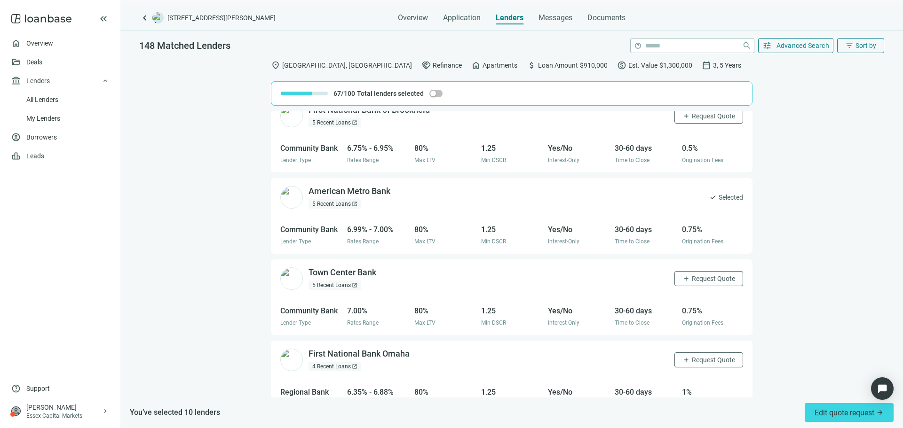
scroll to position [3558, 0]
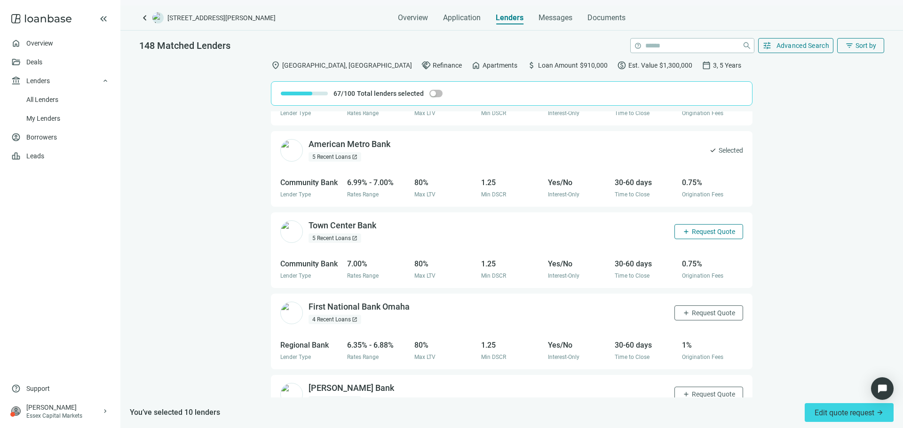
click at [709, 232] on span "Request Quote" at bounding box center [712, 232] width 43 height 8
click at [710, 314] on span "Request Quote" at bounding box center [712, 313] width 43 height 8
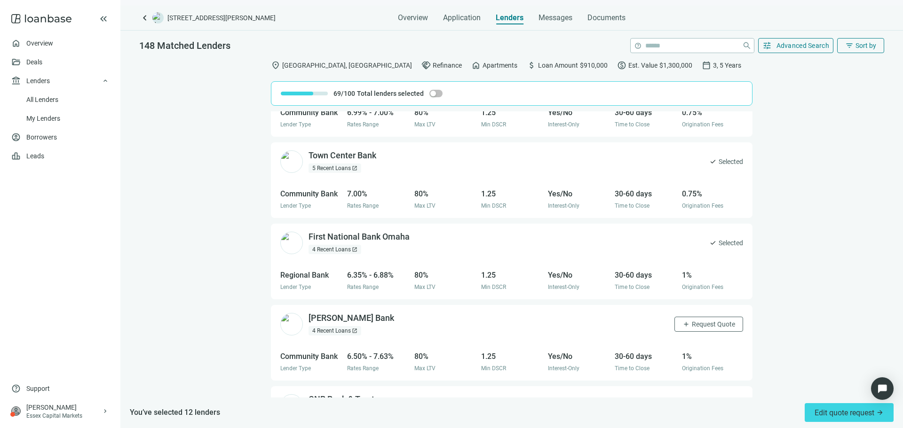
scroll to position [3699, 0]
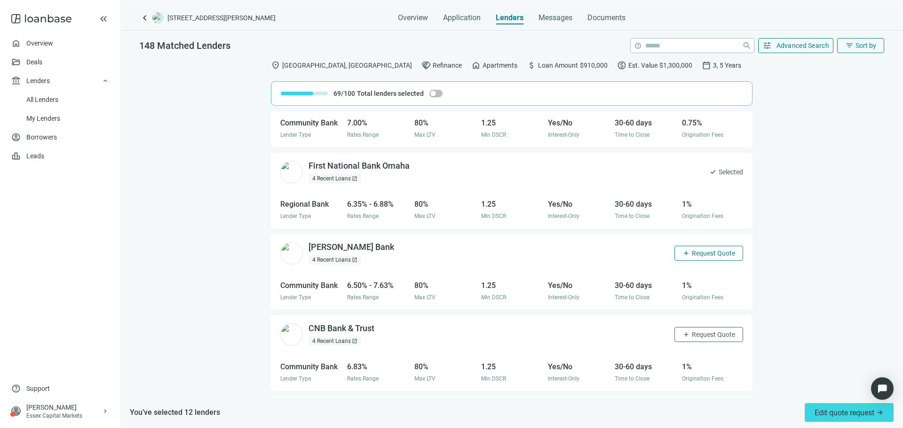
click at [702, 254] on span "Request Quote" at bounding box center [712, 254] width 43 height 8
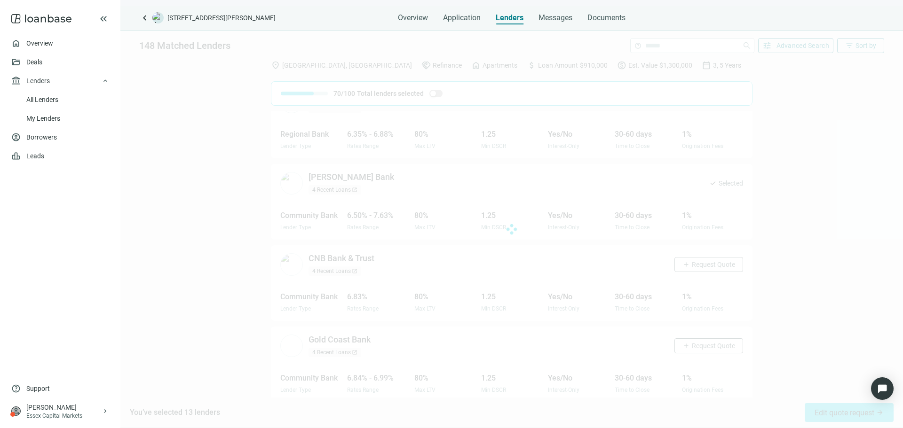
scroll to position [3774, 0]
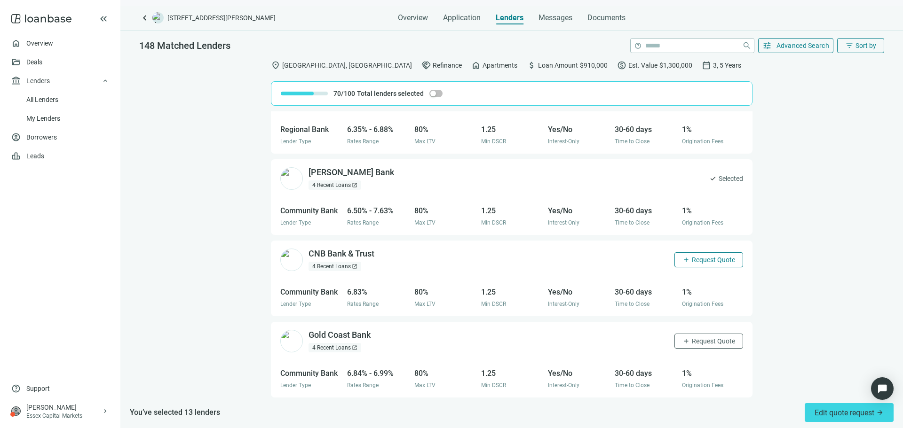
click at [701, 258] on span "Request Quote" at bounding box center [712, 260] width 43 height 8
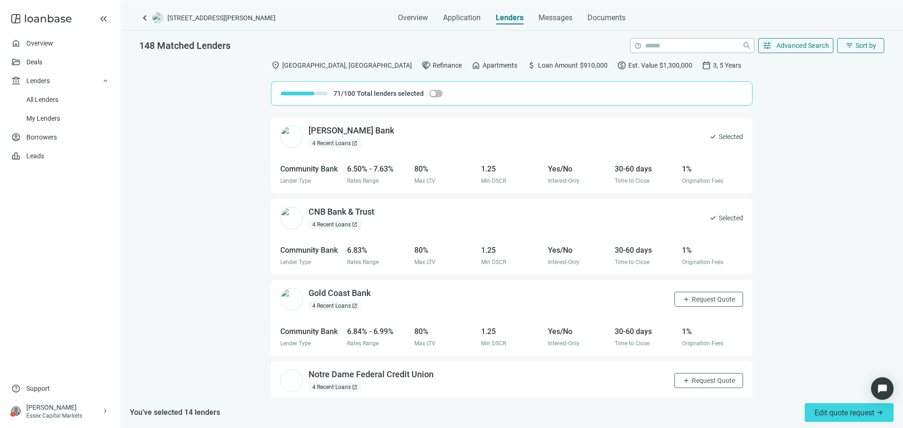
scroll to position [3868, 0]
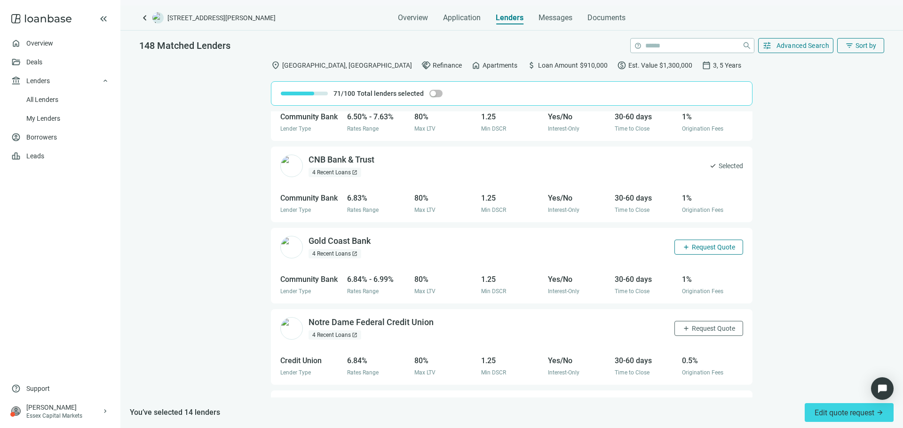
click at [694, 250] on span "Request Quote" at bounding box center [712, 247] width 43 height 8
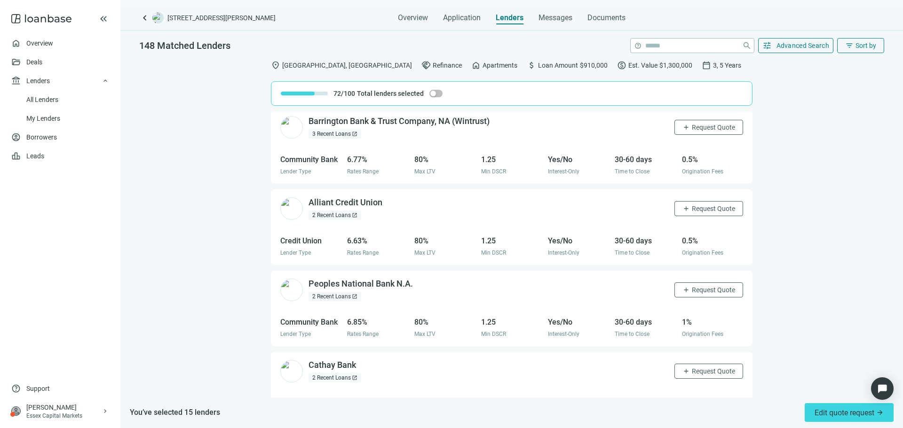
scroll to position [4291, 0]
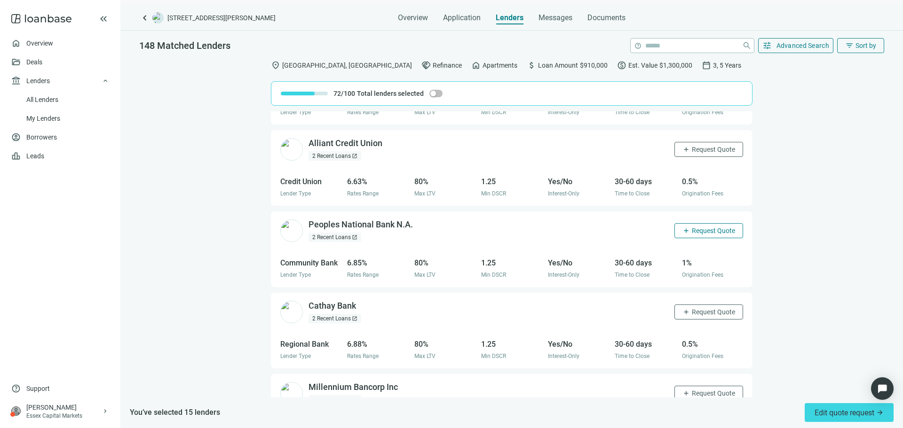
click at [693, 235] on span "Request Quote" at bounding box center [712, 231] width 43 height 8
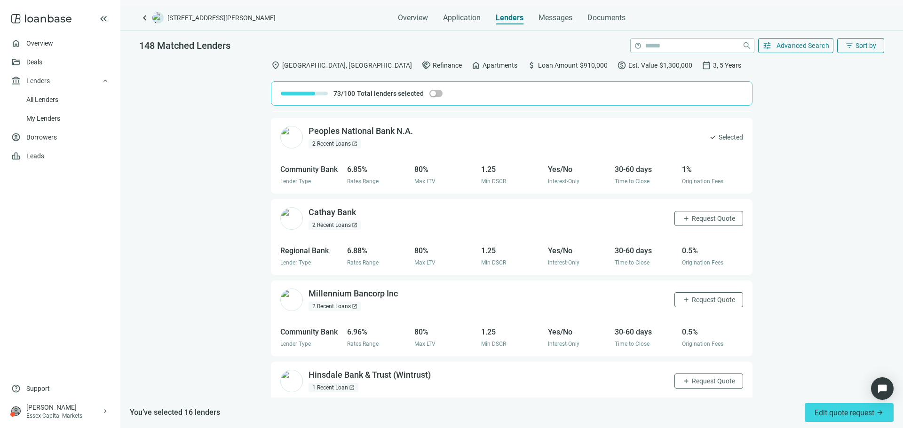
scroll to position [4385, 0]
click at [697, 220] on span "Request Quote" at bounding box center [712, 218] width 43 height 8
click at [711, 301] on span "Request Quote" at bounding box center [712, 300] width 43 height 8
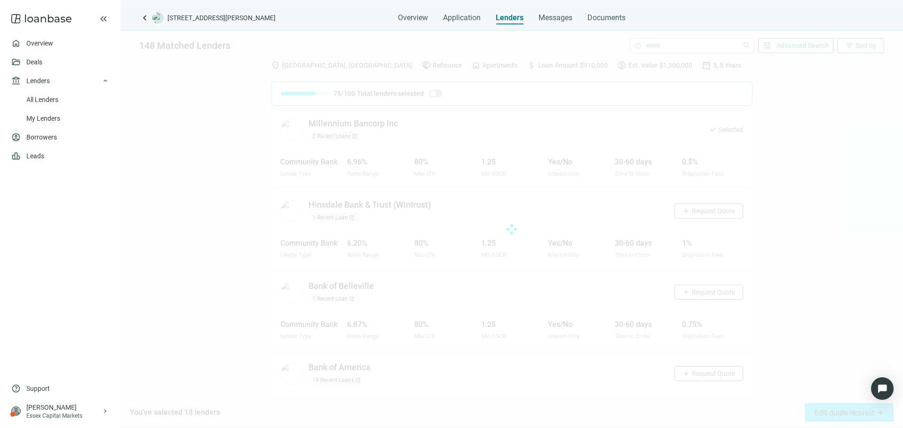
scroll to position [4587, 0]
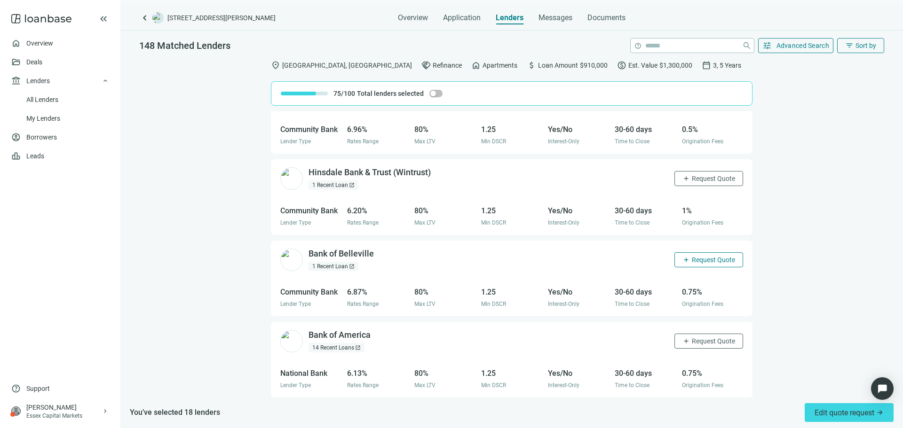
click at [701, 261] on span "Request Quote" at bounding box center [712, 260] width 43 height 8
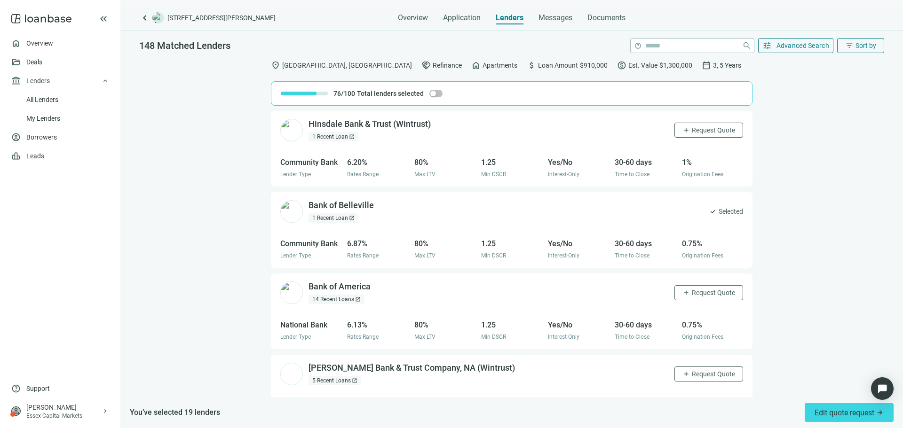
scroll to position [4681, 0]
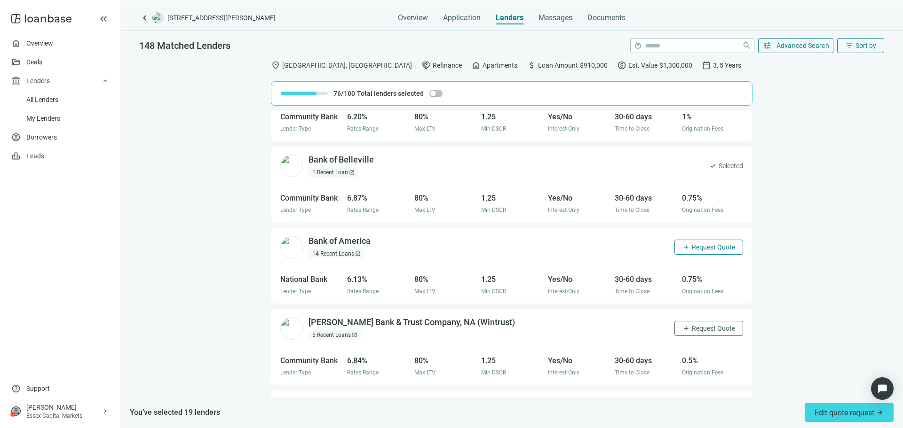
click at [702, 246] on span "Request Quote" at bounding box center [712, 247] width 43 height 8
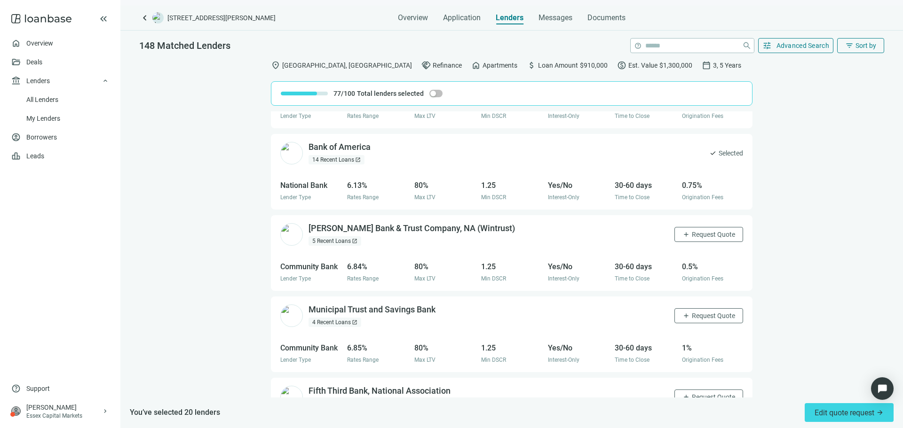
scroll to position [4869, 0]
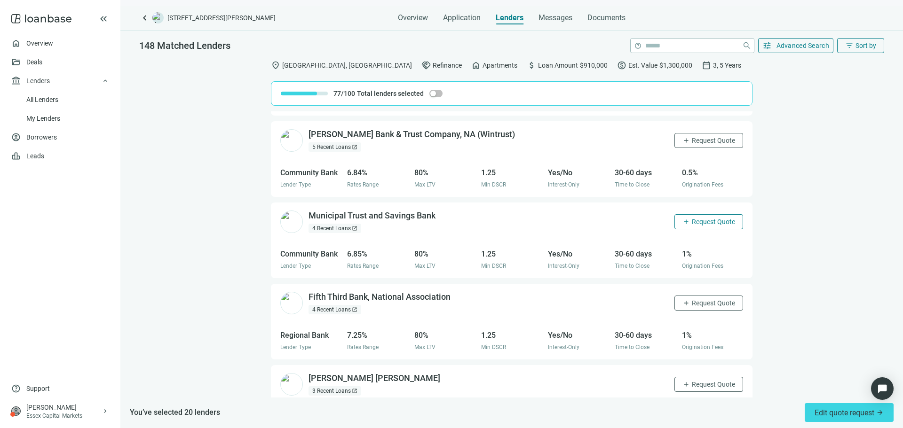
click at [696, 224] on span "Request Quote" at bounding box center [712, 222] width 43 height 8
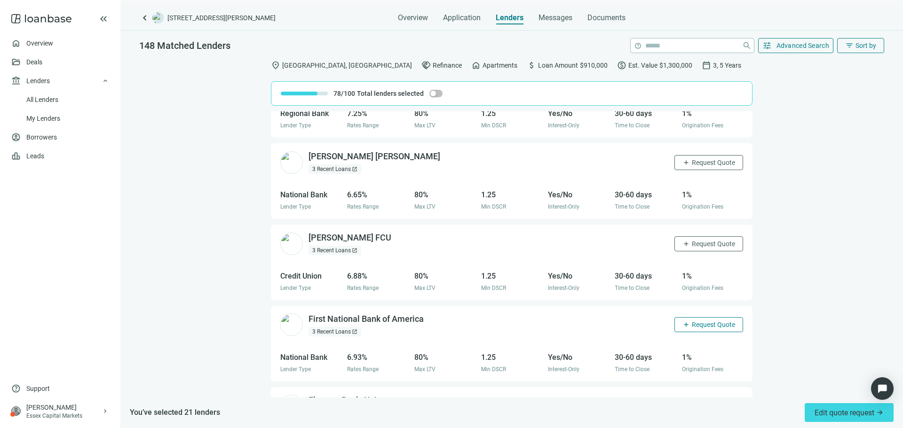
scroll to position [5057, 0]
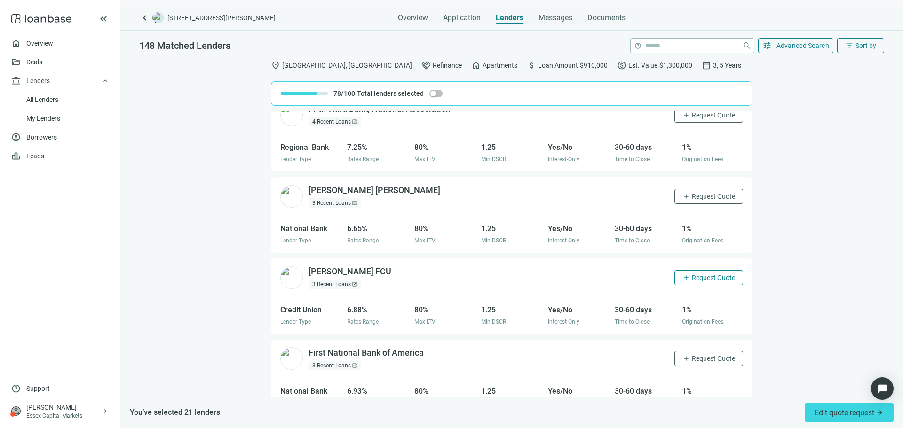
click at [691, 275] on span "Request Quote" at bounding box center [712, 278] width 43 height 8
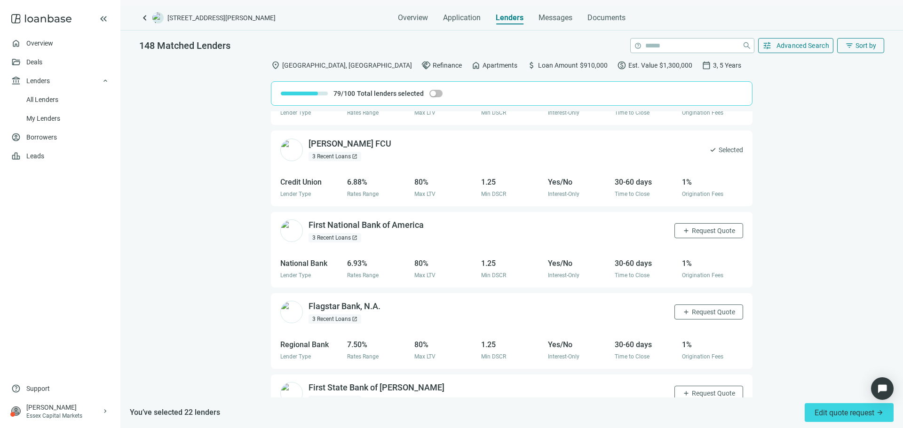
scroll to position [5198, 0]
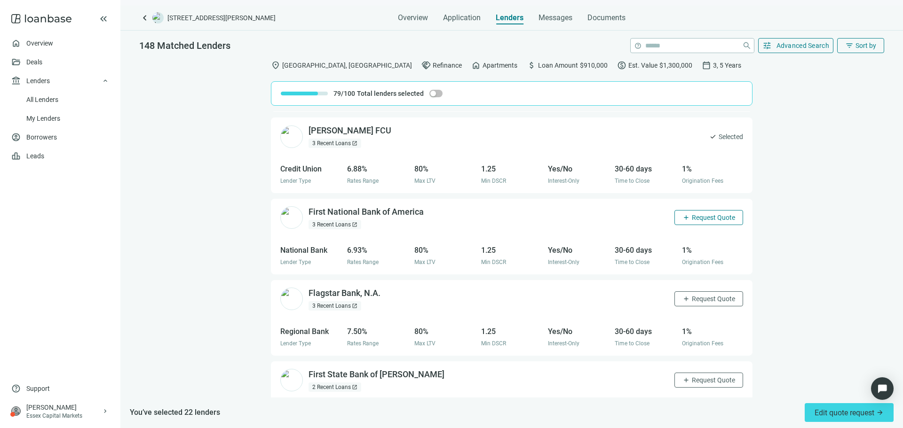
click at [702, 217] on span "Request Quote" at bounding box center [712, 218] width 43 height 8
click at [705, 299] on span "Request Quote" at bounding box center [712, 299] width 43 height 8
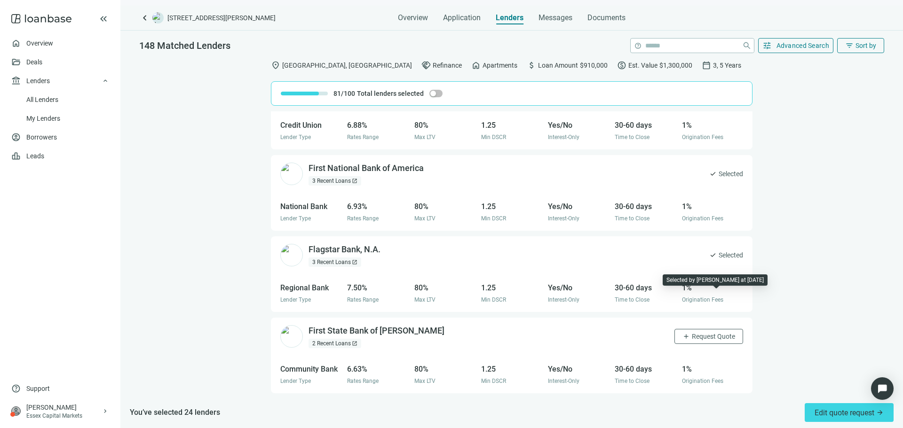
scroll to position [5292, 0]
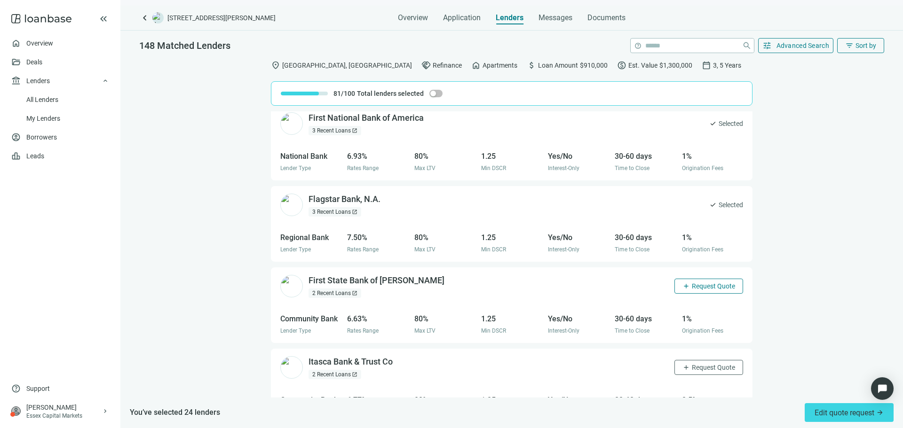
click at [708, 285] on span "Request Quote" at bounding box center [712, 287] width 43 height 8
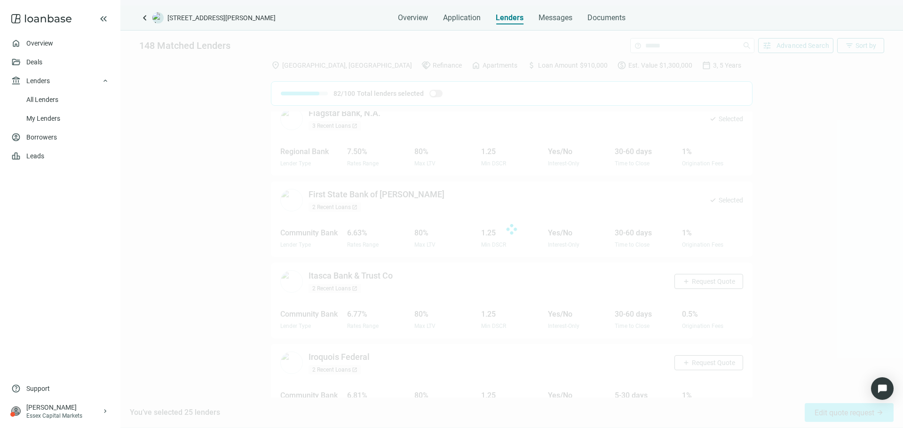
scroll to position [5386, 0]
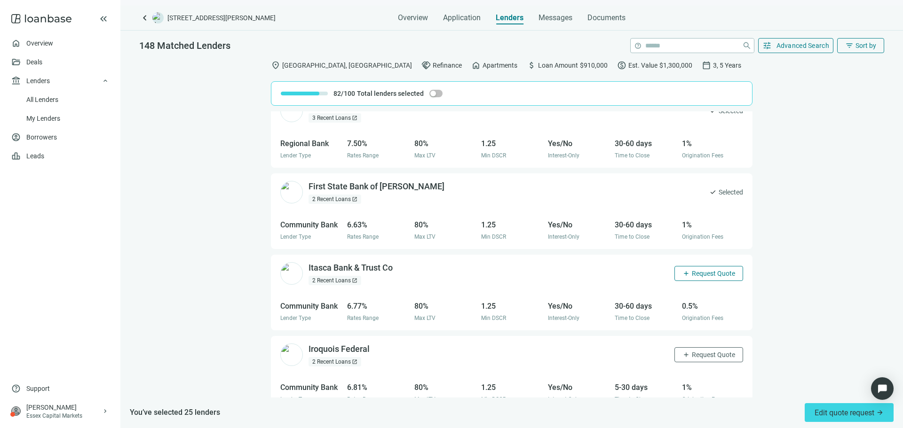
click at [708, 272] on span "Request Quote" at bounding box center [712, 274] width 43 height 8
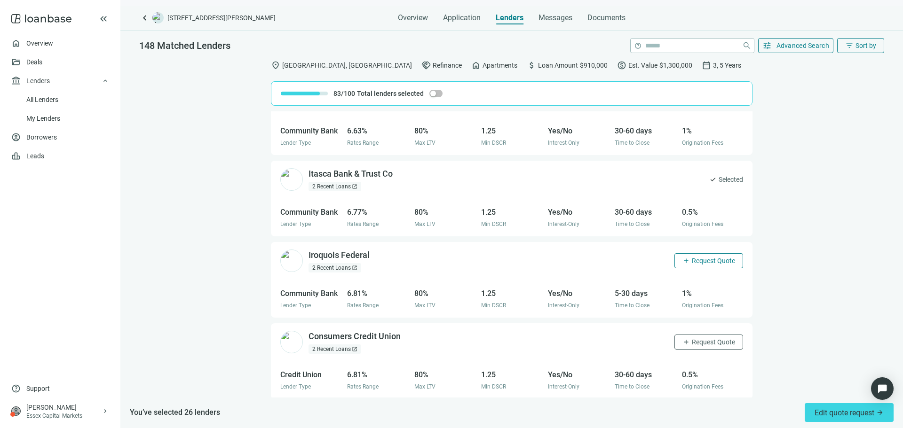
click at [704, 260] on span "Request Quote" at bounding box center [712, 261] width 43 height 8
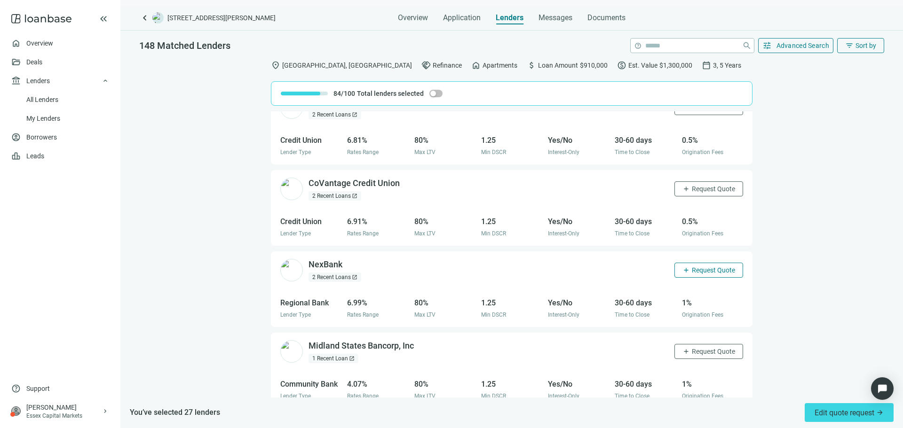
scroll to position [5715, 0]
click at [691, 191] on span "Request Quote" at bounding box center [712, 189] width 43 height 8
click at [699, 268] on span "Request Quote" at bounding box center [712, 270] width 43 height 8
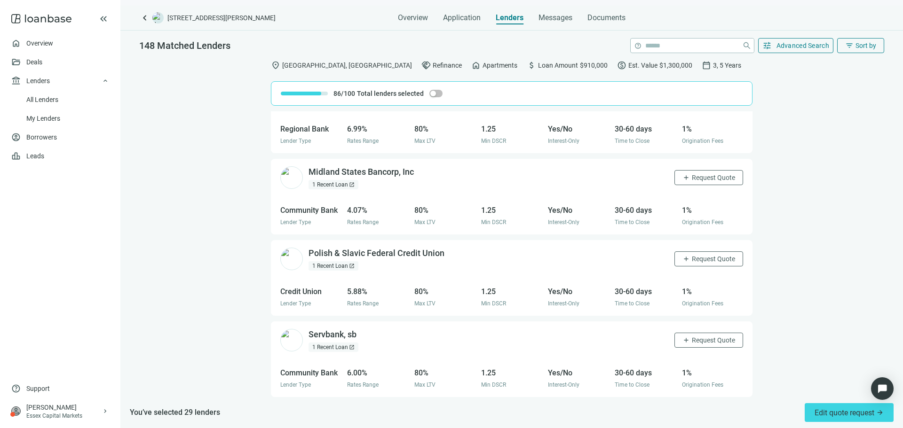
scroll to position [5903, 0]
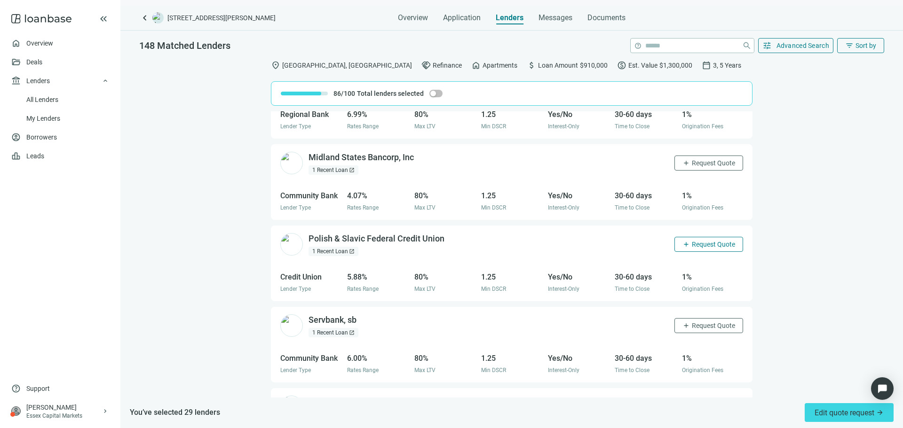
click at [708, 250] on button "add Request Quote" at bounding box center [708, 244] width 69 height 15
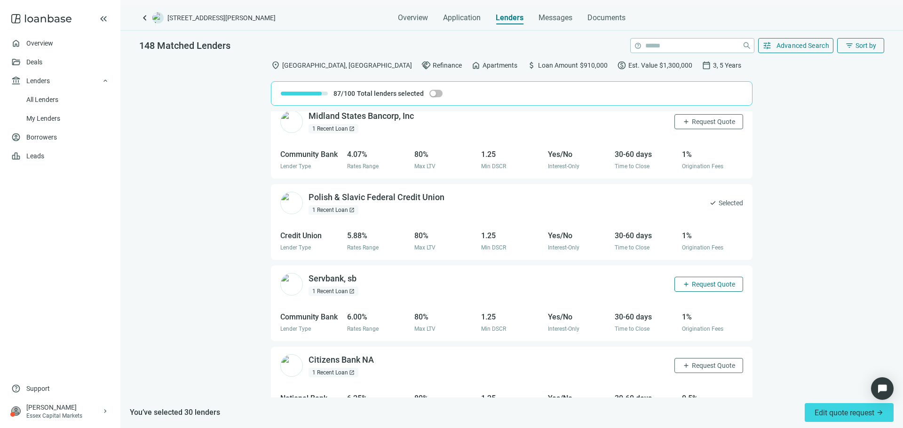
scroll to position [5997, 0]
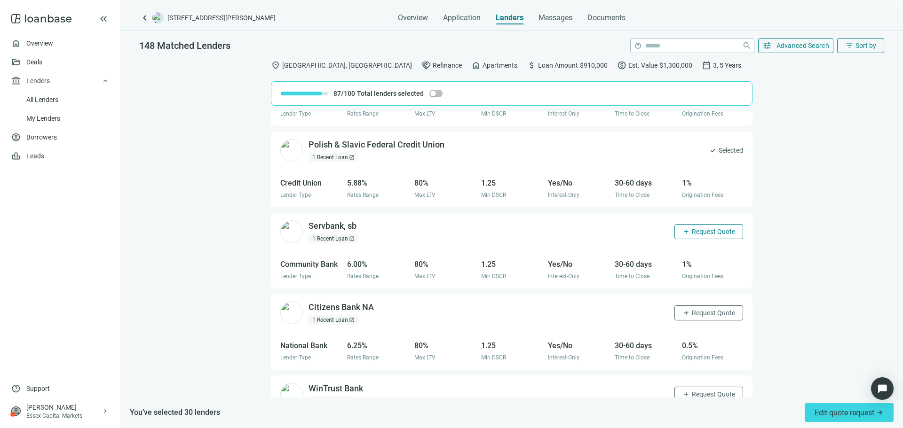
click at [693, 233] on span "Request Quote" at bounding box center [712, 232] width 43 height 8
click at [713, 312] on span "Request Quote" at bounding box center [712, 313] width 43 height 8
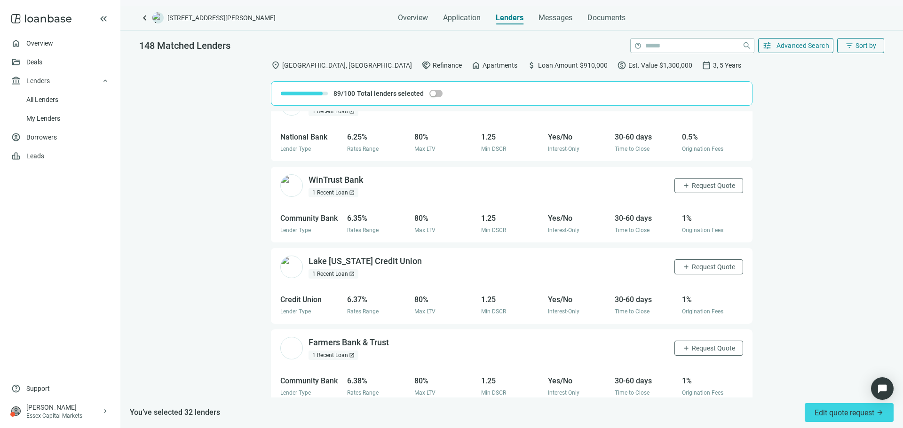
scroll to position [6213, 0]
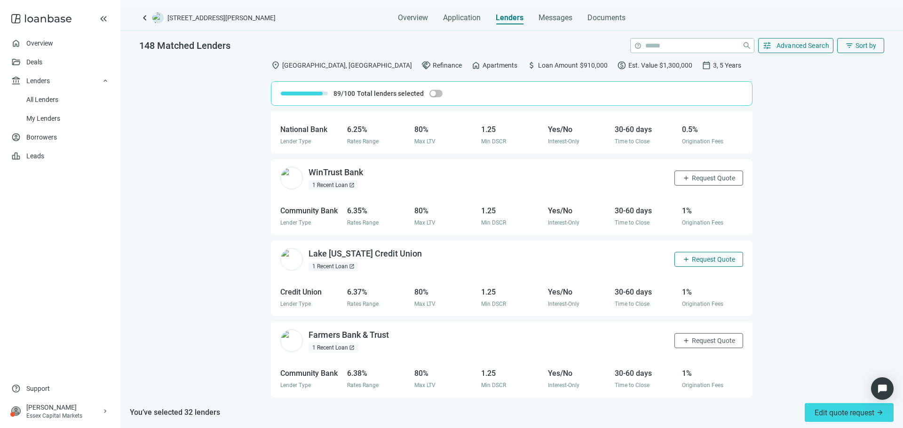
click at [703, 260] on span "Request Quote" at bounding box center [712, 260] width 43 height 8
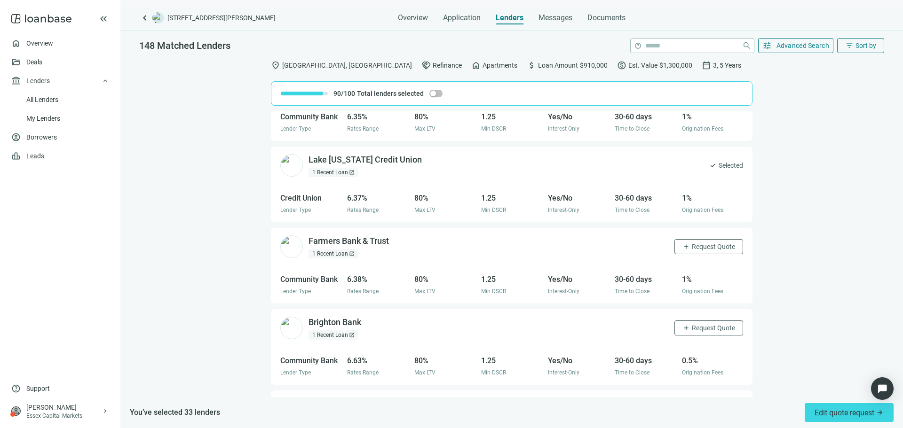
drag, startPoint x: 702, startPoint y: 250, endPoint x: 700, endPoint y: 262, distance: 12.3
click at [702, 249] on span "Request Quote" at bounding box center [712, 247] width 43 height 8
click at [706, 326] on span "Request Quote" at bounding box center [712, 328] width 43 height 8
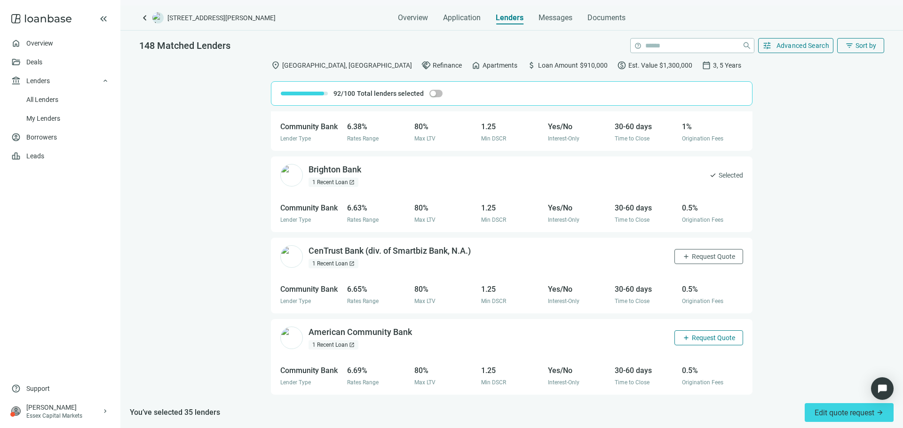
scroll to position [6495, 0]
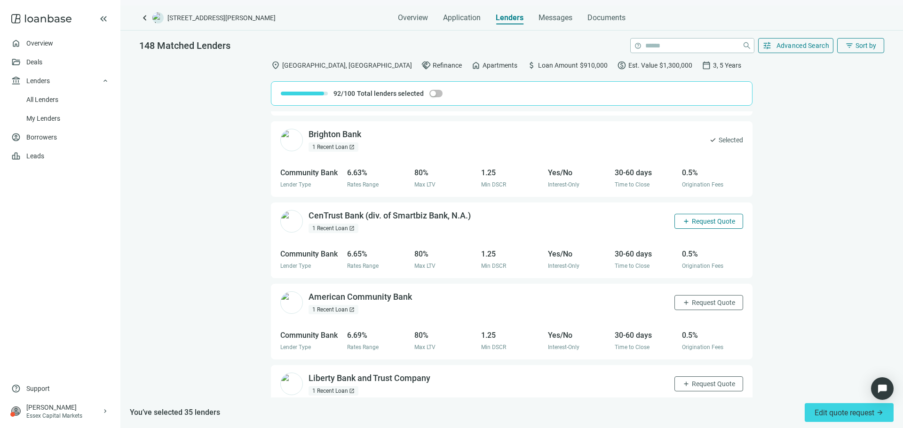
click at [693, 226] on button "add Request Quote" at bounding box center [708, 221] width 69 height 15
click at [702, 301] on span "Request Quote" at bounding box center [712, 303] width 43 height 8
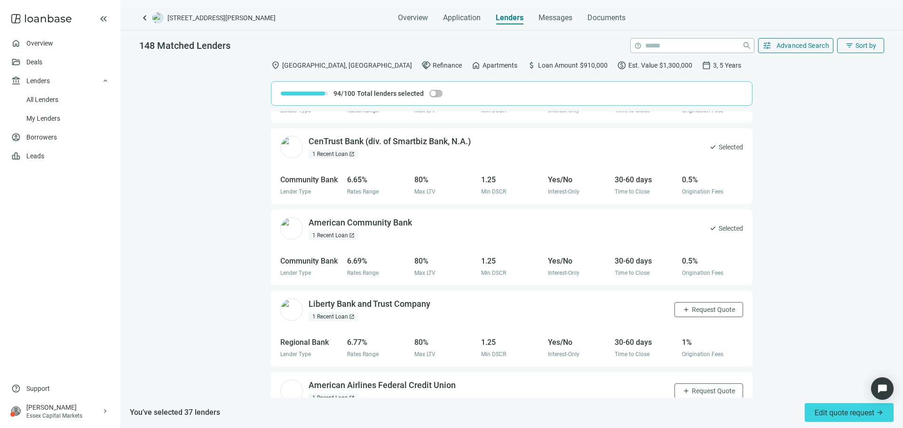
scroll to position [6589, 0]
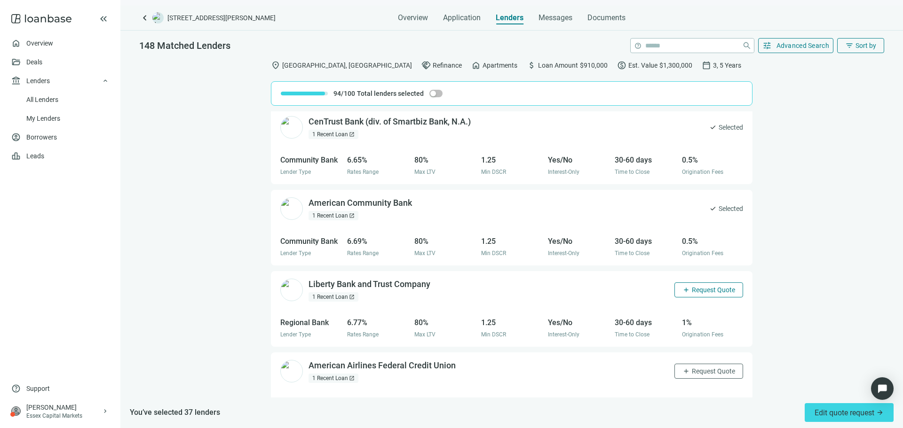
click at [713, 291] on span "Request Quote" at bounding box center [712, 290] width 43 height 8
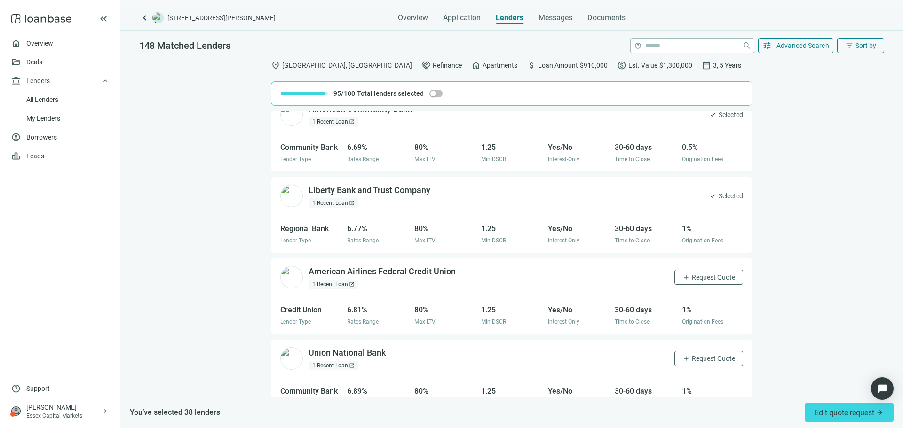
drag, startPoint x: 709, startPoint y: 280, endPoint x: 704, endPoint y: 286, distance: 8.0
click at [709, 279] on span "Request Quote" at bounding box center [712, 278] width 43 height 8
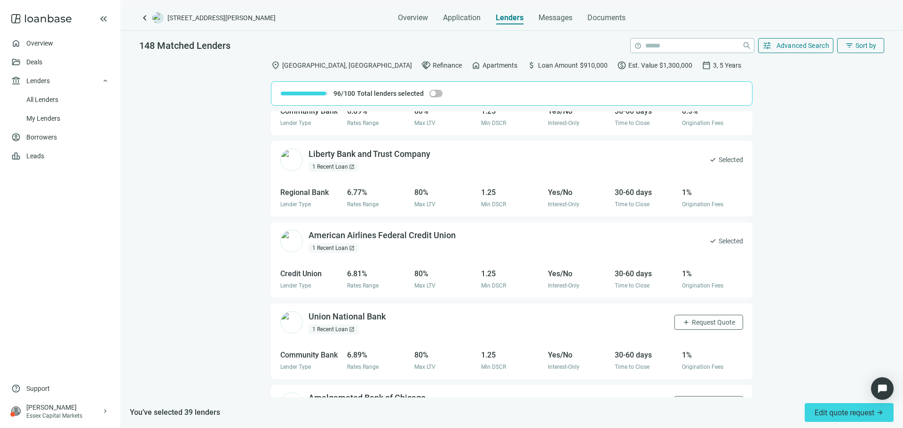
scroll to position [6778, 0]
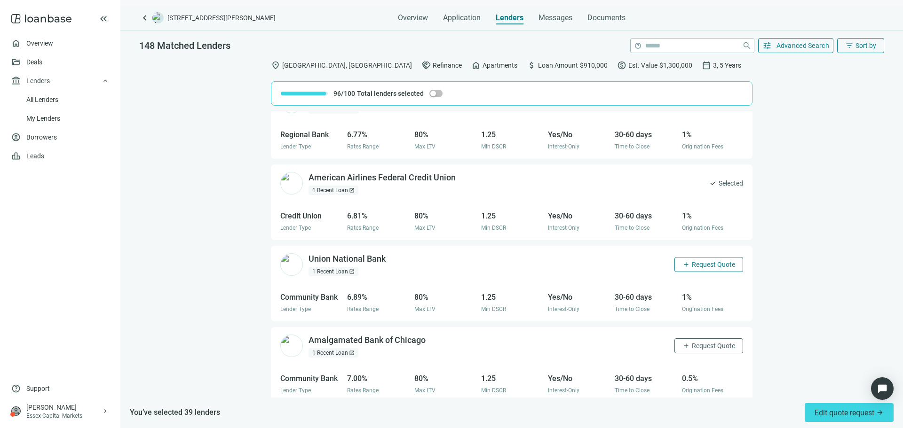
click at [707, 263] on span "Request Quote" at bounding box center [712, 265] width 43 height 8
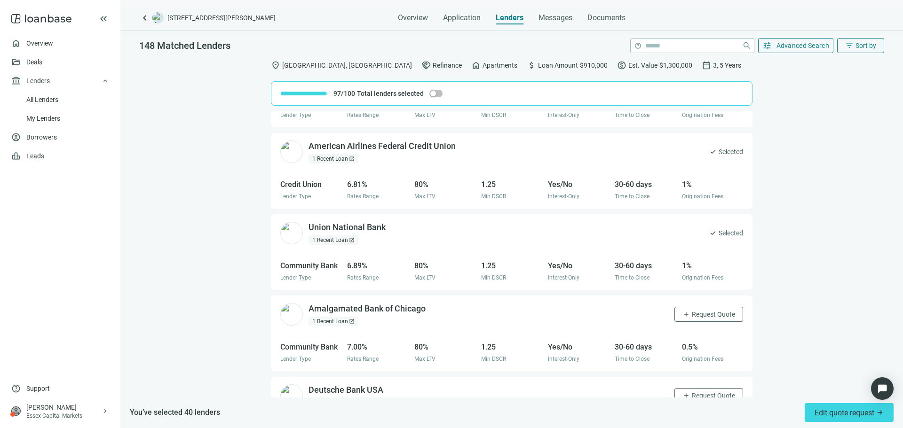
scroll to position [6825, 0]
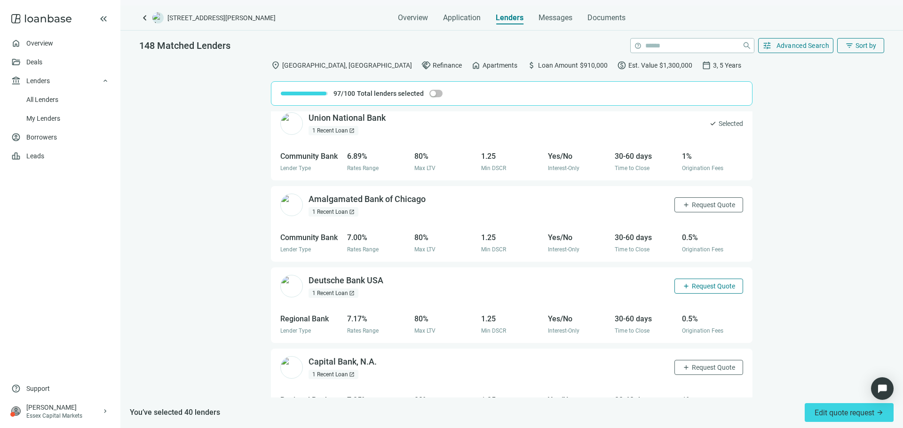
click at [704, 288] on span "Request Quote" at bounding box center [712, 287] width 43 height 8
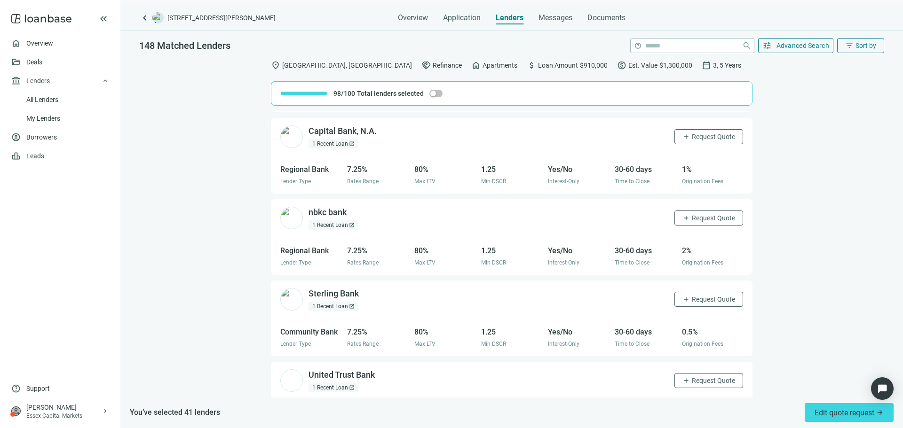
scroll to position [7154, 0]
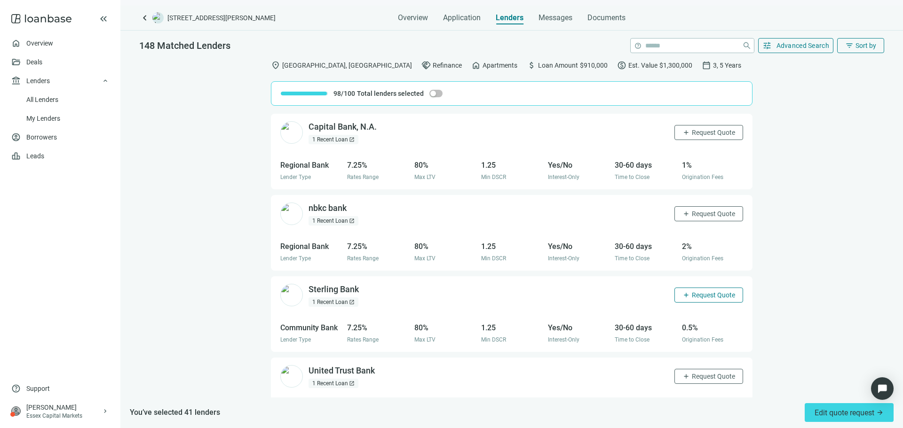
click at [705, 296] on span "Request Quote" at bounding box center [712, 295] width 43 height 8
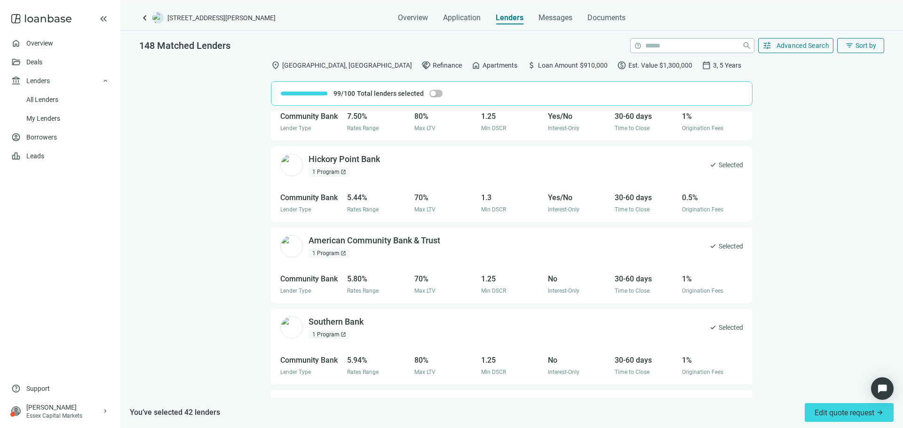
scroll to position [7295, 0]
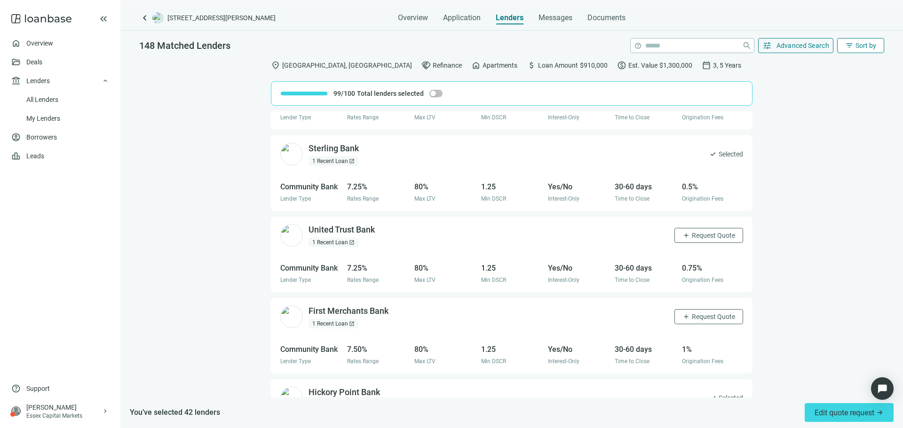
click at [857, 49] on span "Sort by" at bounding box center [865, 46] width 21 height 8
click at [836, 103] on div "Rate (low to high)" at bounding box center [842, 100] width 66 height 9
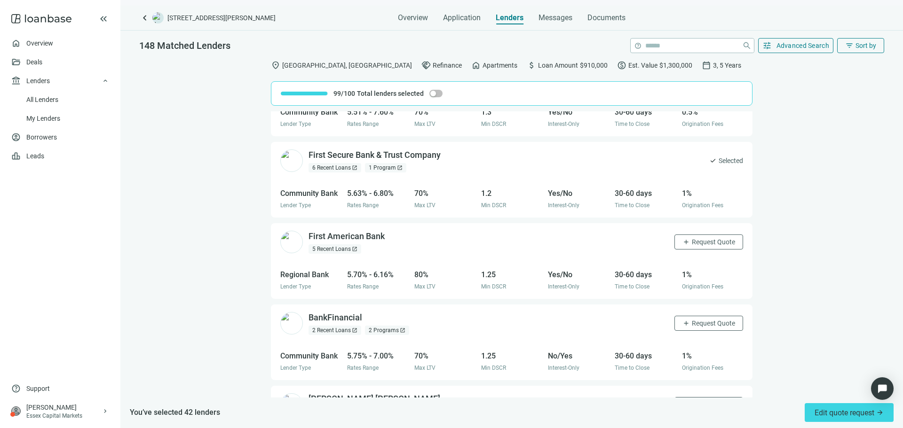
scroll to position [0, 0]
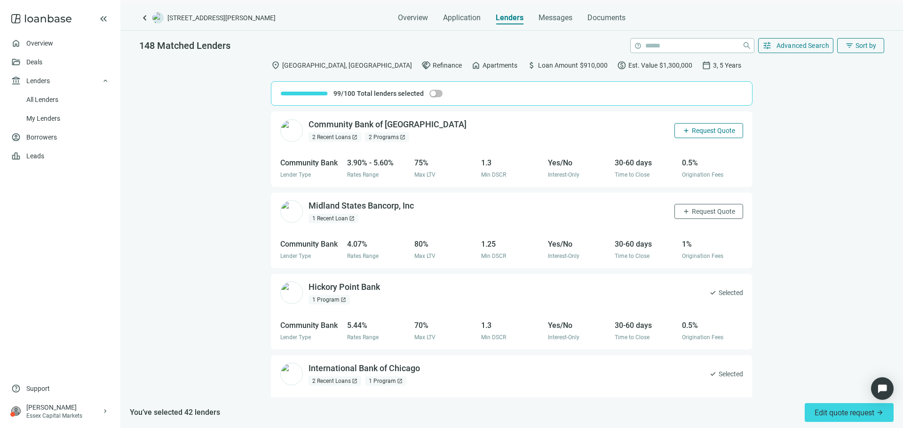
click at [678, 135] on button "add Request Quote" at bounding box center [708, 130] width 69 height 15
click at [825, 416] on span "Edit quote request arrow_forward" at bounding box center [848, 412] width 69 height 9
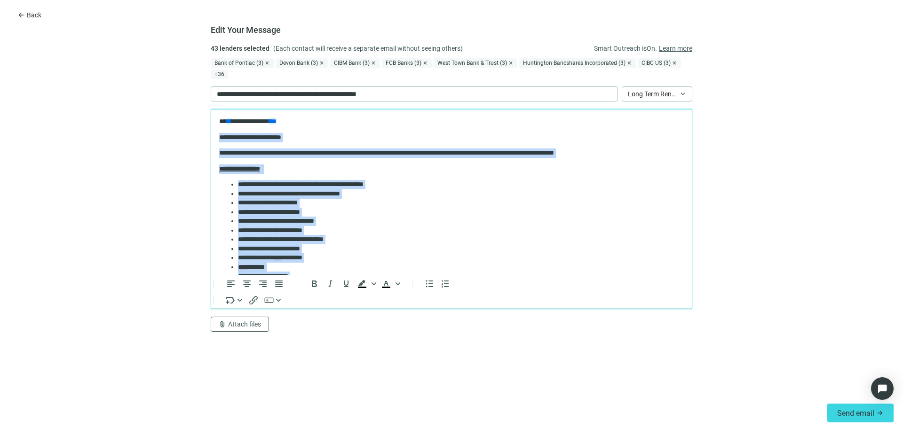
drag, startPoint x: 298, startPoint y: 246, endPoint x: 217, endPoint y: 139, distance: 134.3
click at [217, 139] on html "**********" at bounding box center [451, 298] width 480 height 377
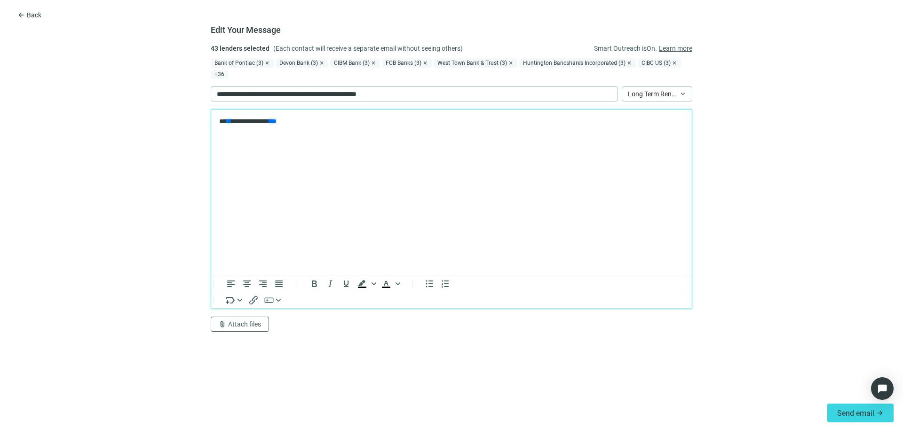
click at [259, 141] on p "Rich Text Area. Press ALT-0 for help." at bounding box center [451, 137] width 464 height 9
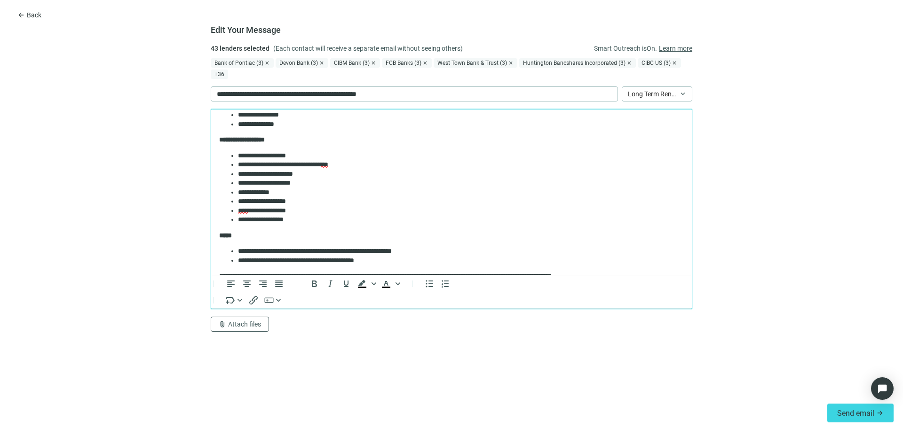
scroll to position [201, 0]
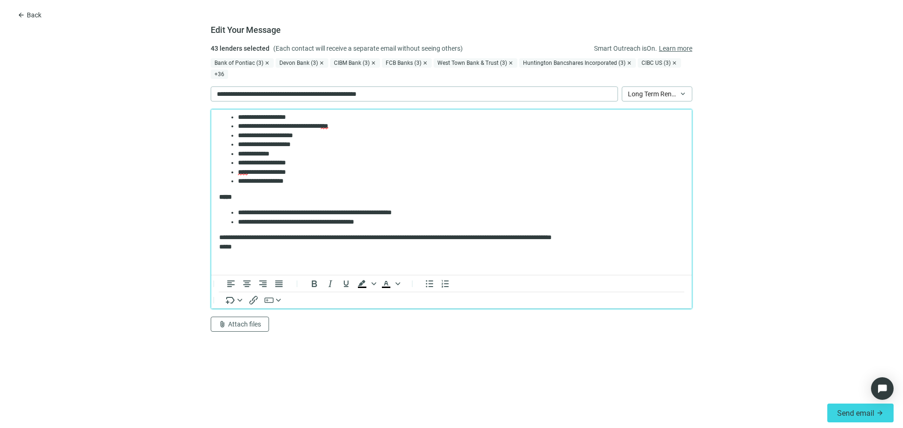
drag, startPoint x: 0, startPoint y: 150, endPoint x: 208, endPoint y: 255, distance: 233.4
click at [191, 258] on form "Edit Your Message 43 lenders selected (Each contact will receive a separate ema…" at bounding box center [451, 220] width 903 height 355
click at [220, 249] on div "*****" at bounding box center [447, 247] width 457 height 9
click at [267, 260] on div "*****" at bounding box center [447, 255] width 457 height 9
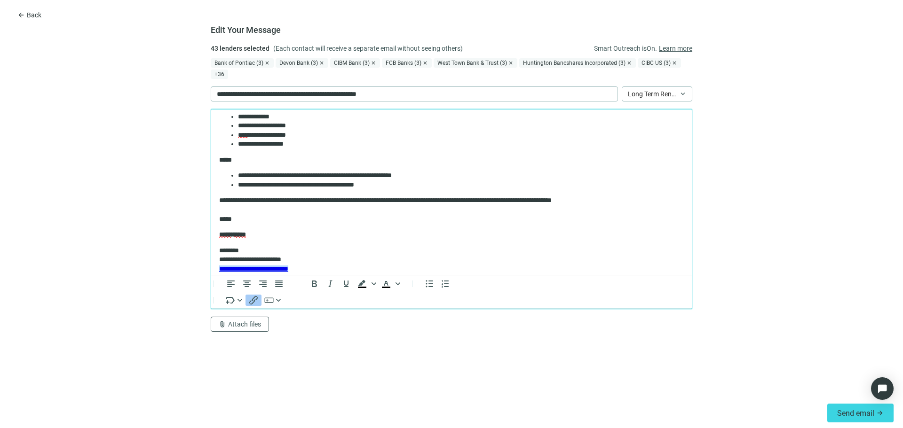
click at [267, 250] on p "**********" at bounding box center [447, 260] width 457 height 28
click at [267, 245] on div "**********" at bounding box center [451, 251] width 464 height 43
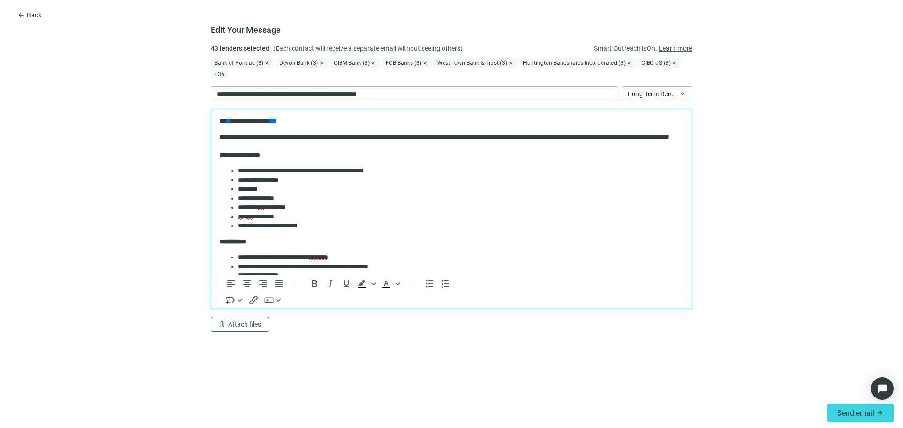
scroll to position [0, 0]
click at [860, 408] on button "Send email arrow_forward" at bounding box center [860, 413] width 66 height 19
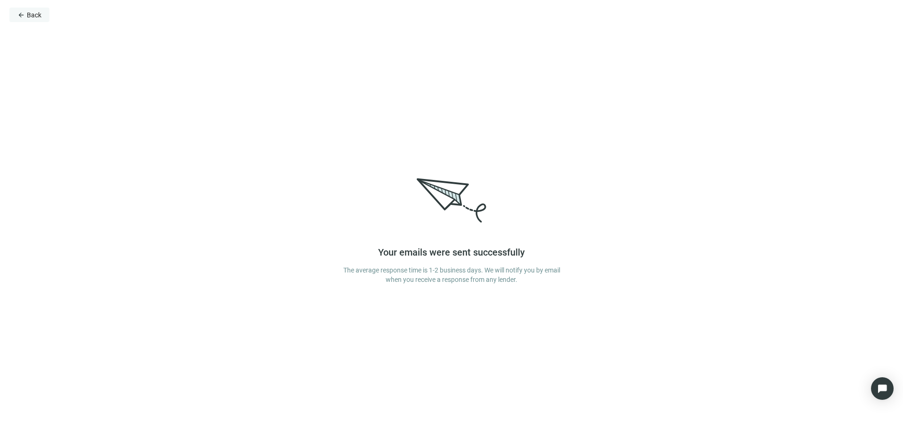
click at [29, 10] on button "arrow_back Back" at bounding box center [29, 15] width 40 height 15
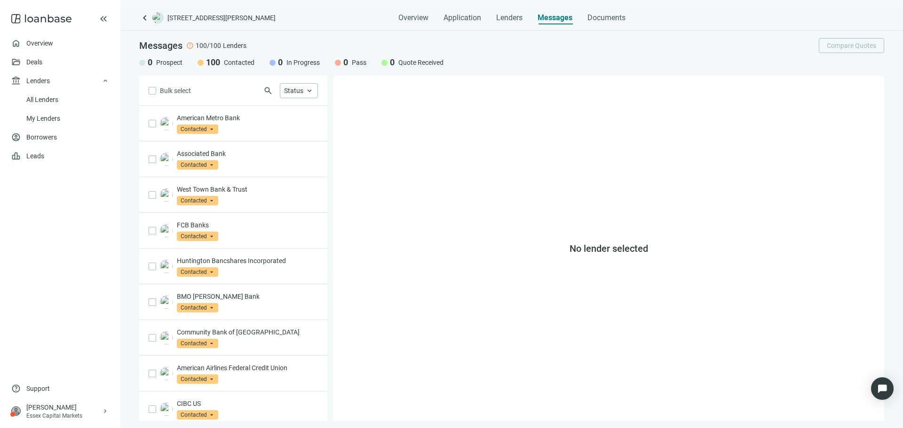
click at [147, 18] on span "keyboard_arrow_left" at bounding box center [144, 17] width 11 height 11
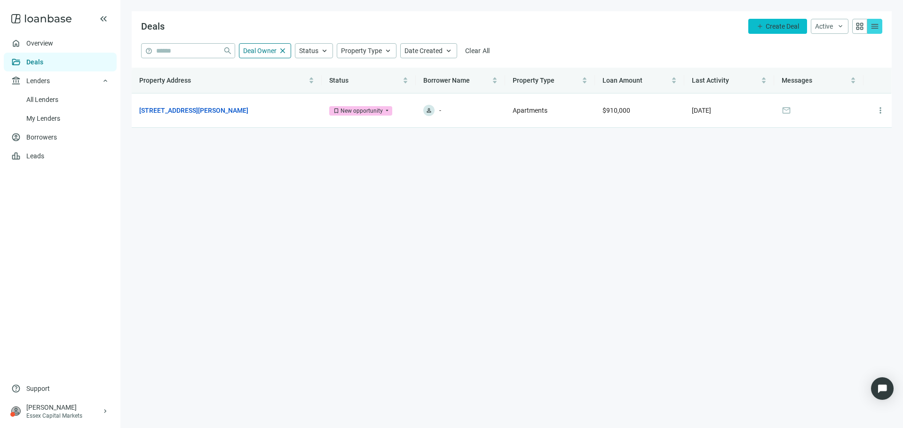
click at [761, 23] on span "add" at bounding box center [760, 27] width 8 height 8
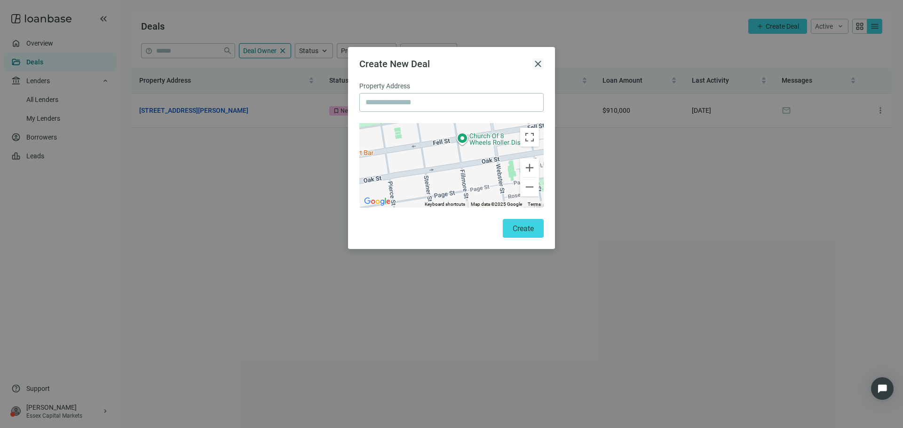
click at [534, 63] on span "close" at bounding box center [537, 63] width 11 height 11
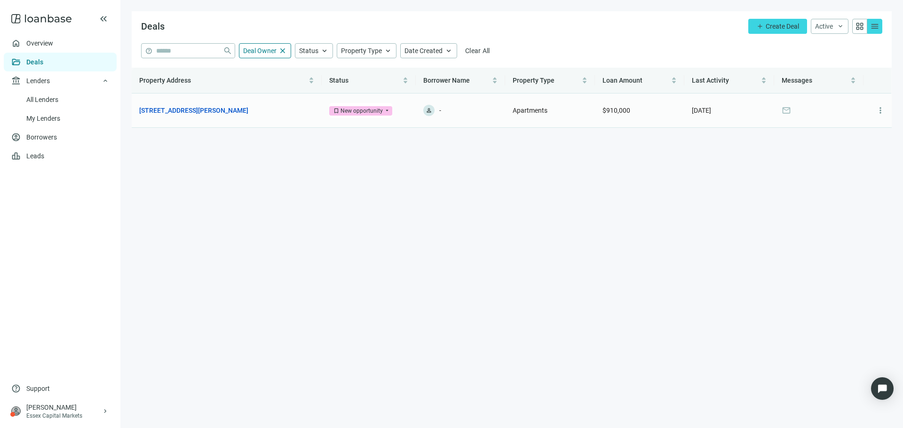
click at [317, 111] on td "[STREET_ADDRESS][PERSON_NAME] open_in_new" at bounding box center [227, 111] width 190 height 34
click at [234, 110] on link "[STREET_ADDRESS][PERSON_NAME]" at bounding box center [193, 110] width 109 height 10
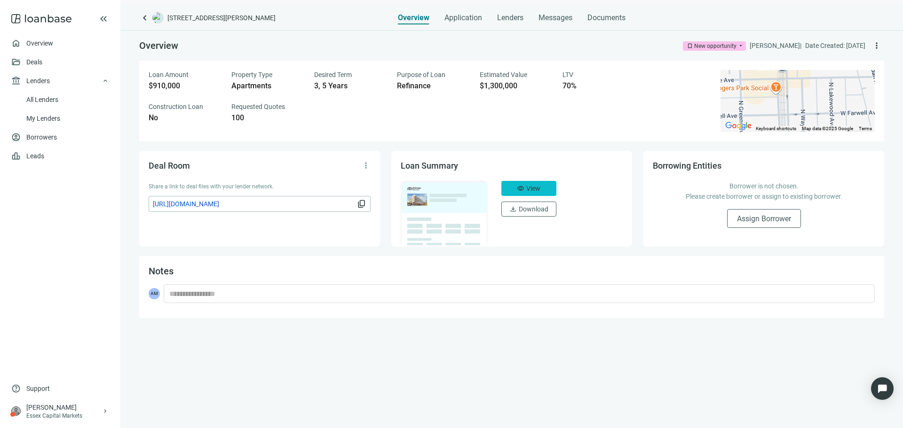
click at [515, 188] on button "visibility View" at bounding box center [528, 188] width 55 height 15
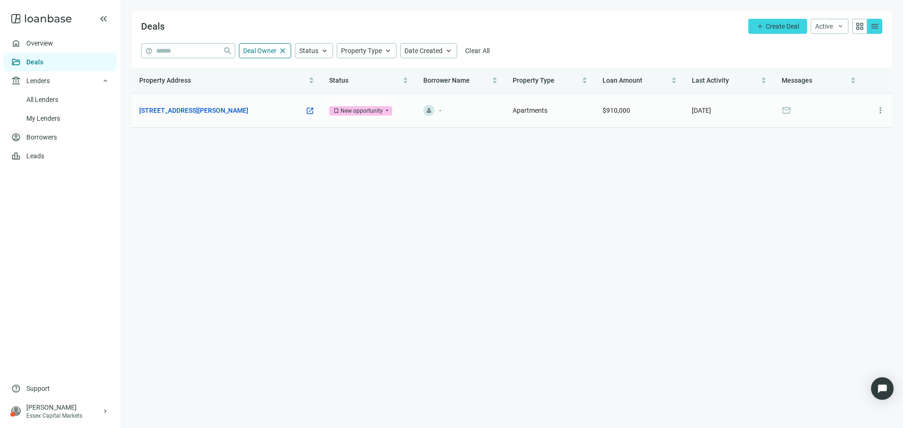
click at [259, 112] on div "[STREET_ADDRESS][PERSON_NAME] open_in_new" at bounding box center [226, 110] width 175 height 10
click at [242, 113] on link "[STREET_ADDRESS][PERSON_NAME]" at bounding box center [193, 110] width 109 height 10
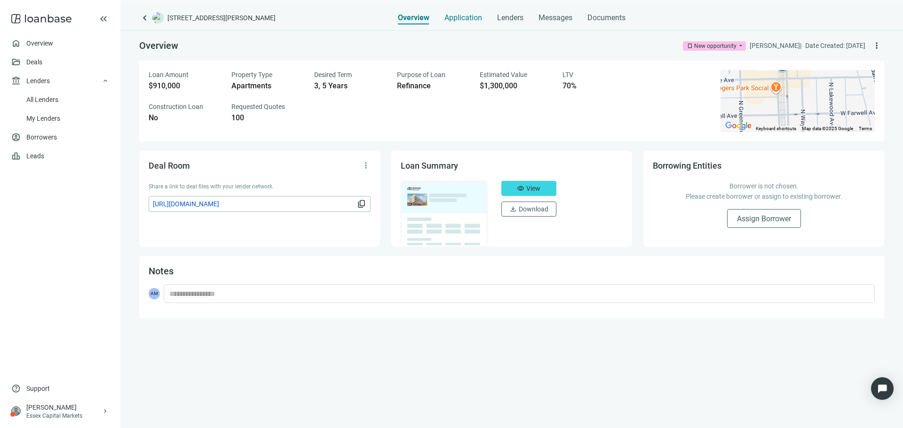
click at [457, 16] on span "Application" at bounding box center [463, 17] width 38 height 9
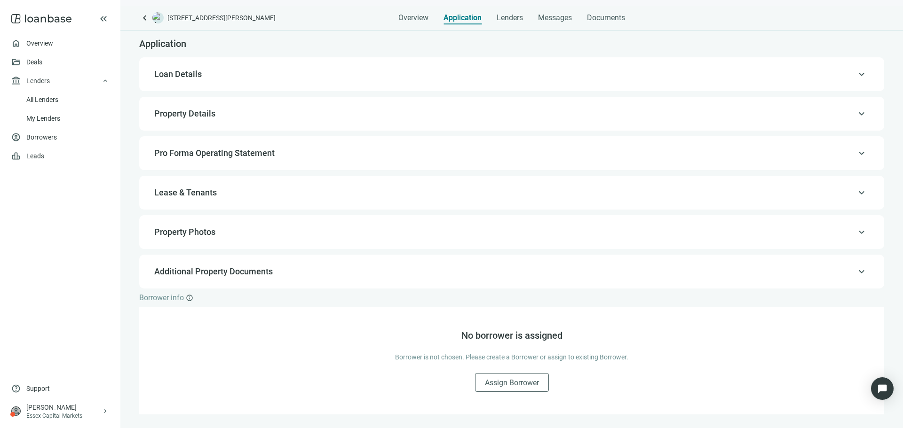
click at [440, 61] on div "keyboard_arrow_up Loan Details" at bounding box center [511, 74] width 745 height 34
click at [440, 71] on span "Loan Details" at bounding box center [510, 74] width 713 height 11
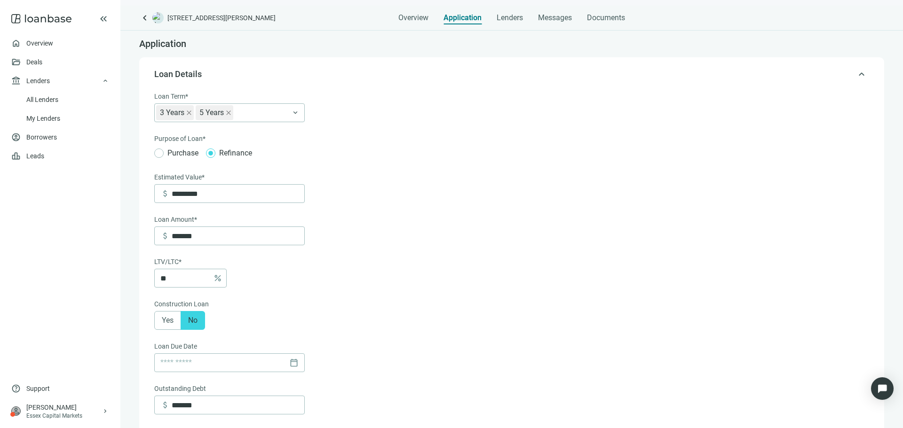
scroll to position [28, 0]
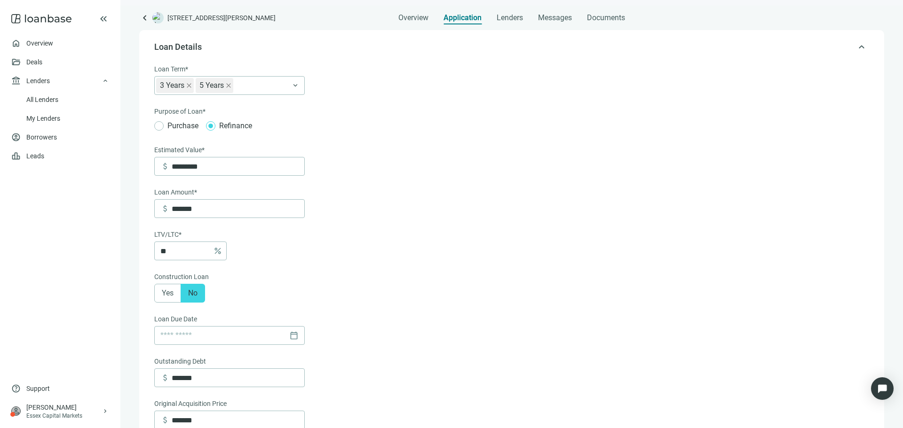
click at [506, 17] on span "Lenders" at bounding box center [509, 17] width 26 height 9
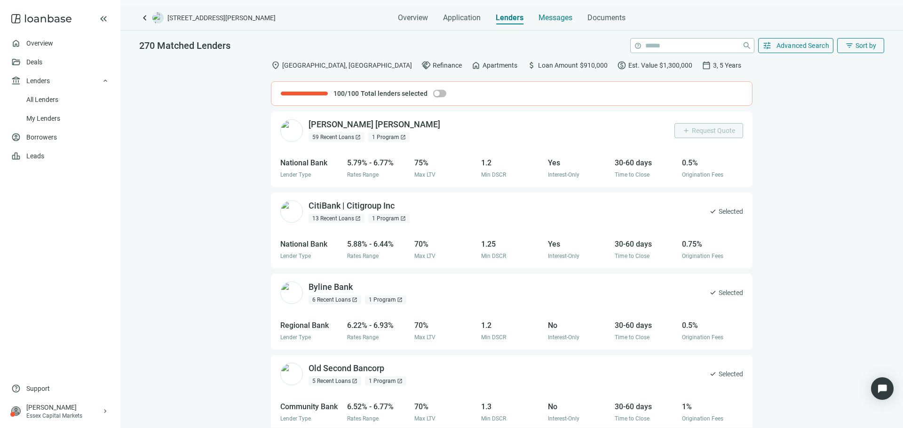
click at [555, 18] on span "Messages" at bounding box center [555, 17] width 34 height 9
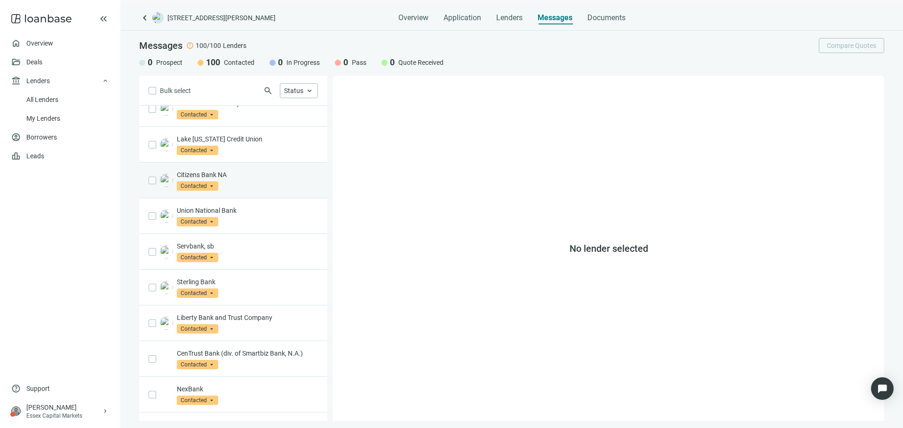
scroll to position [429, 0]
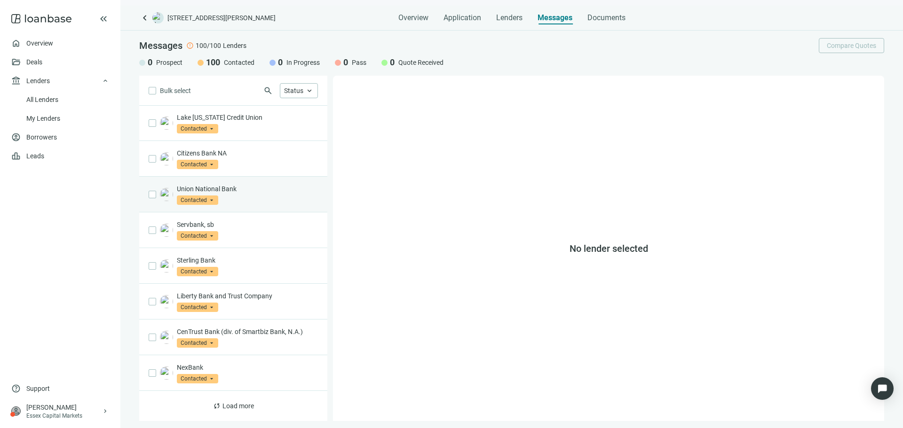
click at [255, 192] on p "Union National Bank" at bounding box center [247, 188] width 141 height 9
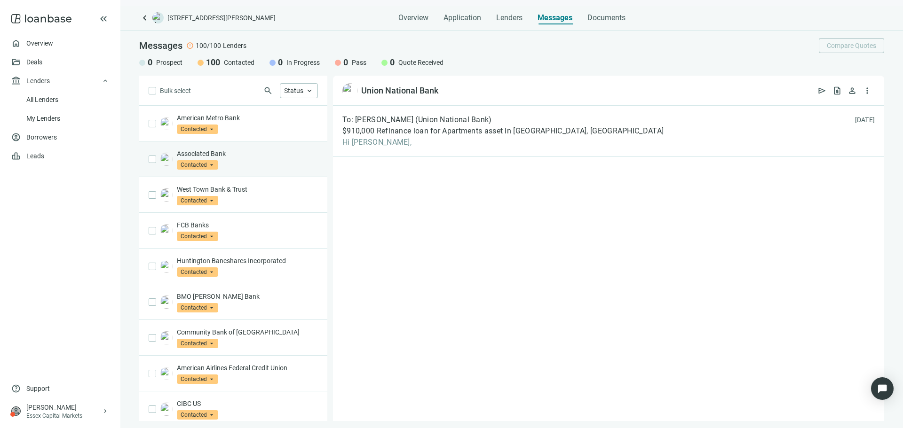
click at [263, 172] on div "Associated Bank Contacted arrow_drop_down" at bounding box center [233, 159] width 188 height 36
click at [438, 139] on span "Hi [PERSON_NAME]," at bounding box center [502, 142] width 321 height 9
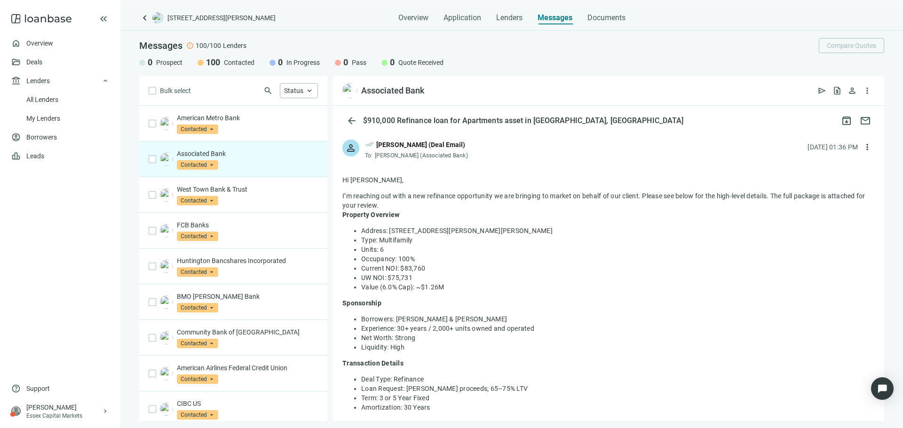
click at [422, 141] on div "[PERSON_NAME] (Deal Email)" at bounding box center [420, 145] width 89 height 10
drag, startPoint x: 387, startPoint y: 157, endPoint x: 415, endPoint y: 157, distance: 27.7
click at [415, 157] on span "[PERSON_NAME] (Associated Bank)" at bounding box center [421, 155] width 93 height 7
drag, startPoint x: 486, startPoint y: 157, endPoint x: 516, endPoint y: 157, distance: 29.6
click at [487, 157] on div "person done_all [PERSON_NAME] (Deal Email) To: [PERSON_NAME] (Associated Bank) …" at bounding box center [608, 145] width 551 height 31
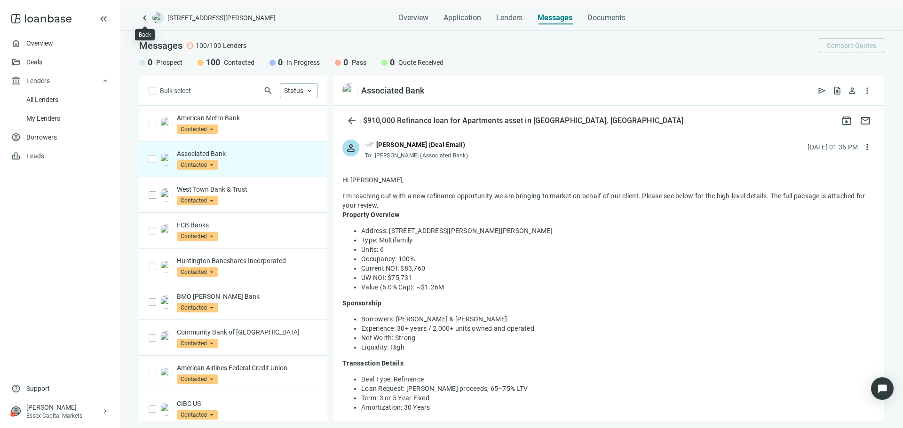
click at [140, 16] on span "keyboard_arrow_left" at bounding box center [144, 17] width 11 height 11
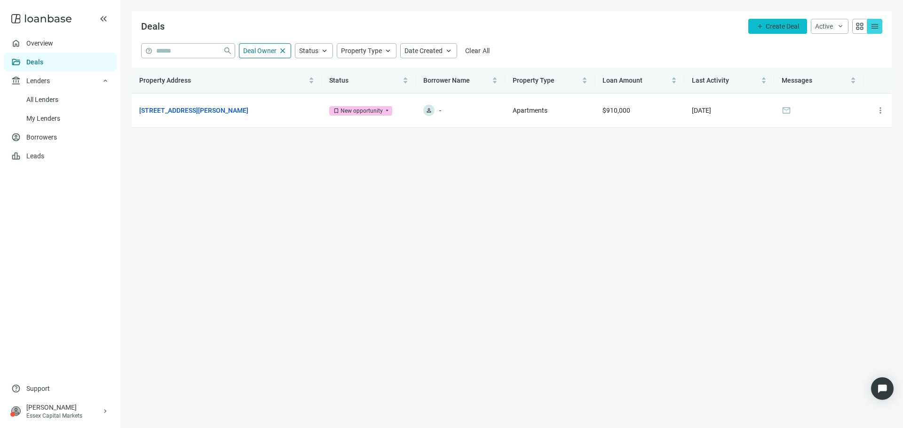
click at [769, 33] on button "add Create Deal" at bounding box center [777, 26] width 59 height 15
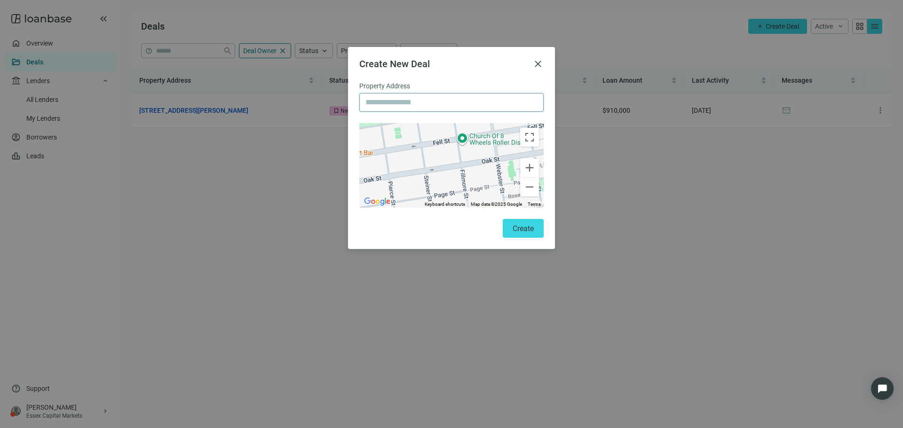
click at [483, 96] on input "text" at bounding box center [451, 103] width 172 height 18
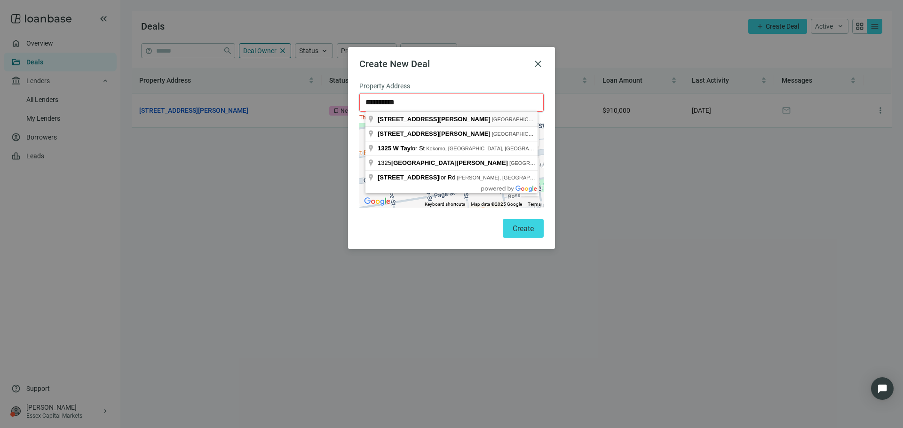
type input "**********"
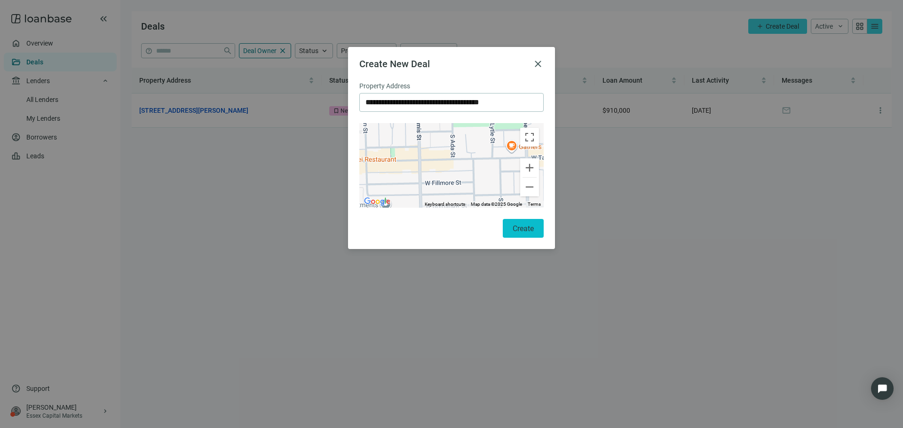
click at [527, 230] on span "Create" at bounding box center [522, 228] width 21 height 9
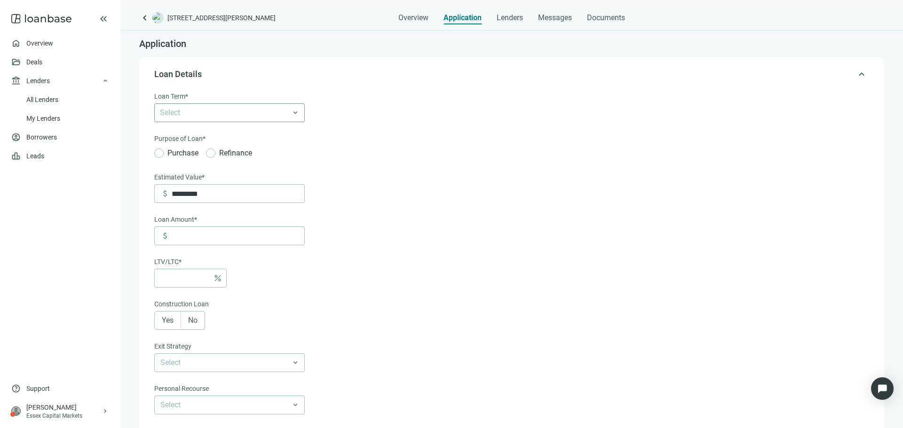
click at [251, 114] on div at bounding box center [224, 112] width 137 height 13
click at [229, 103] on div "Loan Term*" at bounding box center [229, 97] width 150 height 12
click at [228, 112] on div at bounding box center [224, 112] width 137 height 13
click at [212, 153] on div "3 Years" at bounding box center [229, 150] width 139 height 12
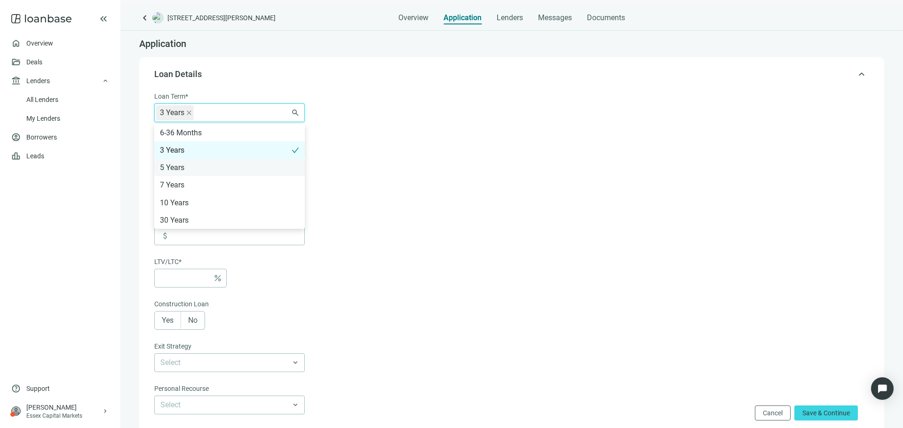
click at [210, 165] on div "5 Years" at bounding box center [229, 168] width 139 height 12
click at [209, 186] on div "7 Years" at bounding box center [229, 185] width 139 height 12
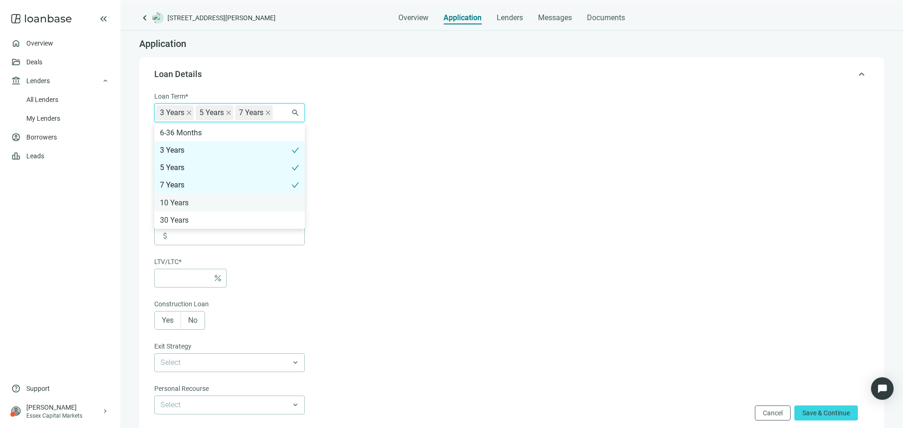
click at [209, 199] on div "10 Years" at bounding box center [229, 203] width 139 height 12
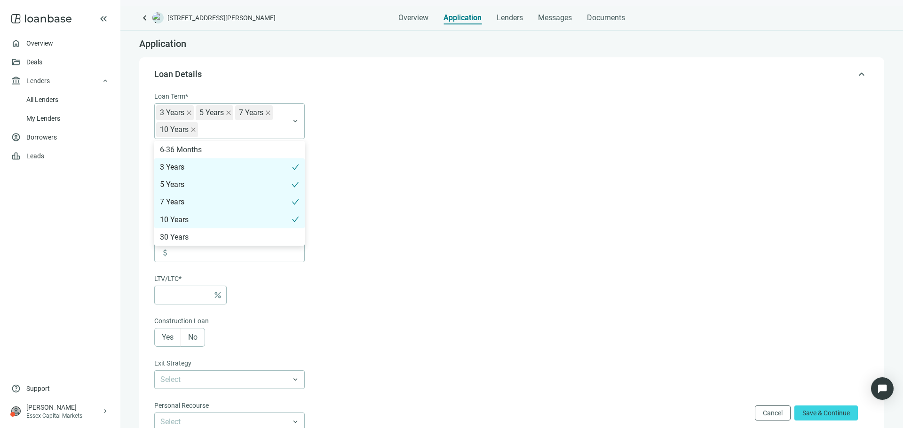
click at [368, 164] on form "Loan Term* 3 Years 5 Years 7 Years 10 Years 6-36 Months 3 Years 5 Years 7 Years…" at bounding box center [510, 338] width 713 height 494
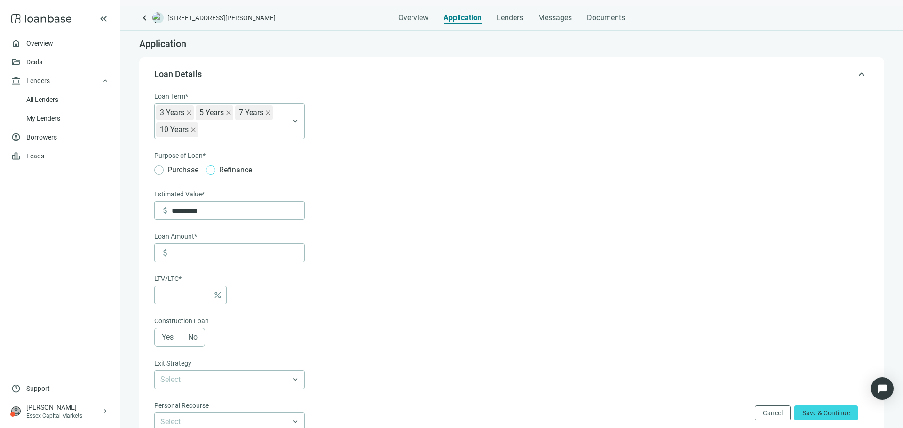
click at [216, 172] on span "Refinance" at bounding box center [235, 170] width 40 height 12
drag, startPoint x: 207, startPoint y: 213, endPoint x: 158, endPoint y: 208, distance: 49.2
click at [158, 208] on div "attach_money *********" at bounding box center [229, 210] width 150 height 19
type input "*********"
click at [255, 255] on input at bounding box center [238, 253] width 133 height 18
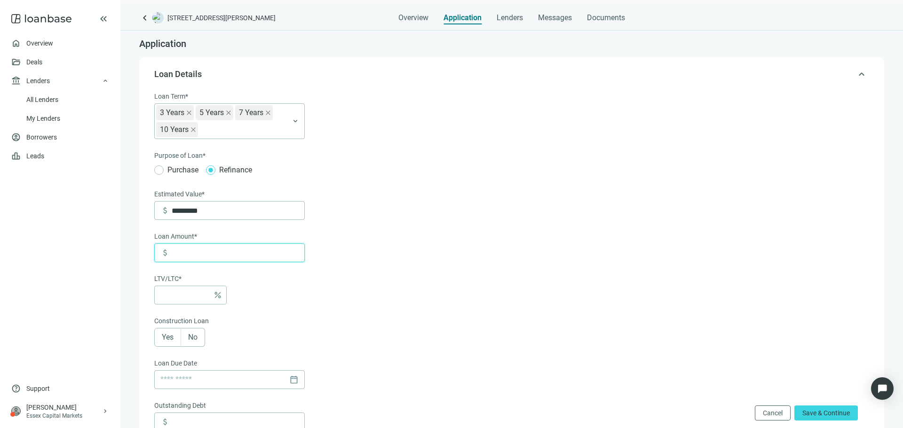
type input "*"
type input "*****"
type input "***"
type input "******"
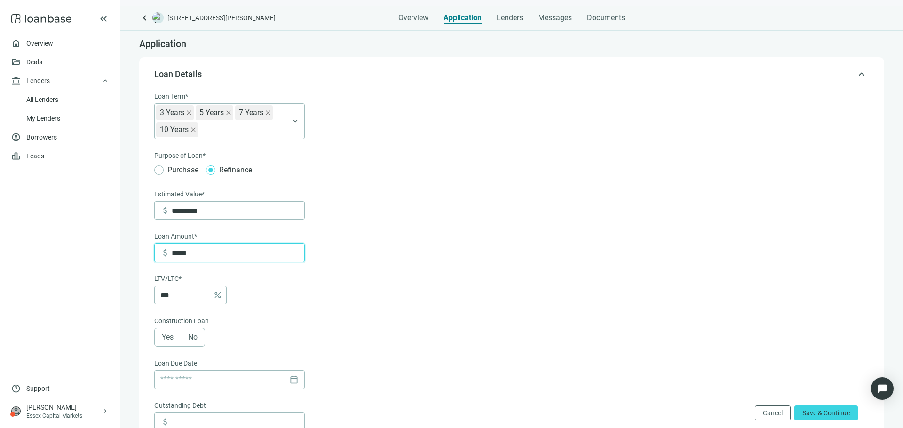
type input "***"
type input "*******"
type input "***"
type input "*********"
type input "****"
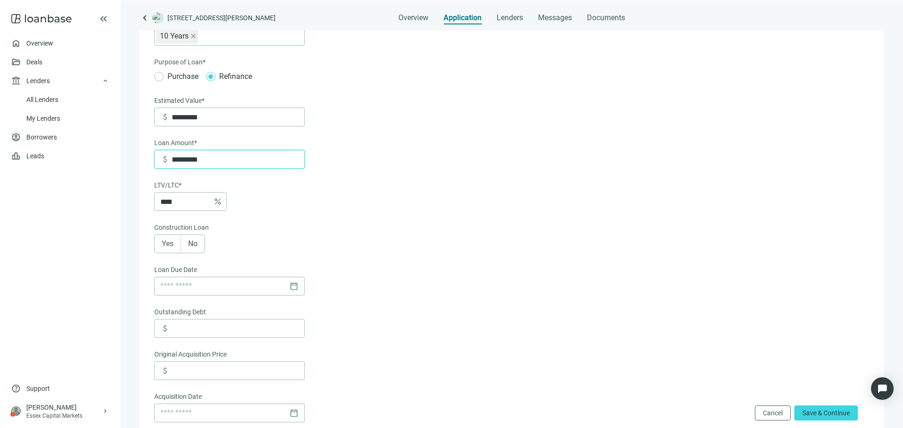
scroll to position [94, 0]
click at [196, 244] on span "No" at bounding box center [192, 243] width 9 height 9
type input "*********"
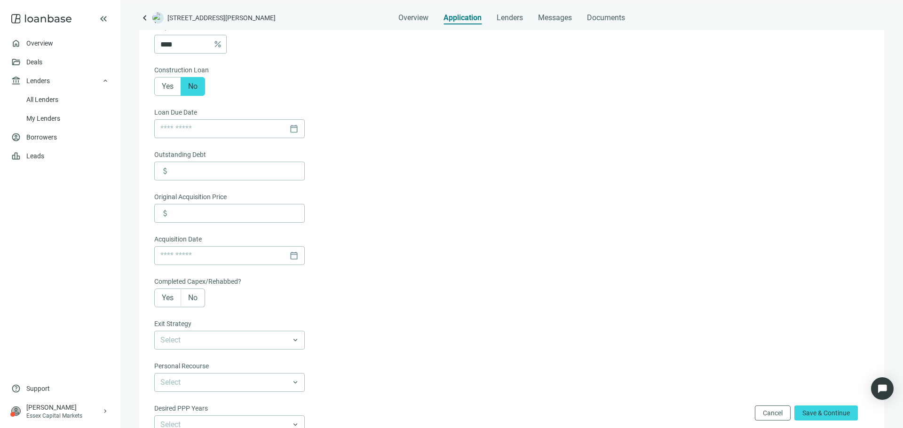
scroll to position [235, 0]
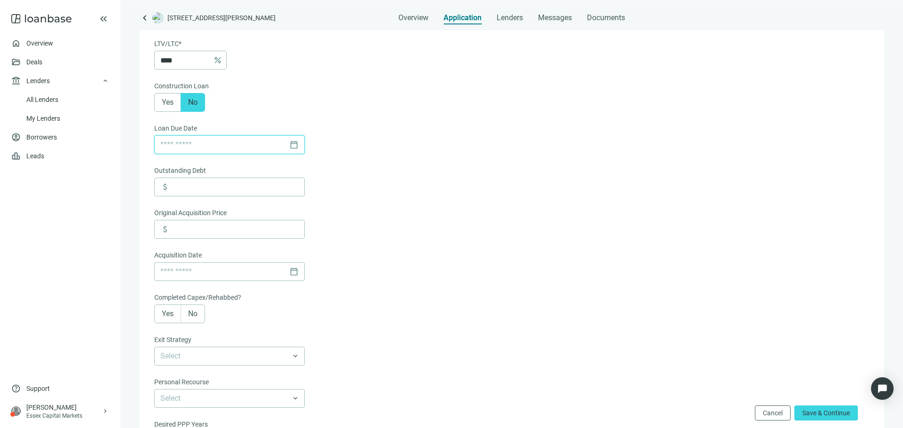
click at [225, 143] on input at bounding box center [222, 145] width 125 height 18
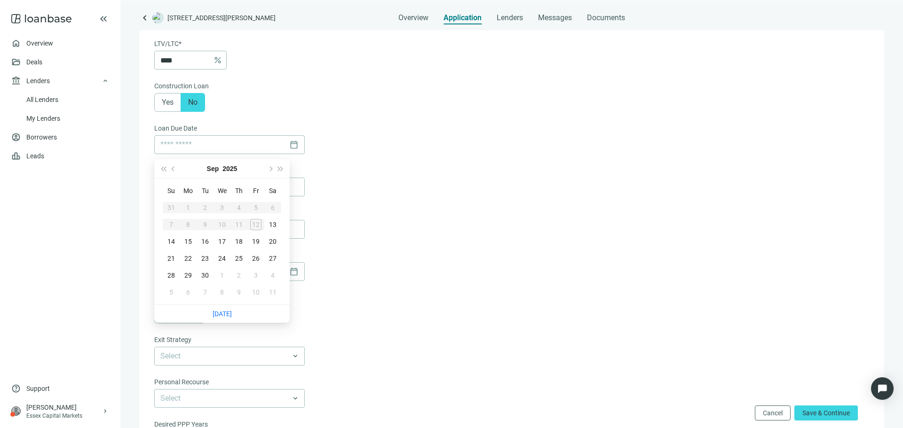
click at [337, 116] on form "Loan Term* 3 Years 5 Years 7 Years 10 Years 6-36 Months 3 Years 5 Years 7 Years…" at bounding box center [510, 208] width 713 height 705
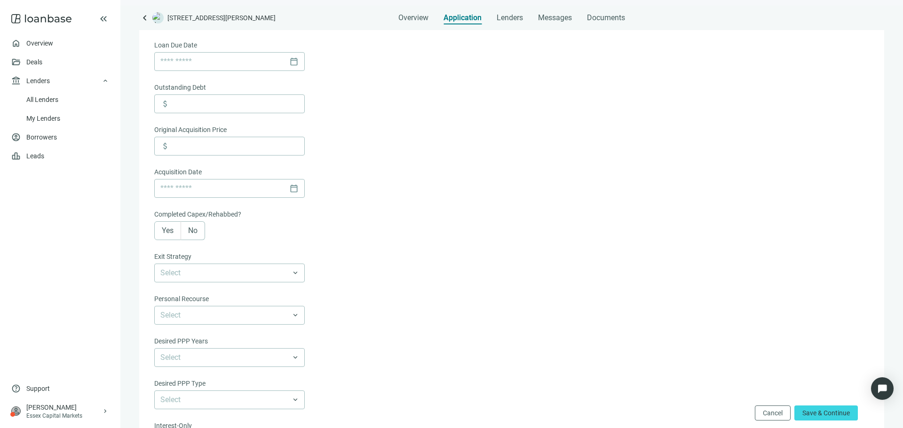
scroll to position [329, 0]
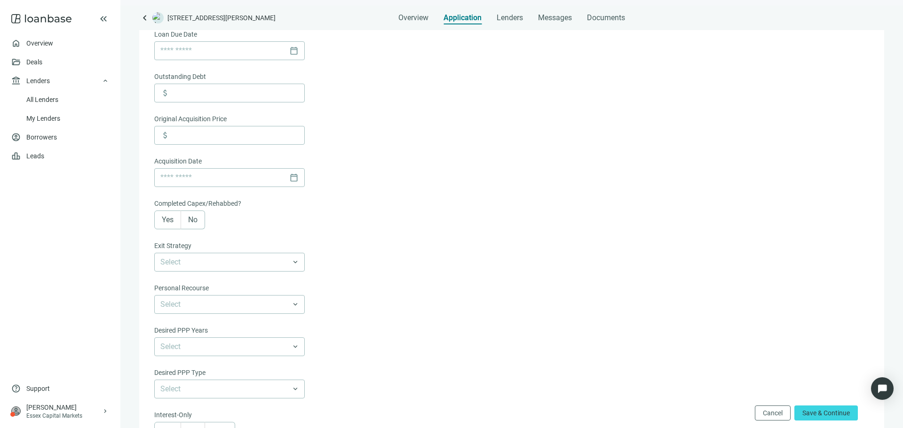
click at [162, 224] on span "Yes" at bounding box center [168, 219] width 12 height 9
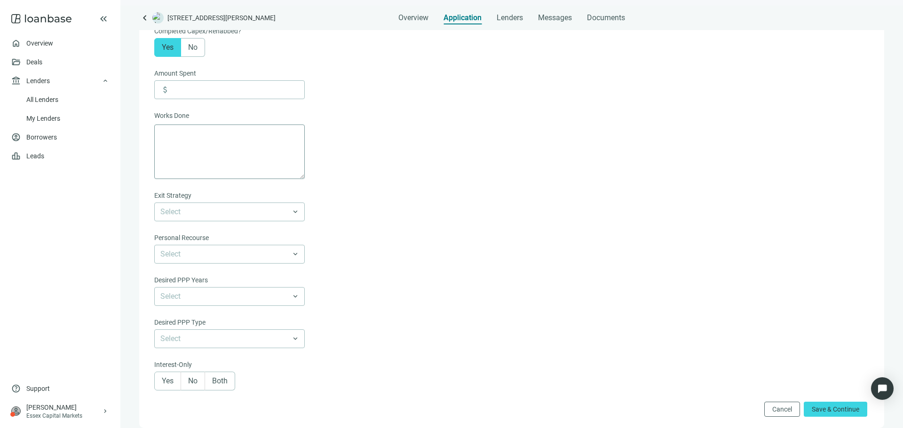
scroll to position [517, 0]
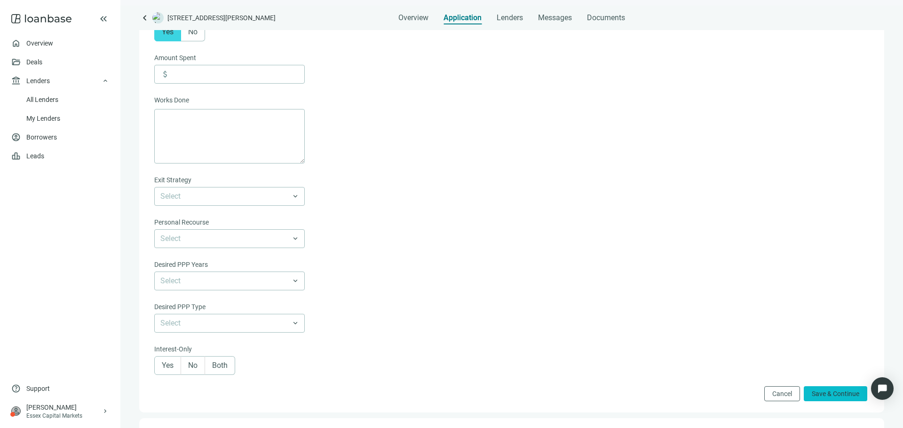
click at [817, 398] on span "Save & Continue" at bounding box center [834, 394] width 47 height 8
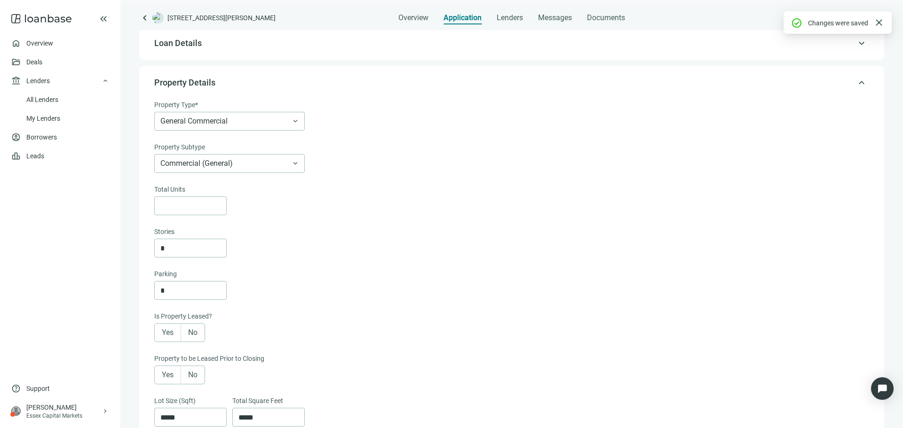
scroll to position [20, 0]
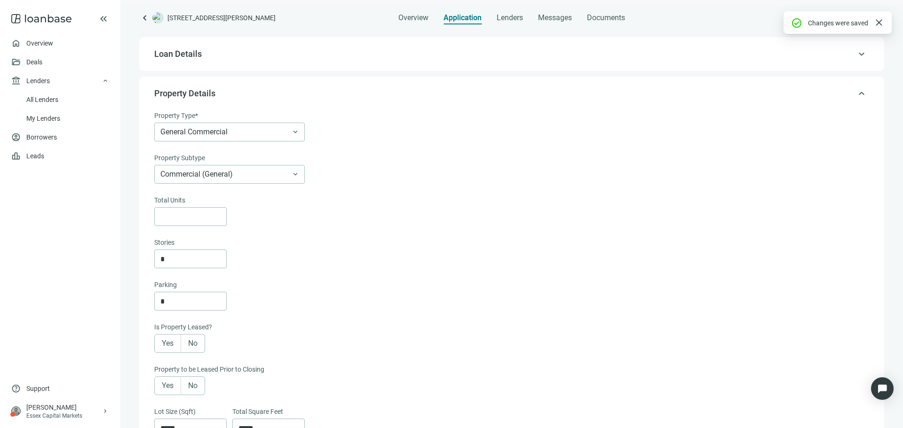
click at [248, 143] on div "Property Type* General Commercial keyboard_arrow_down Property Subtype Commerci…" at bounding box center [510, 146] width 713 height 73
click at [249, 140] on span "General Commercial" at bounding box center [229, 132] width 138 height 18
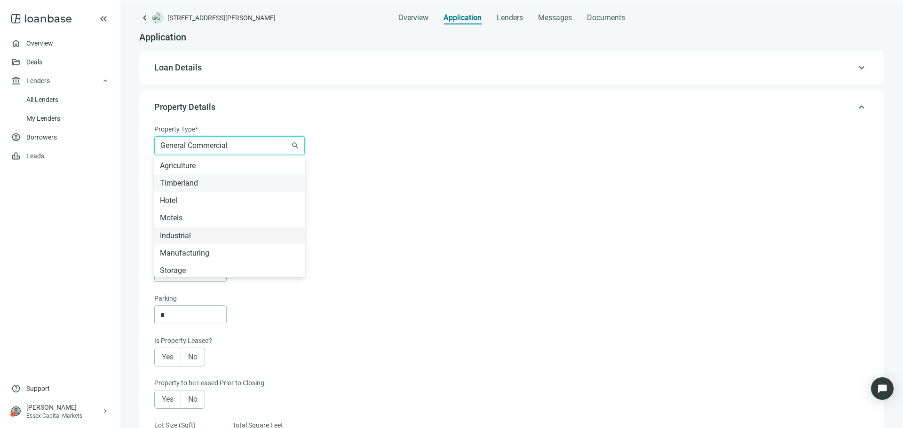
scroll to position [0, 0]
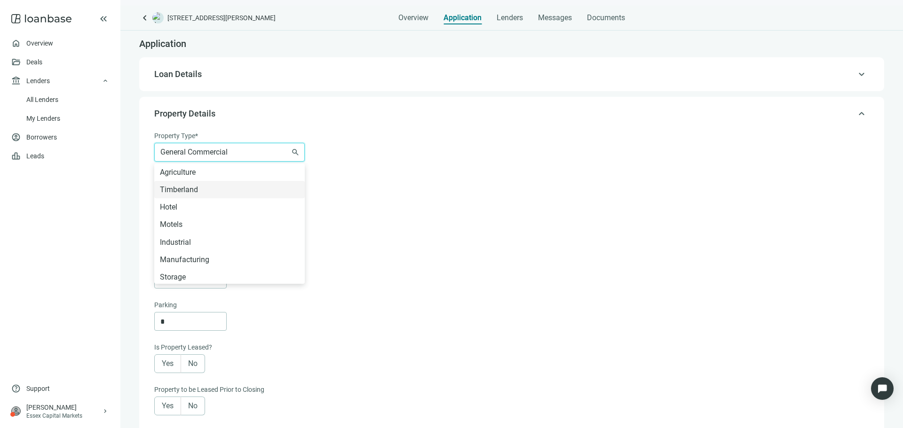
click at [369, 167] on div "Property Type* General Commercial Agriculture Timberland Hotel Motels Industria…" at bounding box center [510, 167] width 713 height 73
click at [264, 160] on span "General Commercial" at bounding box center [229, 152] width 138 height 18
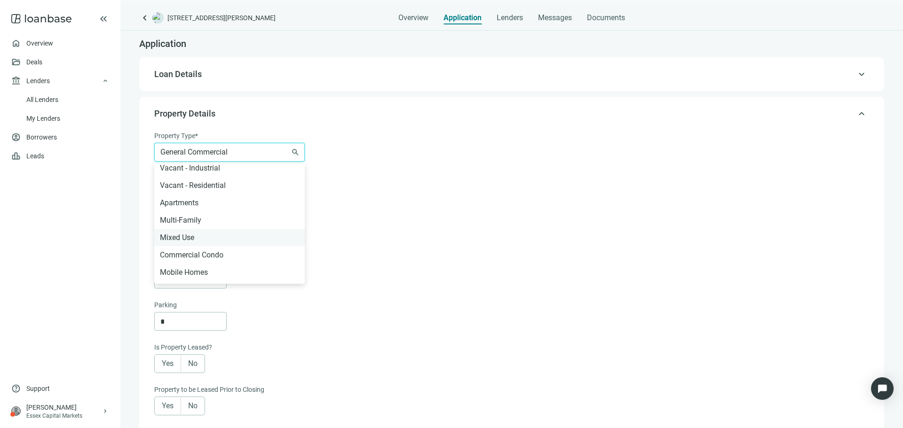
click at [236, 235] on div "Mixed Use" at bounding box center [229, 238] width 139 height 12
type input "*"
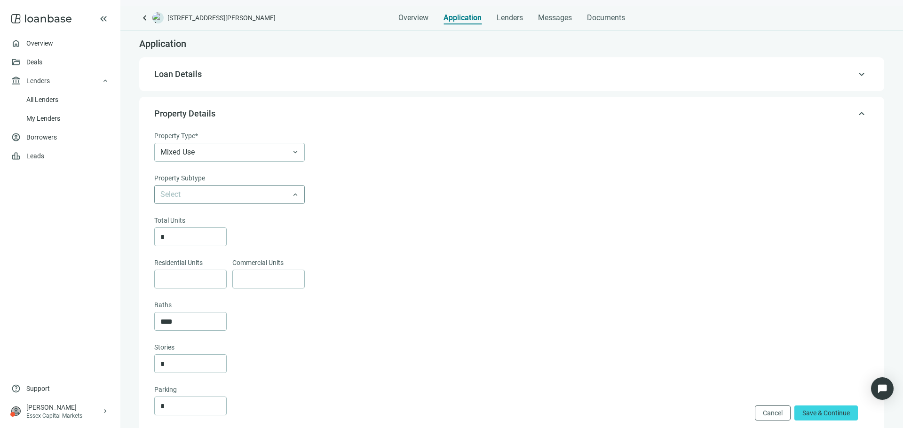
click at [260, 197] on input "search" at bounding box center [225, 195] width 130 height 18
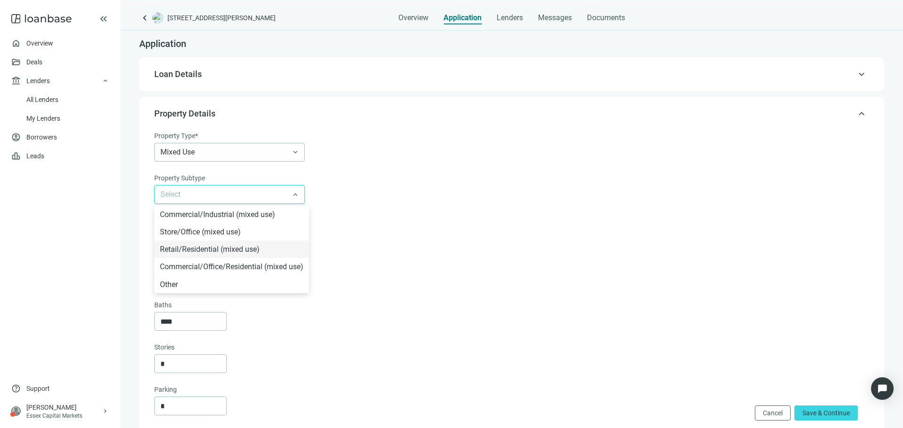
click at [288, 252] on div "Retail/Residential (mixed use)" at bounding box center [231, 249] width 143 height 12
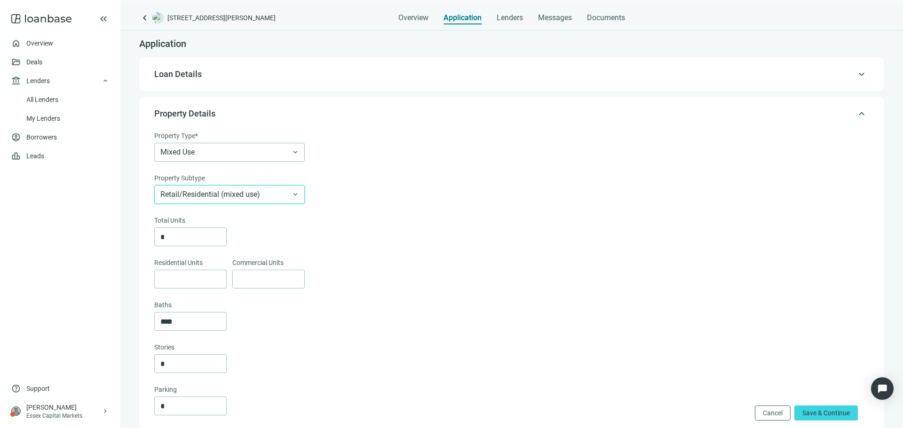
click at [264, 202] on span "Retail/Residential (mixed use)" at bounding box center [229, 195] width 138 height 18
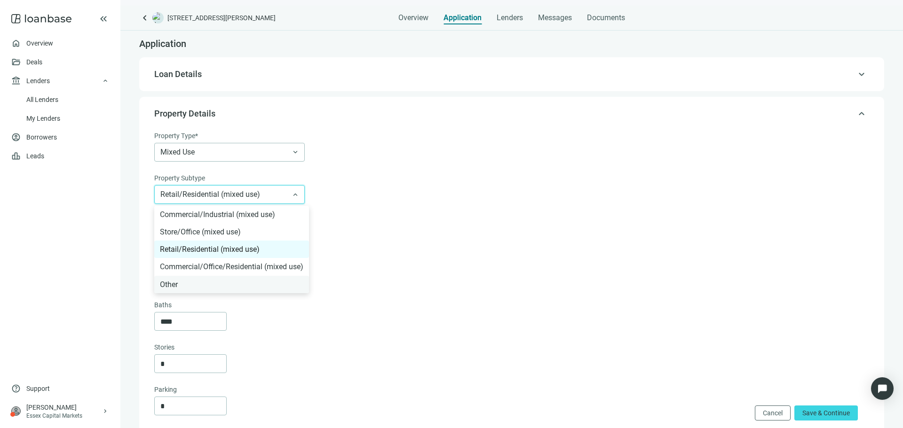
click at [247, 287] on div "Other" at bounding box center [231, 285] width 143 height 12
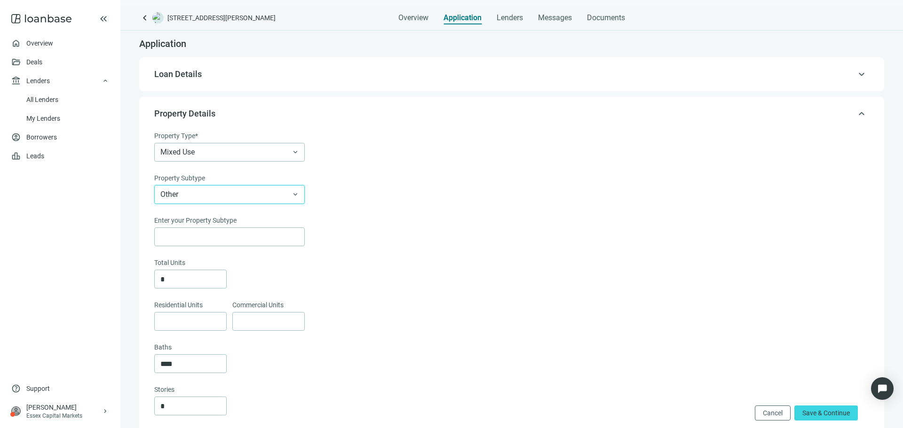
click at [256, 196] on span "Other" at bounding box center [229, 195] width 138 height 18
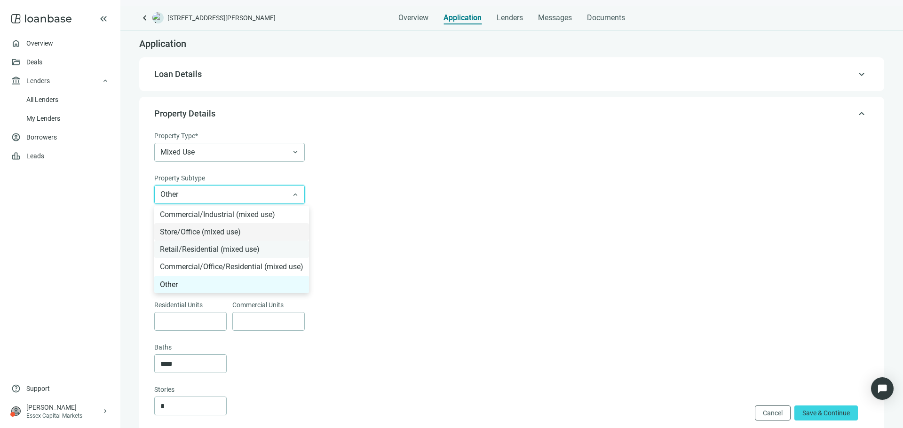
click at [249, 249] on div "Retail/Residential (mixed use)" at bounding box center [231, 249] width 143 height 12
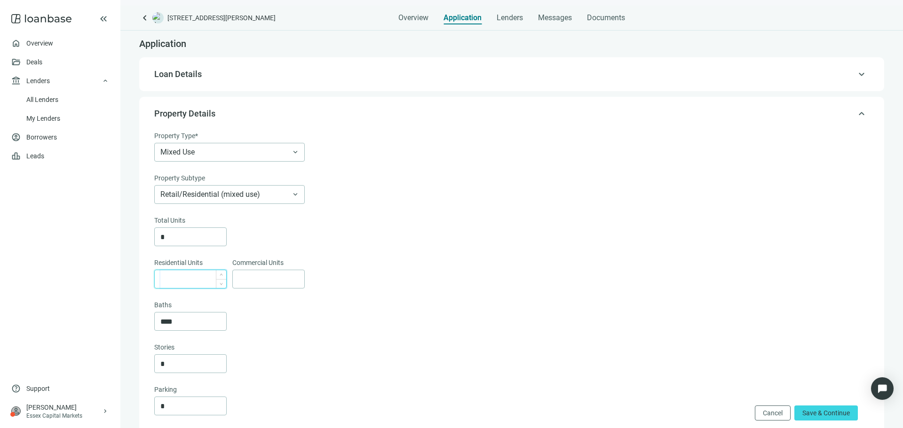
click at [203, 286] on input at bounding box center [193, 279] width 66 height 18
type input "*"
click at [271, 275] on input at bounding box center [271, 279] width 66 height 18
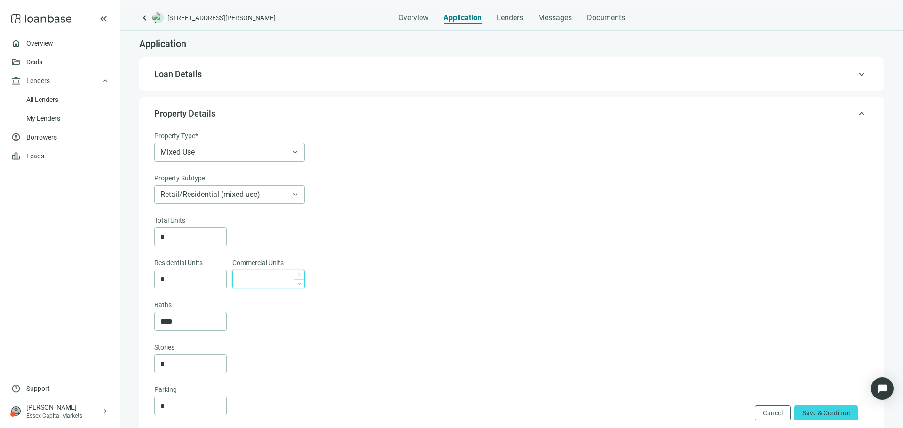
type input "*"
click at [301, 320] on div "****" at bounding box center [510, 321] width 713 height 19
click at [185, 287] on input "*" at bounding box center [193, 279] width 66 height 18
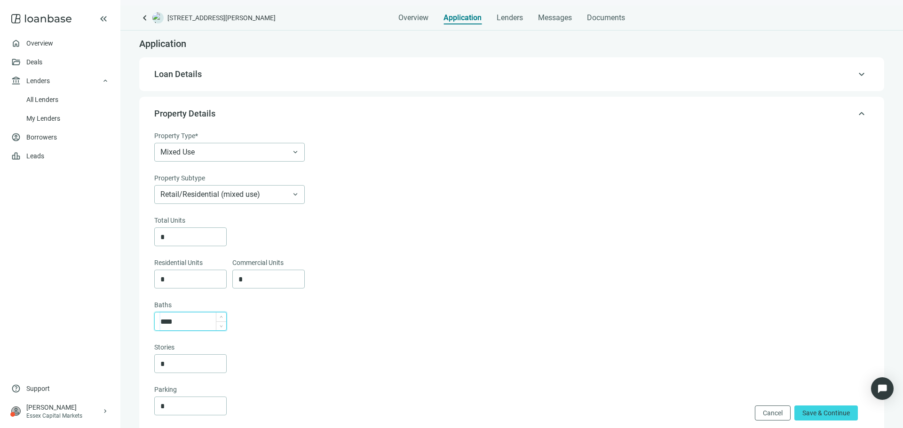
click at [192, 325] on input "****" at bounding box center [193, 322] width 66 height 18
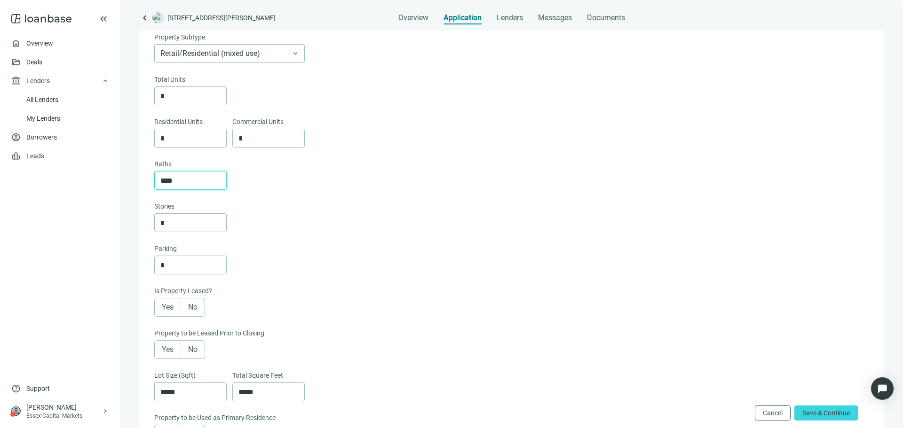
scroll to position [188, 0]
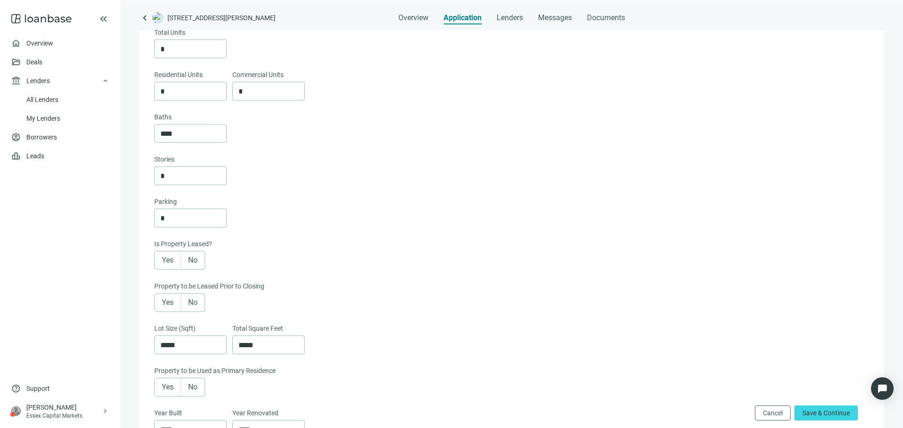
click at [156, 307] on label "Yes" at bounding box center [167, 302] width 27 height 19
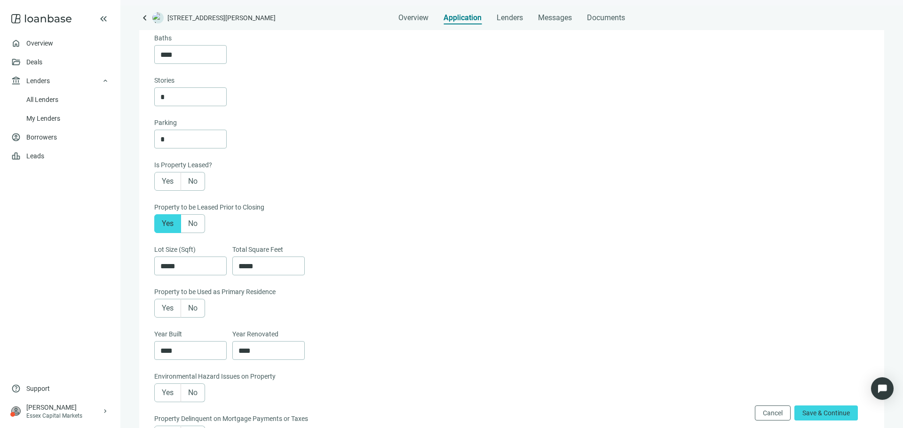
scroll to position [282, 0]
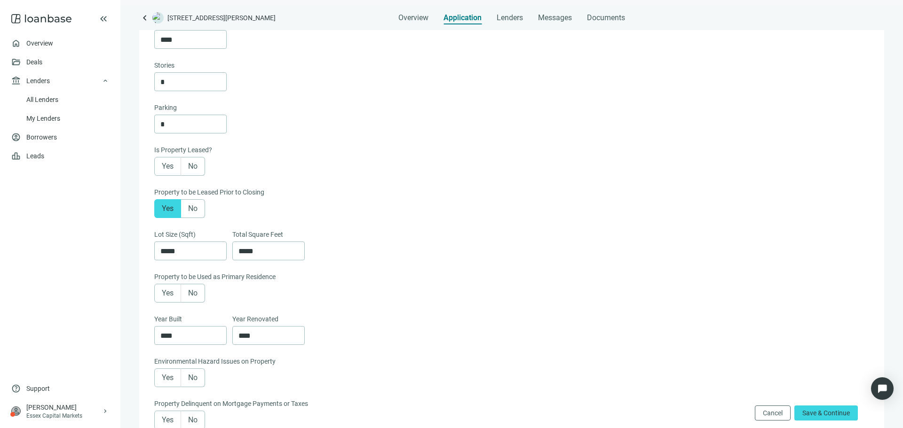
click at [196, 303] on label "No" at bounding box center [193, 293] width 24 height 19
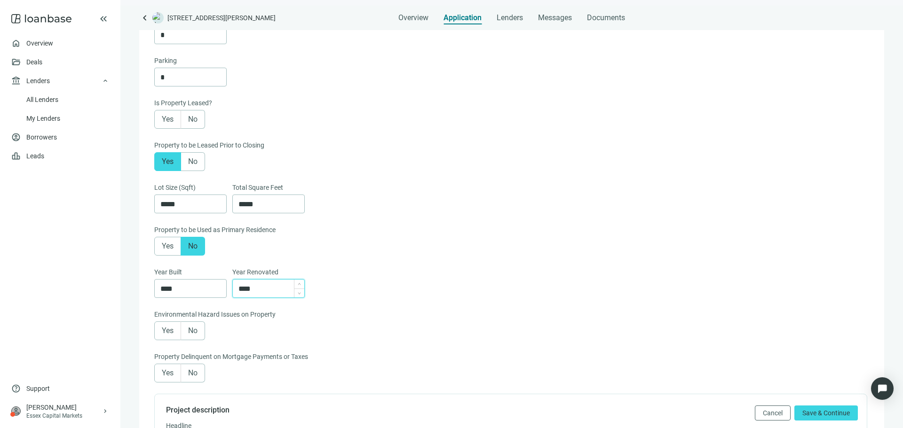
click at [276, 297] on input "****" at bounding box center [271, 289] width 66 height 18
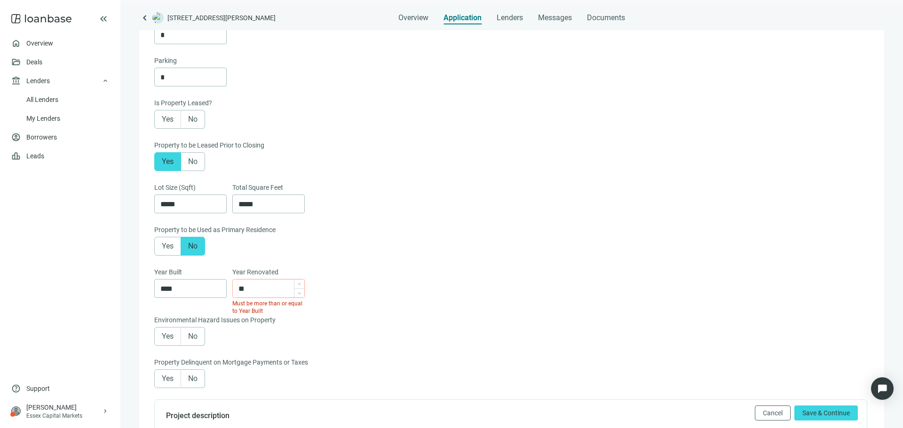
type input "*"
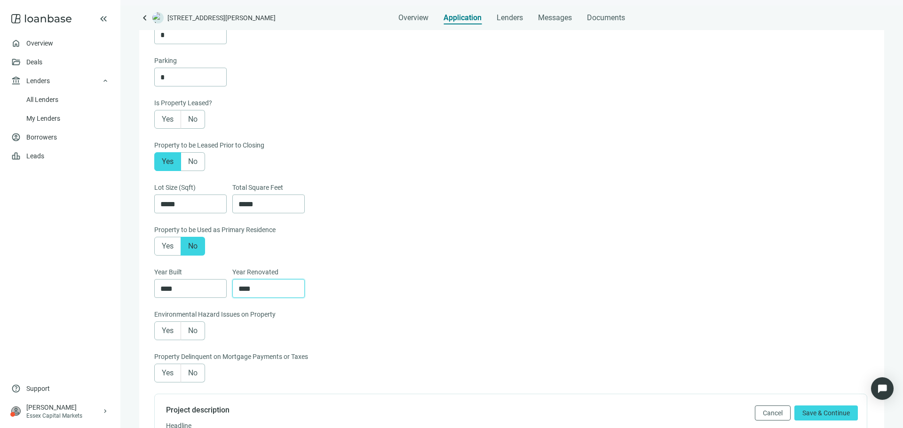
type input "****"
click at [196, 335] on span "No" at bounding box center [192, 330] width 9 height 9
click at [204, 377] on label "No" at bounding box center [193, 373] width 24 height 19
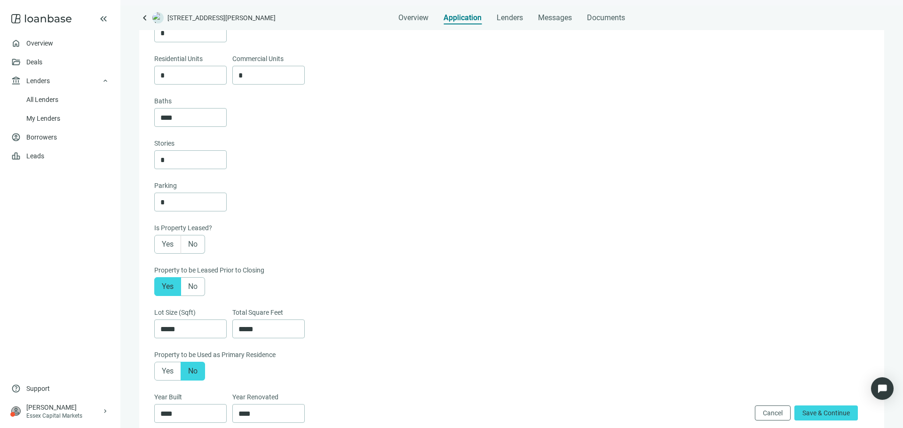
scroll to position [141, 0]
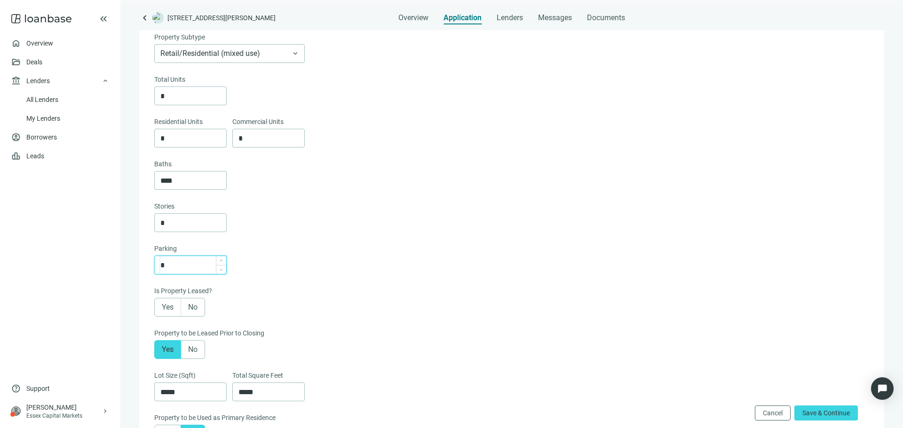
click at [202, 273] on input "*" at bounding box center [193, 265] width 66 height 18
type input "*"
click at [229, 265] on div "*" at bounding box center [510, 265] width 713 height 19
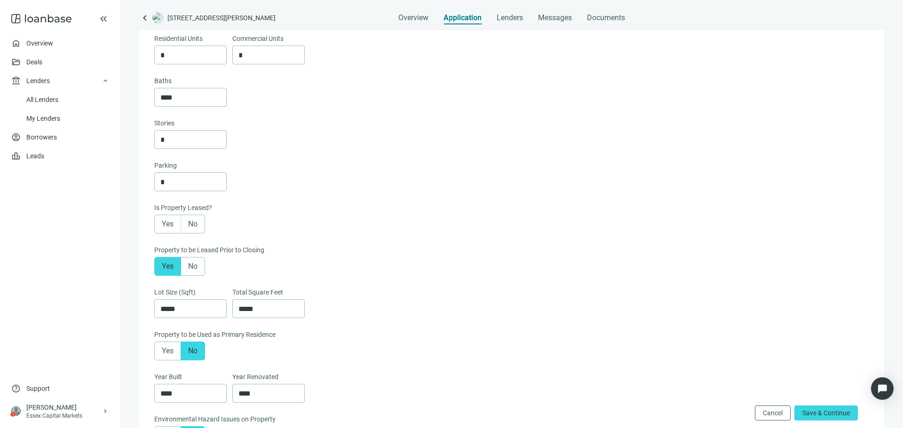
scroll to position [282, 0]
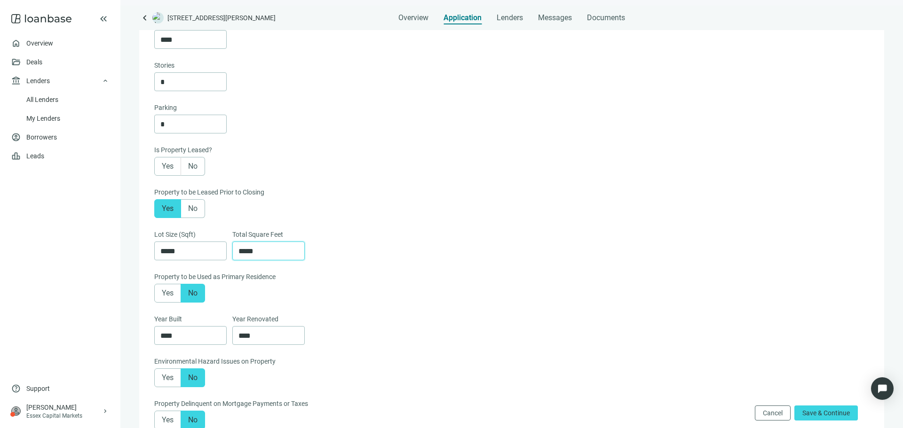
drag, startPoint x: 256, startPoint y: 256, endPoint x: 238, endPoint y: 255, distance: 18.3
click at [238, 255] on div "*****" at bounding box center [268, 251] width 72 height 19
type input "******"
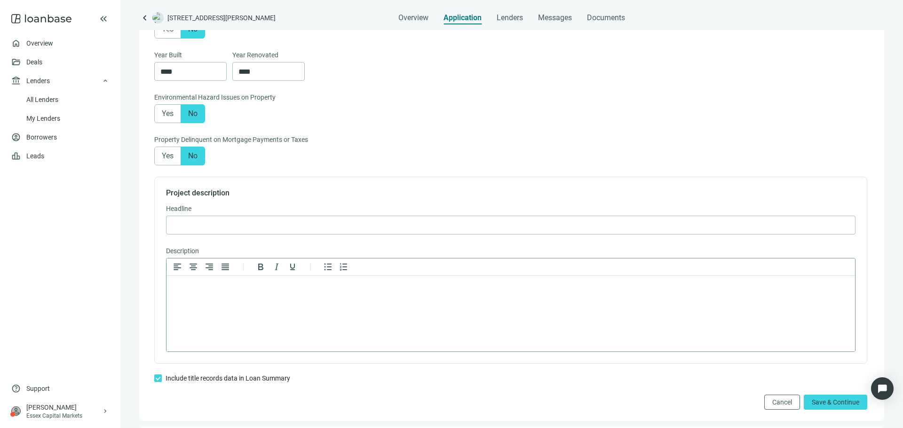
scroll to position [564, 0]
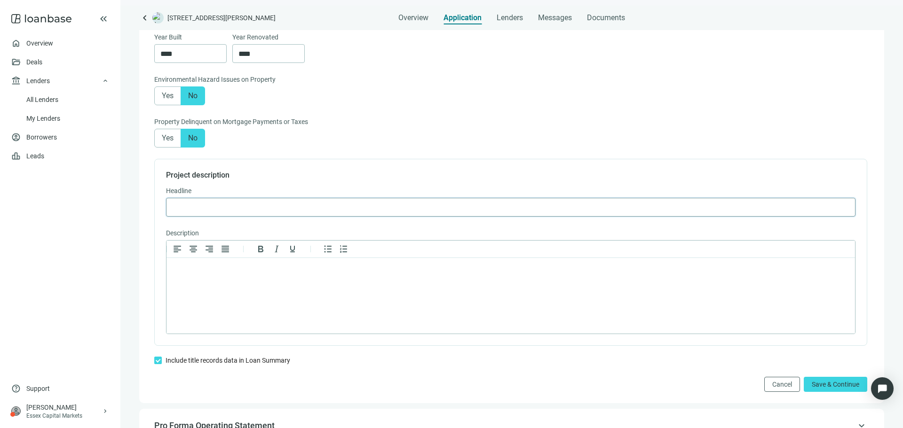
click at [302, 214] on input "text" at bounding box center [510, 207] width 677 height 18
paste input "**********"
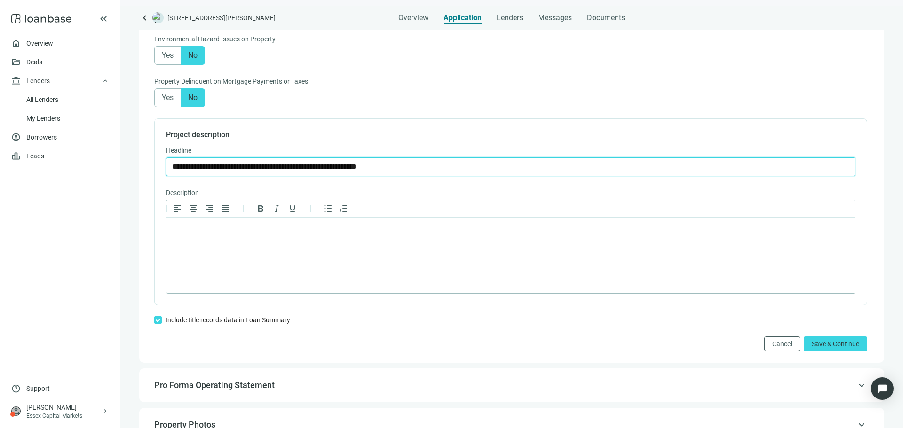
scroll to position [658, 0]
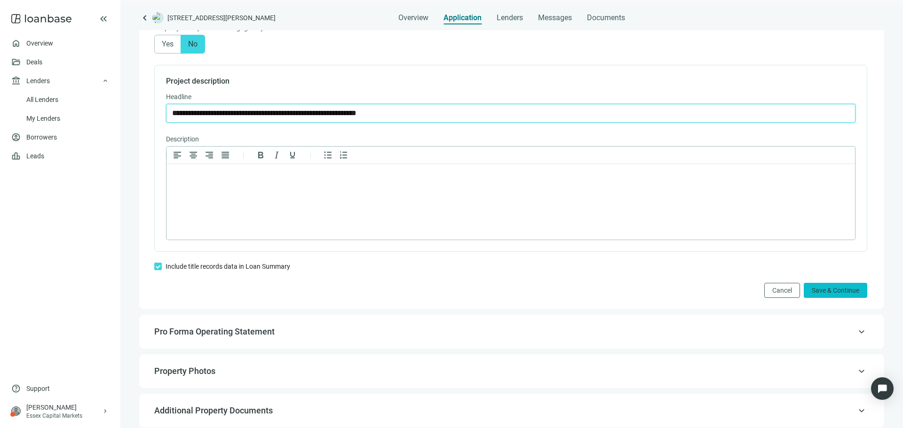
type input "**********"
click at [811, 294] on span "Save & Continue" at bounding box center [834, 291] width 47 height 8
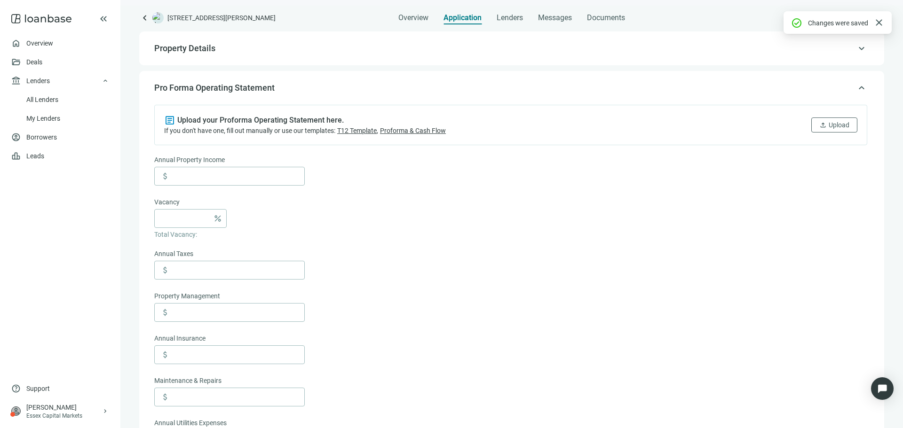
scroll to position [60, 0]
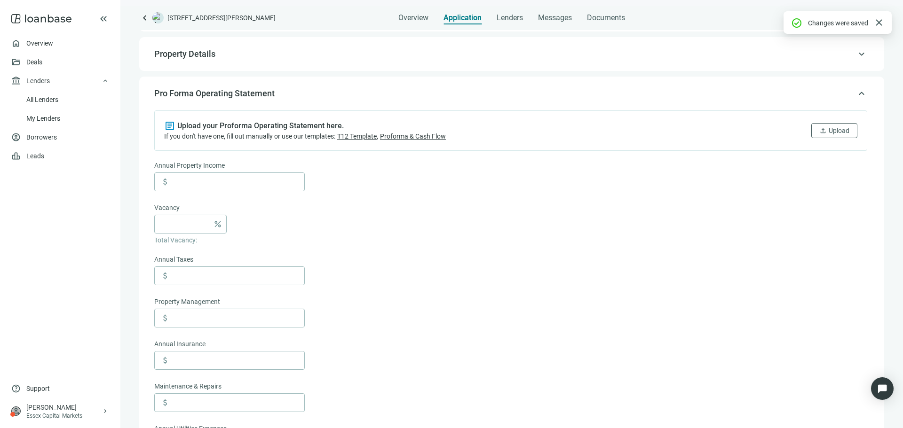
click at [799, 134] on div "article Upload your Proforma Operating Statement here. If you don't have one, f…" at bounding box center [510, 130] width 713 height 40
click at [800, 134] on div "article Upload your Proforma Operating Statement here. If you don't have one, f…" at bounding box center [510, 130] width 713 height 40
click at [828, 130] on span "Upload" at bounding box center [838, 131] width 21 height 8
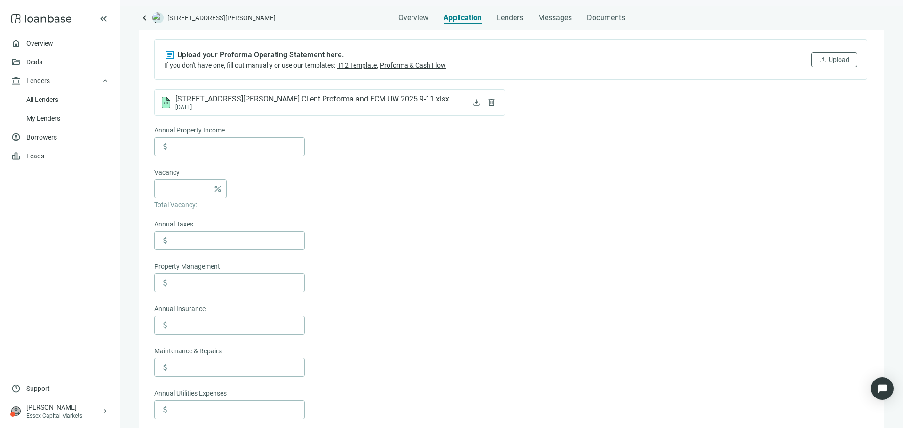
scroll to position [13, 0]
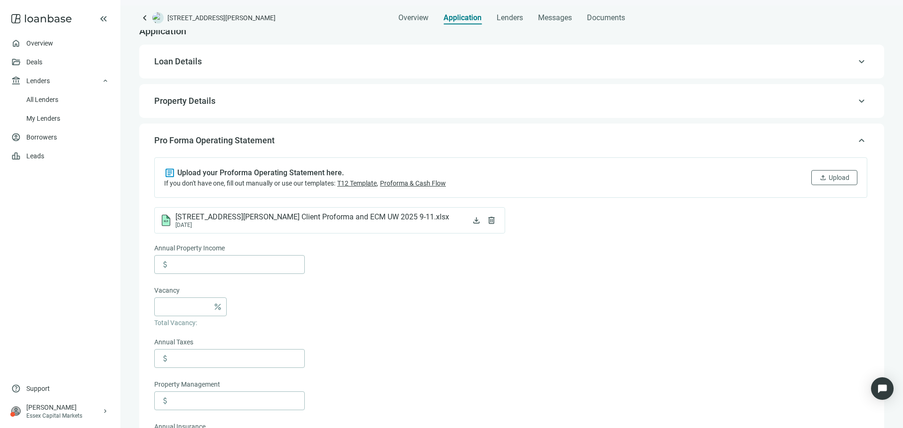
click at [856, 141] on span "keyboard_arrow_up" at bounding box center [861, 141] width 11 height 0
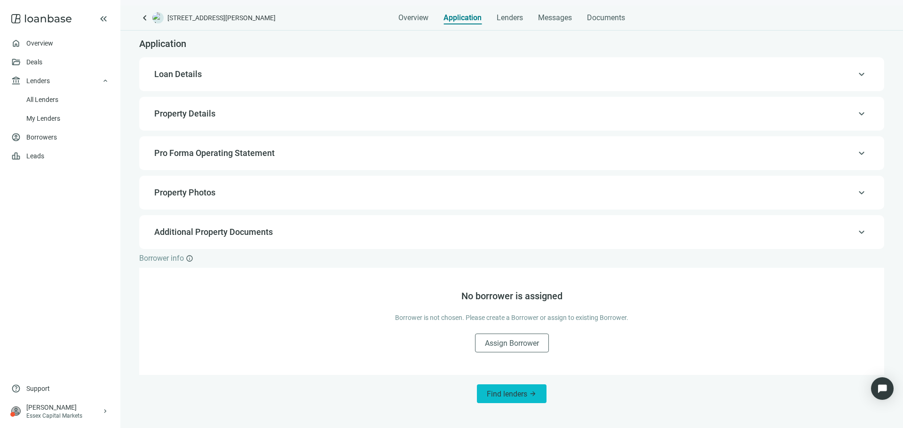
click at [522, 398] on span "Find lenders" at bounding box center [507, 394] width 40 height 9
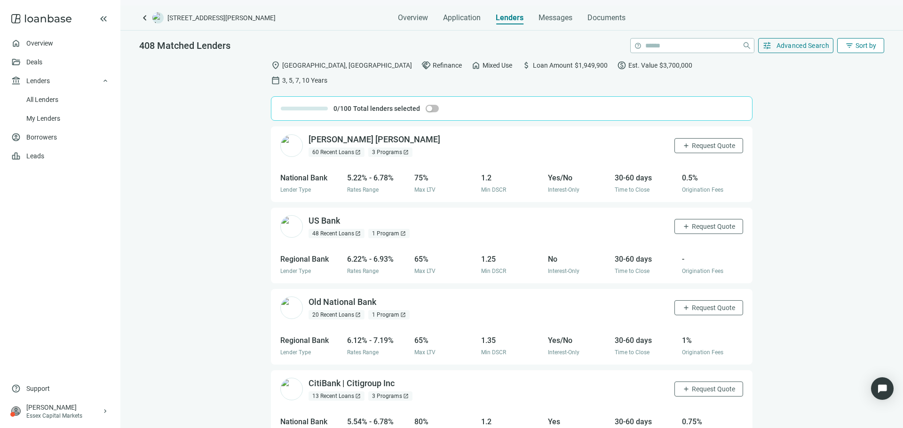
click at [867, 44] on span "Sort by" at bounding box center [865, 46] width 21 height 8
click at [853, 103] on div "Rate (low to high)" at bounding box center [842, 100] width 66 height 9
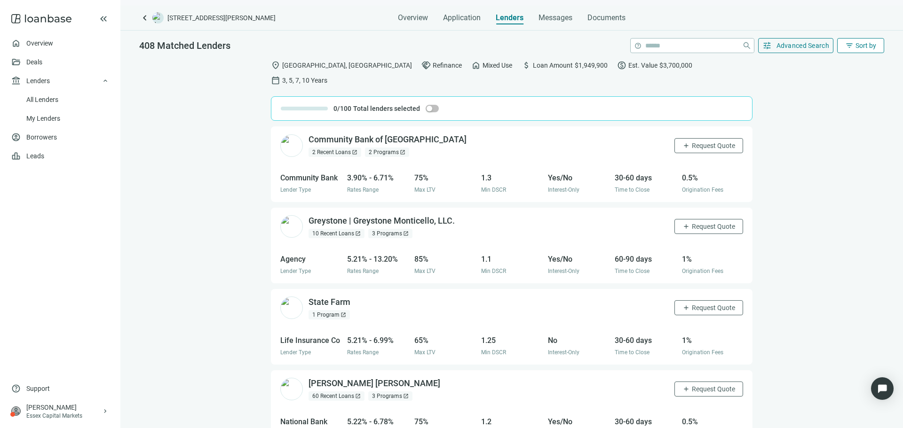
click at [869, 50] on button "filter_list Sort by" at bounding box center [860, 45] width 47 height 15
click at [837, 67] on div "Best Match" at bounding box center [842, 67] width 66 height 9
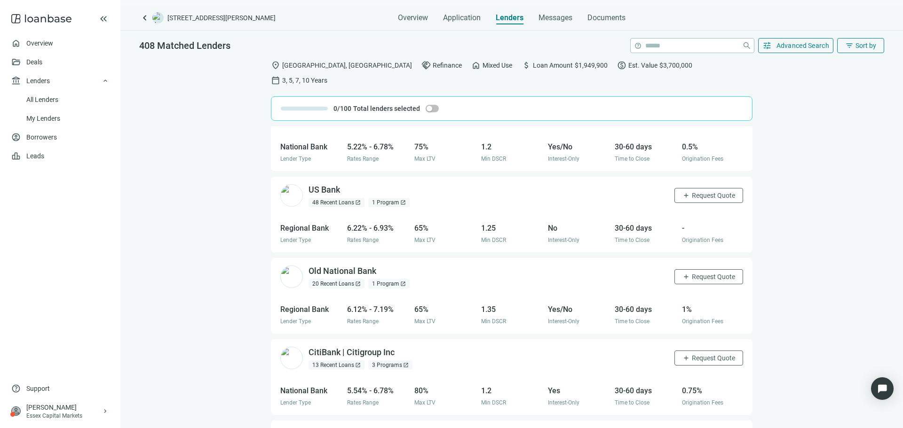
scroll to position [94, 0]
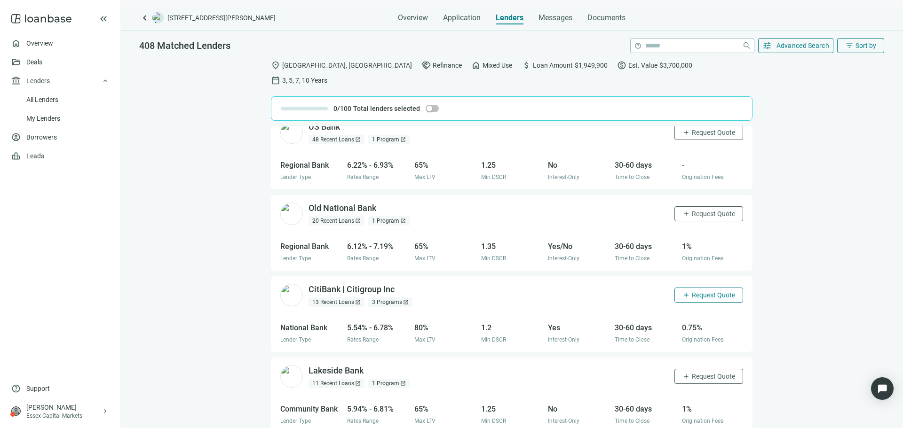
click at [691, 291] on span "Request Quote" at bounding box center [712, 295] width 43 height 8
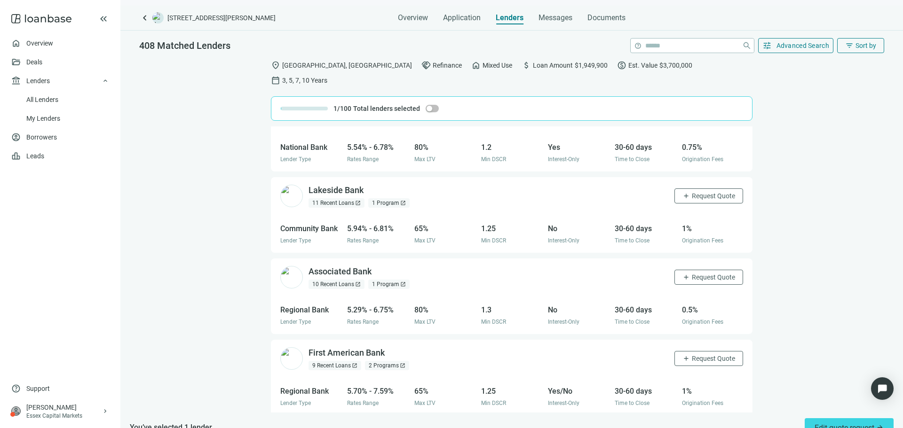
scroll to position [282, 0]
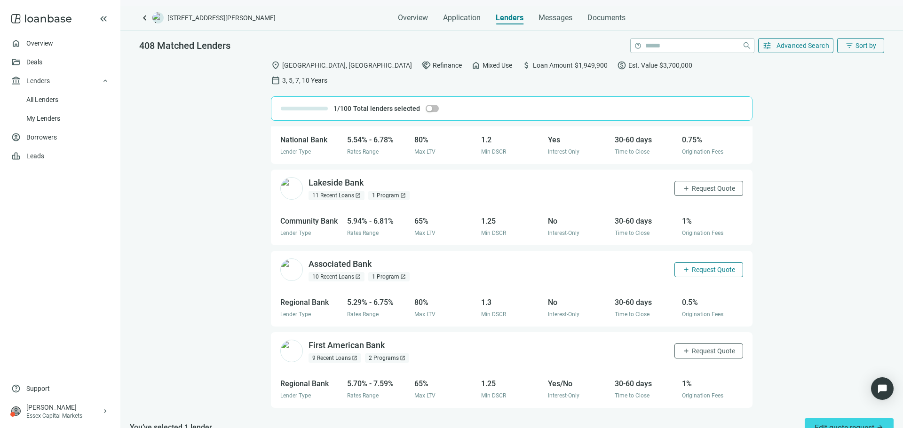
click at [682, 266] on span "add" at bounding box center [686, 270] width 8 height 8
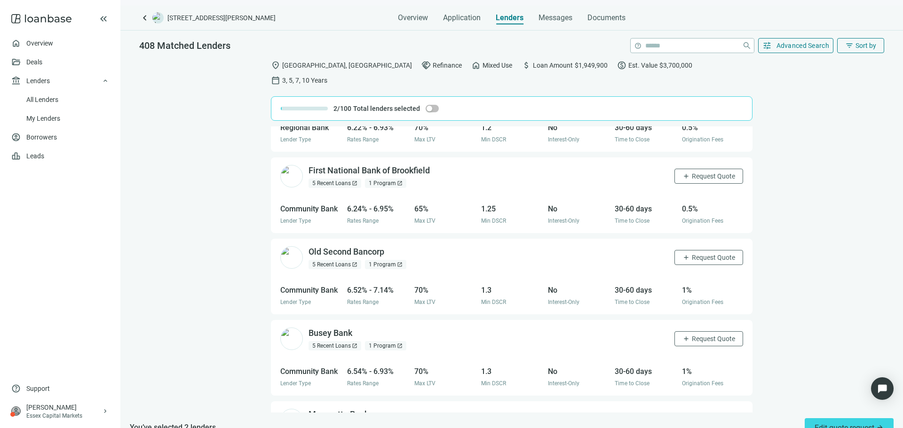
scroll to position [709, 0]
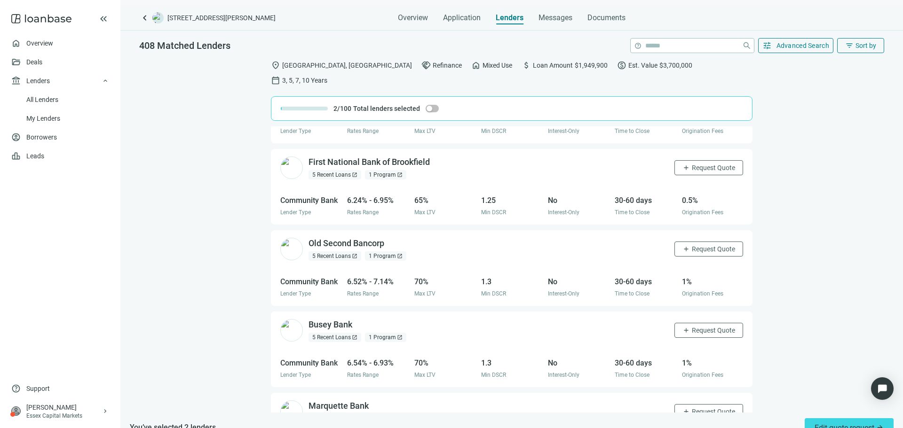
drag, startPoint x: 682, startPoint y: 233, endPoint x: 644, endPoint y: 247, distance: 40.9
click at [691, 245] on span "Request Quote" at bounding box center [712, 249] width 43 height 8
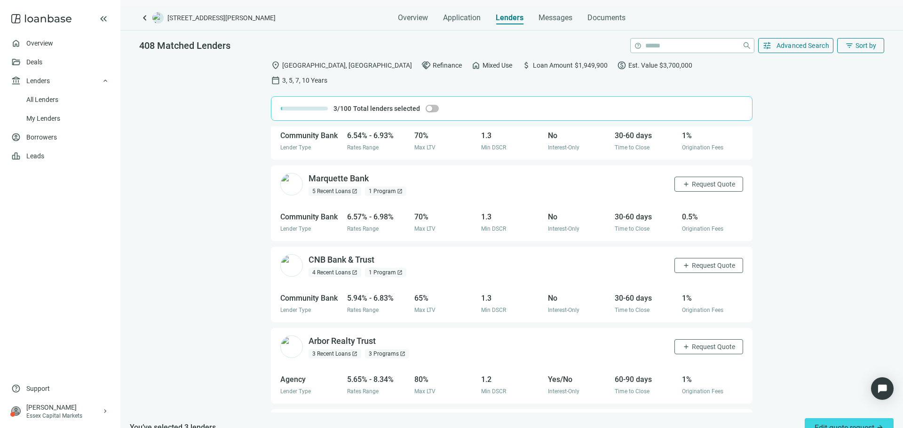
scroll to position [944, 0]
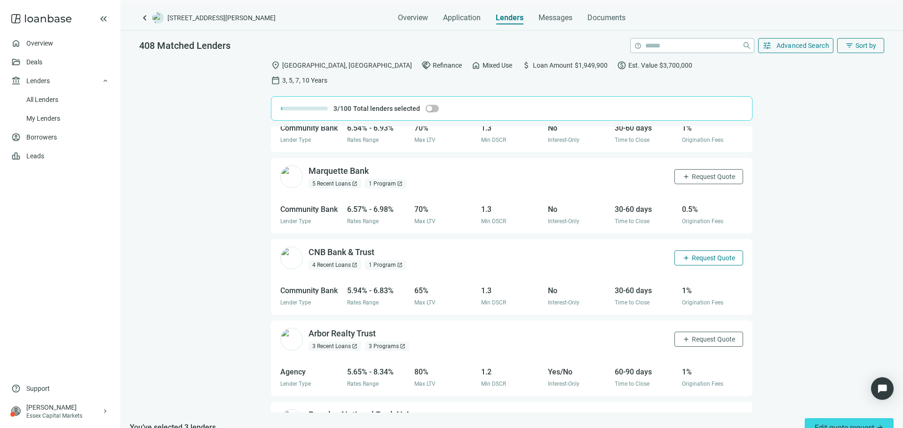
click at [691, 254] on span "Request Quote" at bounding box center [712, 258] width 43 height 8
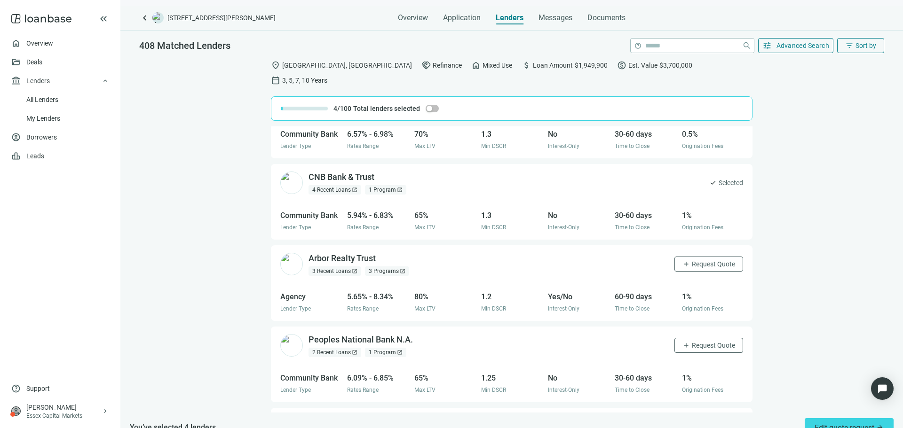
scroll to position [1038, 0]
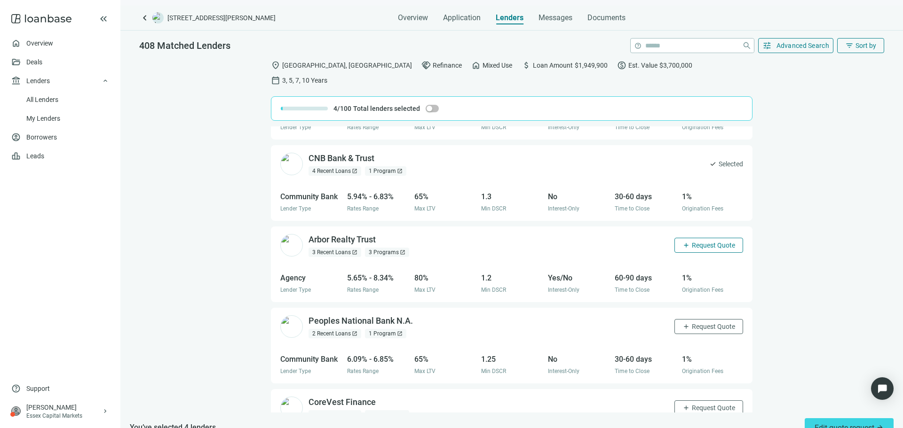
click at [691, 242] on span "Request Quote" at bounding box center [712, 246] width 43 height 8
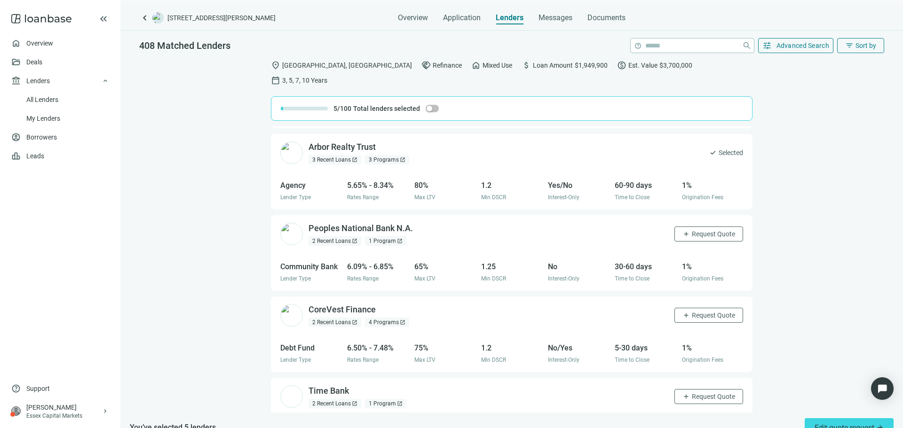
scroll to position [1132, 0]
click at [691, 229] on span "Request Quote" at bounding box center [712, 233] width 43 height 8
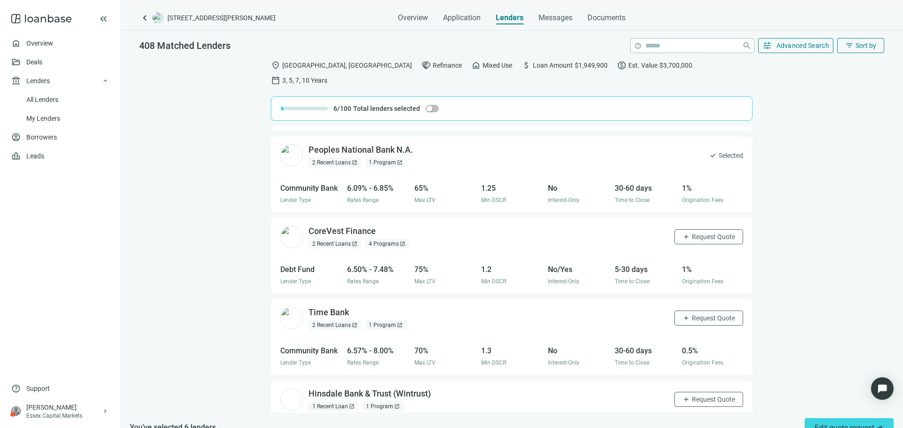
scroll to position [1226, 0]
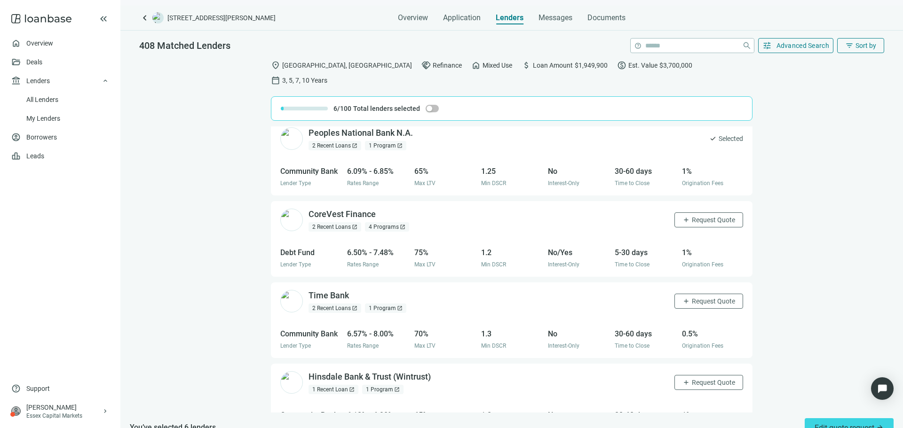
click at [793, 55] on div "location_on [GEOGRAPHIC_DATA], [GEOGRAPHIC_DATA] handshake Refinance home Mixed…" at bounding box center [511, 249] width 782 height 388
click at [796, 50] on button "tune Advanced Search" at bounding box center [796, 45] width 76 height 15
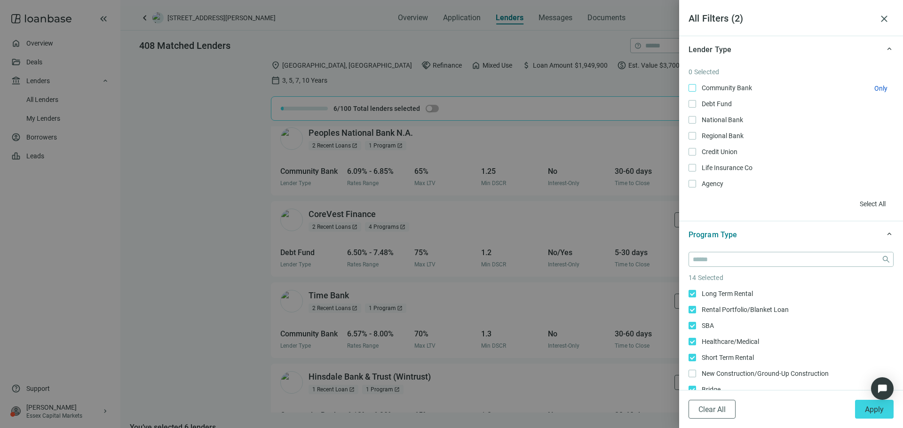
click at [716, 86] on span "Community Bank Only" at bounding box center [726, 88] width 60 height 10
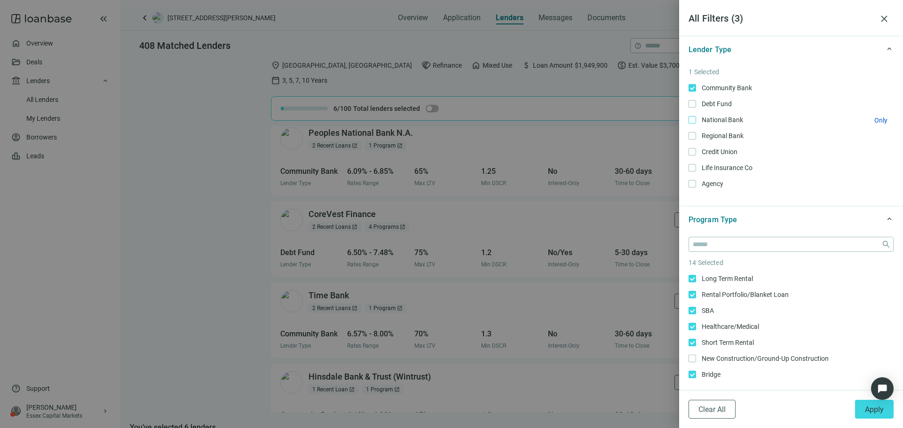
click at [708, 115] on span "National Bank Only" at bounding box center [721, 120] width 51 height 10
click at [708, 131] on span "Regional Bank Only" at bounding box center [721, 136] width 51 height 10
click at [712, 151] on span "Credit Union Only" at bounding box center [718, 152] width 45 height 10
click at [876, 415] on button "Apply" at bounding box center [874, 409] width 39 height 19
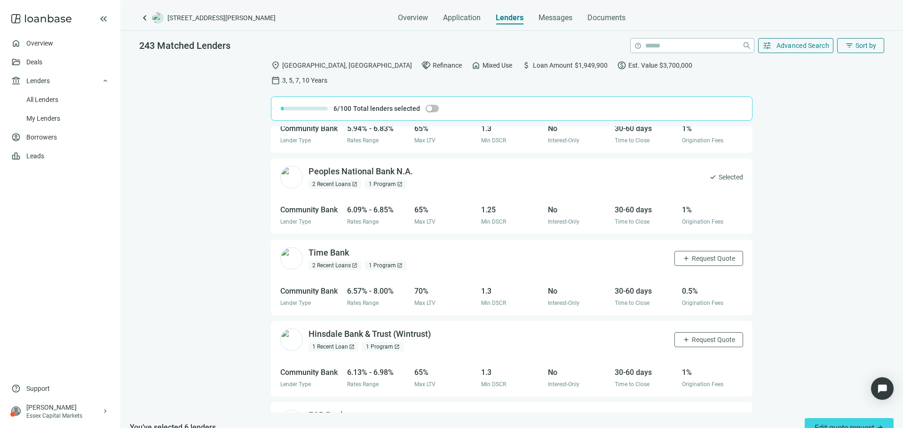
scroll to position [1128, 0]
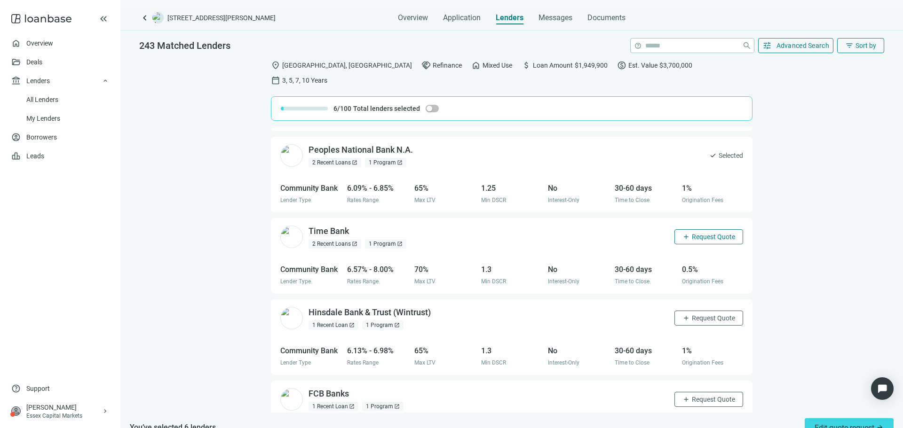
click at [691, 233] on span "Request Quote" at bounding box center [712, 237] width 43 height 8
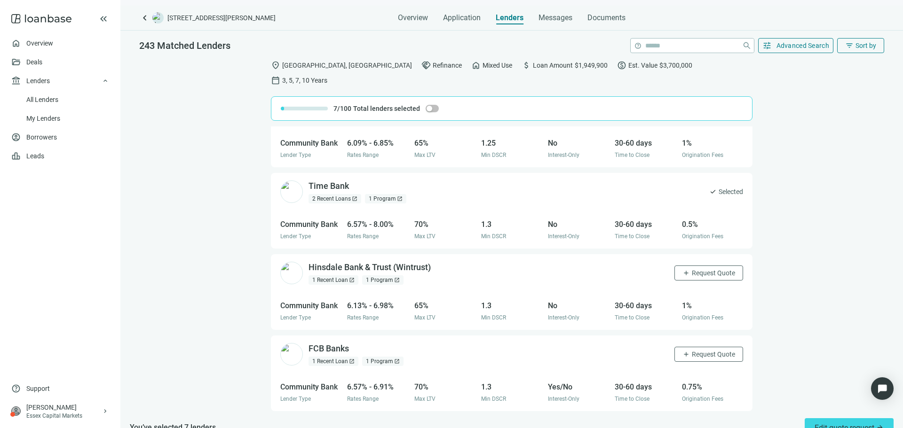
scroll to position [1222, 0]
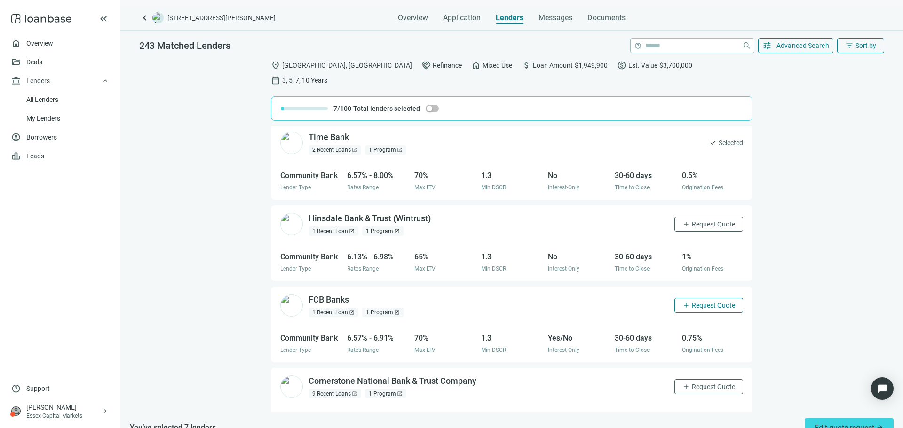
click at [681, 298] on button "add Request Quote" at bounding box center [708, 305] width 69 height 15
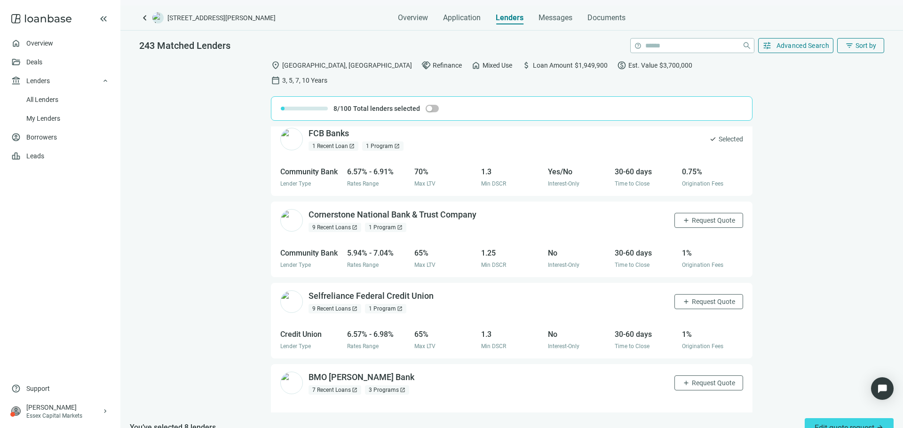
scroll to position [1410, 0]
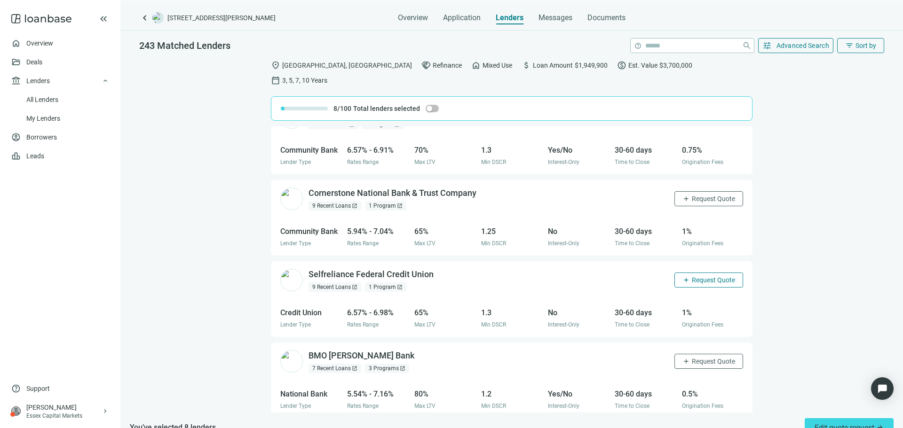
click at [691, 276] on span "Request Quote" at bounding box center [712, 280] width 43 height 8
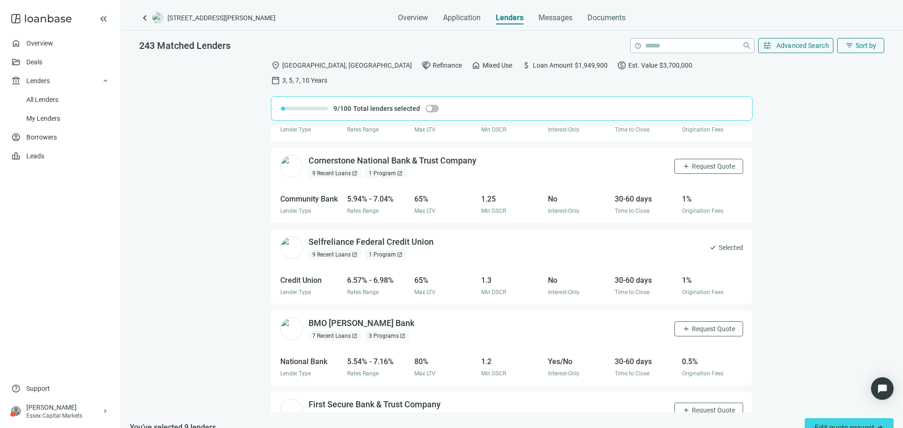
scroll to position [1504, 0]
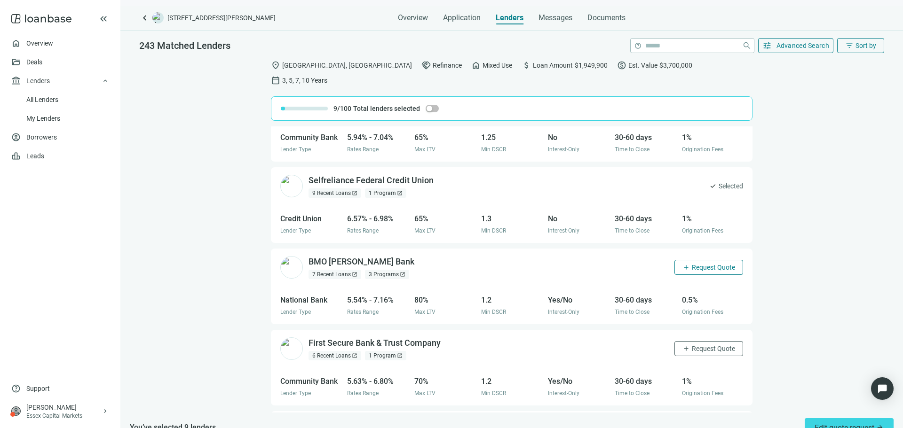
click at [682, 264] on span "add" at bounding box center [686, 268] width 8 height 8
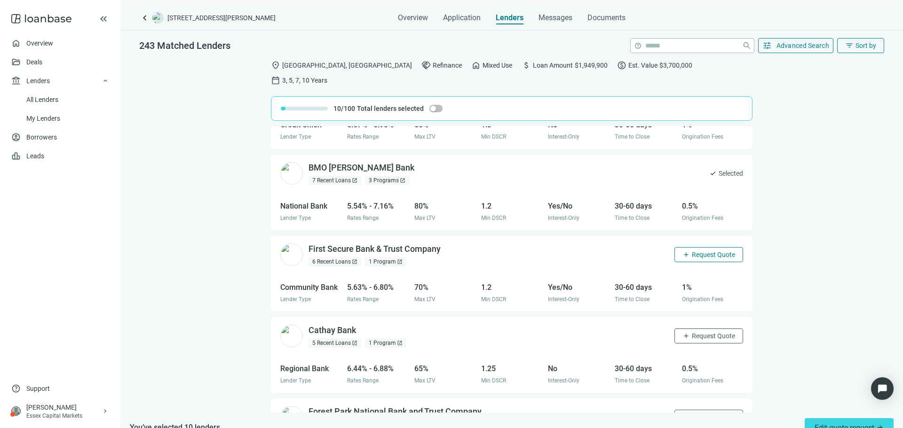
click at [682, 251] on span "add" at bounding box center [686, 255] width 8 height 8
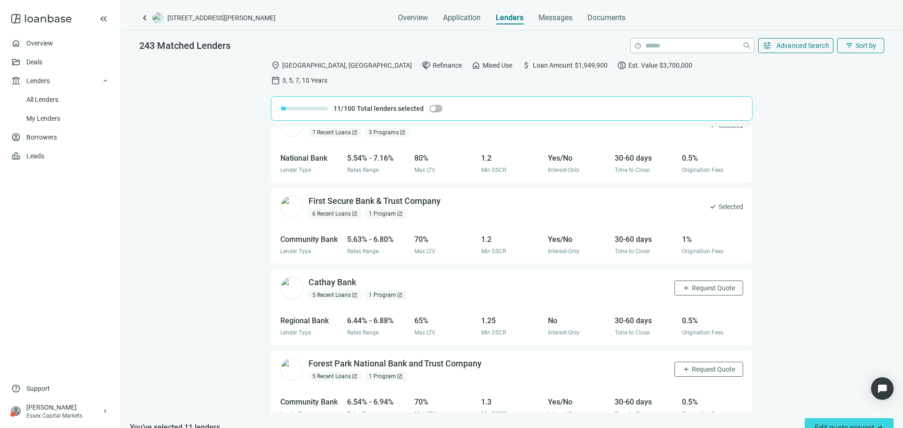
scroll to position [1692, 0]
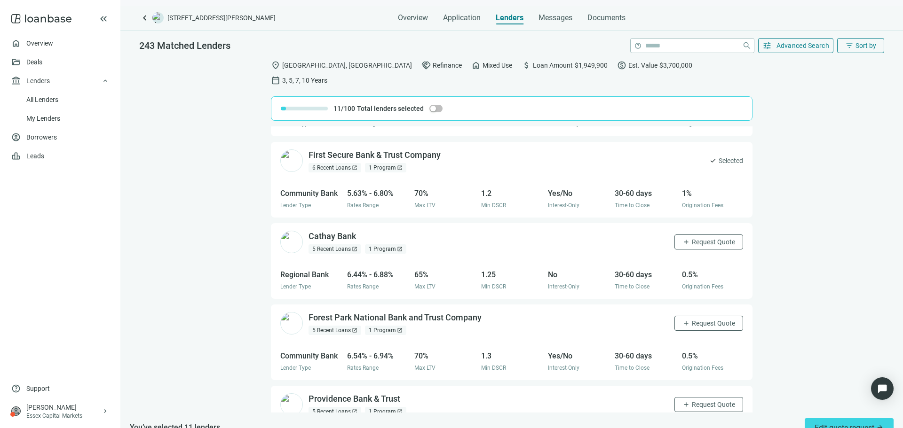
drag, startPoint x: 701, startPoint y: 222, endPoint x: 646, endPoint y: 236, distance: 56.3
click at [700, 235] on button "add Request Quote" at bounding box center [708, 242] width 69 height 15
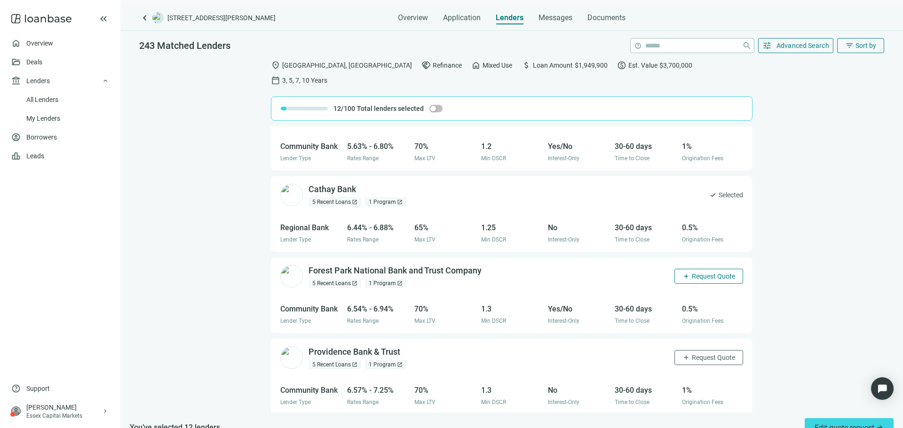
click at [691, 273] on span "Request Quote" at bounding box center [712, 277] width 43 height 8
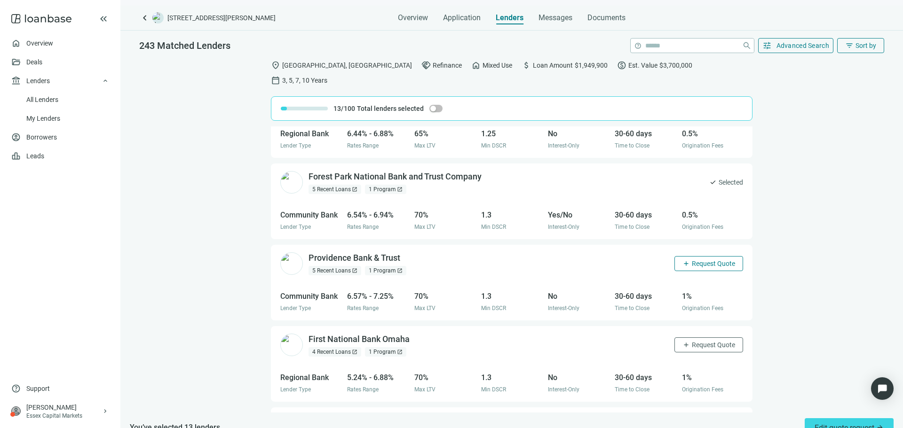
click at [698, 260] on span "Request Quote" at bounding box center [712, 264] width 43 height 8
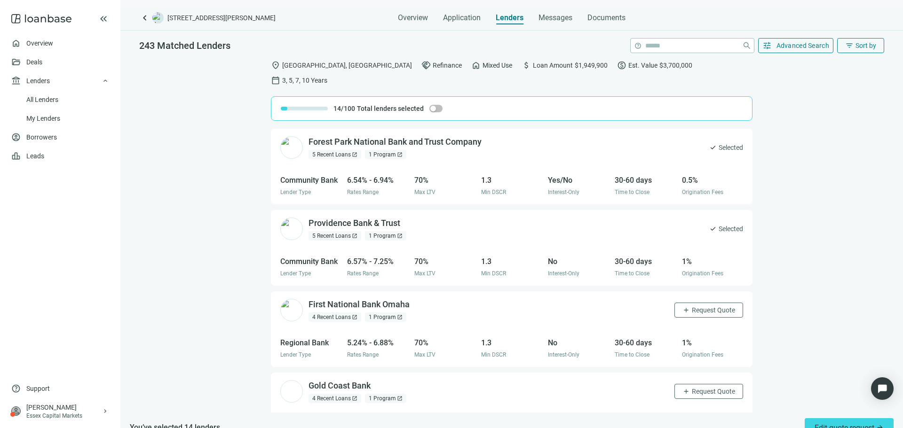
scroll to position [1927, 0]
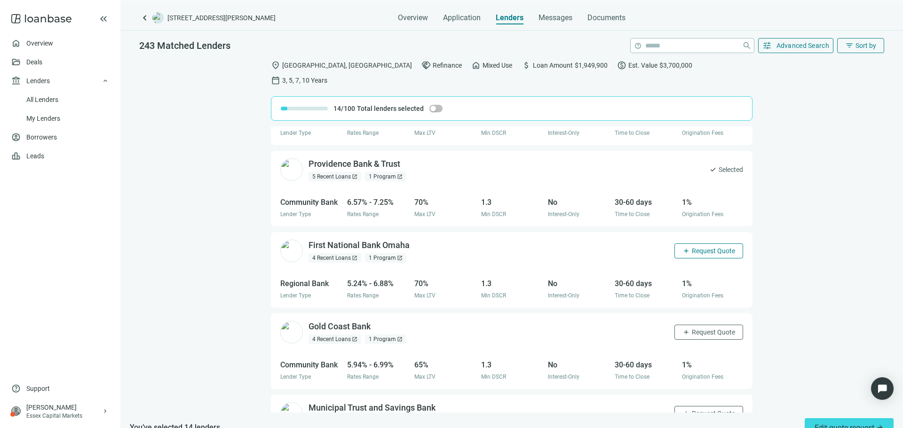
click at [699, 247] on span "Request Quote" at bounding box center [712, 251] width 43 height 8
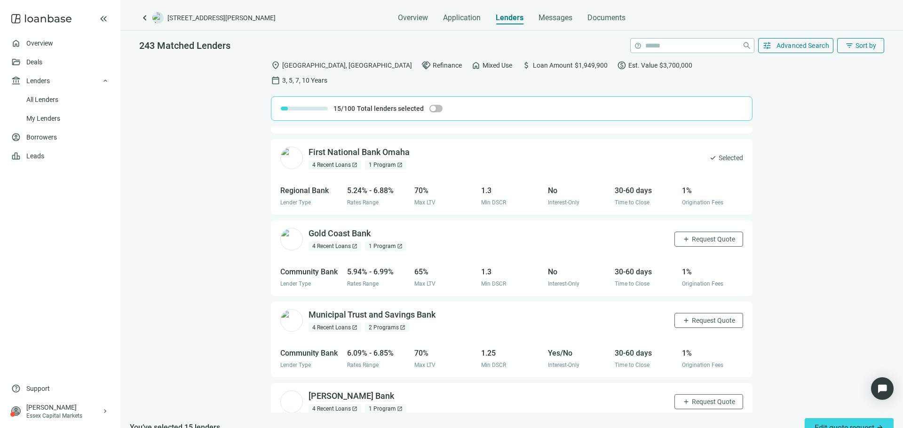
scroll to position [2021, 0]
click at [691, 235] on span "Request Quote" at bounding box center [712, 239] width 43 height 8
click at [698, 316] on span "Request Quote" at bounding box center [712, 320] width 43 height 8
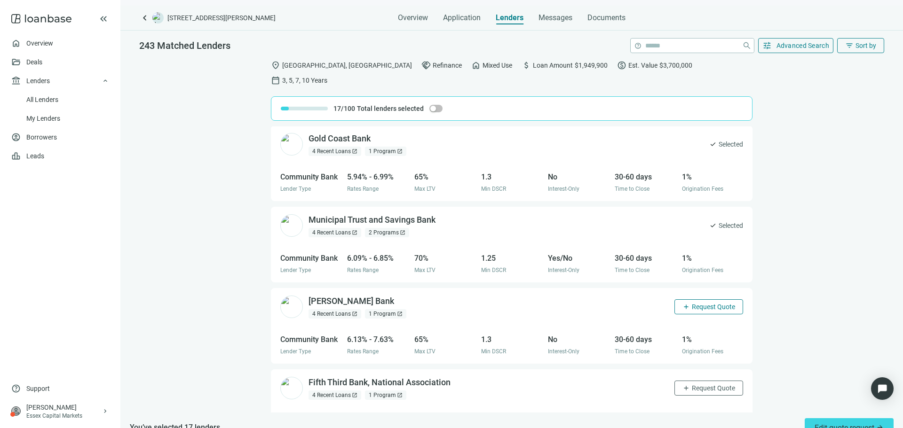
drag, startPoint x: 691, startPoint y: 287, endPoint x: 683, endPoint y: 284, distance: 7.4
click at [690, 299] on button "add Request Quote" at bounding box center [708, 306] width 69 height 15
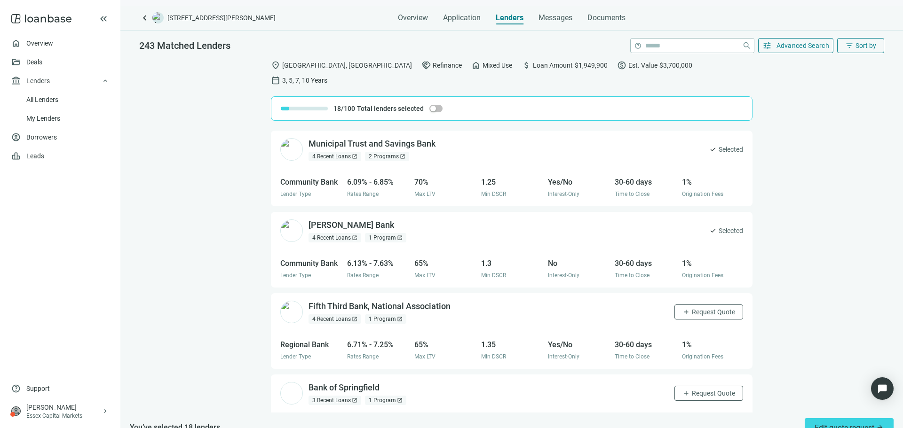
scroll to position [2242, 0]
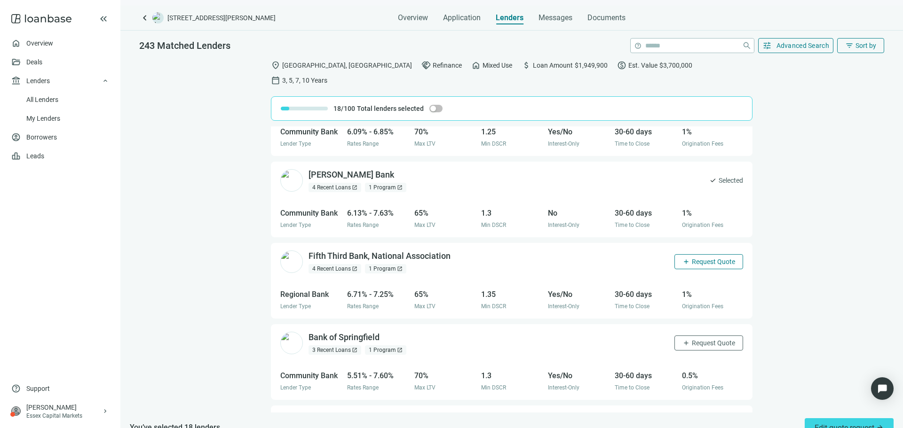
click at [682, 258] on span "add" at bounding box center [686, 262] width 8 height 8
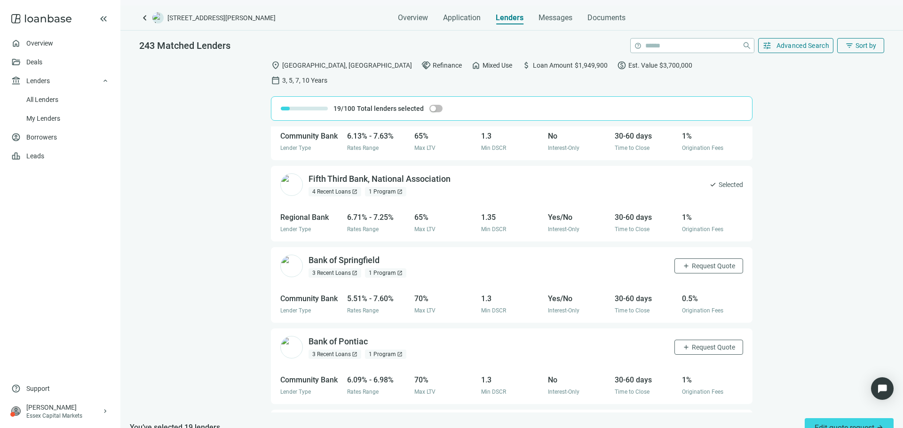
scroll to position [2336, 0]
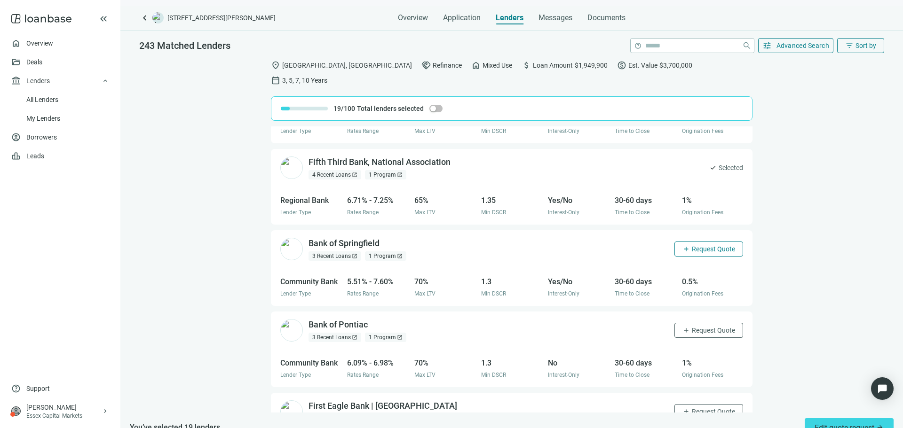
click at [691, 245] on span "Request Quote" at bounding box center [712, 249] width 43 height 8
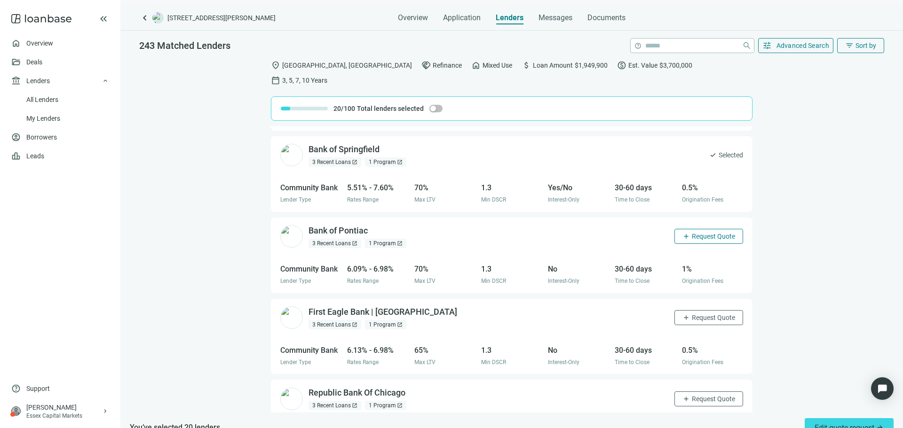
click at [695, 233] on span "Request Quote" at bounding box center [712, 237] width 43 height 8
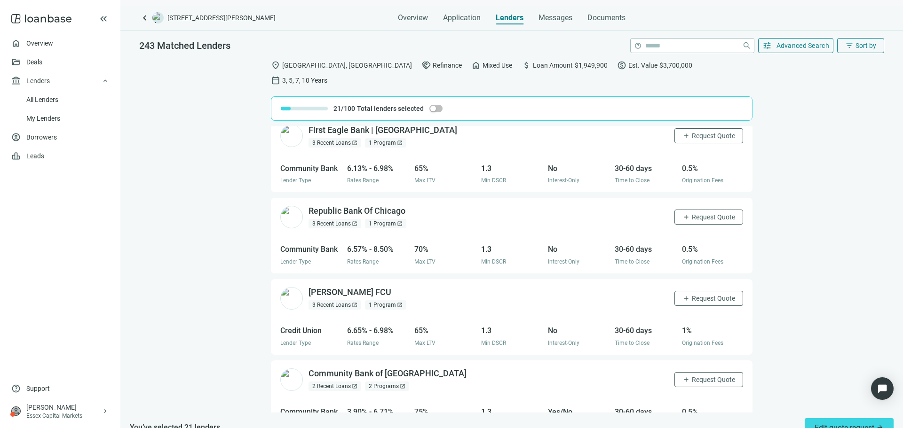
scroll to position [2665, 0]
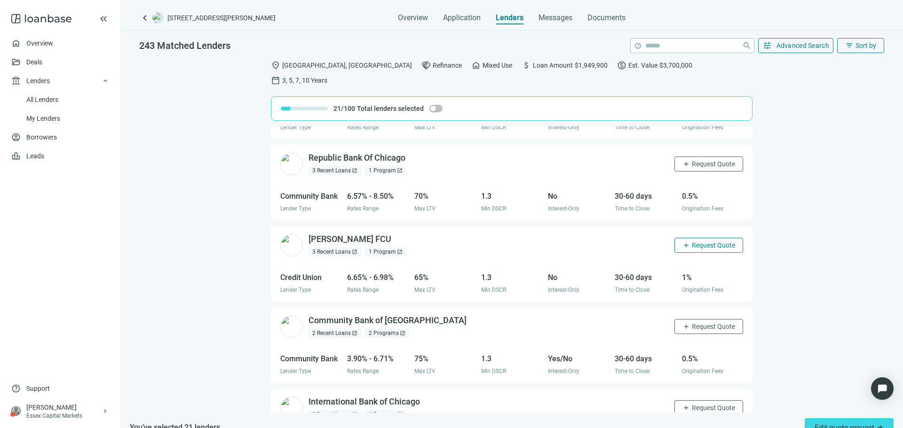
click at [702, 242] on span "Request Quote" at bounding box center [712, 246] width 43 height 8
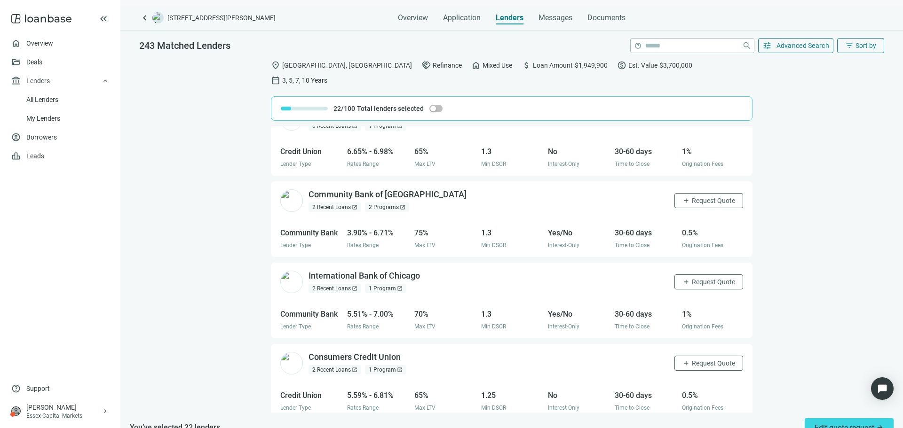
scroll to position [2806, 0]
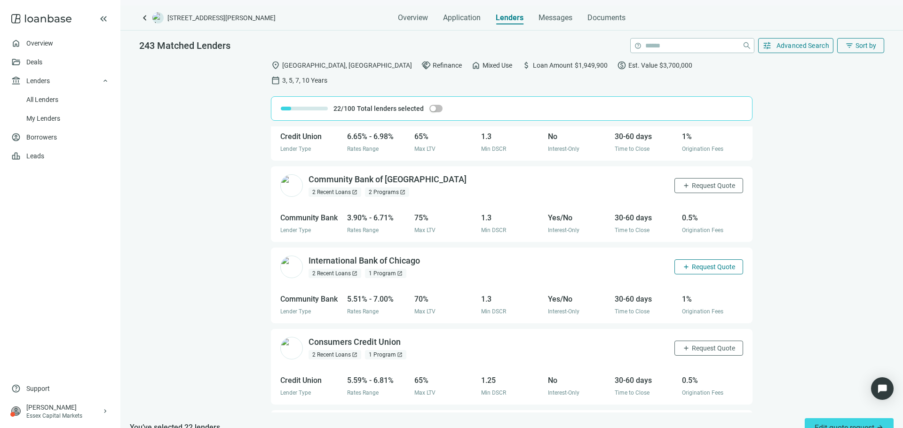
click at [694, 263] on span "Request Quote" at bounding box center [712, 267] width 43 height 8
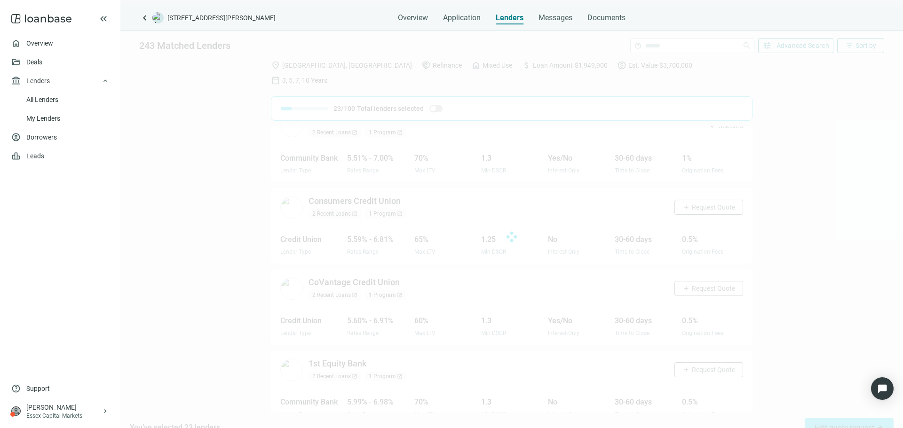
scroll to position [2961, 0]
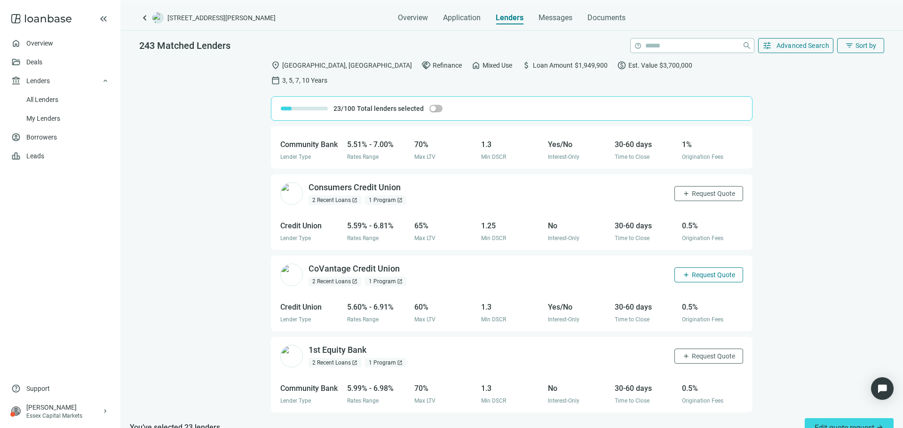
click at [698, 271] on span "Request Quote" at bounding box center [712, 275] width 43 height 8
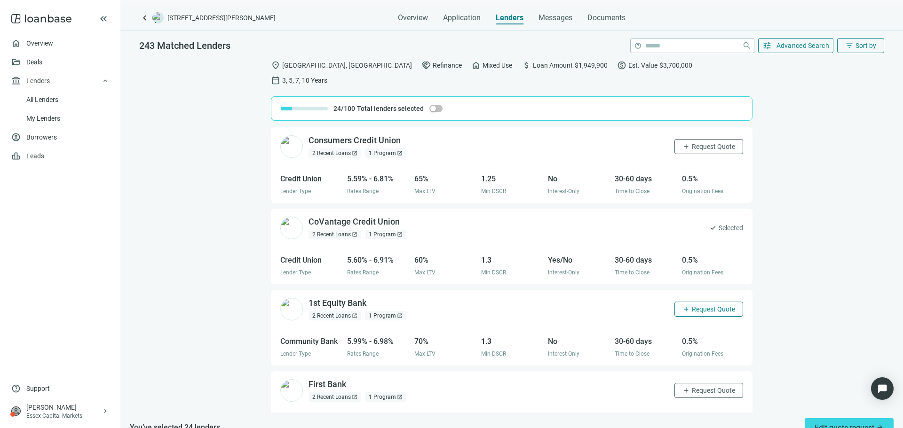
click at [706, 306] on span "Request Quote" at bounding box center [712, 310] width 43 height 8
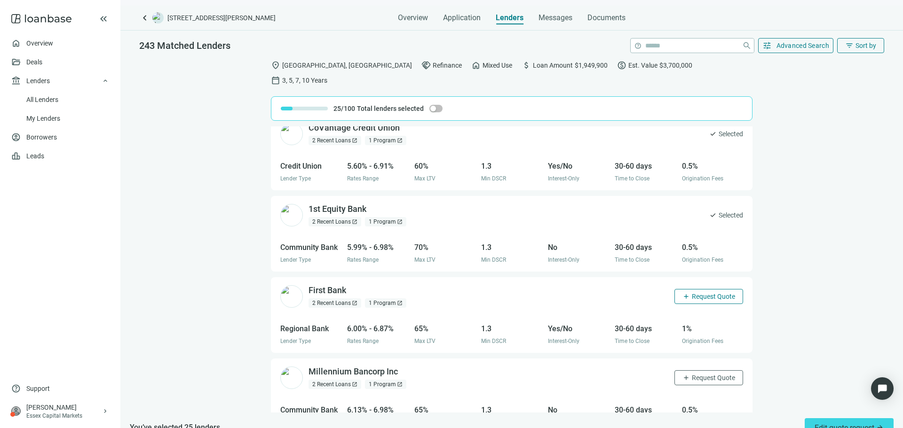
click at [703, 293] on span "Request Quote" at bounding box center [712, 297] width 43 height 8
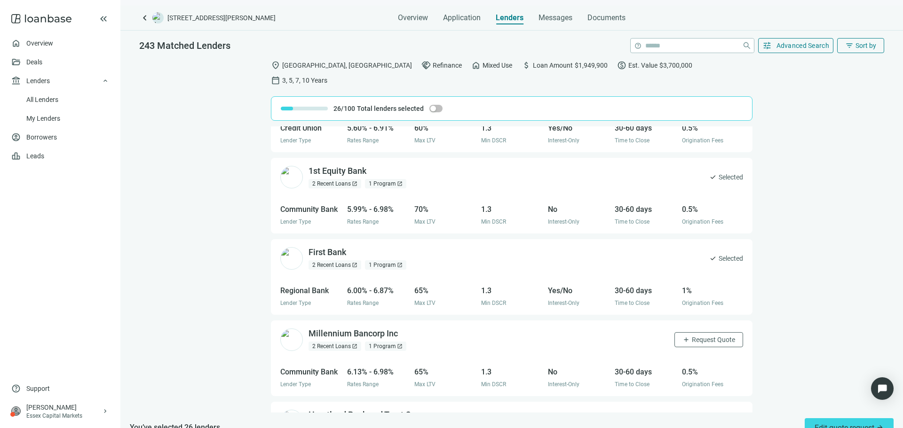
scroll to position [3196, 0]
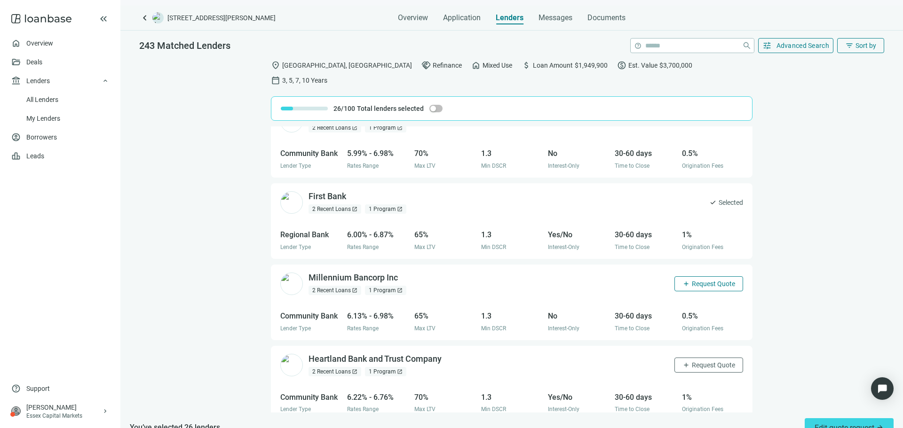
click at [700, 280] on span "Request Quote" at bounding box center [712, 284] width 43 height 8
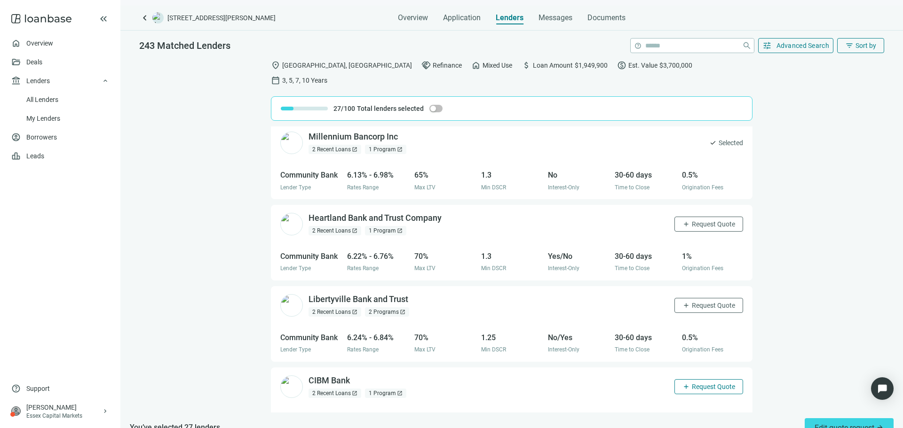
scroll to position [3431, 0]
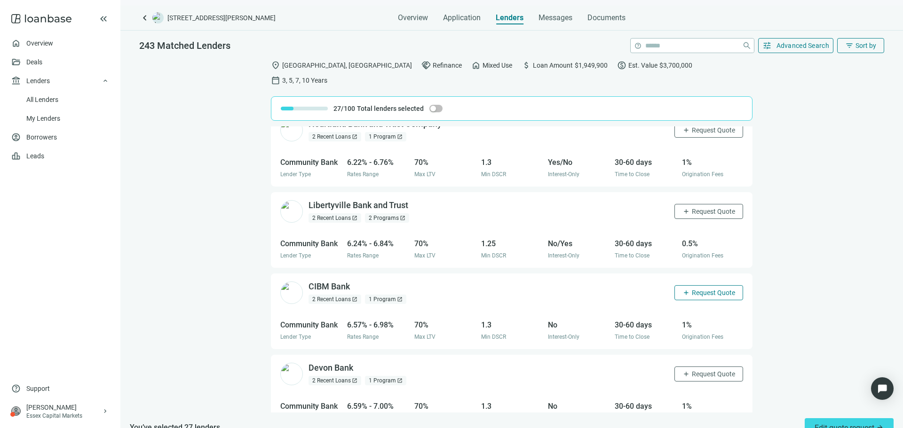
click at [704, 289] on span "Request Quote" at bounding box center [712, 293] width 43 height 8
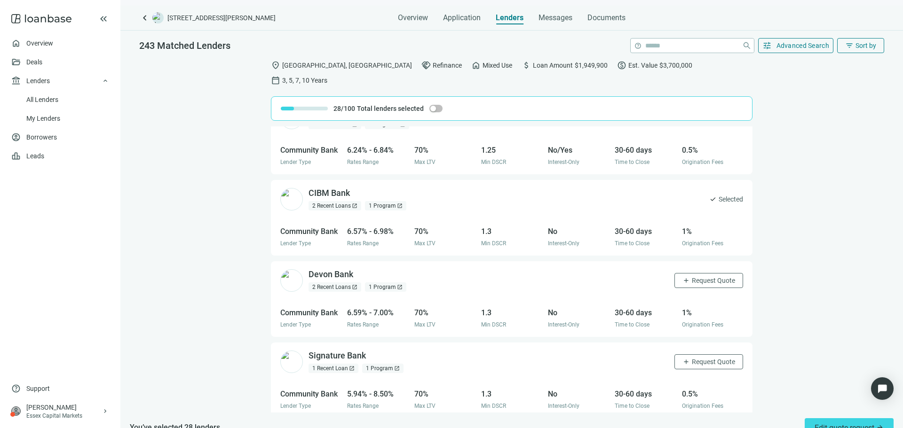
scroll to position [3525, 0]
click at [701, 276] on span "Request Quote" at bounding box center [712, 280] width 43 height 8
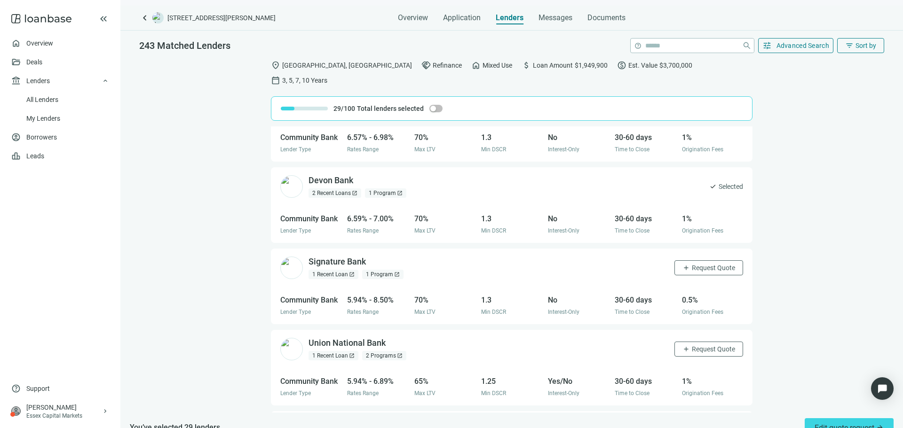
scroll to position [3619, 0]
click at [696, 260] on button "add Request Quote" at bounding box center [708, 267] width 69 height 15
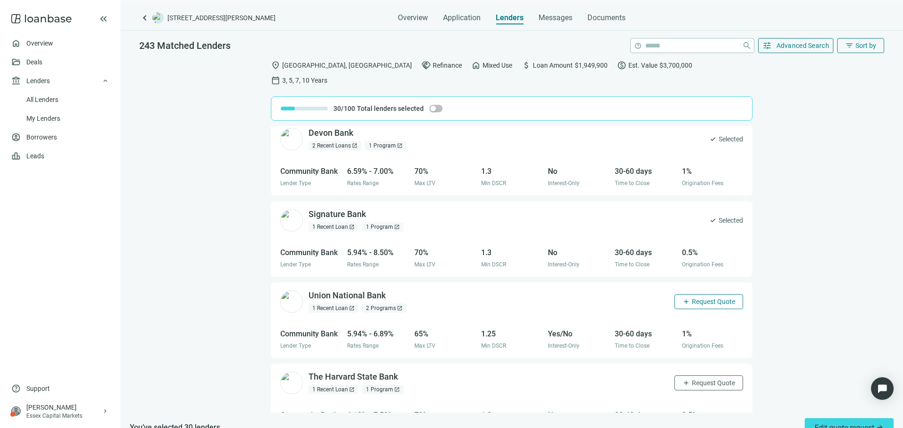
click at [704, 298] on span "Request Quote" at bounding box center [712, 302] width 43 height 8
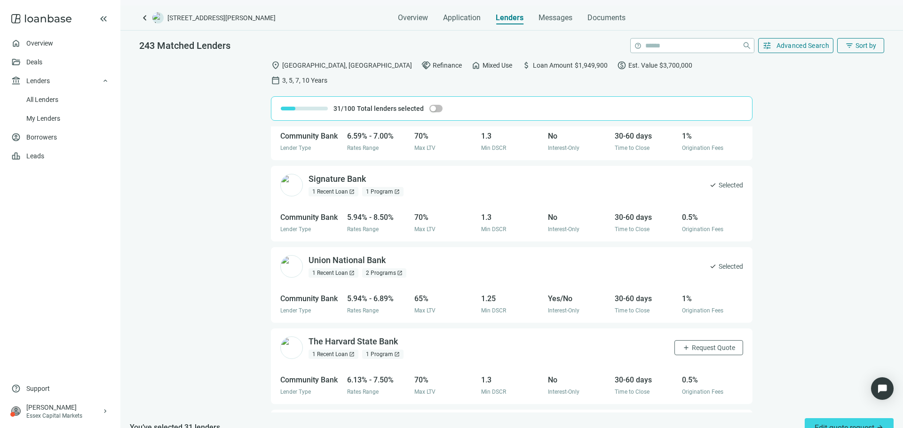
scroll to position [3760, 0]
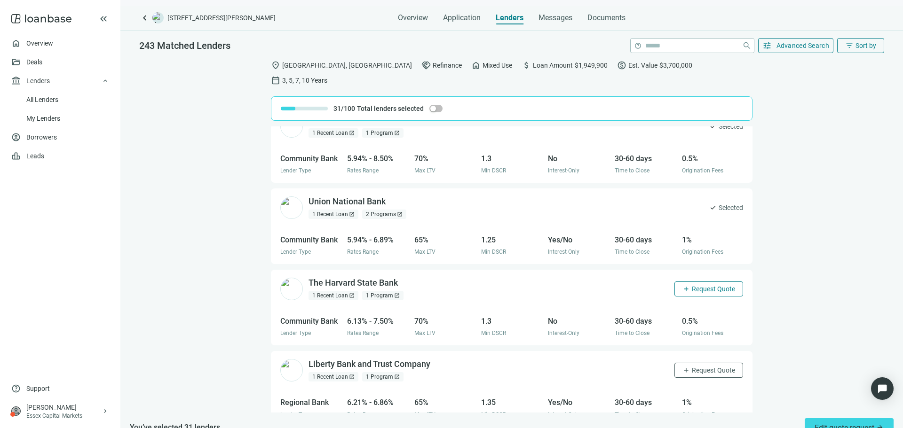
click at [702, 285] on span "Request Quote" at bounding box center [712, 289] width 43 height 8
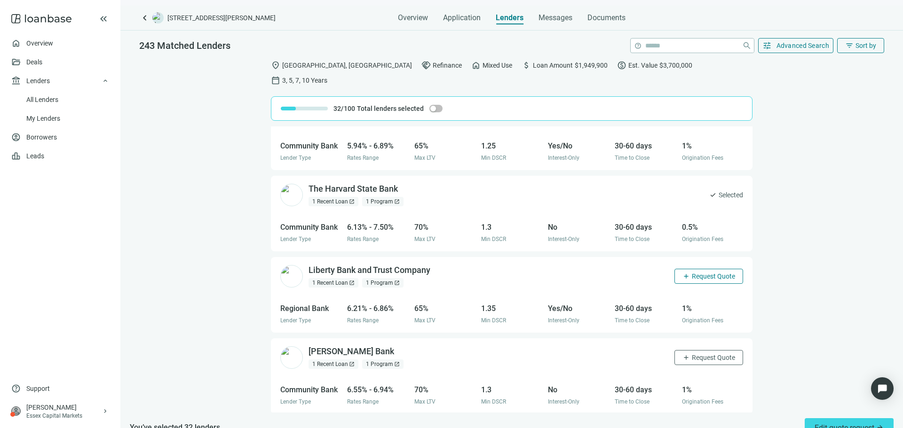
click at [702, 273] on span "Request Quote" at bounding box center [712, 277] width 43 height 8
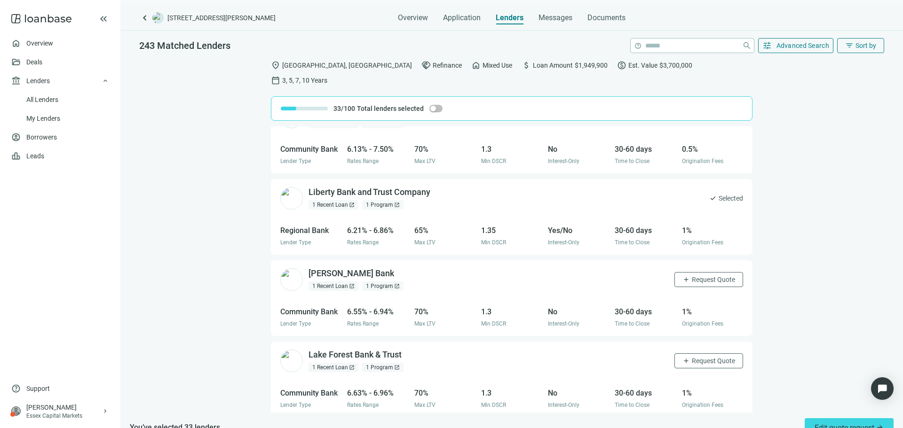
scroll to position [3948, 0]
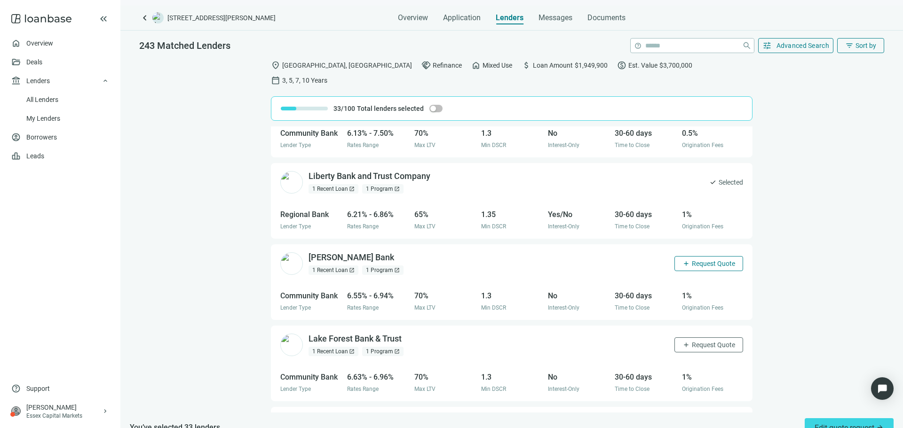
click at [708, 256] on button "add Request Quote" at bounding box center [708, 263] width 69 height 15
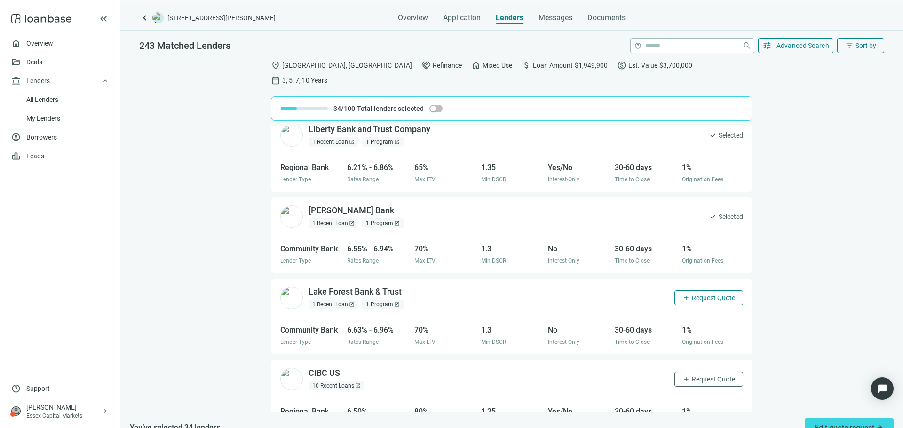
scroll to position [4089, 0]
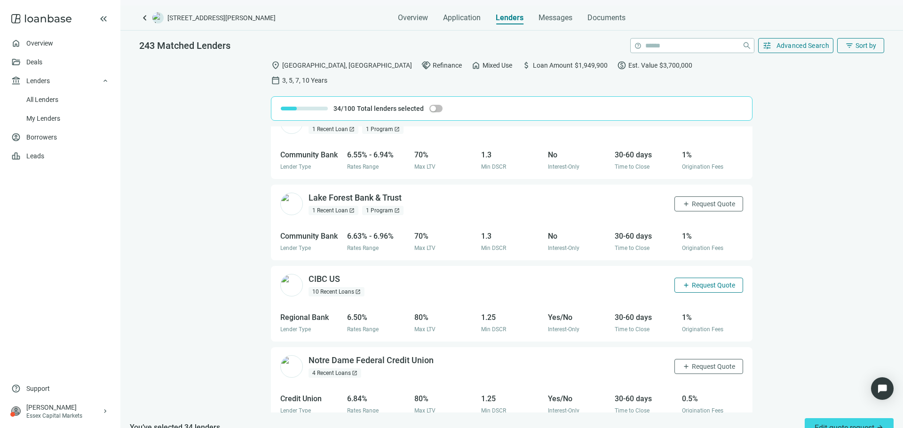
click at [711, 282] on span "Request Quote" at bounding box center [712, 286] width 43 height 8
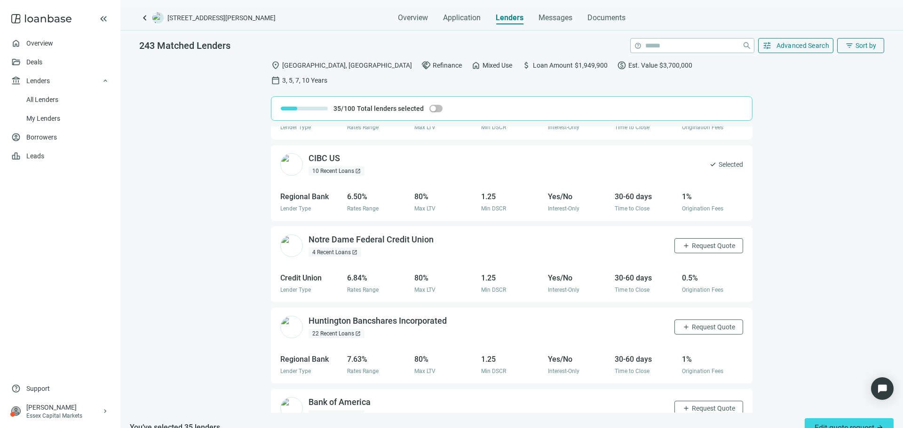
scroll to position [4277, 0]
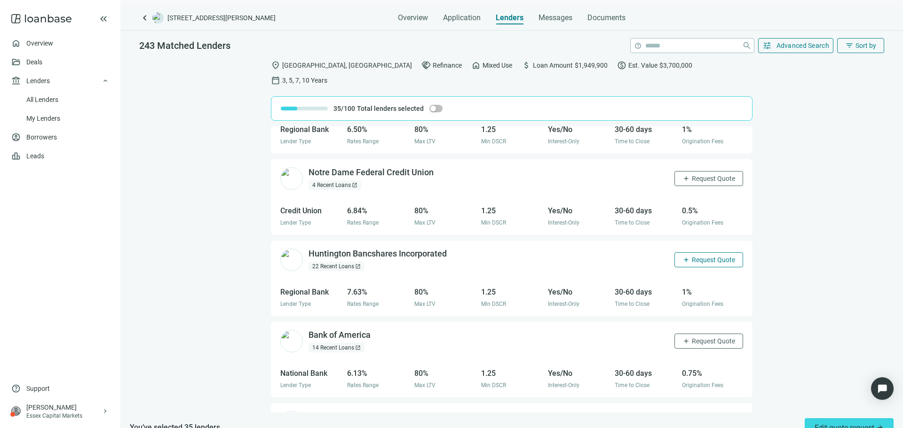
click at [707, 252] on button "add Request Quote" at bounding box center [708, 259] width 69 height 15
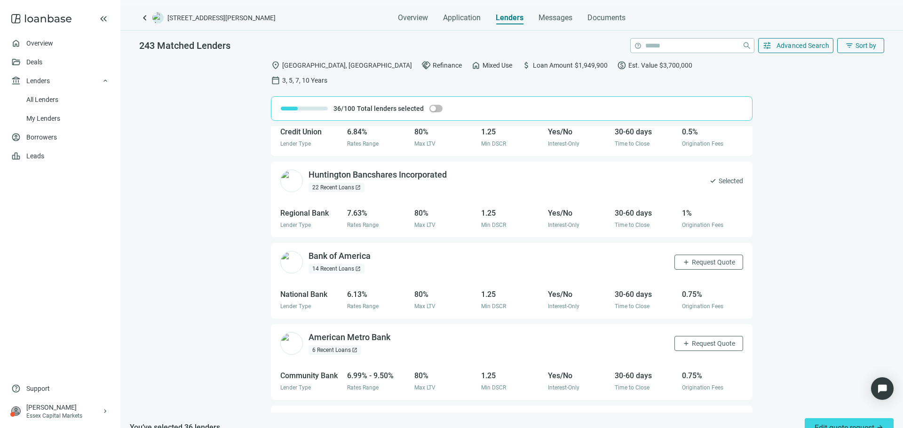
scroll to position [4371, 0]
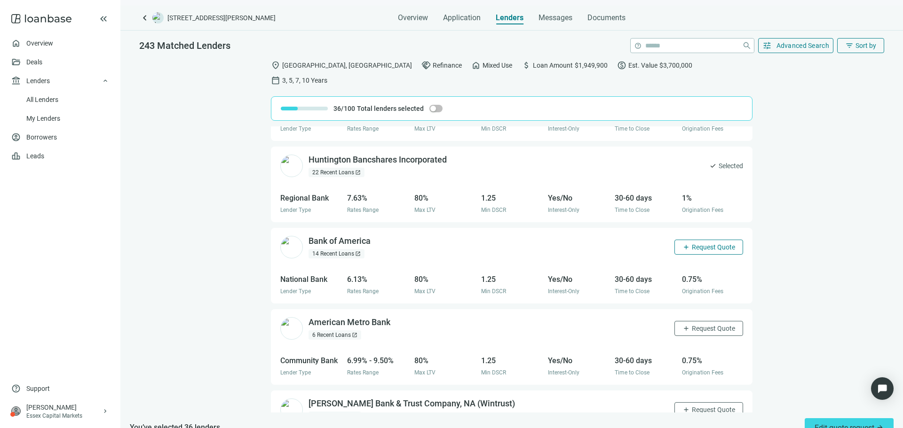
click at [695, 243] on span "Request Quote" at bounding box center [712, 247] width 43 height 8
click at [702, 325] on span "Request Quote" at bounding box center [712, 329] width 43 height 8
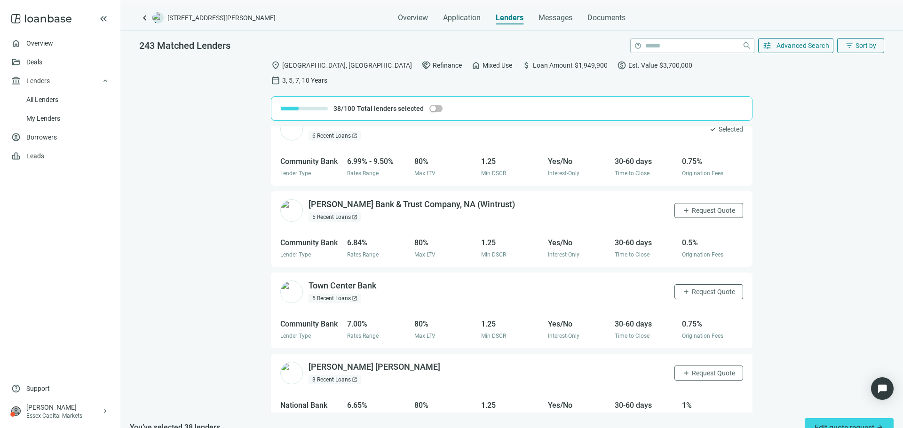
scroll to position [4587, 0]
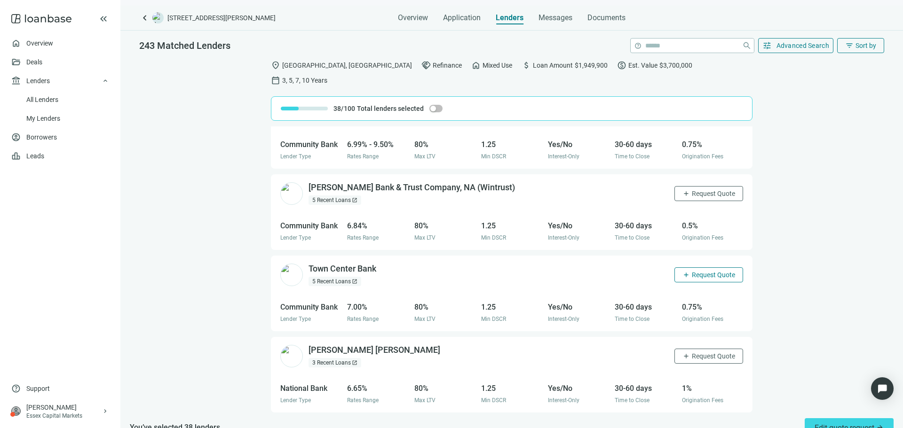
click at [702, 271] on span "Request Quote" at bounding box center [712, 275] width 43 height 8
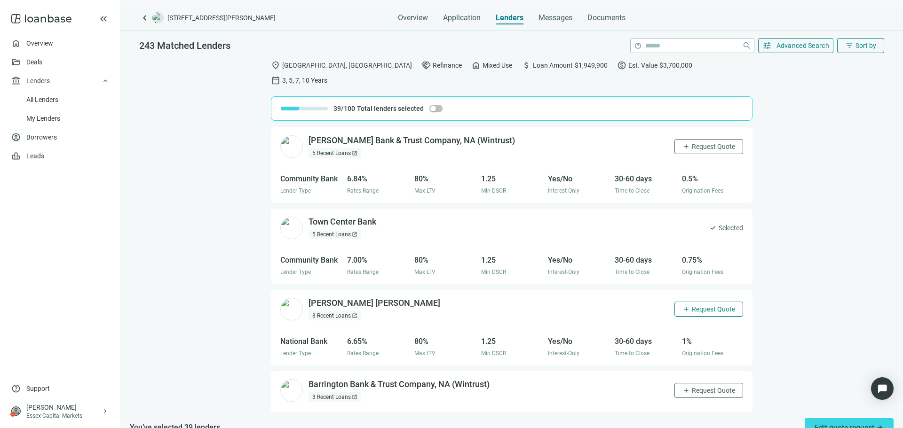
click at [701, 302] on button "add Request Quote" at bounding box center [708, 309] width 69 height 15
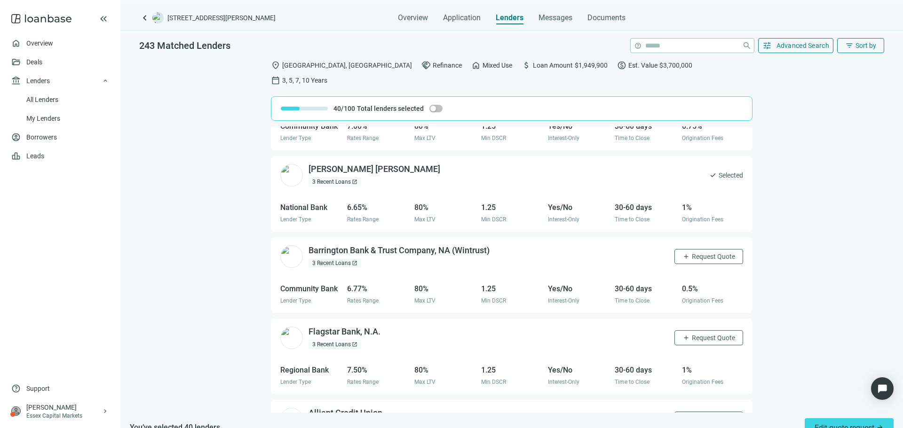
scroll to position [4822, 0]
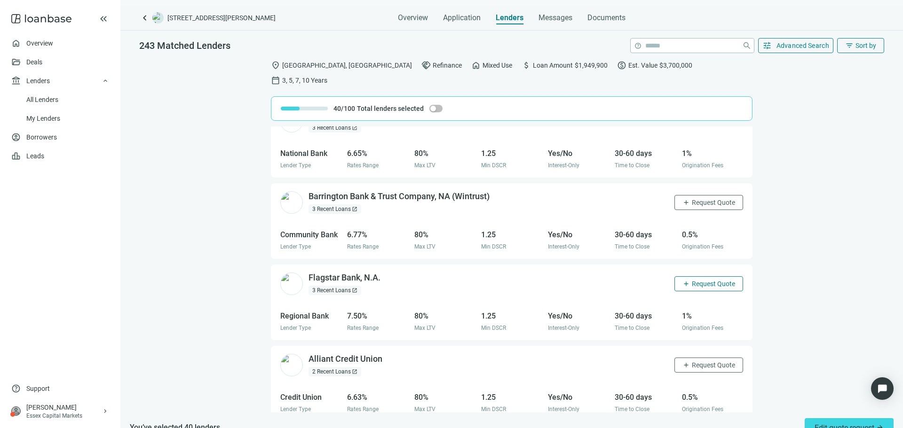
click at [705, 280] on span "Request Quote" at bounding box center [712, 284] width 43 height 8
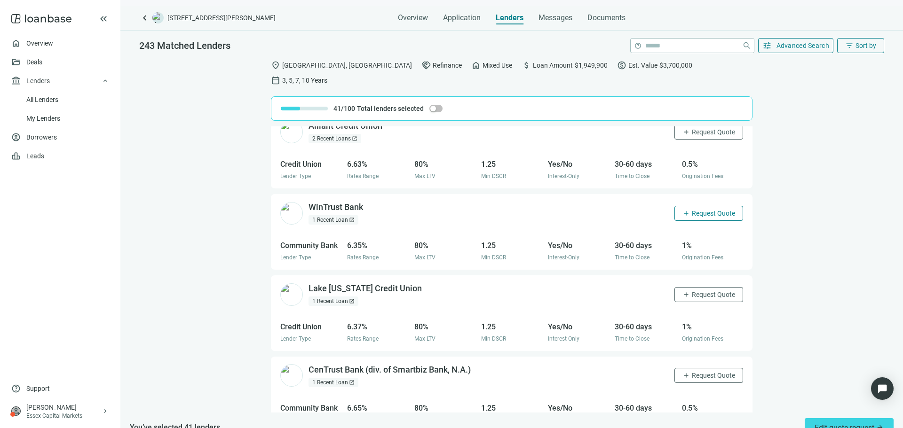
scroll to position [5057, 0]
click at [707, 289] on span "Request Quote" at bounding box center [712, 293] width 43 height 8
click at [844, 50] on button "filter_list Sort by" at bounding box center [860, 45] width 47 height 15
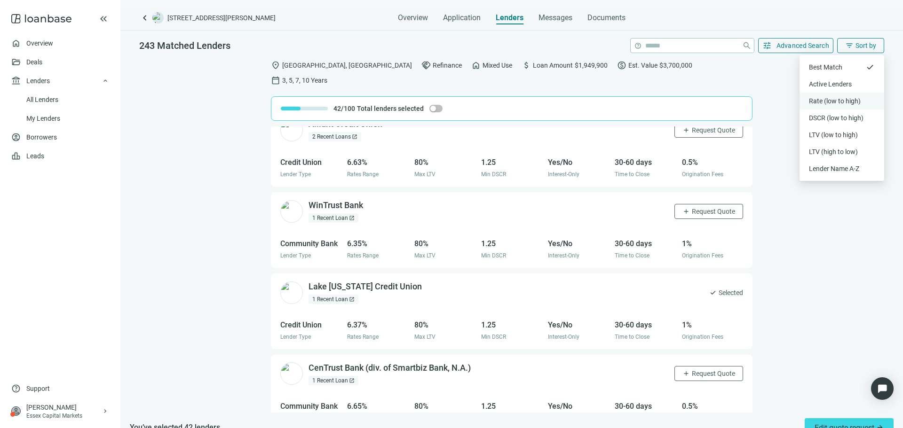
click at [848, 106] on div "Rate (low to high)" at bounding box center [841, 101] width 85 height 17
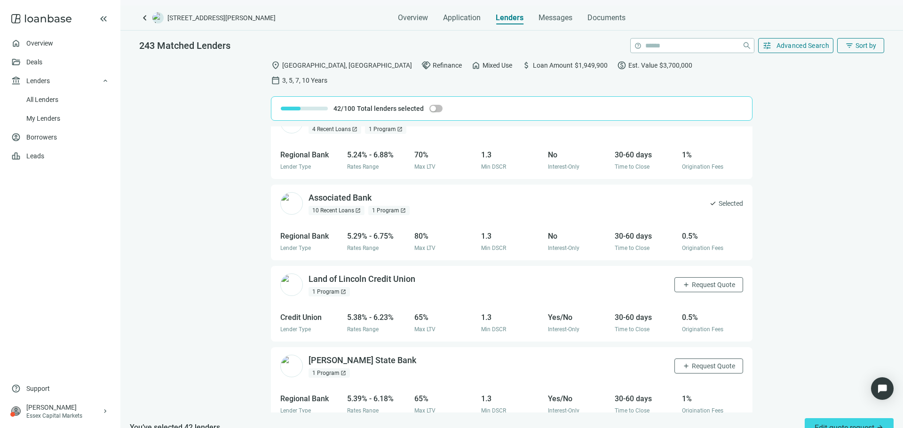
scroll to position [282, 0]
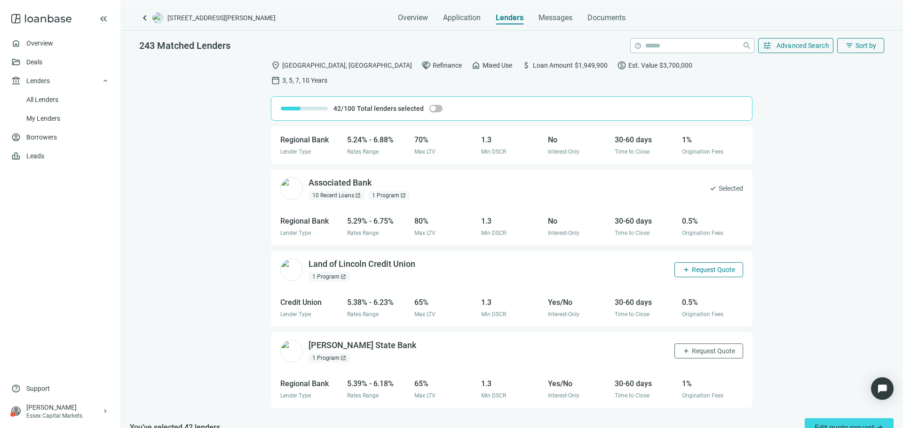
click at [691, 266] on span "Request Quote" at bounding box center [712, 270] width 43 height 8
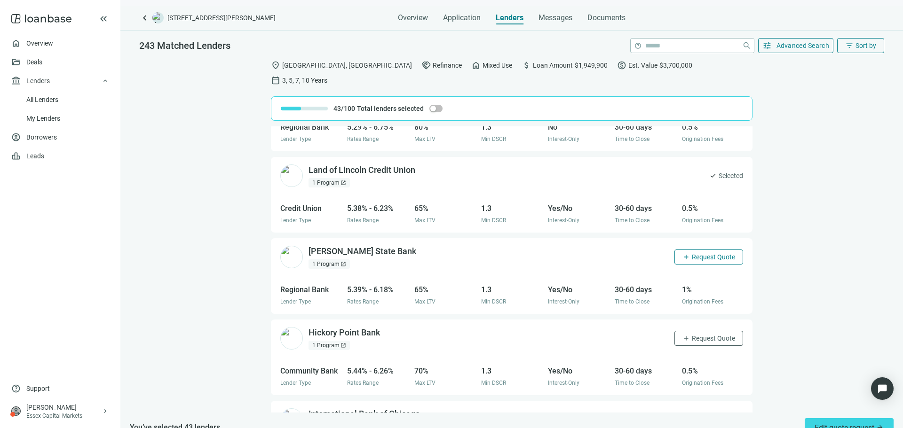
click at [691, 253] on span "Request Quote" at bounding box center [712, 257] width 43 height 8
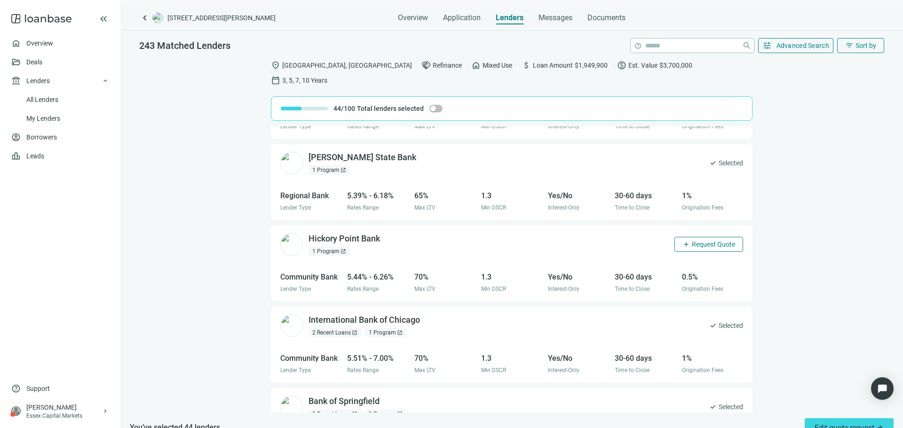
click at [691, 241] on span "Request Quote" at bounding box center [712, 245] width 43 height 8
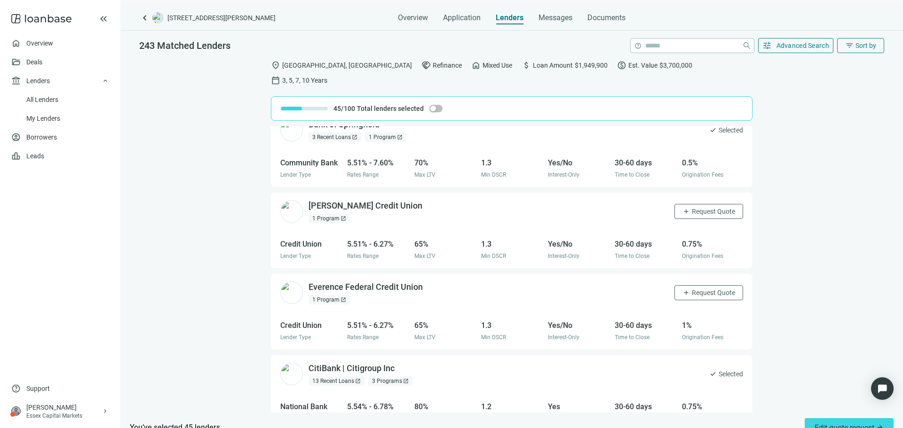
scroll to position [752, 0]
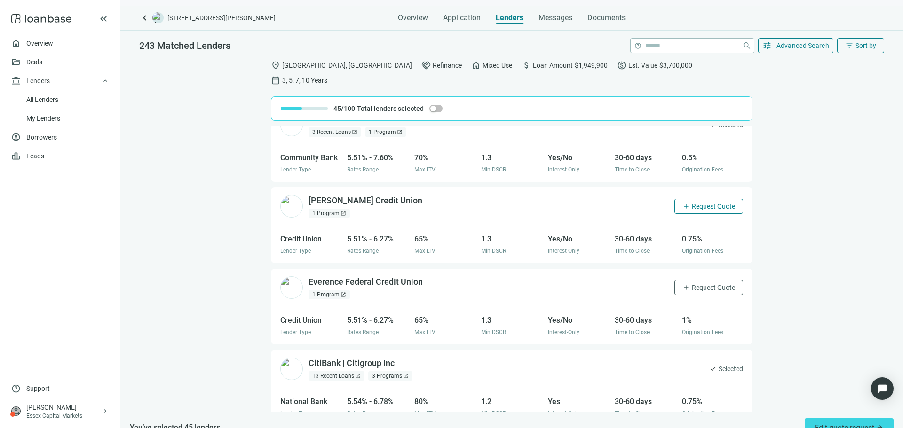
click at [691, 203] on span "Request Quote" at bounding box center [712, 207] width 43 height 8
click at [696, 284] on span "Request Quote" at bounding box center [712, 288] width 43 height 8
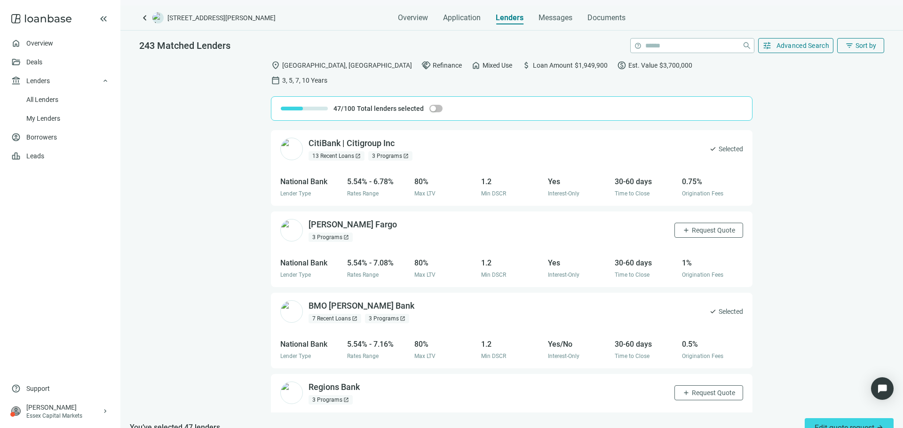
scroll to position [987, 0]
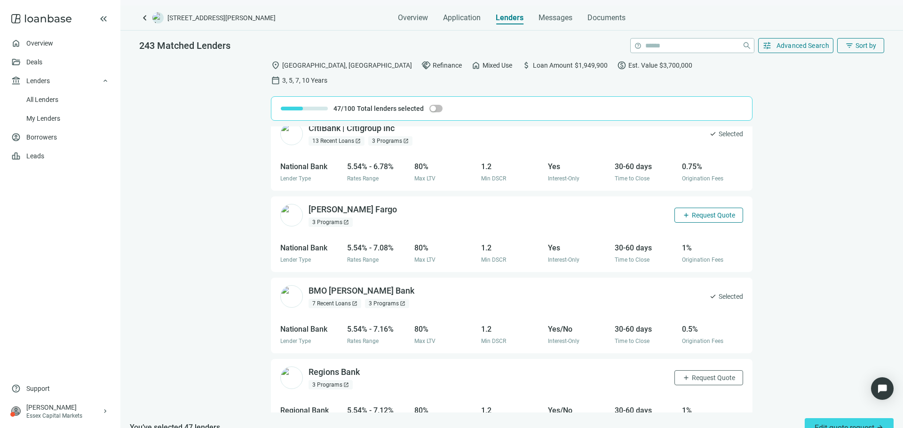
click at [688, 208] on button "add Request Quote" at bounding box center [708, 215] width 69 height 15
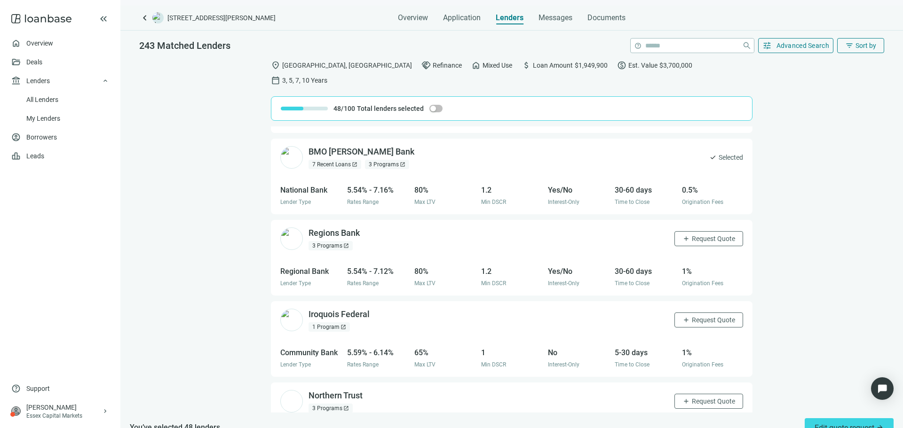
scroll to position [1128, 0]
click at [695, 229] on button "add Request Quote" at bounding box center [708, 236] width 69 height 15
click at [711, 314] on span "Request Quote" at bounding box center [712, 318] width 43 height 8
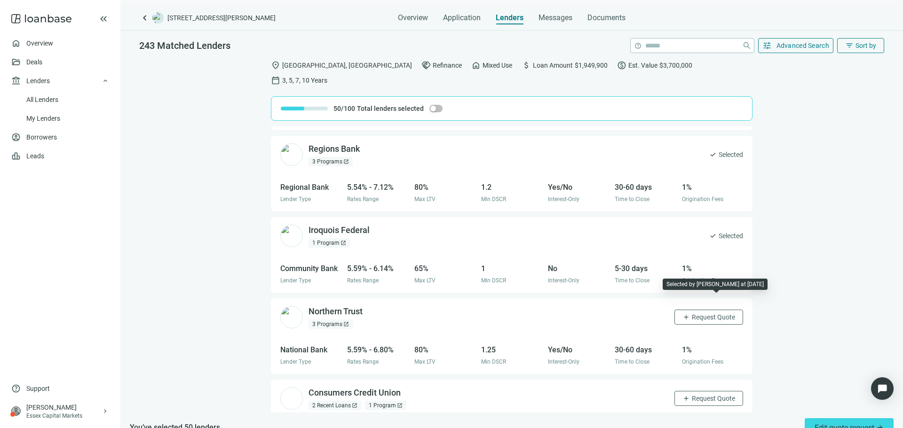
scroll to position [1222, 0]
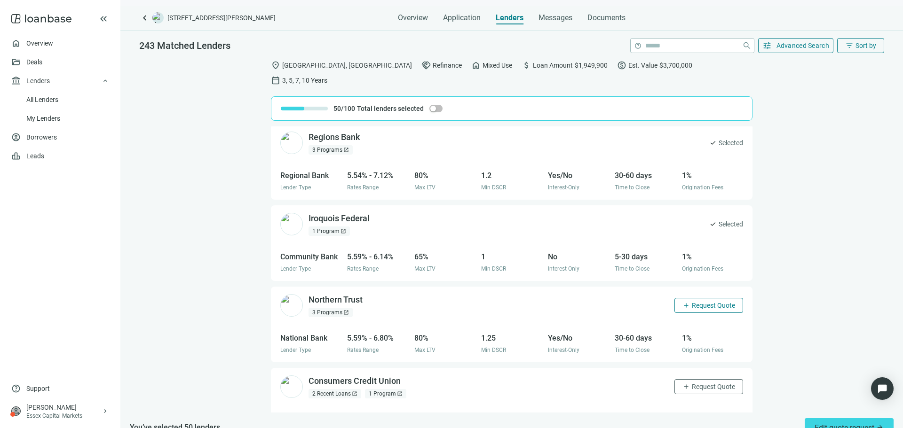
click at [709, 302] on span "Request Quote" at bounding box center [712, 306] width 43 height 8
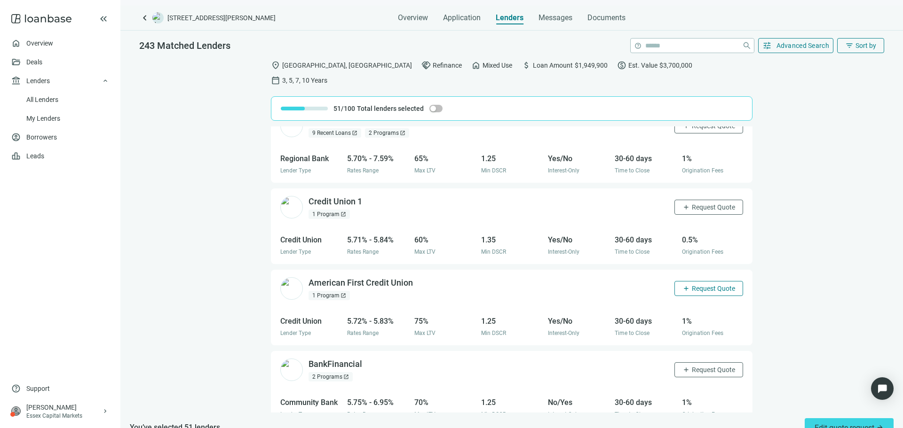
scroll to position [1739, 0]
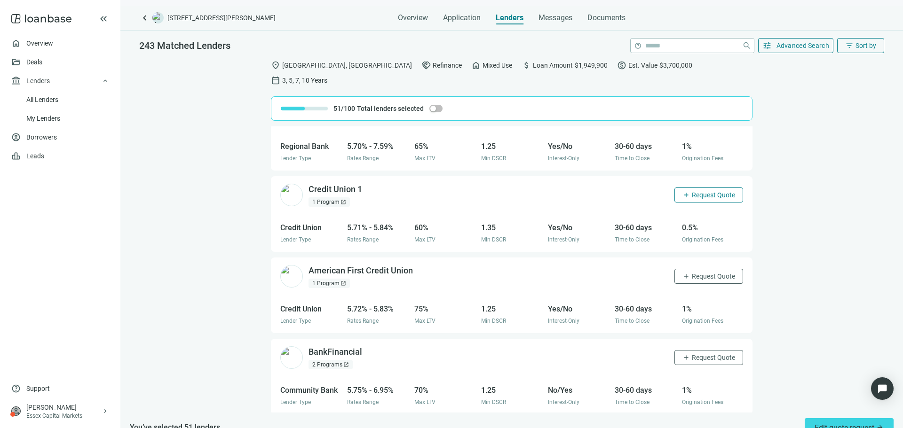
click at [681, 188] on button "add Request Quote" at bounding box center [708, 195] width 69 height 15
click at [699, 273] on span "Request Quote" at bounding box center [712, 277] width 43 height 8
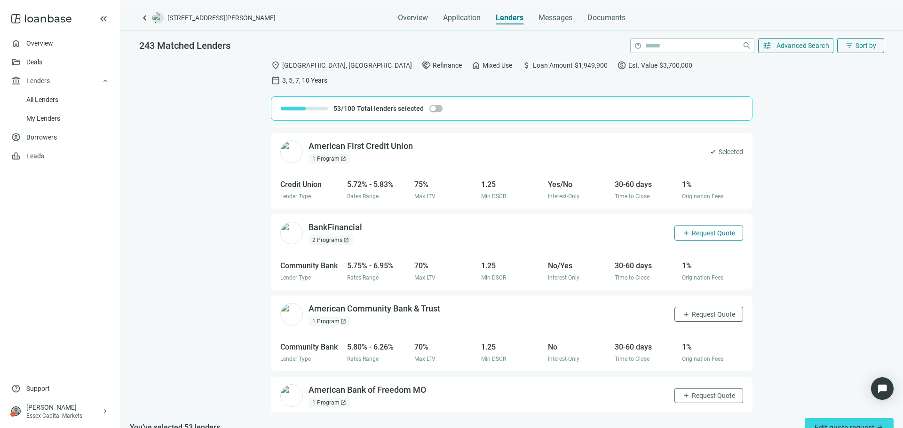
scroll to position [1880, 0]
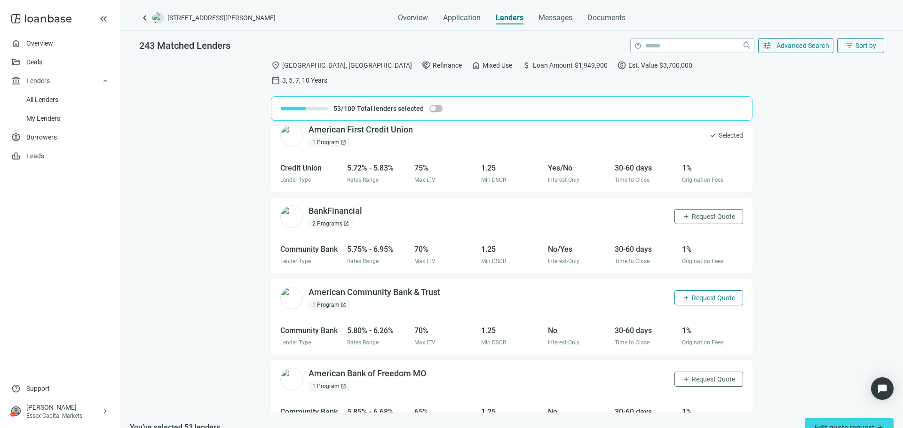
click at [717, 294] on span "Request Quote" at bounding box center [712, 298] width 43 height 8
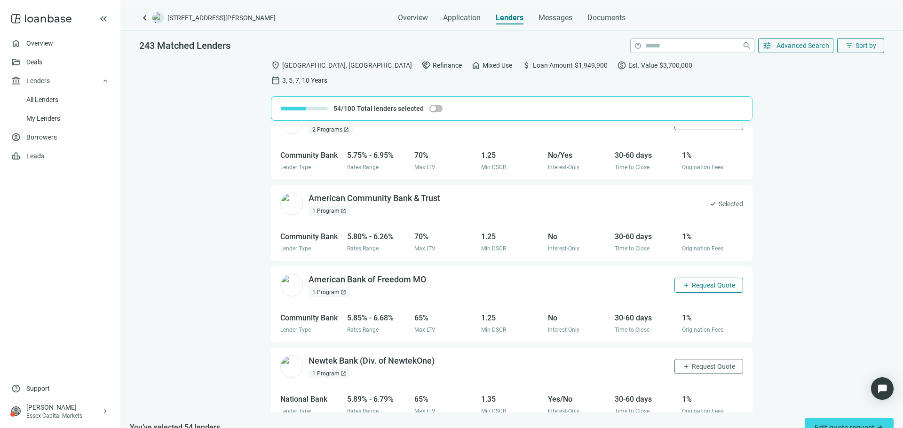
click at [707, 282] on span "Request Quote" at bounding box center [712, 286] width 43 height 8
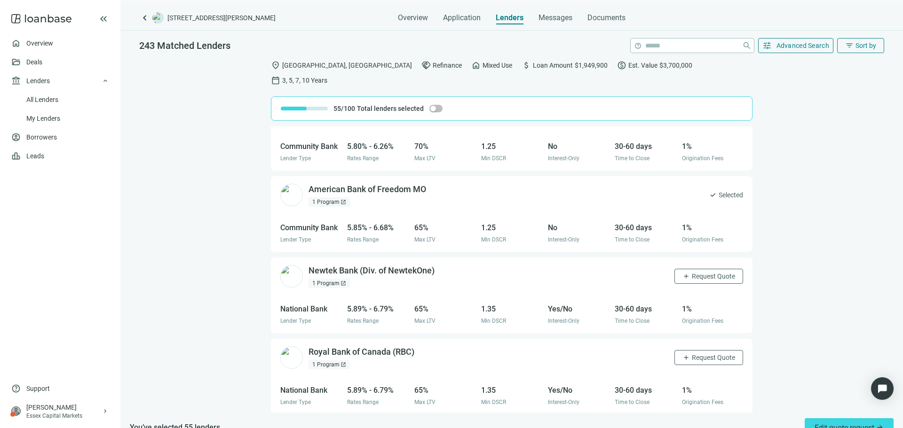
scroll to position [2068, 0]
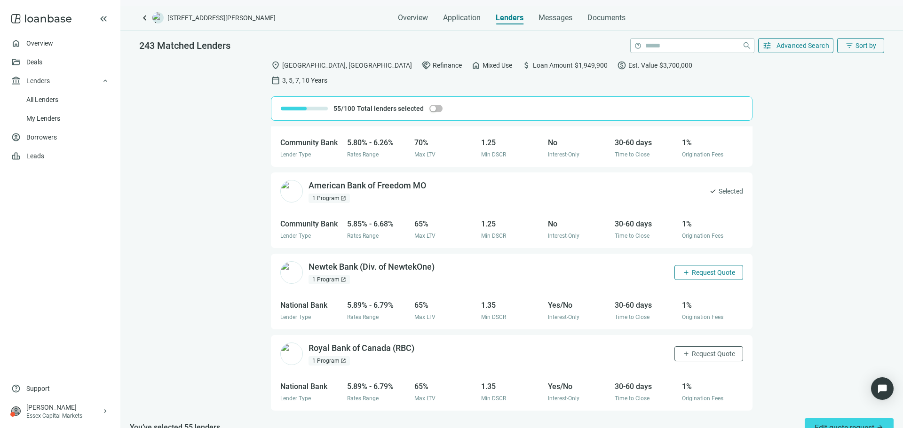
click at [699, 269] on span "Request Quote" at bounding box center [712, 273] width 43 height 8
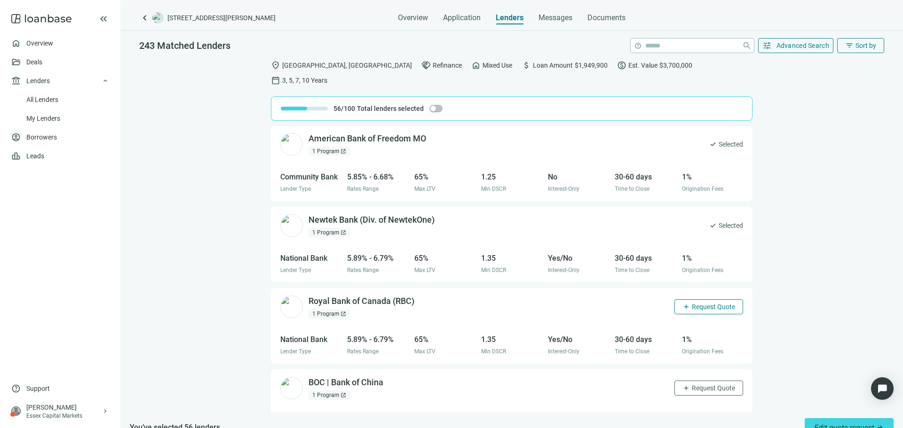
click at [703, 303] on span "Request Quote" at bounding box center [712, 307] width 43 height 8
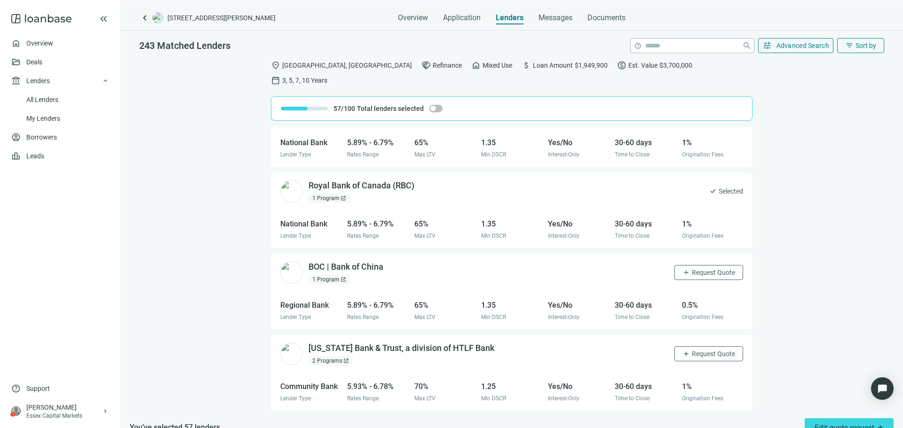
scroll to position [2242, 0]
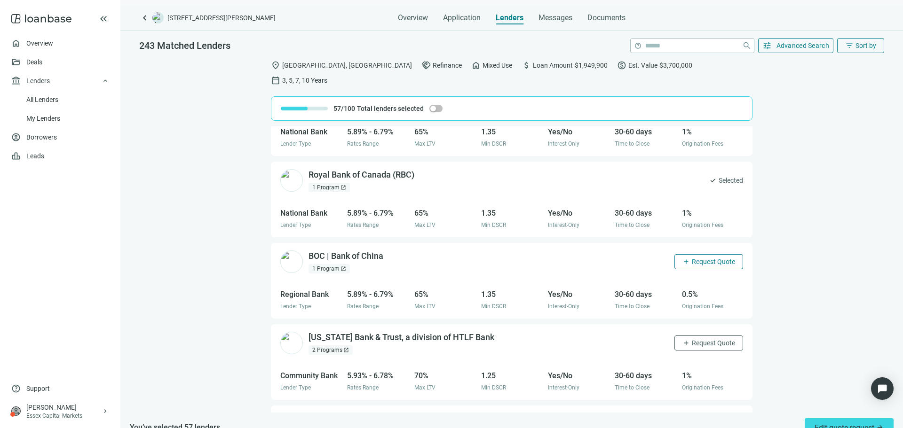
click at [699, 258] on span "Request Quote" at bounding box center [712, 262] width 43 height 8
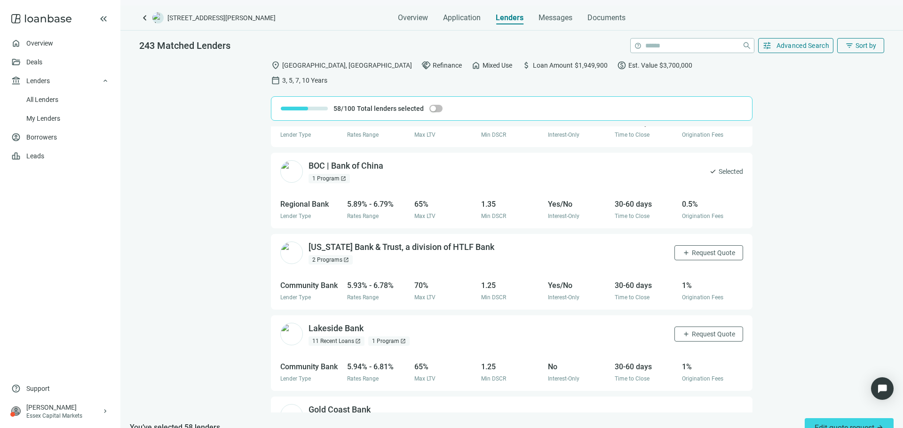
scroll to position [2336, 0]
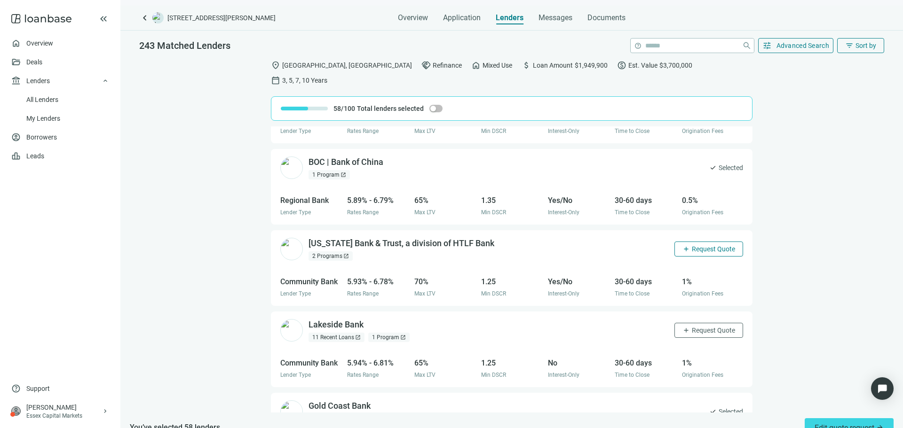
click at [699, 245] on span "Request Quote" at bounding box center [712, 249] width 43 height 8
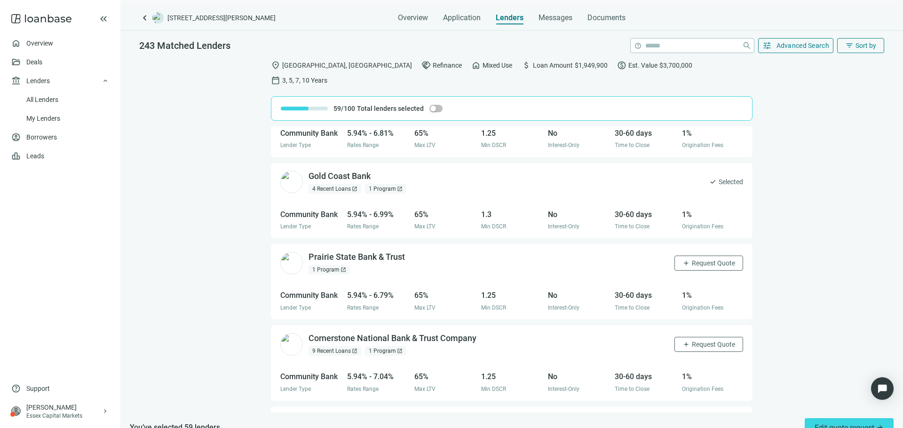
scroll to position [2571, 0]
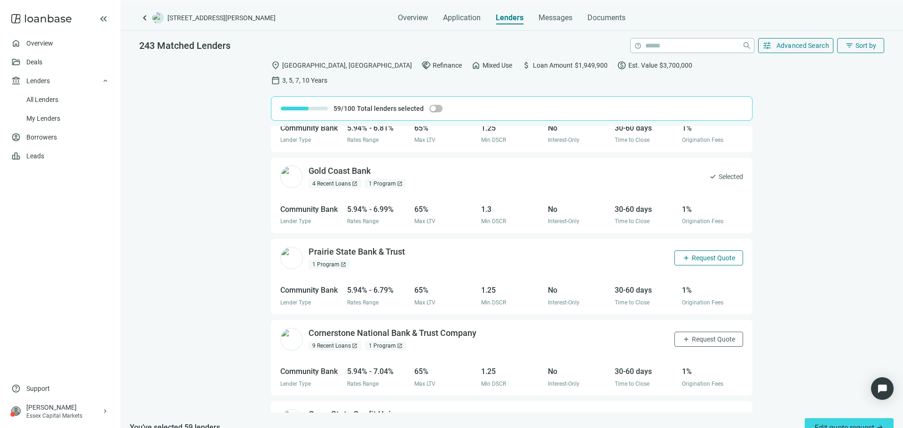
click at [703, 254] on span "Request Quote" at bounding box center [712, 258] width 43 height 8
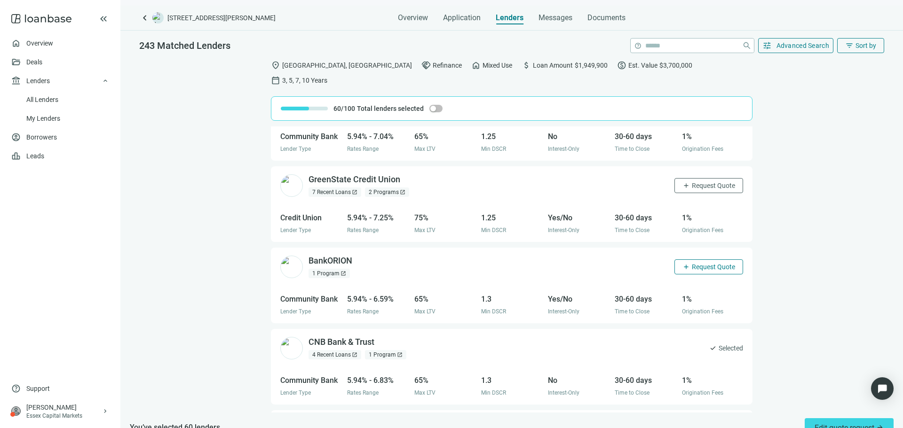
click at [709, 263] on span "Request Quote" at bounding box center [712, 267] width 43 height 8
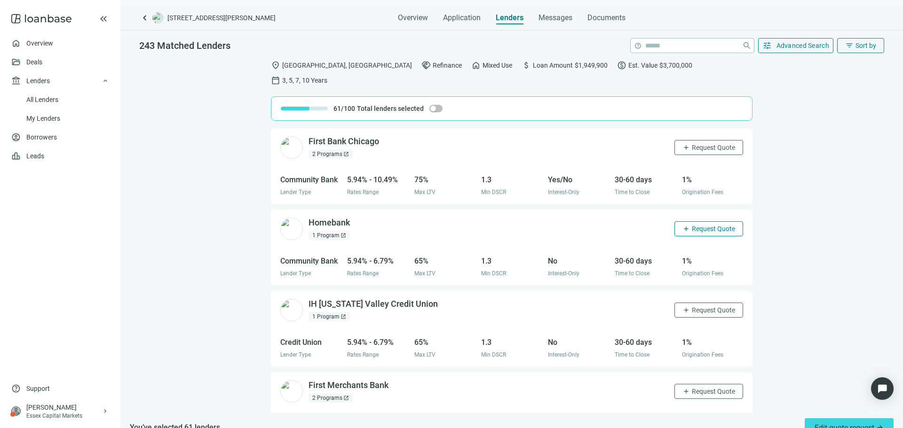
scroll to position [3041, 0]
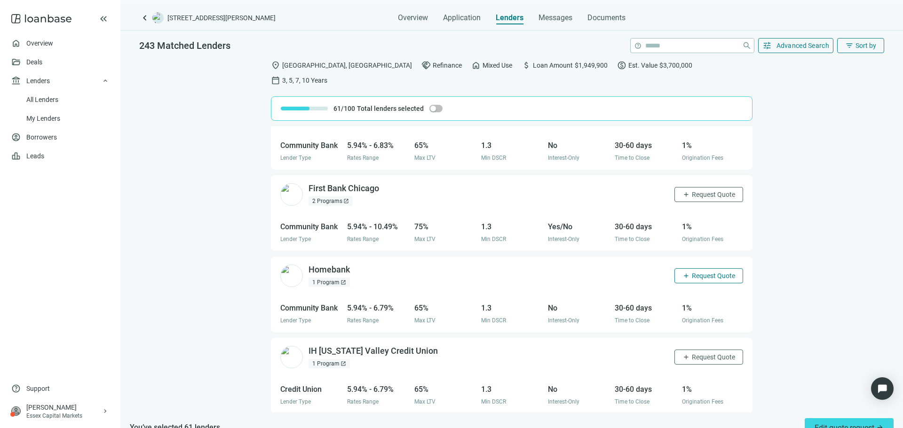
click at [707, 272] on span "Request Quote" at bounding box center [712, 276] width 43 height 8
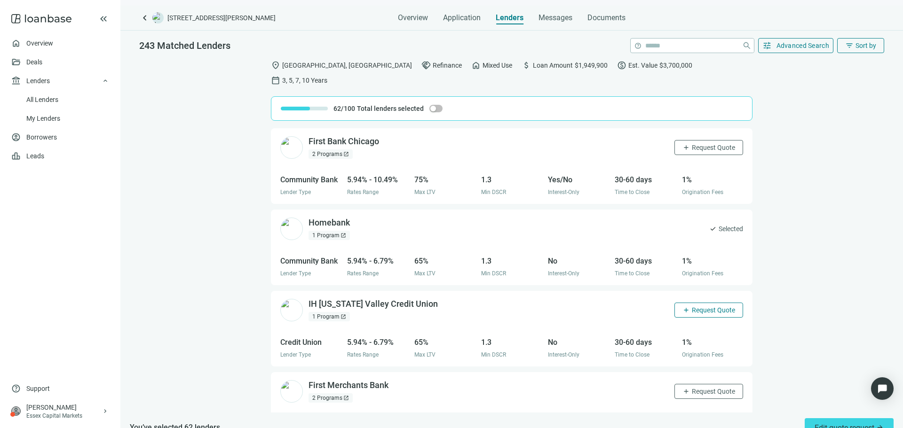
click at [700, 306] on span "Request Quote" at bounding box center [712, 310] width 43 height 8
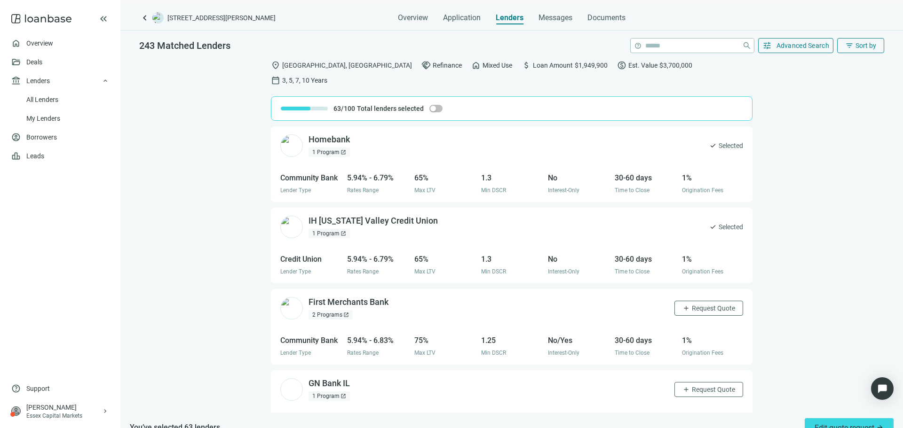
scroll to position [3182, 0]
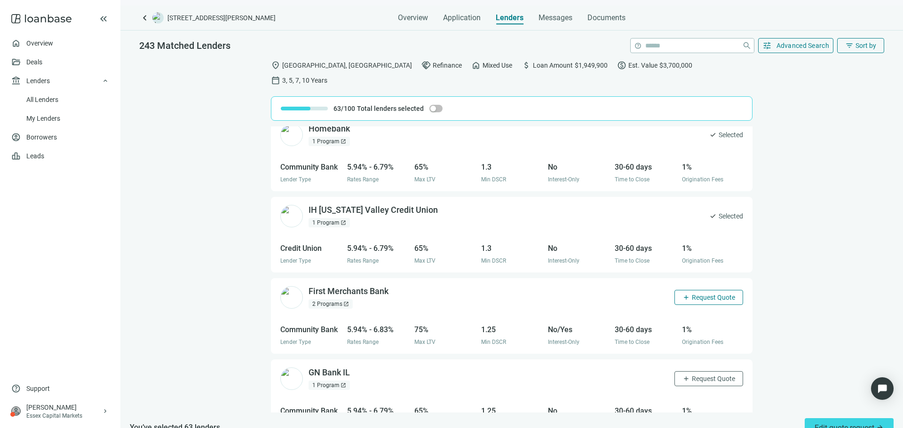
click at [699, 294] on span "Request Quote" at bounding box center [712, 298] width 43 height 8
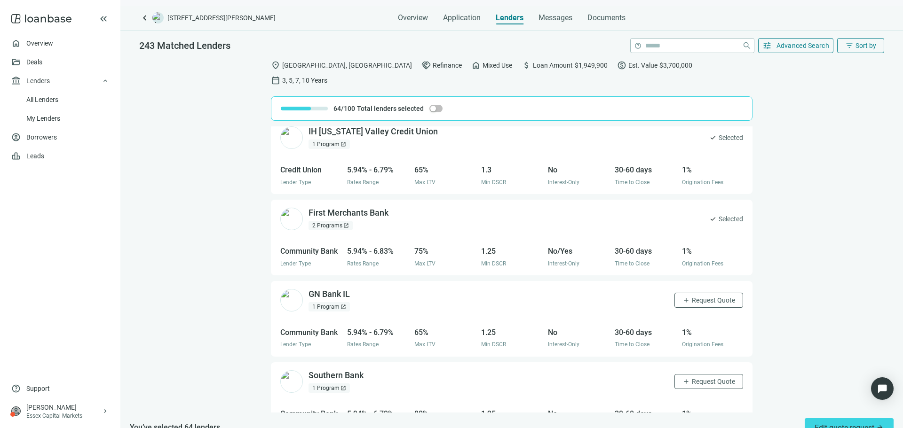
scroll to position [3276, 0]
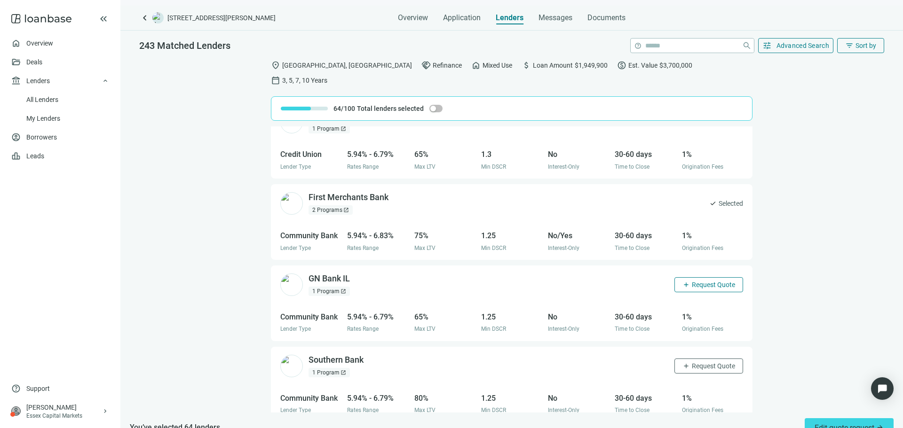
click at [705, 281] on span "Request Quote" at bounding box center [712, 285] width 43 height 8
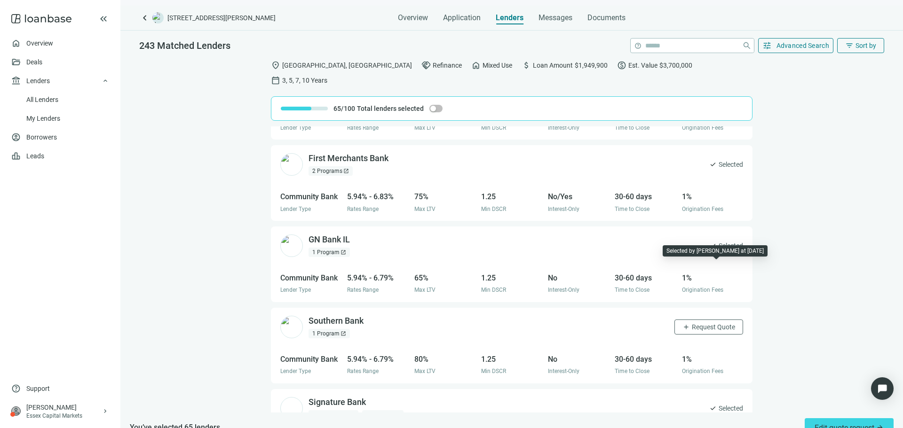
scroll to position [3370, 0]
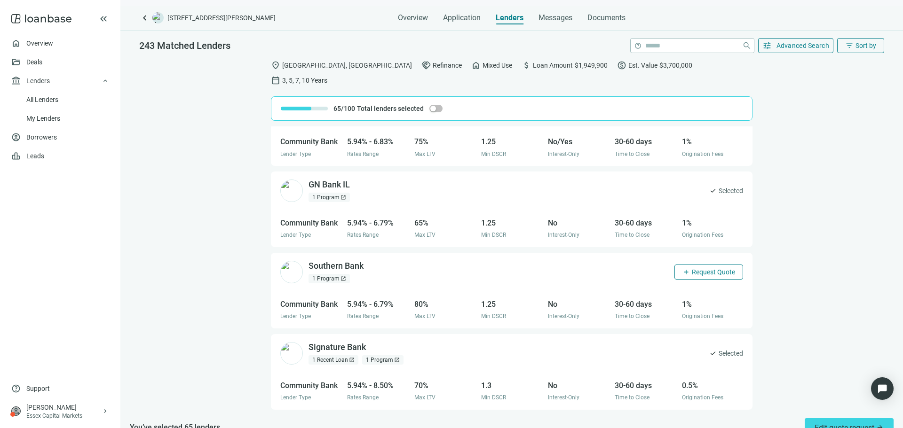
click at [704, 268] on span "Request Quote" at bounding box center [712, 272] width 43 height 8
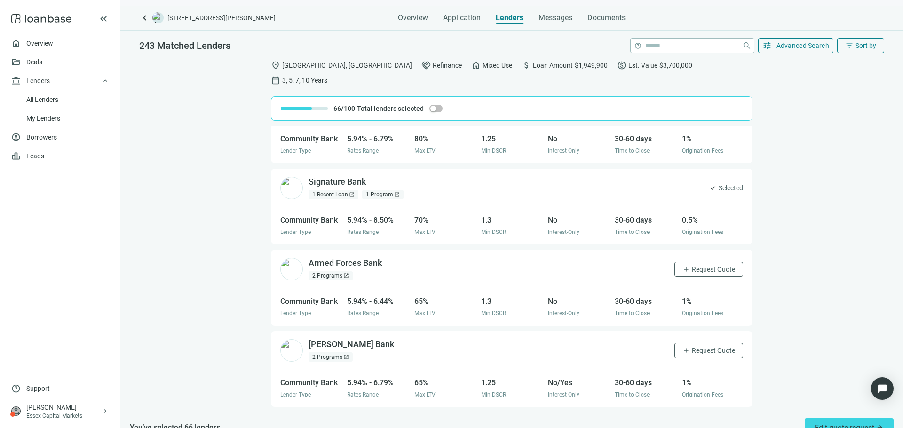
scroll to position [3558, 0]
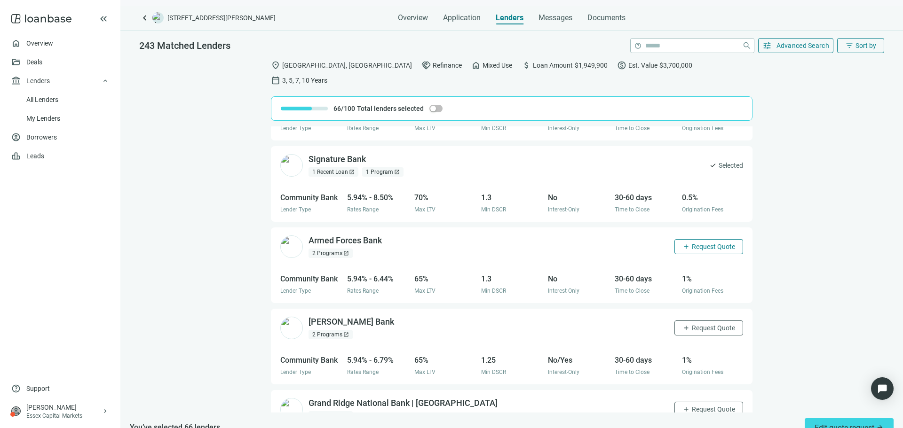
click at [699, 243] on span "Request Quote" at bounding box center [712, 247] width 43 height 8
click at [712, 321] on button "add Request Quote" at bounding box center [708, 328] width 69 height 15
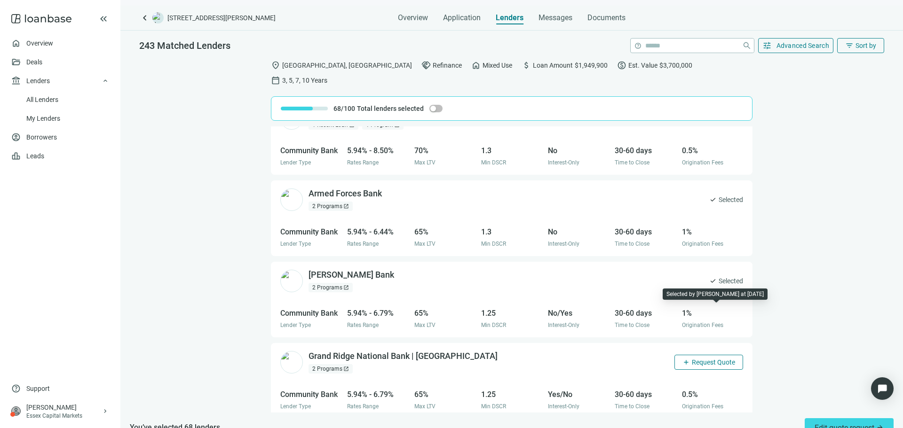
scroll to position [3652, 0]
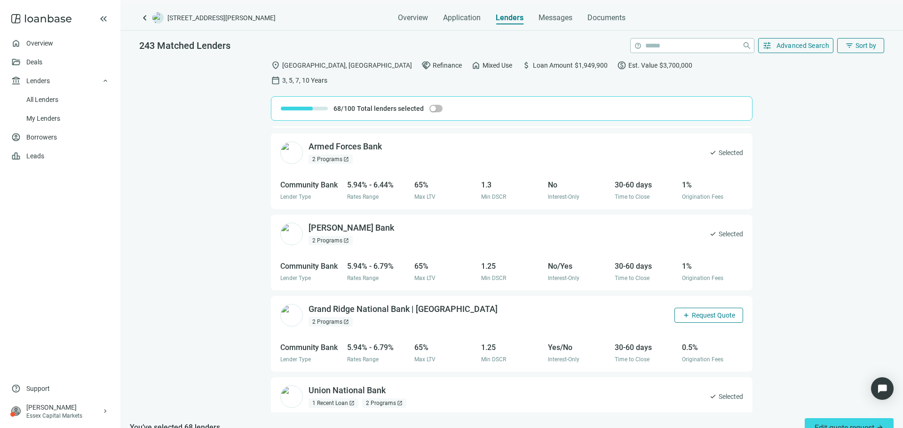
click at [716, 312] on span "Request Quote" at bounding box center [712, 316] width 43 height 8
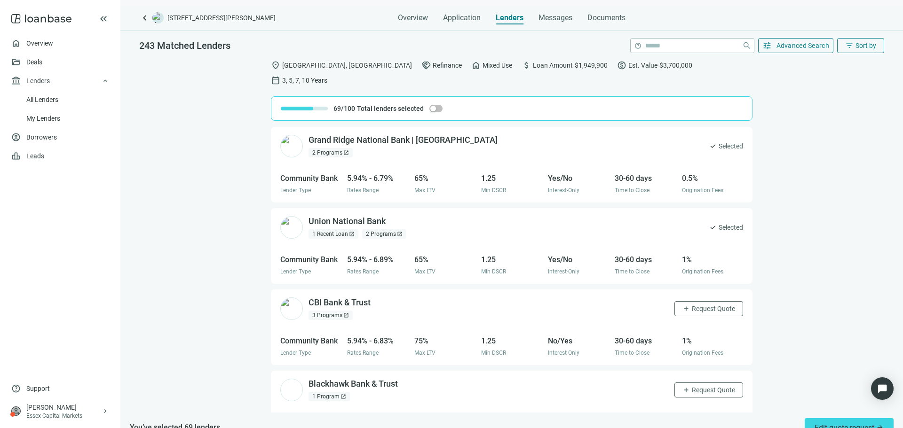
scroll to position [3868, 0]
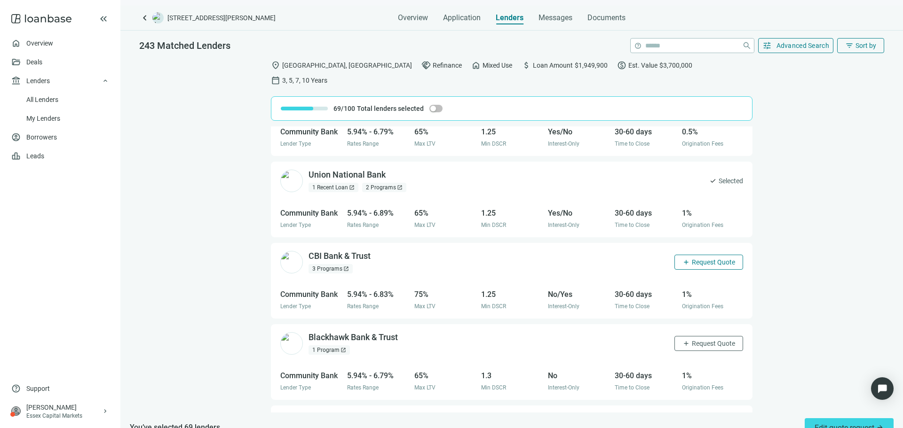
click at [707, 255] on button "add Request Quote" at bounding box center [708, 262] width 69 height 15
click at [715, 340] on span "Request Quote" at bounding box center [712, 344] width 43 height 8
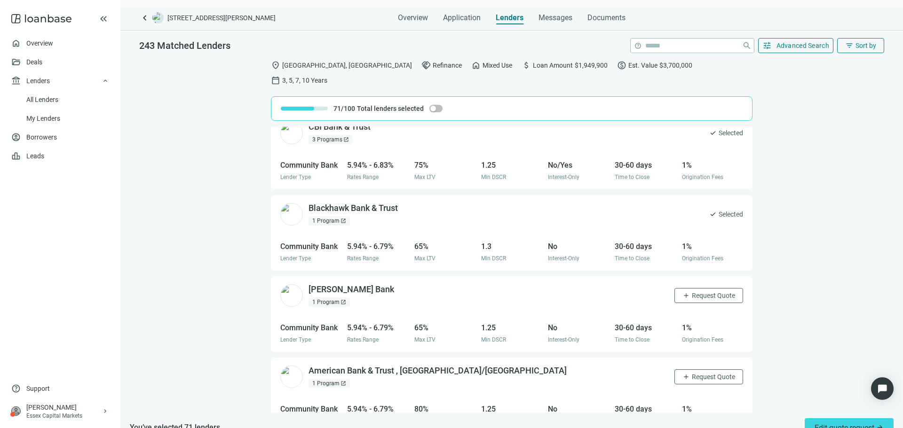
scroll to position [4009, 0]
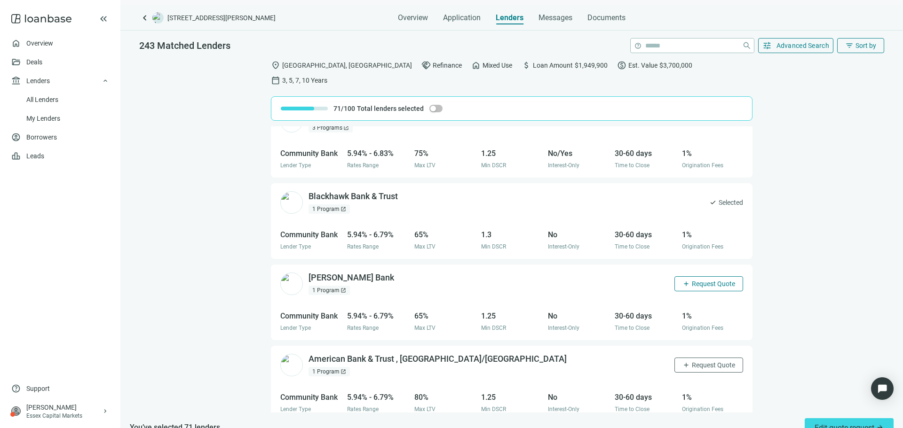
click at [704, 280] on span "Request Quote" at bounding box center [712, 284] width 43 height 8
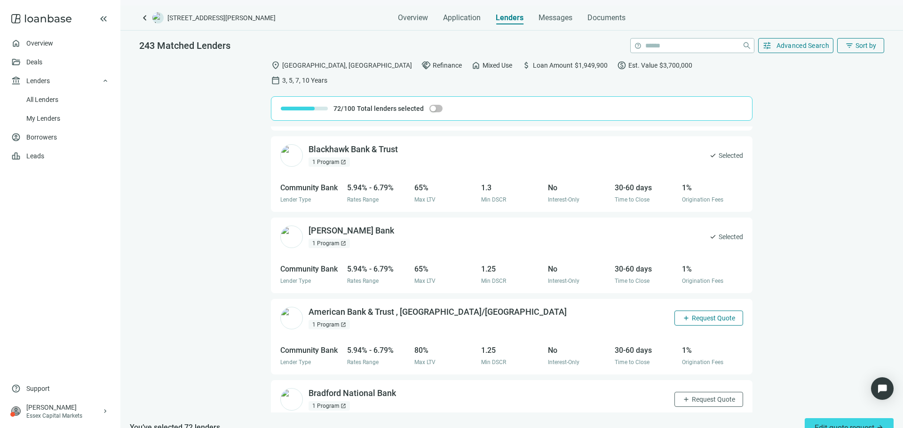
click at [707, 314] on span "Request Quote" at bounding box center [712, 318] width 43 height 8
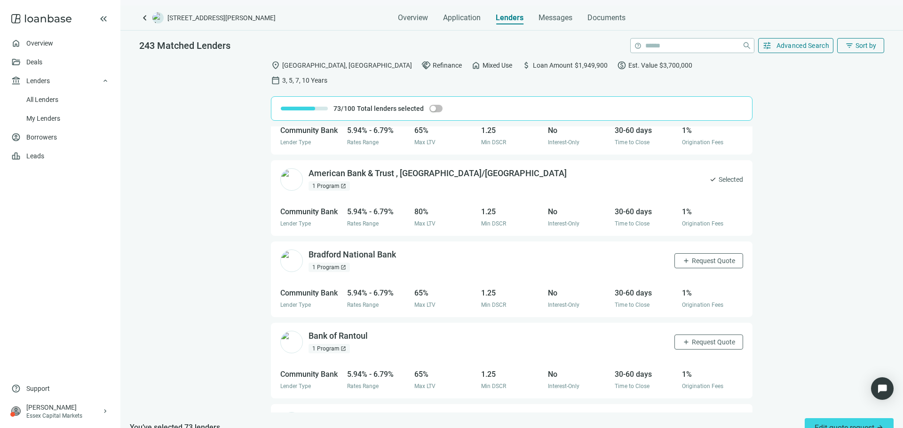
scroll to position [4197, 0]
click at [701, 255] on span "Request Quote" at bounding box center [712, 259] width 43 height 8
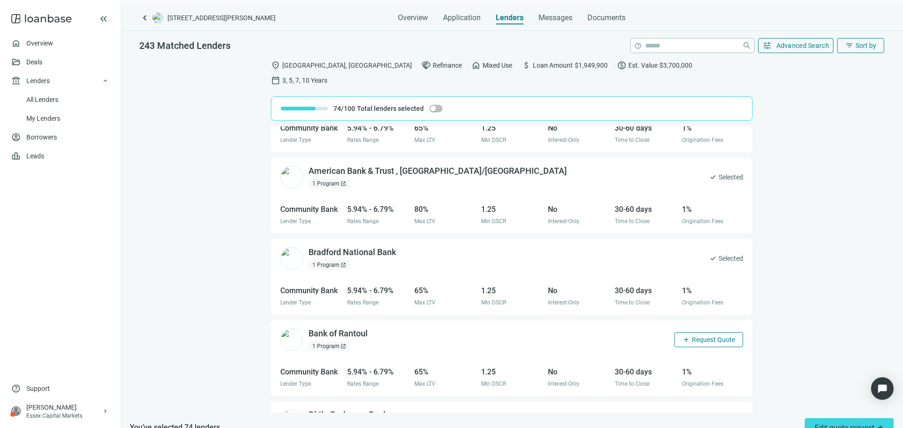
click at [714, 336] on span "Request Quote" at bounding box center [712, 340] width 43 height 8
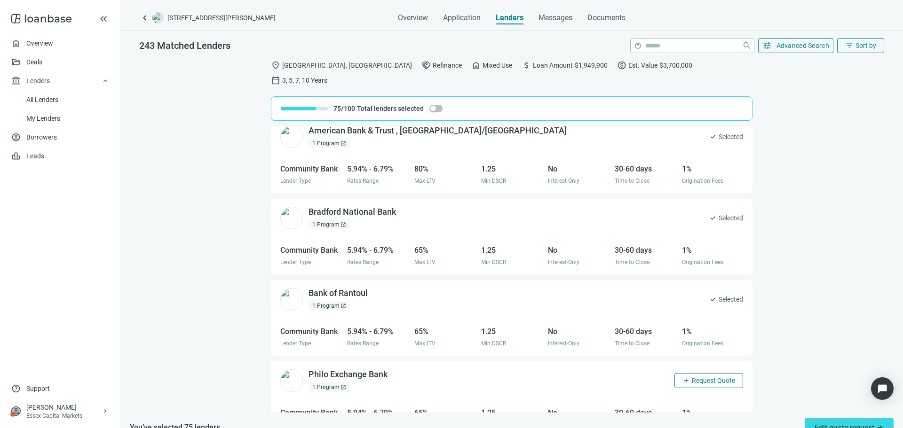
scroll to position [4291, 0]
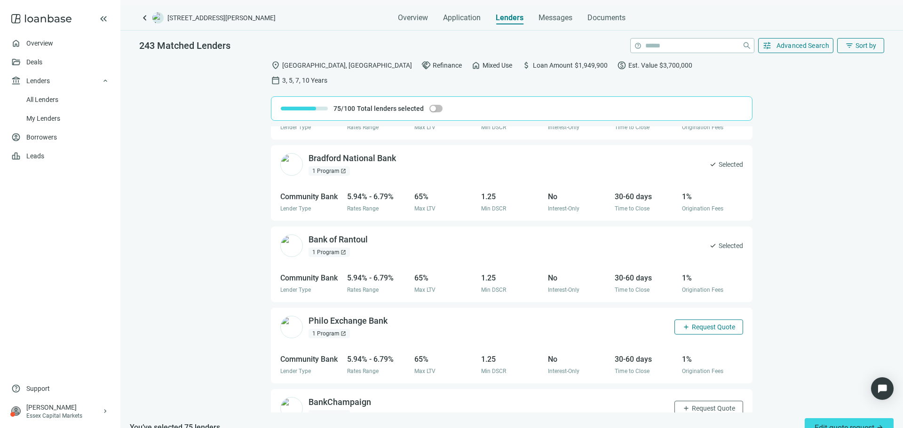
click at [711, 323] on span "Request Quote" at bounding box center [712, 327] width 43 height 8
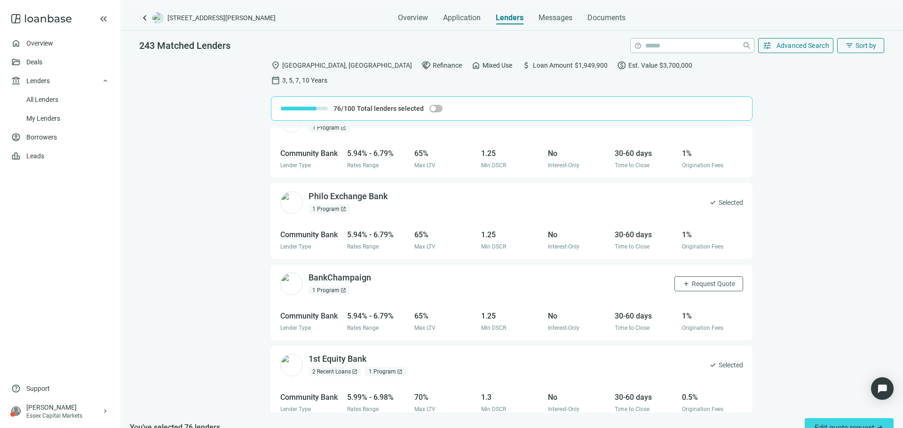
scroll to position [4432, 0]
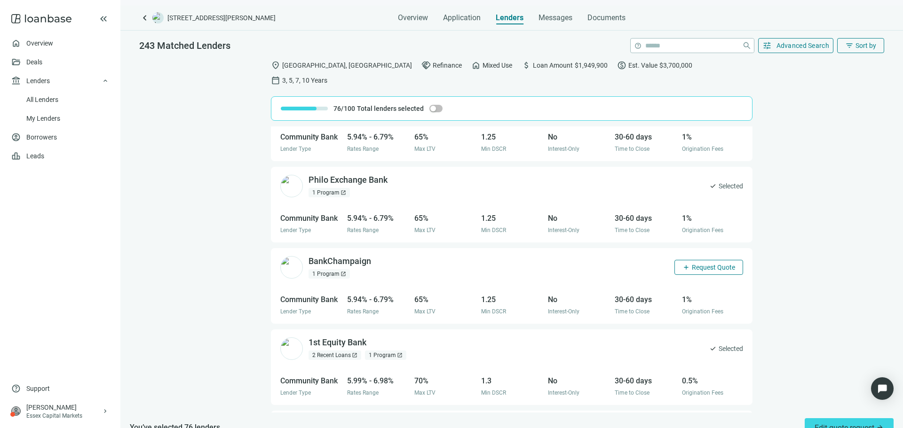
click at [699, 264] on span "Request Quote" at bounding box center [712, 268] width 43 height 8
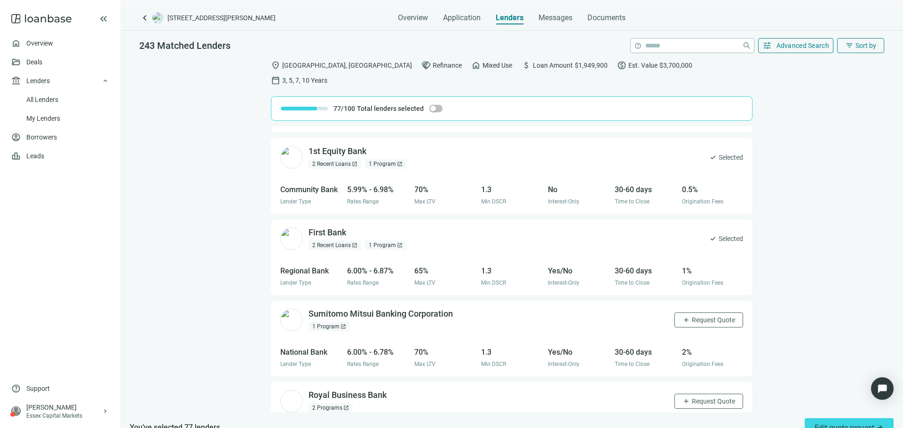
scroll to position [4634, 0]
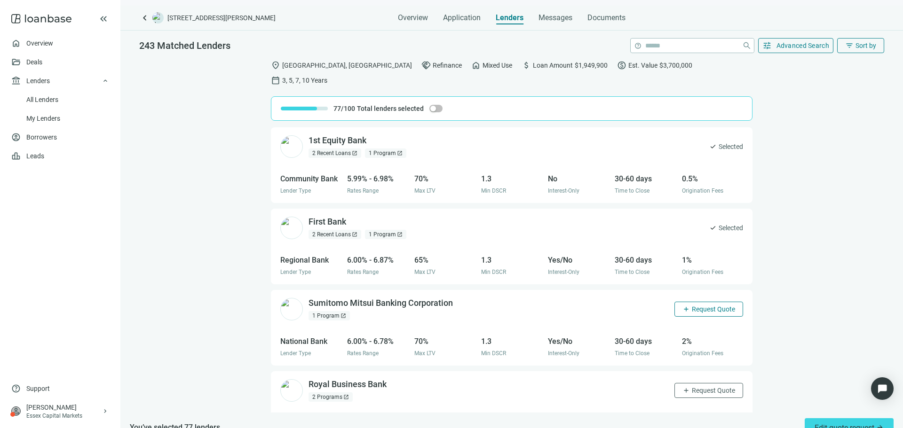
click at [699, 306] on span "Request Quote" at bounding box center [712, 310] width 43 height 8
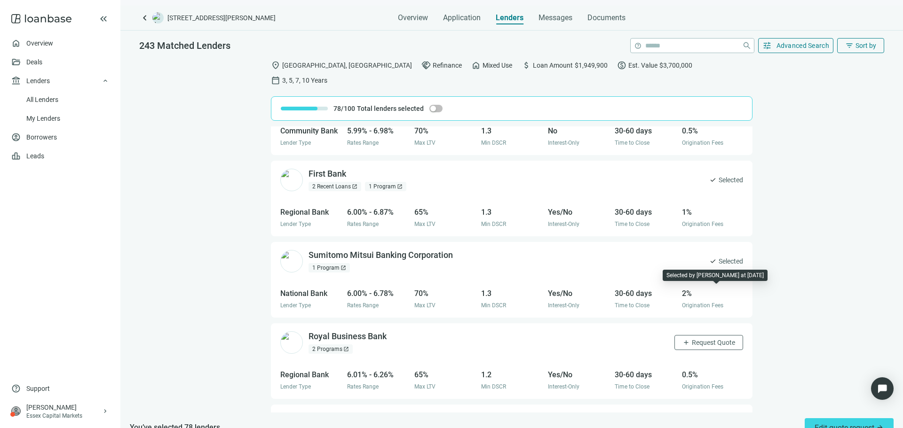
scroll to position [4728, 0]
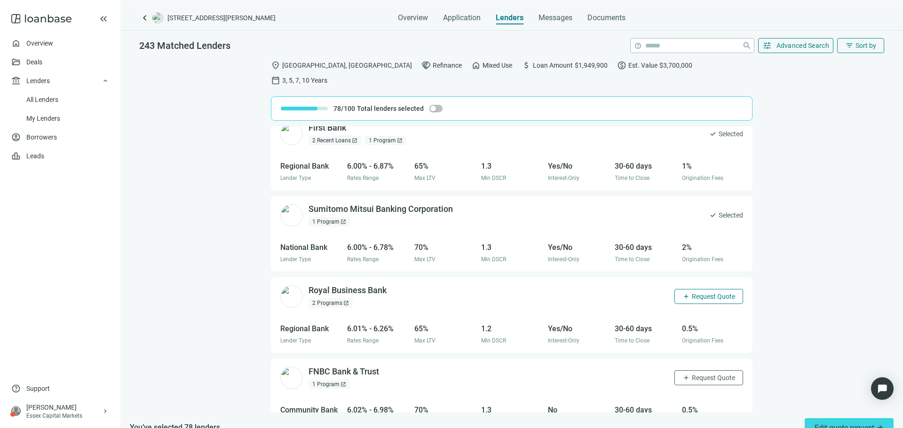
click at [703, 293] on span "Request Quote" at bounding box center [712, 297] width 43 height 8
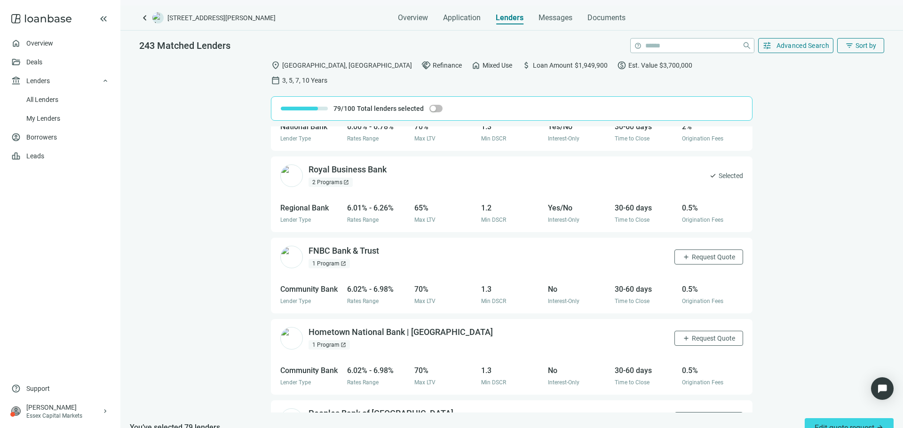
scroll to position [4916, 0]
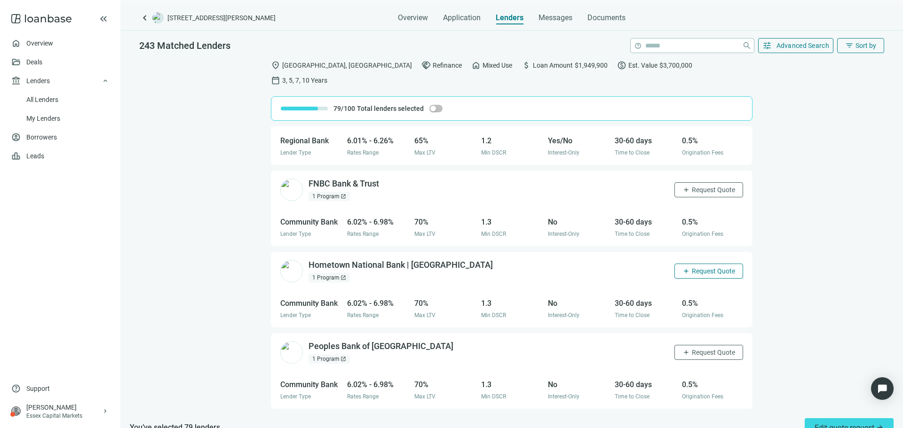
click at [700, 264] on button "add Request Quote" at bounding box center [708, 271] width 69 height 15
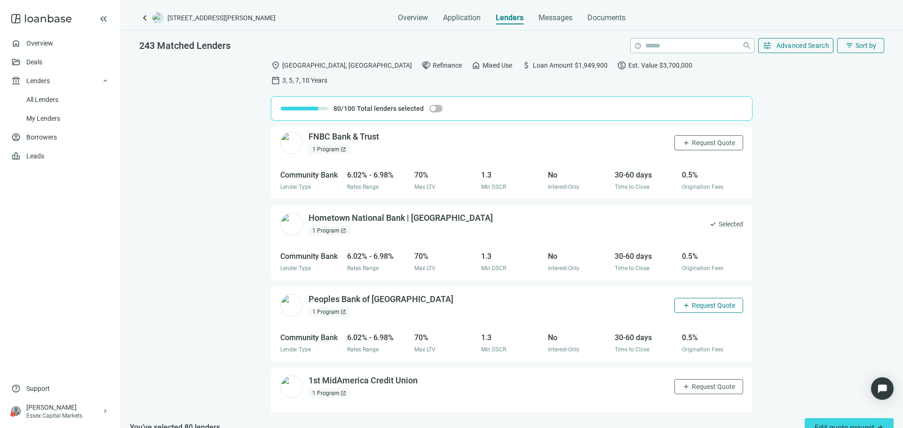
click at [704, 302] on span "Request Quote" at bounding box center [712, 306] width 43 height 8
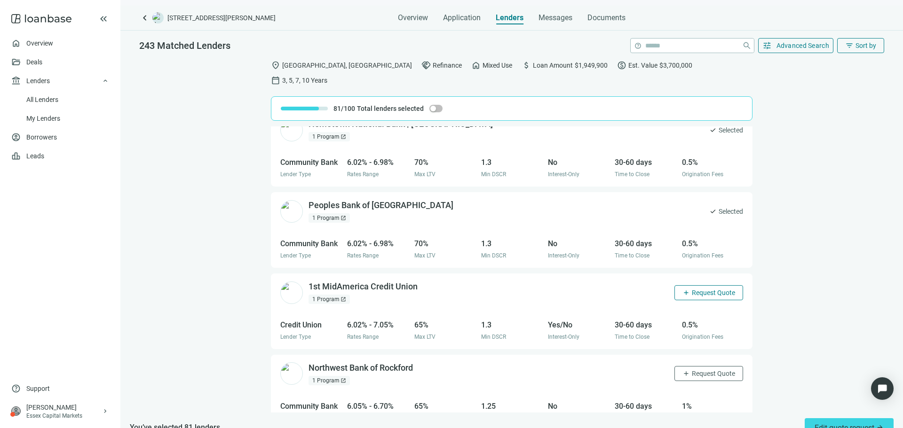
click at [703, 289] on span "Request Quote" at bounding box center [712, 293] width 43 height 8
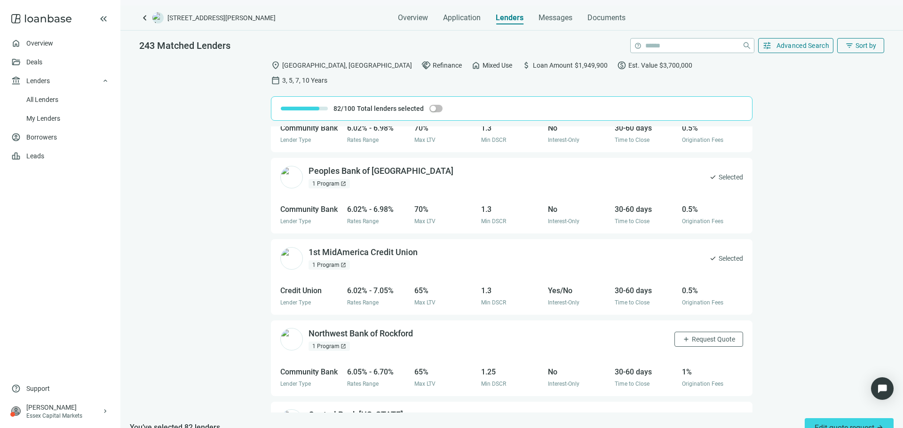
scroll to position [5151, 0]
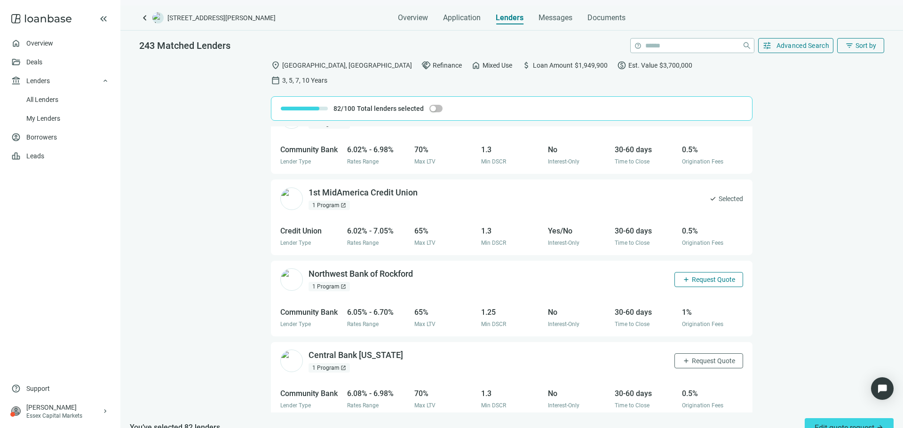
click at [701, 276] on span "Request Quote" at bounding box center [712, 280] width 43 height 8
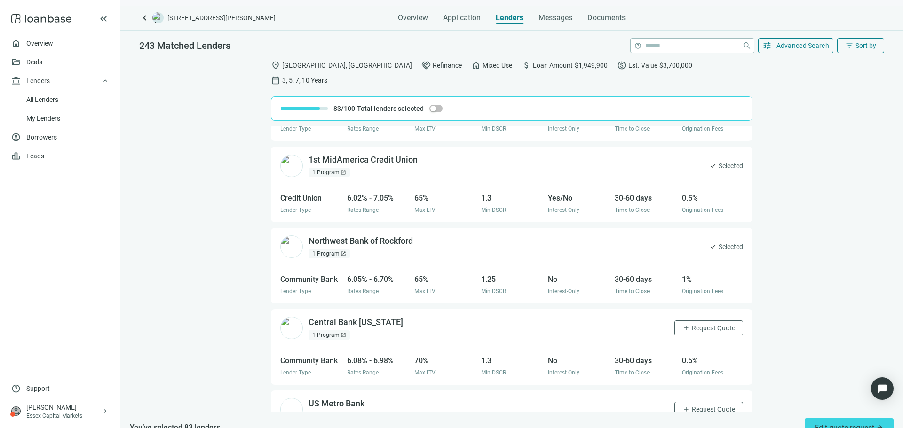
scroll to position [5198, 0]
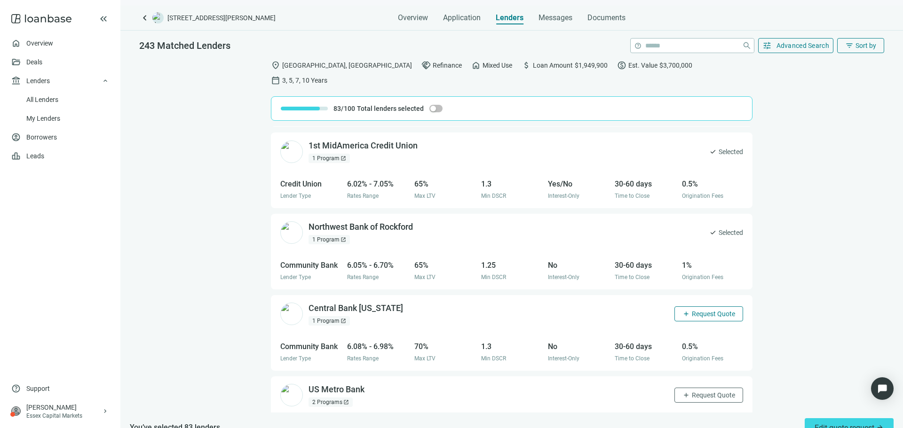
click at [704, 310] on span "Request Quote" at bounding box center [712, 314] width 43 height 8
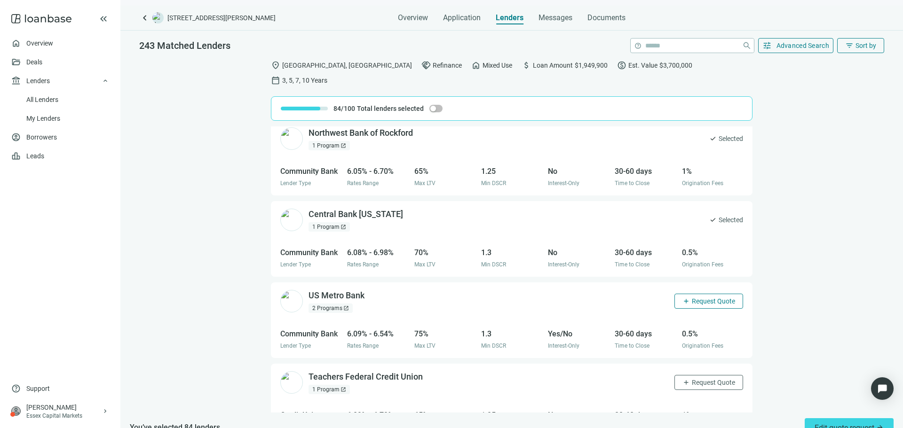
click at [704, 298] on span "Request Quote" at bounding box center [712, 302] width 43 height 8
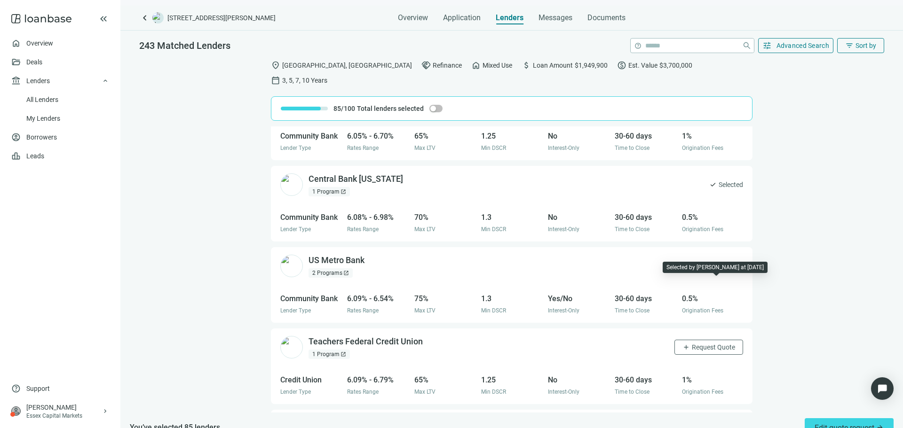
scroll to position [5386, 0]
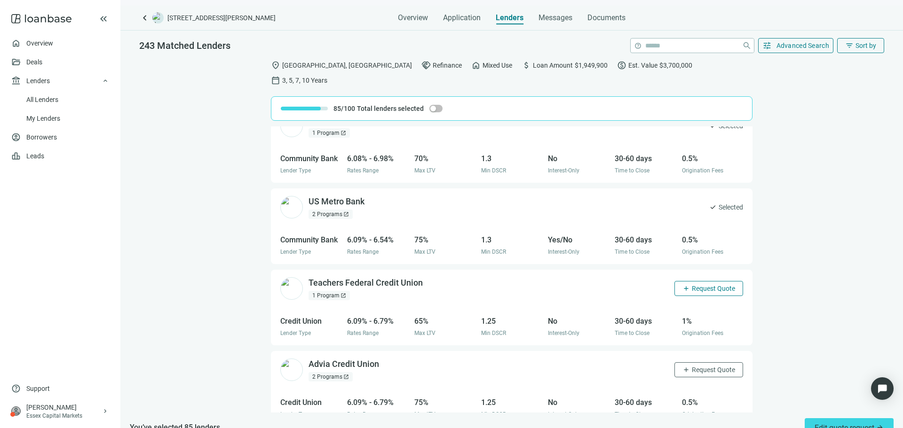
click at [704, 281] on button "add Request Quote" at bounding box center [708, 288] width 69 height 15
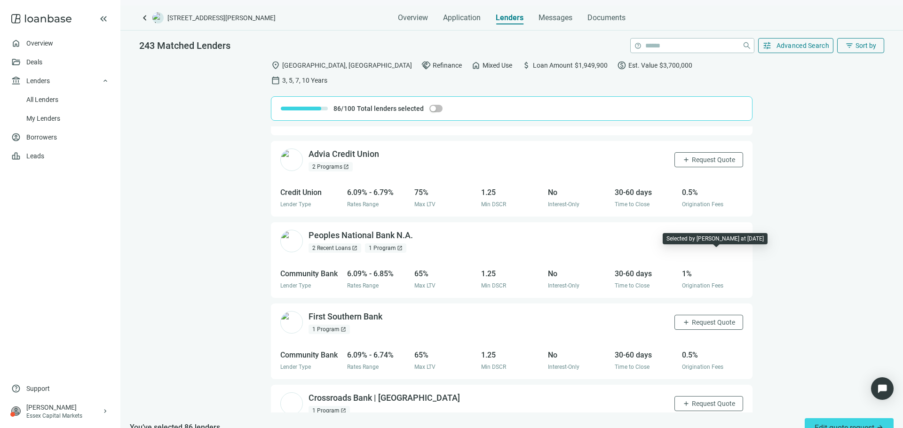
scroll to position [5621, 0]
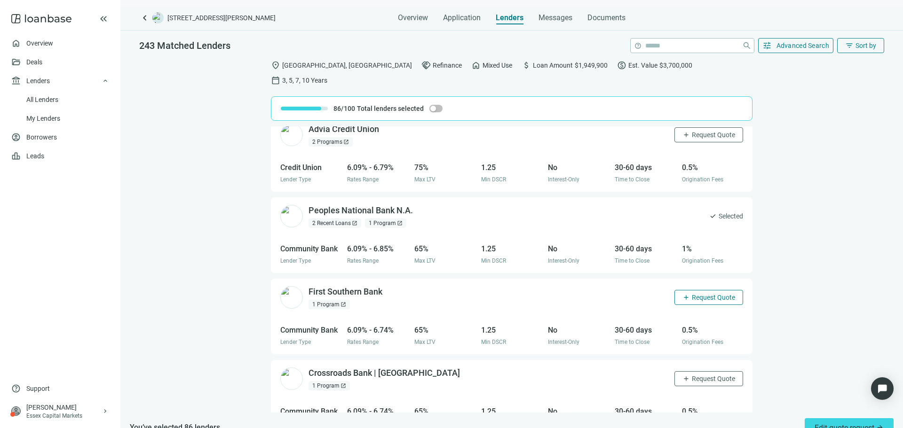
click at [706, 294] on span "Request Quote" at bounding box center [712, 298] width 43 height 8
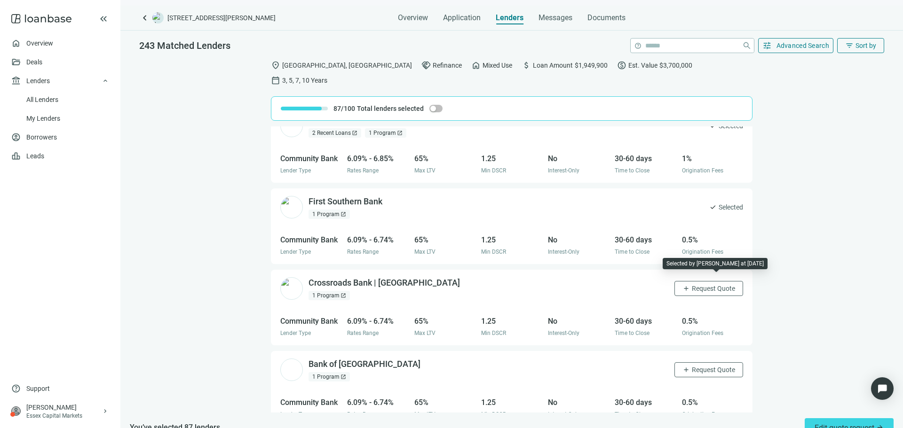
scroll to position [5715, 0]
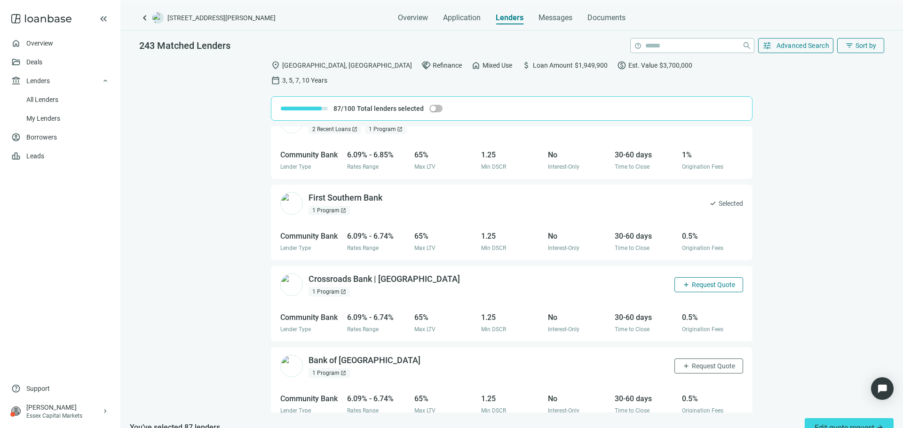
click at [704, 281] on span "Request Quote" at bounding box center [712, 285] width 43 height 8
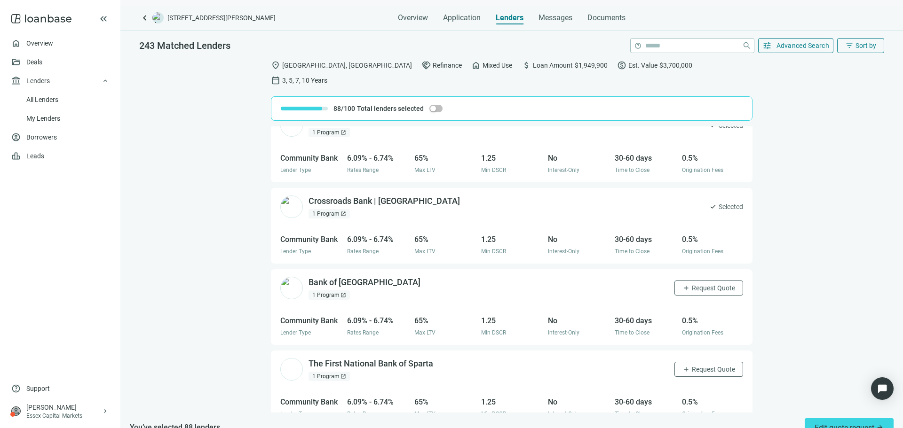
scroll to position [0, 0]
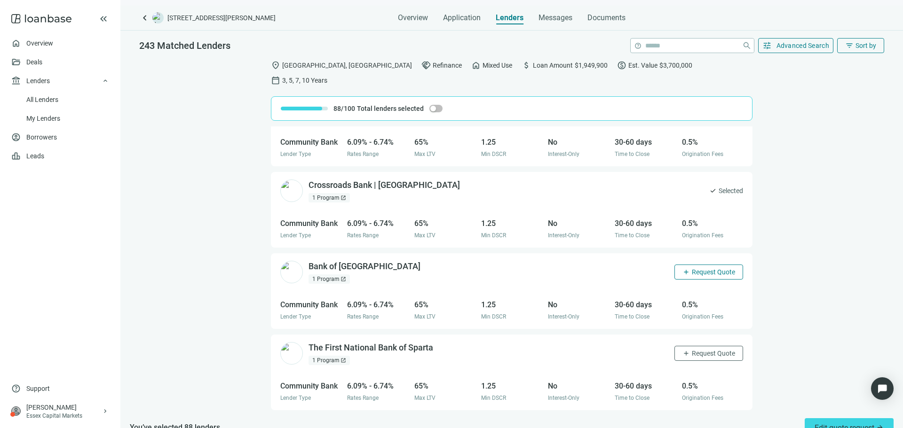
click at [707, 265] on button "add Request Quote" at bounding box center [708, 272] width 69 height 15
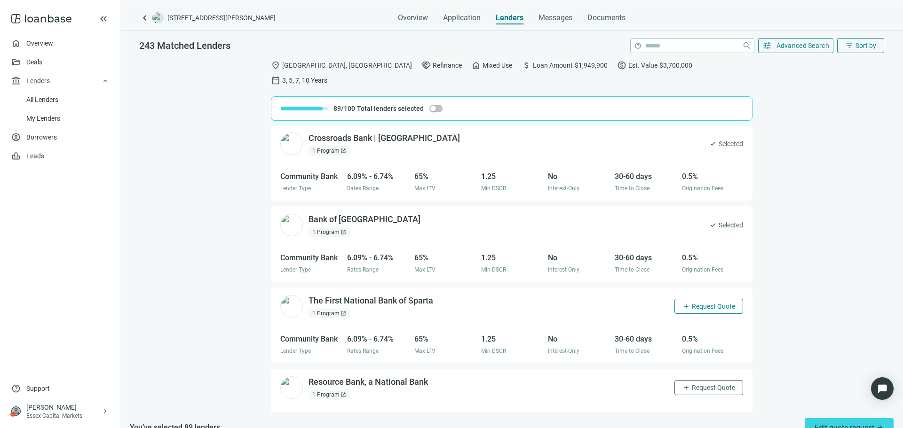
click at [710, 303] on span "Request Quote" at bounding box center [712, 307] width 43 height 8
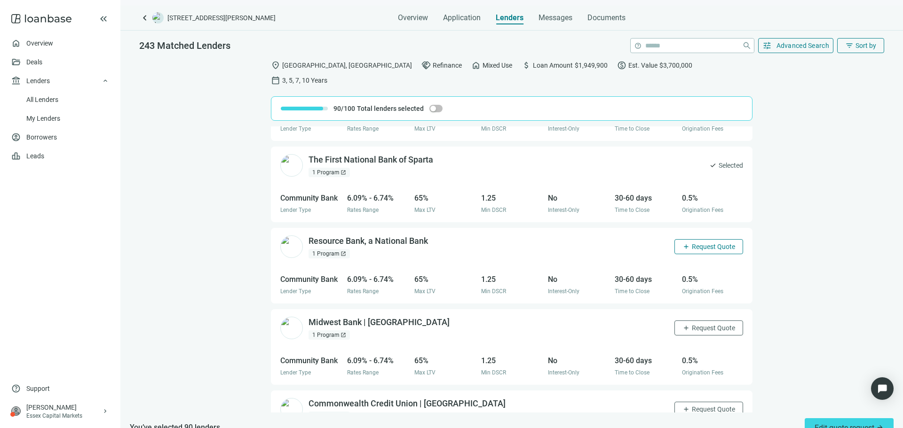
click at [705, 243] on span "Request Quote" at bounding box center [712, 247] width 43 height 8
click at [703, 324] on span "Request Quote" at bounding box center [712, 328] width 43 height 8
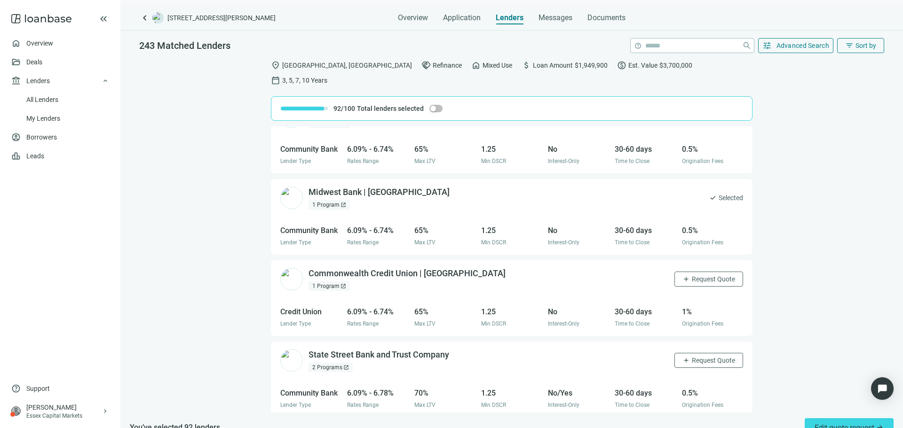
scroll to position [6138, 0]
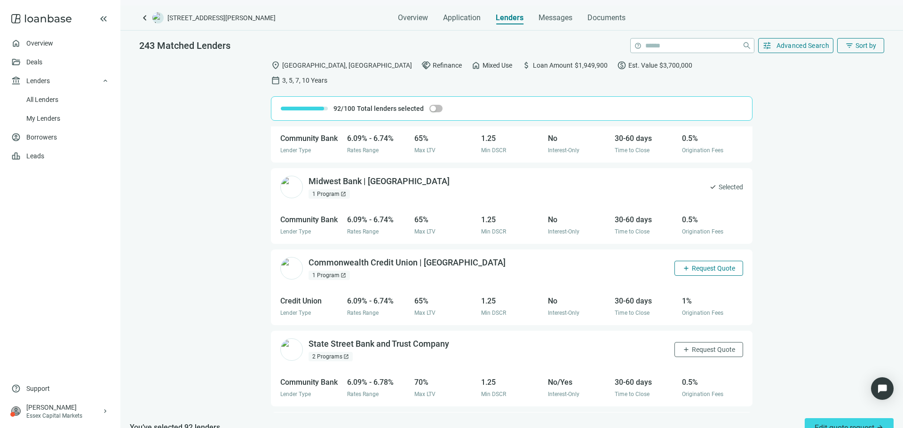
click at [704, 265] on span "Request Quote" at bounding box center [712, 269] width 43 height 8
click at [706, 346] on span "Request Quote" at bounding box center [712, 350] width 43 height 8
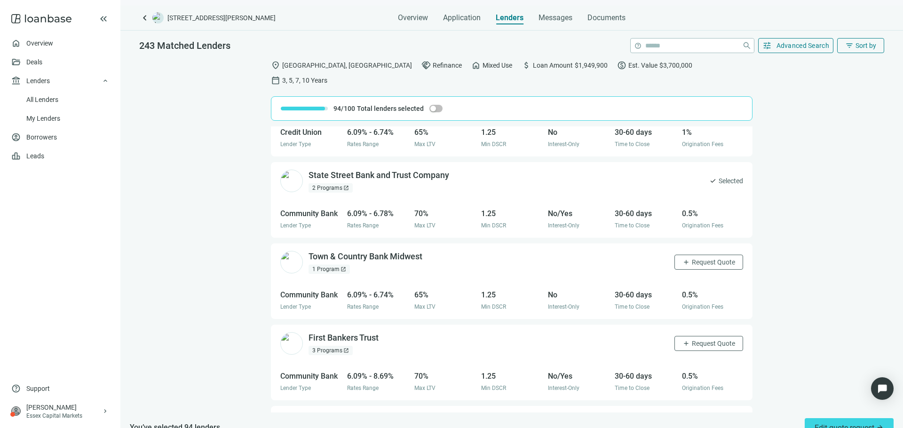
scroll to position [6307, 0]
click at [699, 258] on span "Request Quote" at bounding box center [712, 262] width 43 height 8
click at [702, 339] on span "Request Quote" at bounding box center [712, 343] width 43 height 8
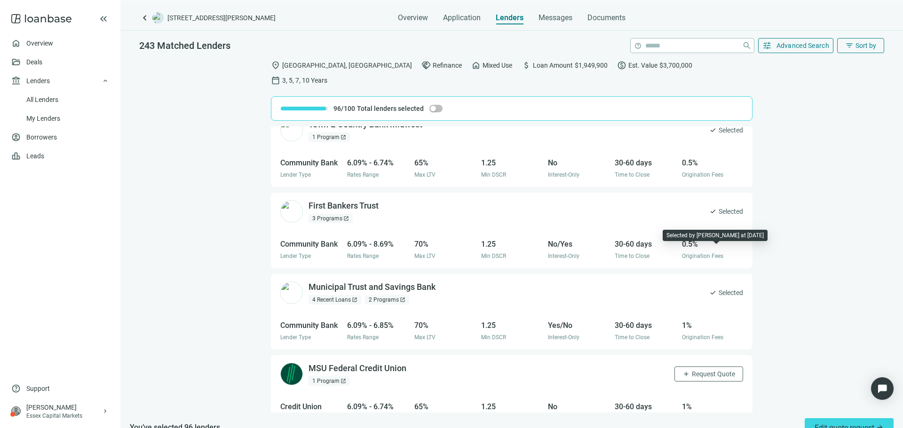
scroll to position [6495, 0]
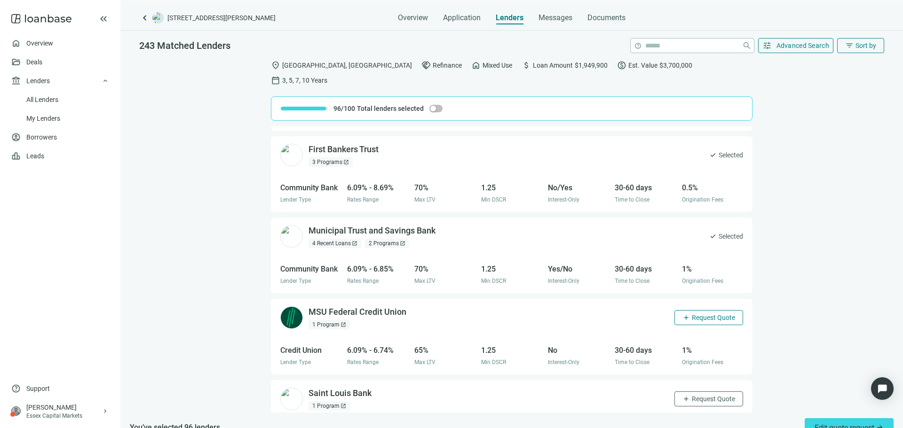
click at [705, 314] on span "Request Quote" at bounding box center [712, 318] width 43 height 8
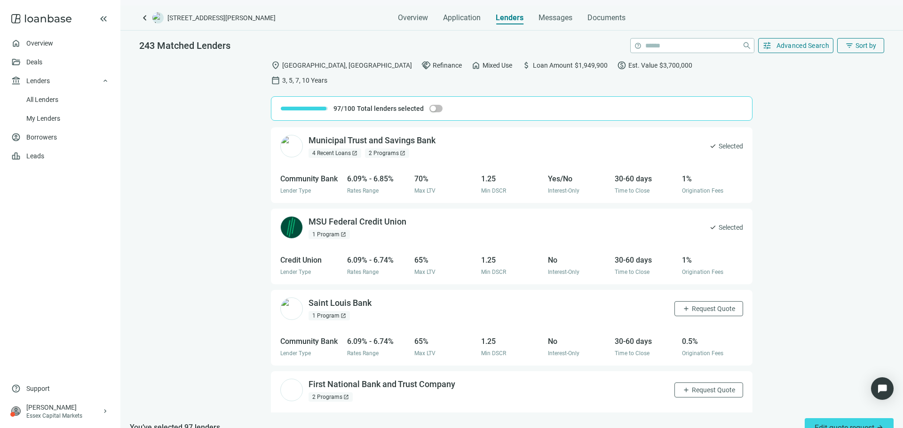
scroll to position [6589, 0]
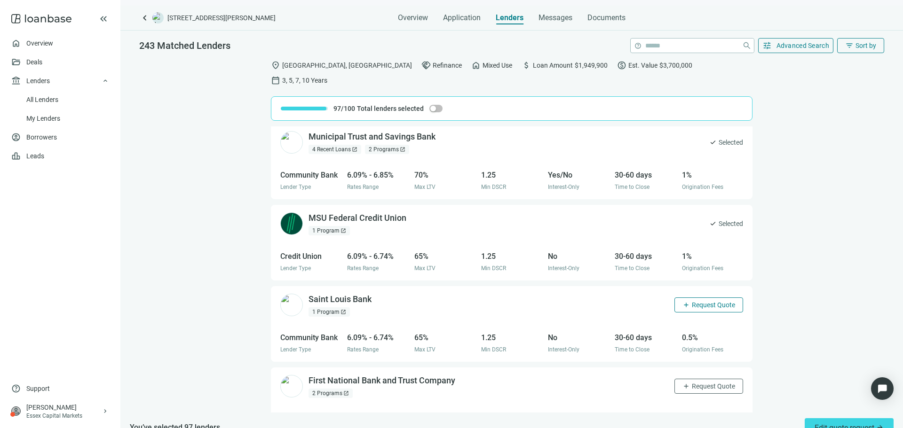
click at [713, 301] on span "Request Quote" at bounding box center [712, 305] width 43 height 8
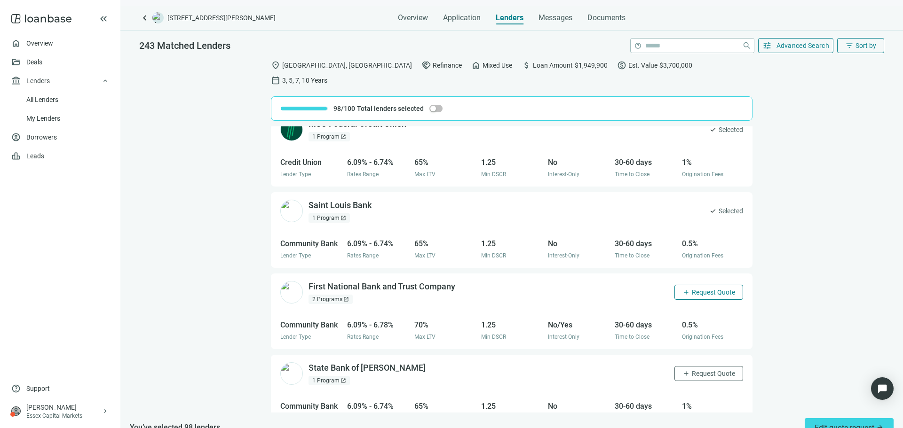
click at [705, 289] on span "Request Quote" at bounding box center [712, 293] width 43 height 8
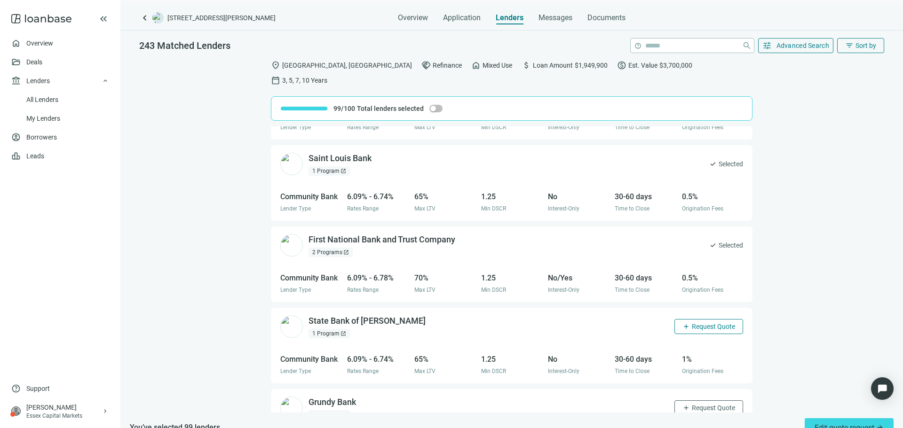
click at [707, 323] on span "Request Quote" at bounding box center [712, 327] width 43 height 8
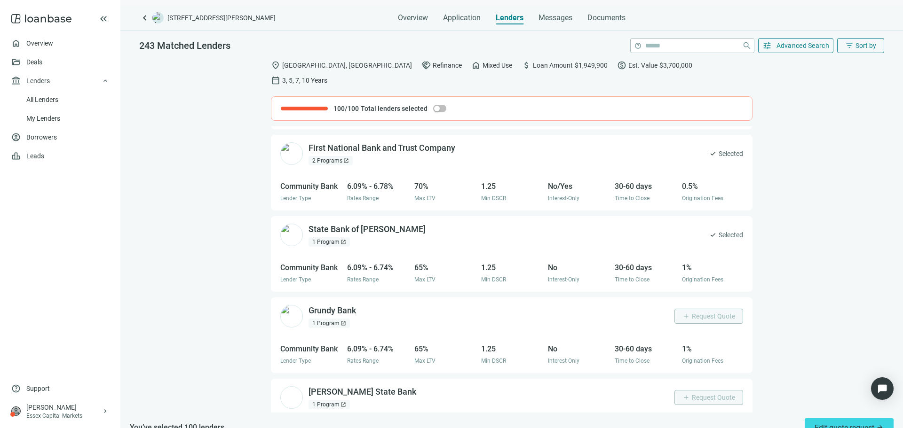
scroll to position [6825, 0]
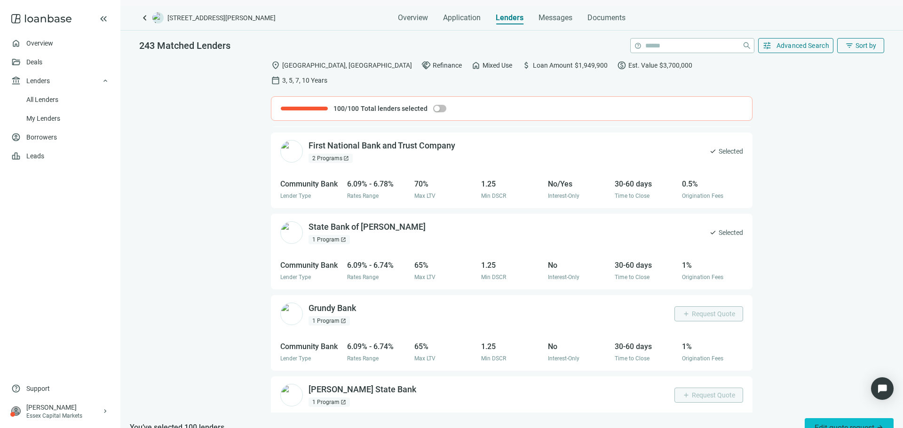
click at [829, 424] on span "Edit quote request arrow_forward" at bounding box center [848, 428] width 69 height 9
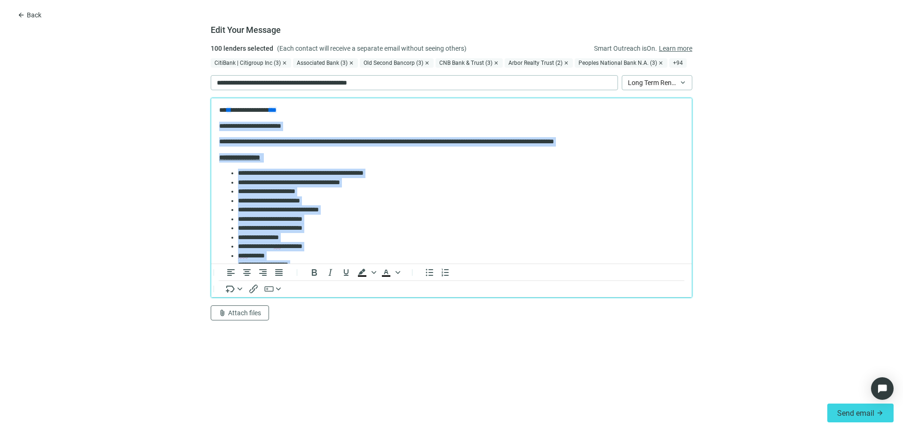
scroll to position [213, 0]
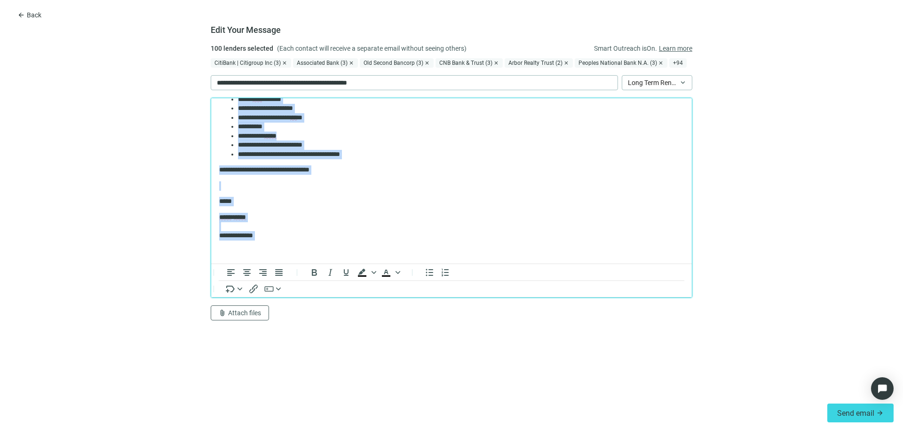
drag, startPoint x: 220, startPoint y: 126, endPoint x: 376, endPoint y: 372, distance: 290.6
click at [376, 264] on html "**********" at bounding box center [451, 75] width 480 height 377
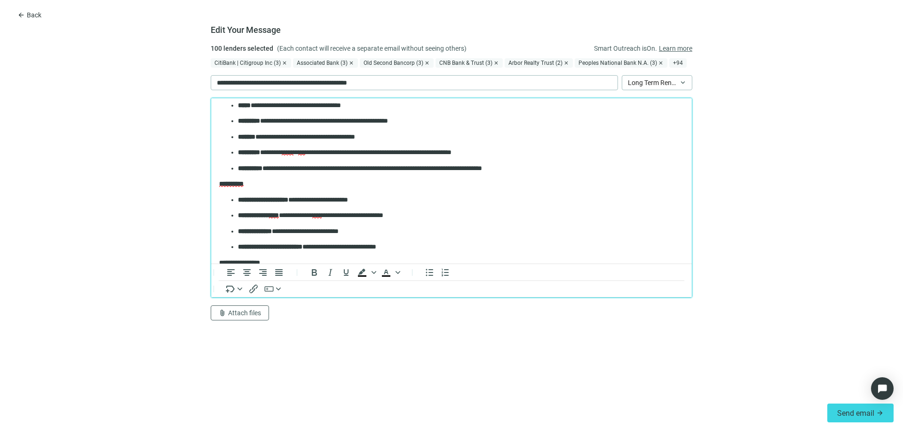
scroll to position [94, 0]
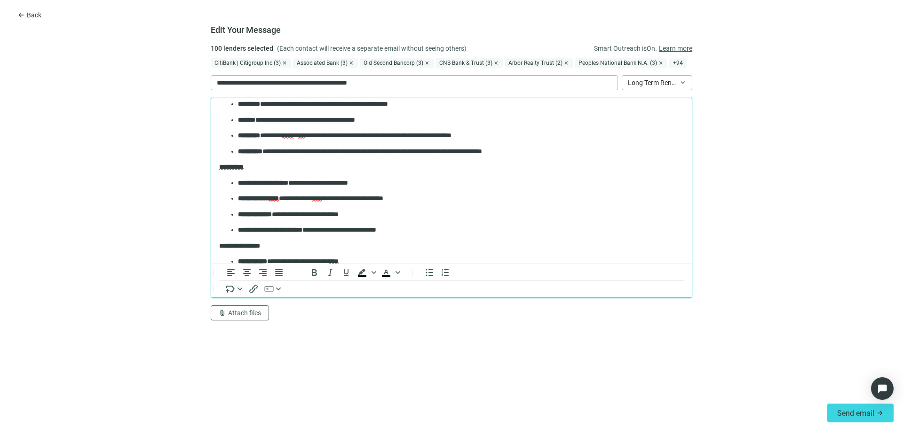
click at [236, 164] on span "**********" at bounding box center [231, 167] width 24 height 7
click at [242, 173] on body "**********" at bounding box center [451, 220] width 465 height 417
click at [241, 169] on span "**********" at bounding box center [231, 167] width 24 height 7
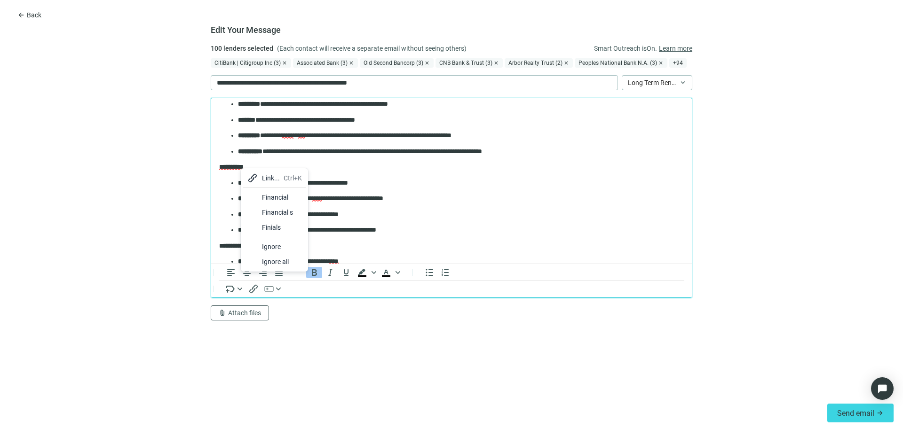
click at [235, 168] on span "**********" at bounding box center [231, 167] width 24 height 7
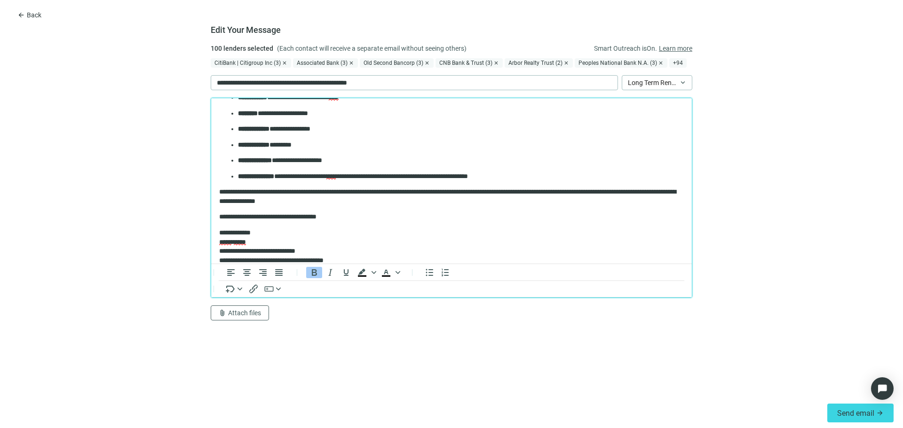
scroll to position [268, 0]
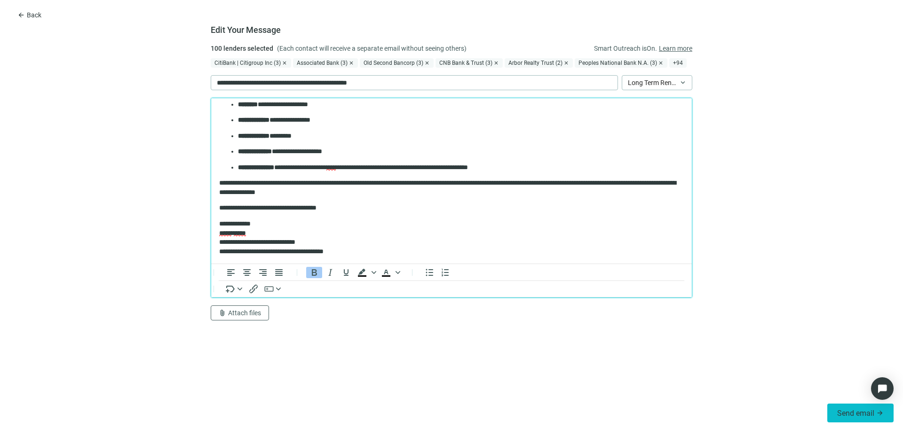
click at [854, 413] on span "Send email" at bounding box center [855, 413] width 37 height 9
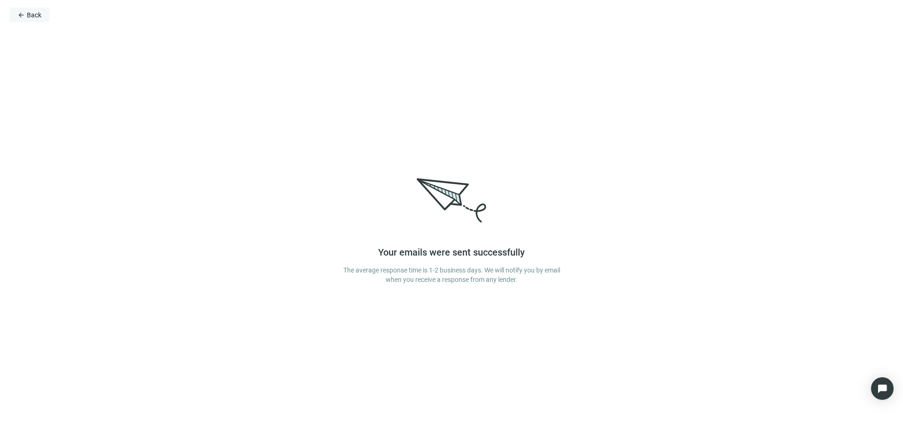
click at [32, 16] on span "Back" at bounding box center [34, 15] width 15 height 8
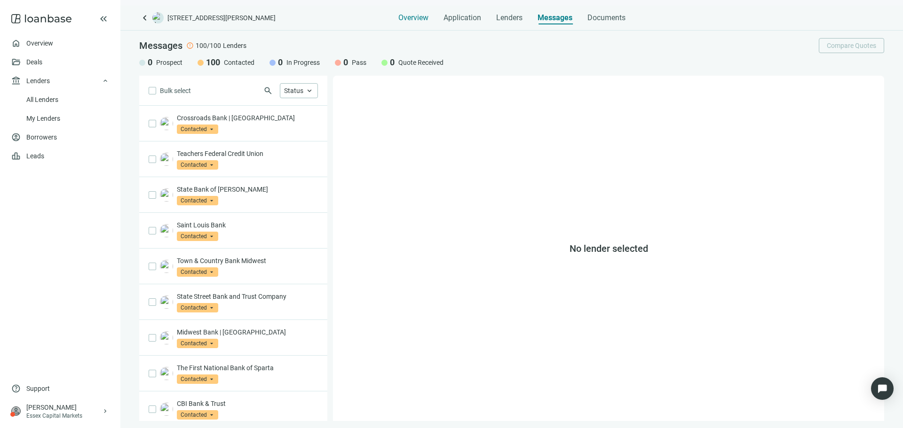
click at [398, 18] on span "Overview" at bounding box center [413, 17] width 30 height 9
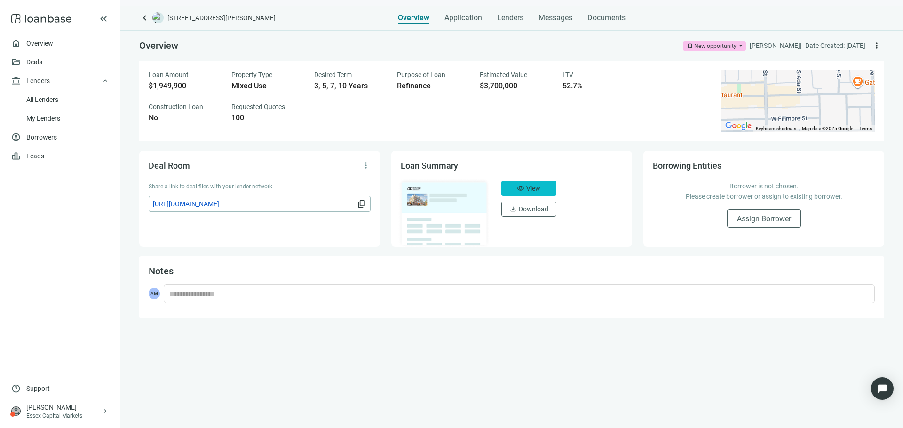
click at [523, 186] on span "visibility" at bounding box center [521, 189] width 8 height 8
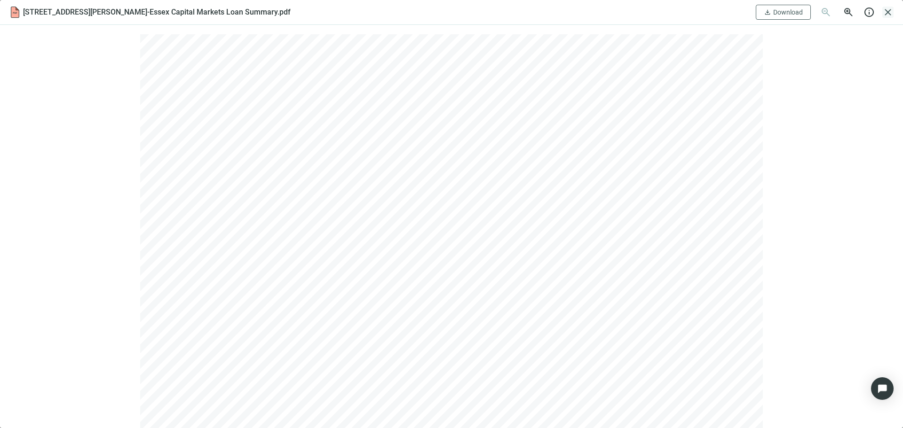
click at [884, 11] on span "close" at bounding box center [887, 12] width 11 height 11
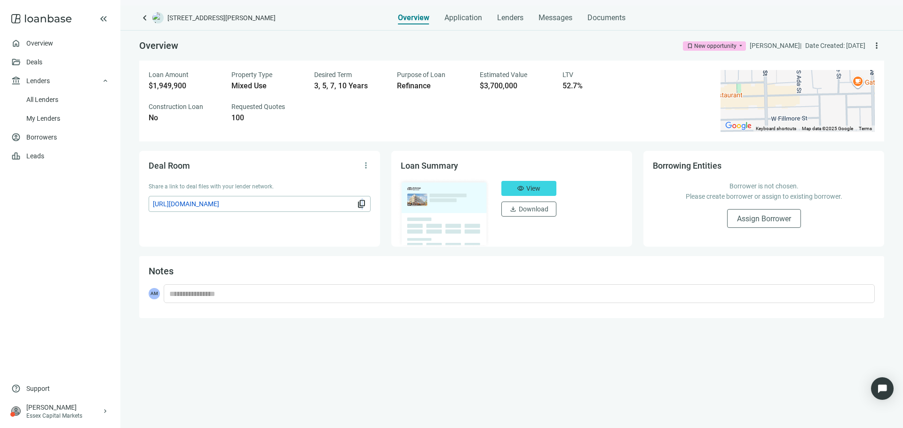
click at [362, 204] on span "content_copy" at bounding box center [361, 203] width 9 height 9
click at [141, 18] on span "keyboard_arrow_left" at bounding box center [144, 17] width 11 height 11
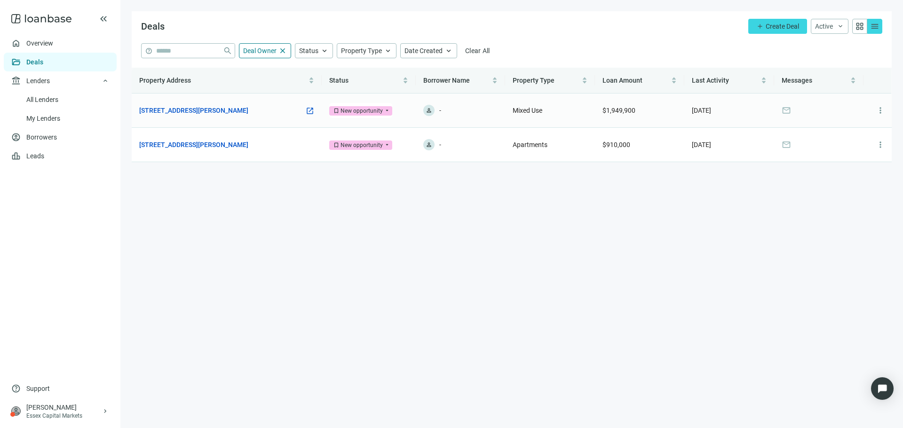
click at [284, 105] on td "[STREET_ADDRESS][PERSON_NAME] open_in_new" at bounding box center [227, 111] width 190 height 34
click at [216, 111] on link "[STREET_ADDRESS][PERSON_NAME]" at bounding box center [193, 110] width 109 height 10
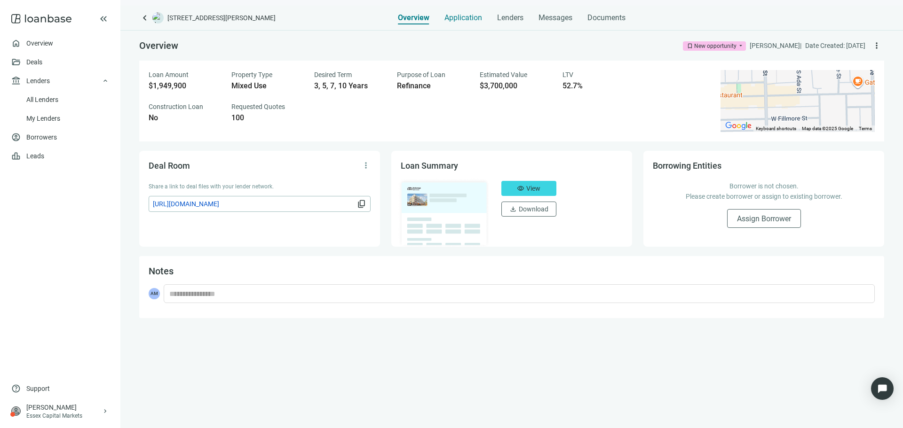
click at [467, 23] on div "Application" at bounding box center [463, 15] width 38 height 19
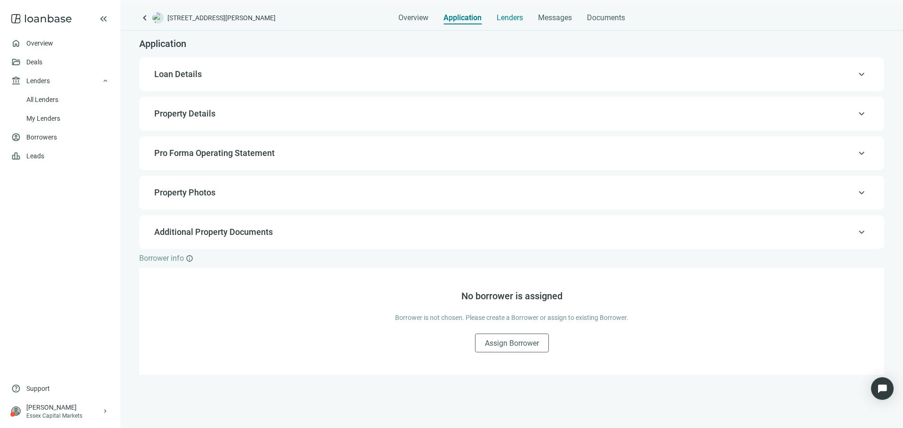
click at [508, 22] on span "Lenders" at bounding box center [509, 17] width 26 height 9
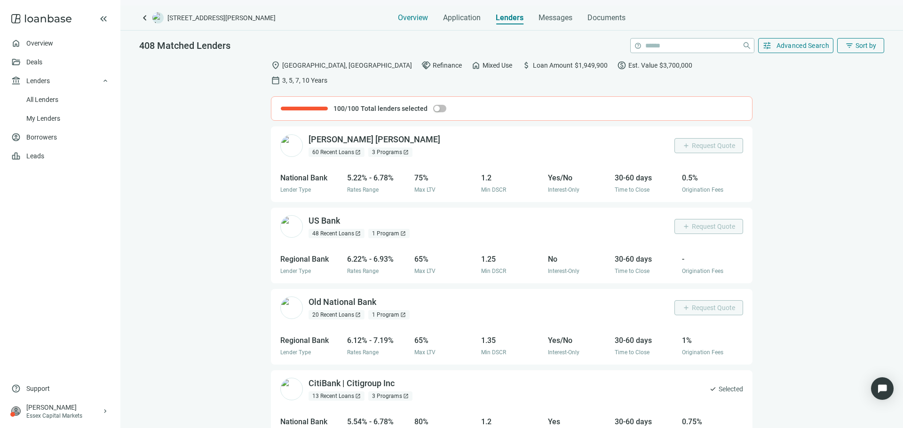
click at [421, 18] on span "Overview" at bounding box center [413, 17] width 30 height 9
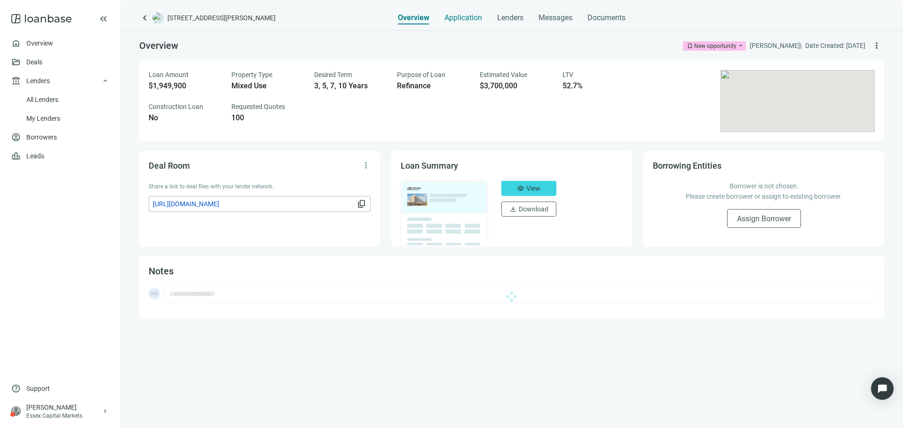
click at [463, 14] on span "Application" at bounding box center [463, 17] width 38 height 9
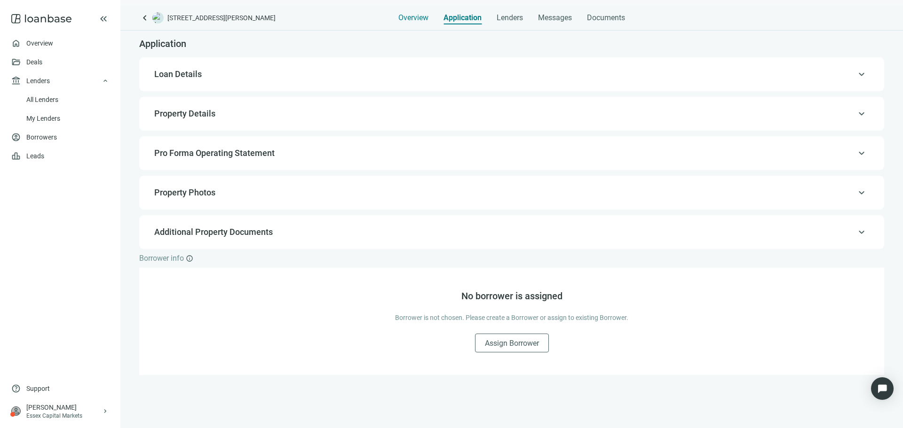
click at [406, 16] on span "Overview" at bounding box center [413, 17] width 30 height 9
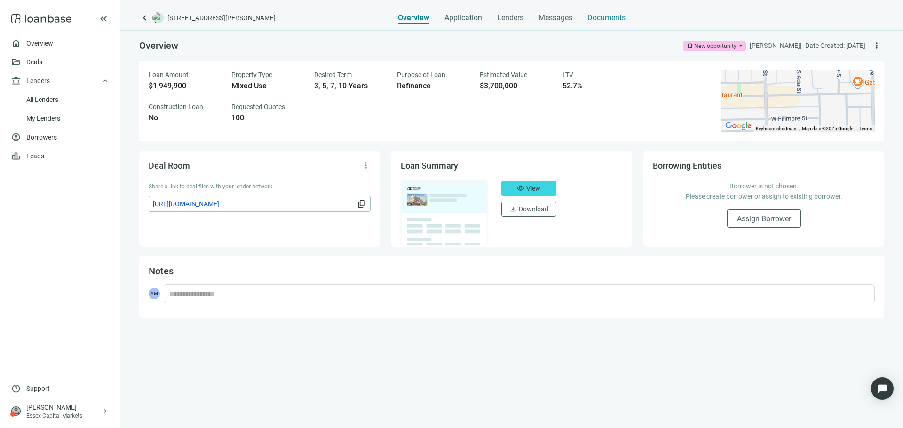
click at [589, 23] on div "Documents" at bounding box center [606, 15] width 38 height 19
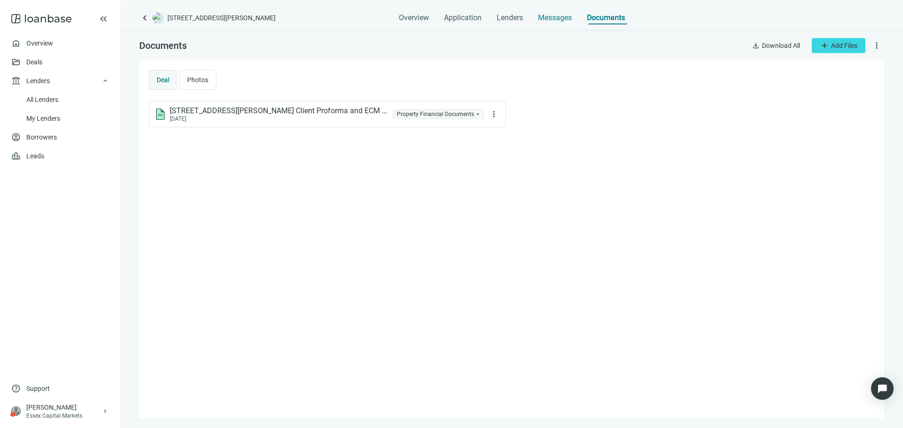
click at [556, 19] on span "Messages" at bounding box center [555, 17] width 34 height 9
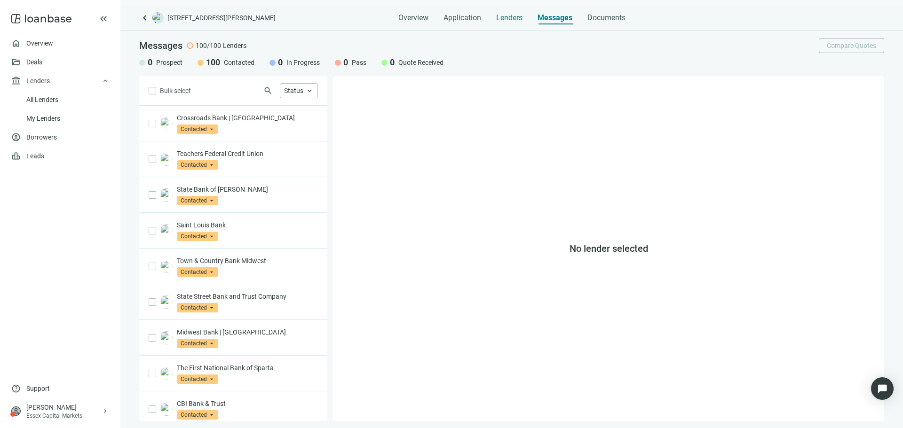
click at [518, 20] on span "Lenders" at bounding box center [509, 17] width 26 height 9
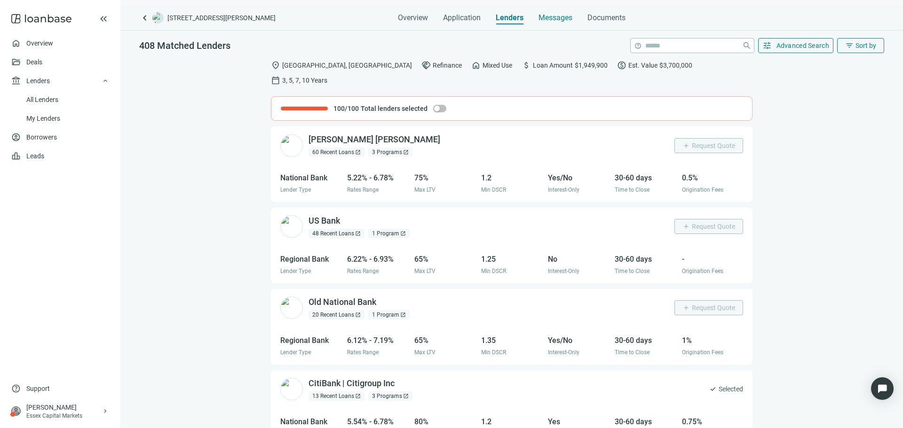
click at [568, 15] on span "Messages" at bounding box center [555, 17] width 34 height 9
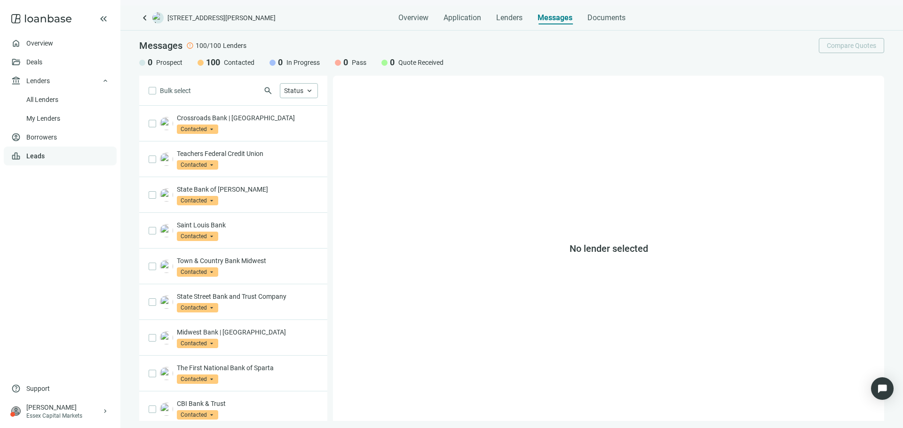
click at [45, 152] on link "Leads" at bounding box center [35, 156] width 18 height 8
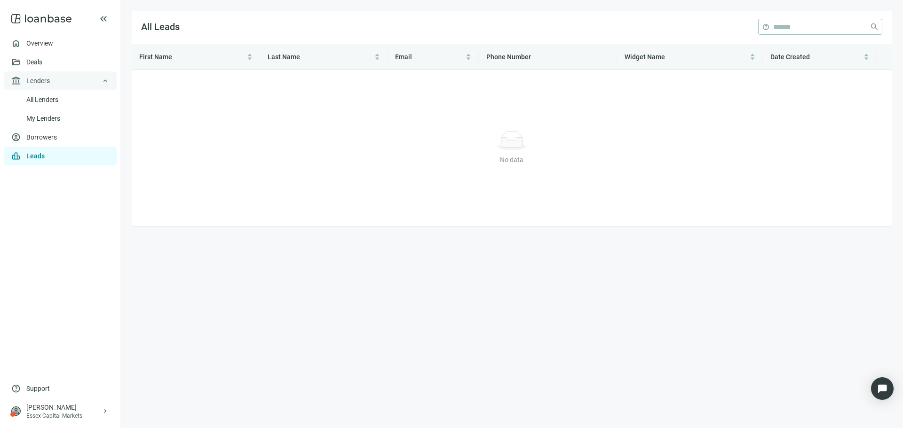
click at [75, 86] on div "account_balance Lenders keyboard_arrow_up" at bounding box center [60, 80] width 113 height 19
click at [57, 87] on div "account_balance Lenders keyboard_arrow_down" at bounding box center [60, 80] width 113 height 19
click at [43, 63] on link "Deals" at bounding box center [34, 62] width 17 height 8
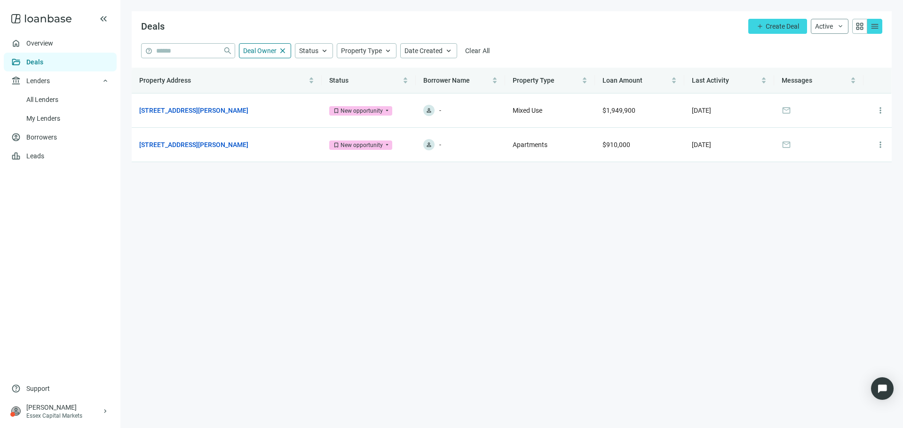
click at [824, 27] on span "Active" at bounding box center [824, 27] width 18 height 8
click at [823, 30] on span "Active" at bounding box center [824, 27] width 18 height 8
click at [54, 47] on link "Overview" at bounding box center [40, 43] width 28 height 8
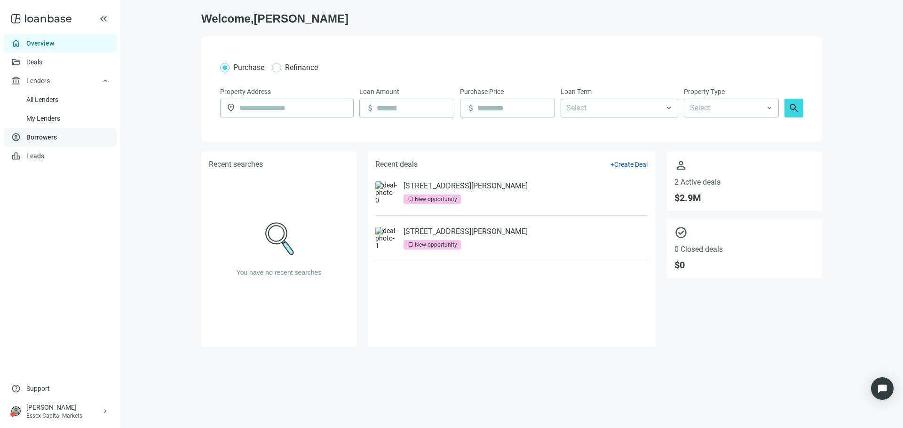
click at [57, 141] on link "Borrowers" at bounding box center [41, 138] width 31 height 8
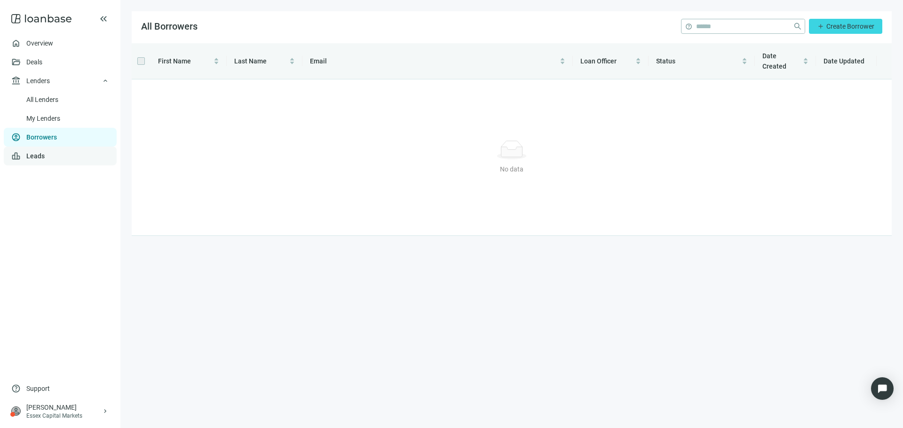
click at [45, 153] on link "Leads" at bounding box center [35, 156] width 18 height 8
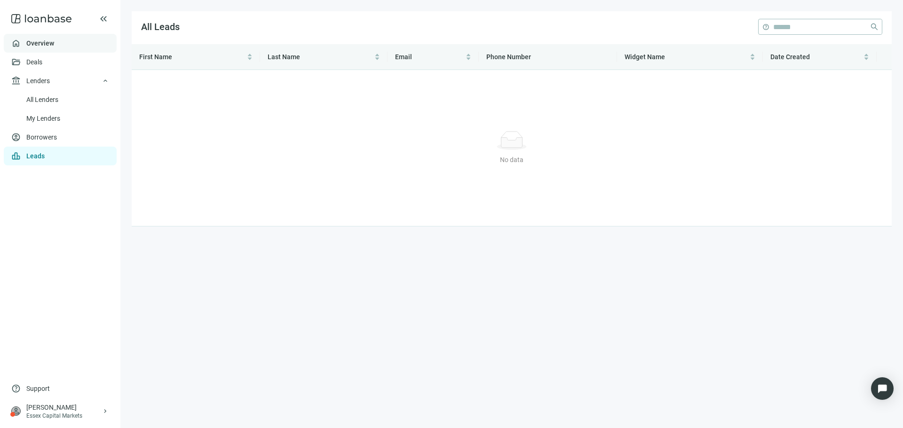
click at [40, 47] on link "Overview" at bounding box center [40, 43] width 28 height 8
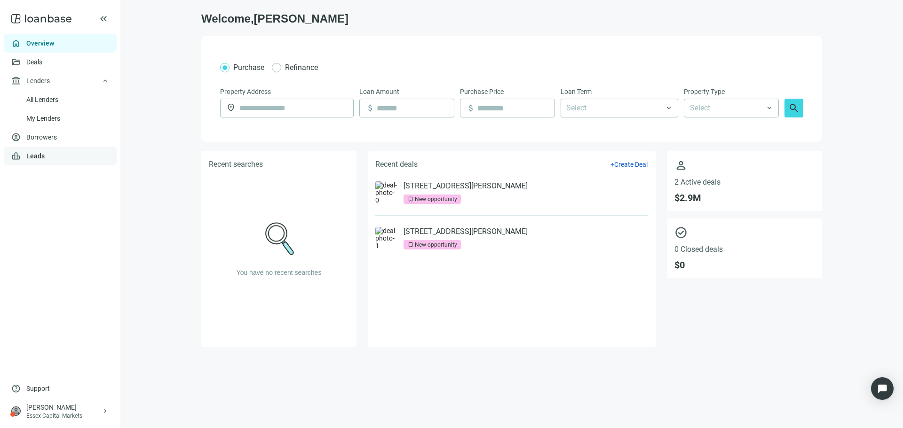
click at [45, 160] on link "Leads" at bounding box center [35, 156] width 18 height 8
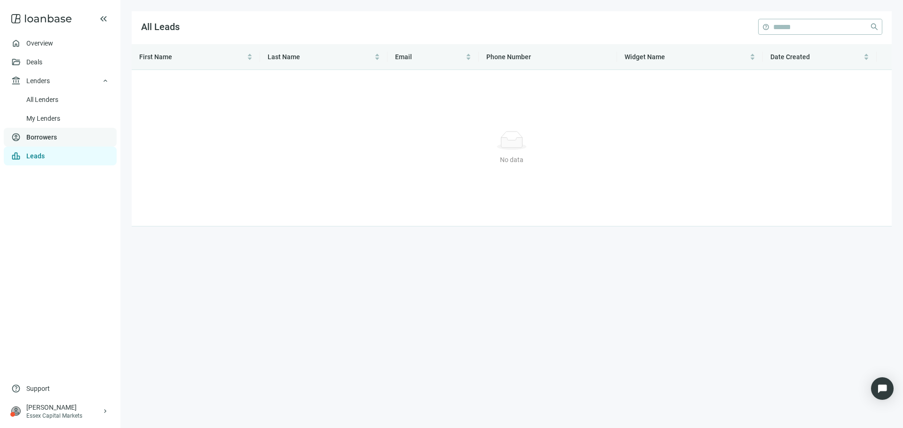
click at [57, 141] on link "Borrowers" at bounding box center [41, 138] width 31 height 8
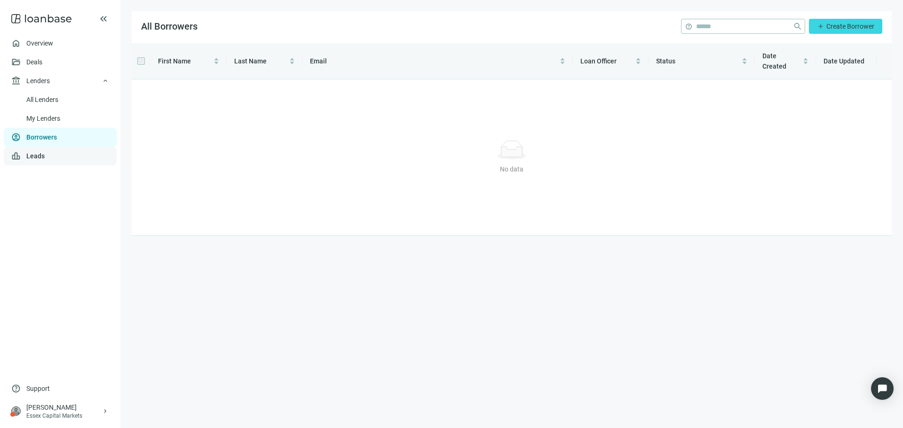
click at [45, 153] on link "Leads" at bounding box center [35, 156] width 18 height 8
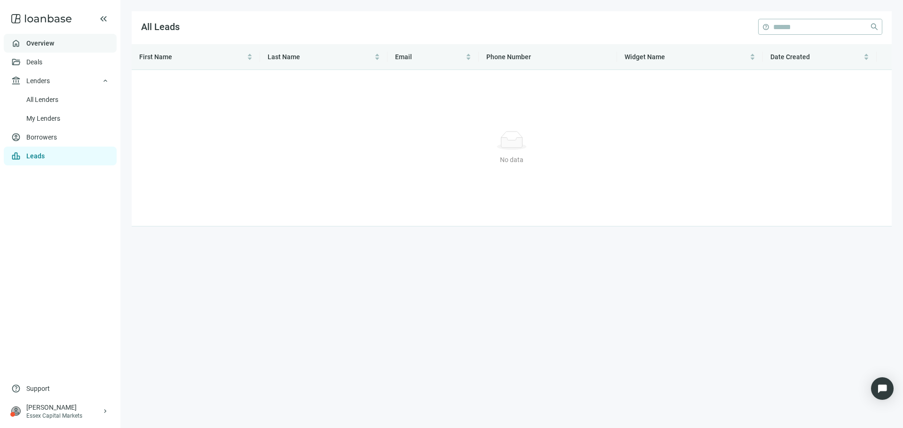
click at [54, 47] on link "Overview" at bounding box center [40, 43] width 28 height 8
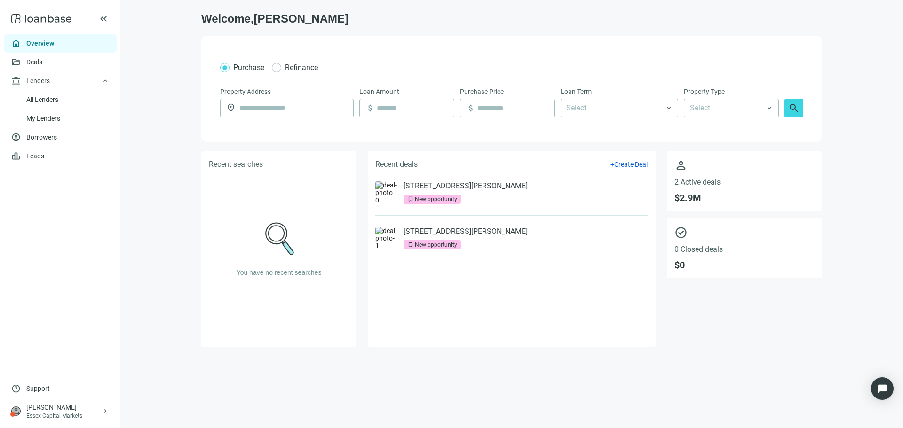
click at [485, 190] on link "[STREET_ADDRESS][PERSON_NAME]" at bounding box center [465, 185] width 124 height 9
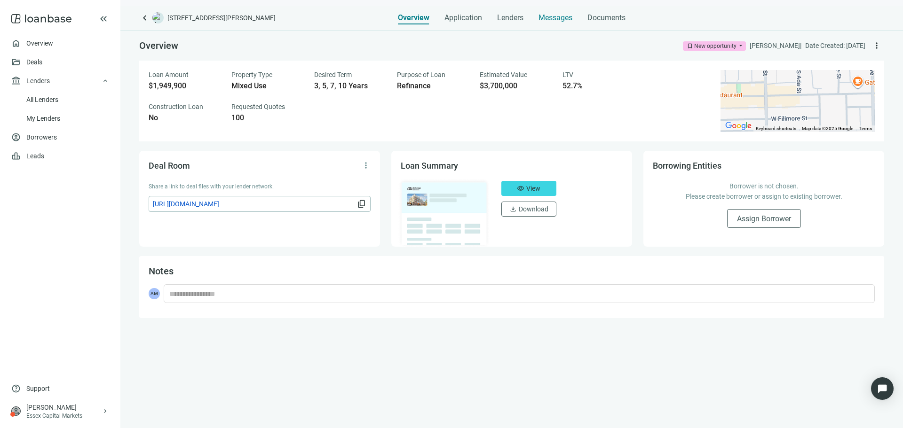
click at [563, 14] on span "Messages" at bounding box center [555, 17] width 34 height 9
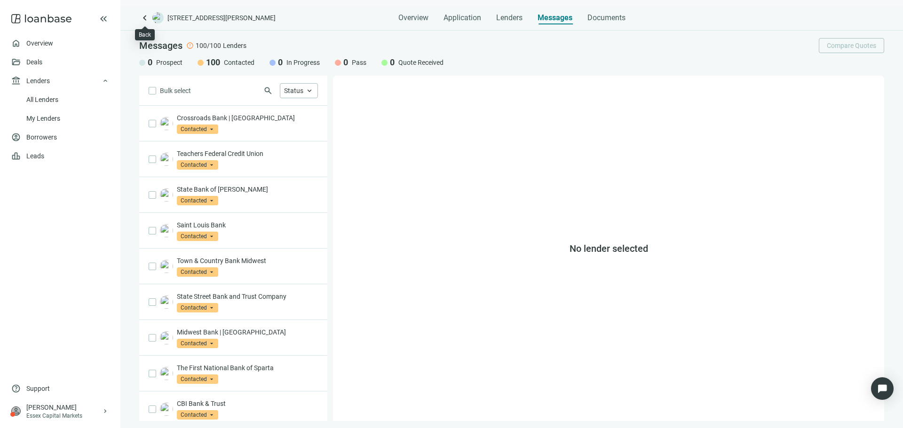
click at [146, 19] on span "keyboard_arrow_left" at bounding box center [144, 17] width 11 height 11
